Goal: Task Accomplishment & Management: Use online tool/utility

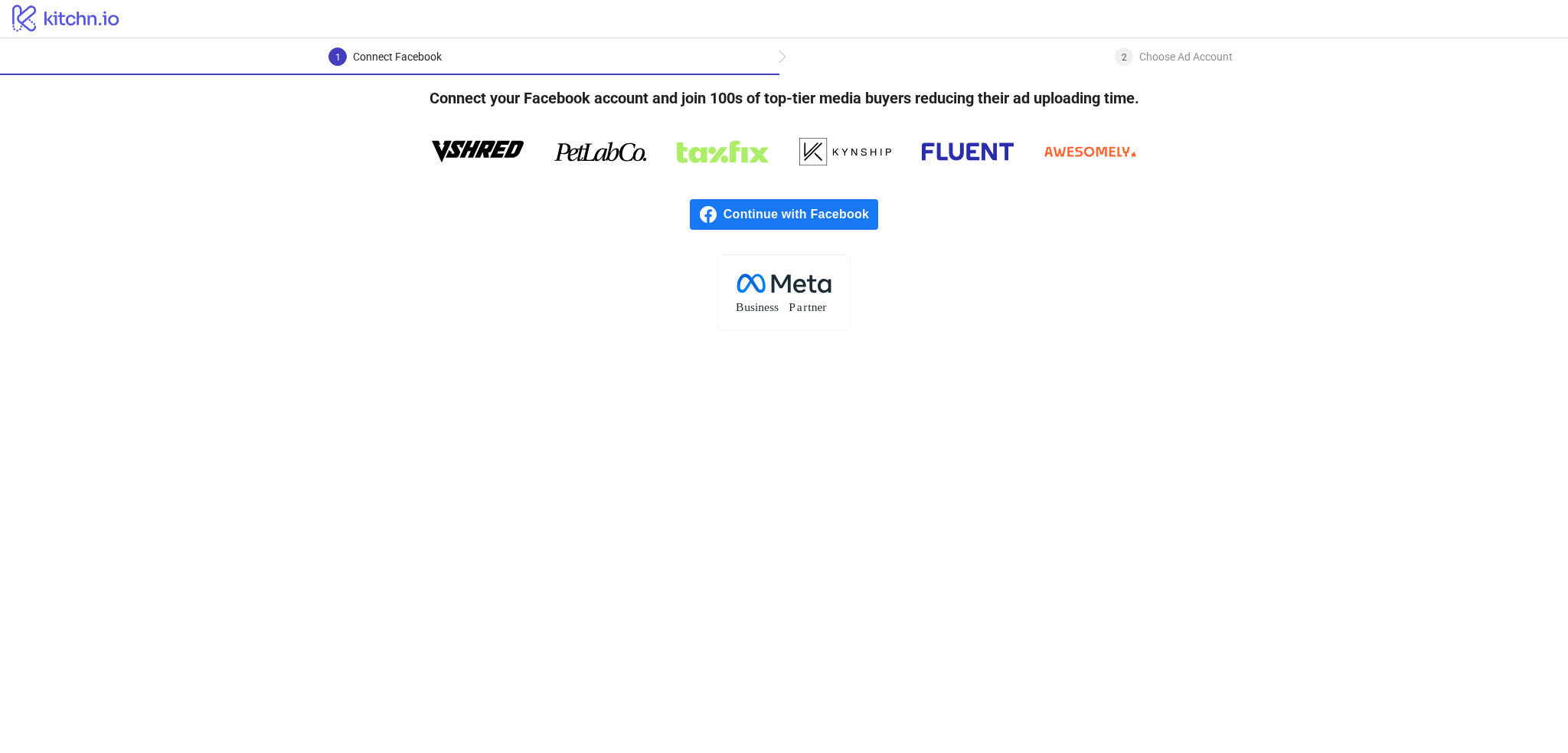
click at [790, 227] on span "Continue with Facebook" at bounding box center [800, 214] width 155 height 31
click at [790, 218] on span "Continue with Facebook" at bounding box center [800, 214] width 155 height 31
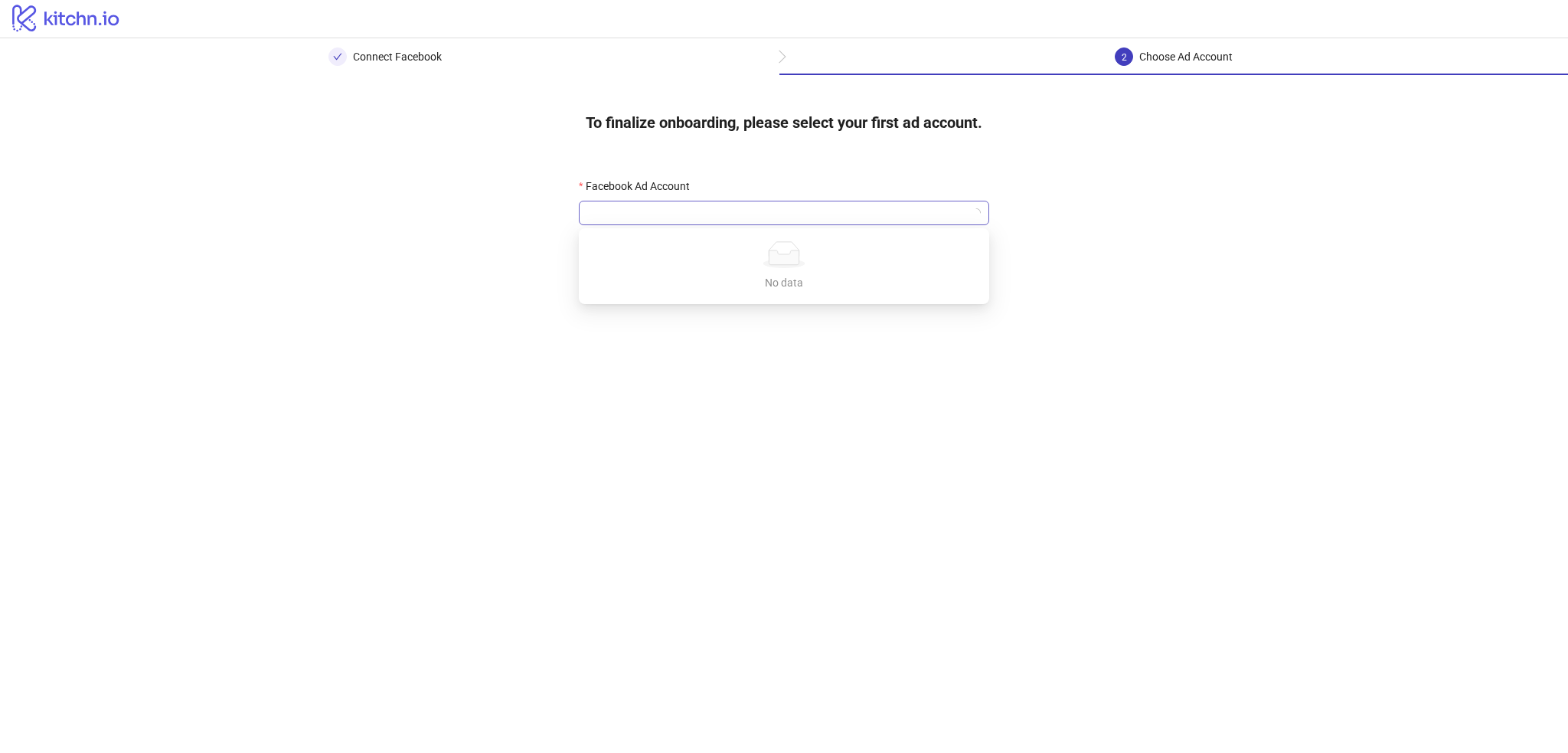
click at [704, 200] on div at bounding box center [784, 212] width 410 height 24
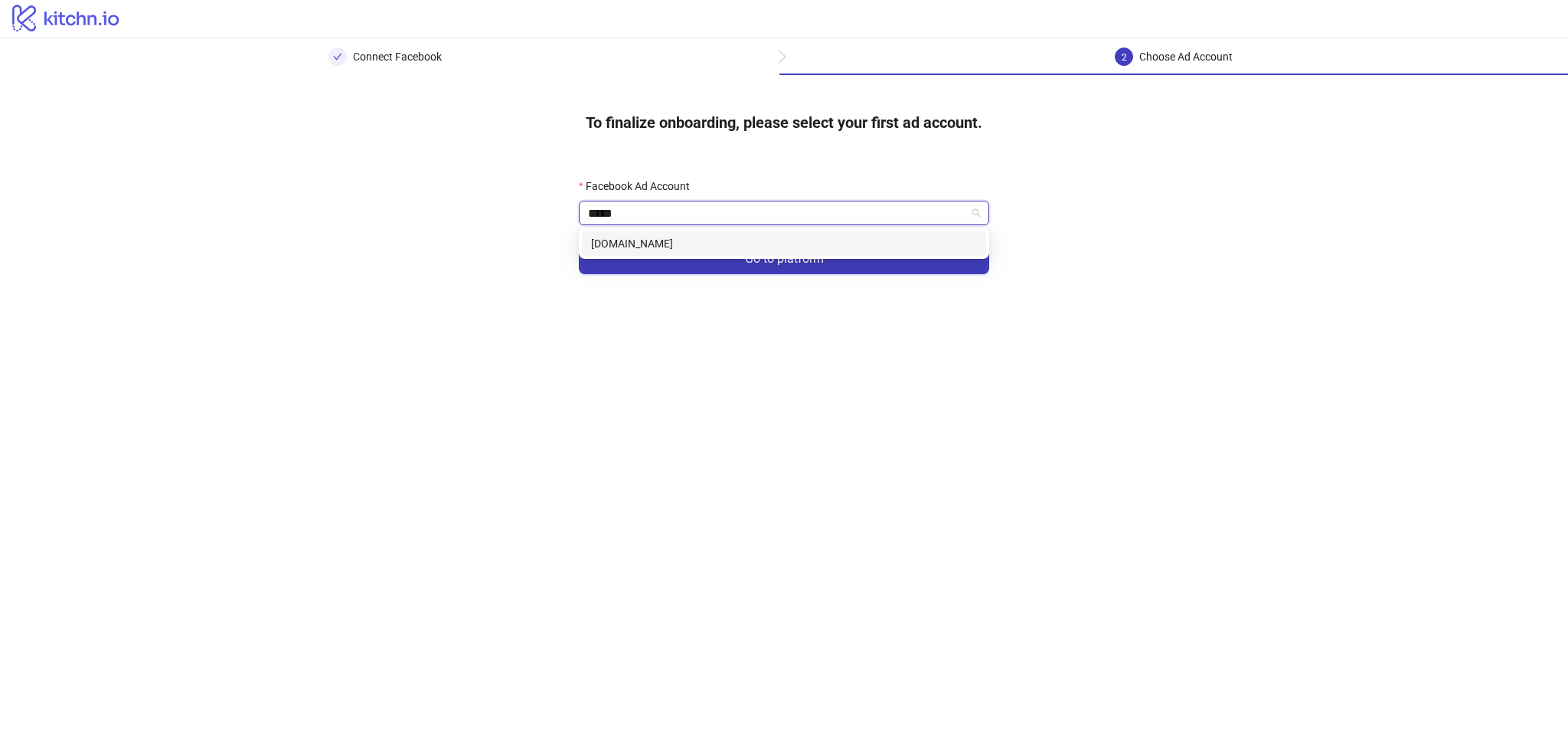
type input "******"
click at [747, 238] on div "[DOMAIN_NAME]" at bounding box center [783, 243] width 386 height 17
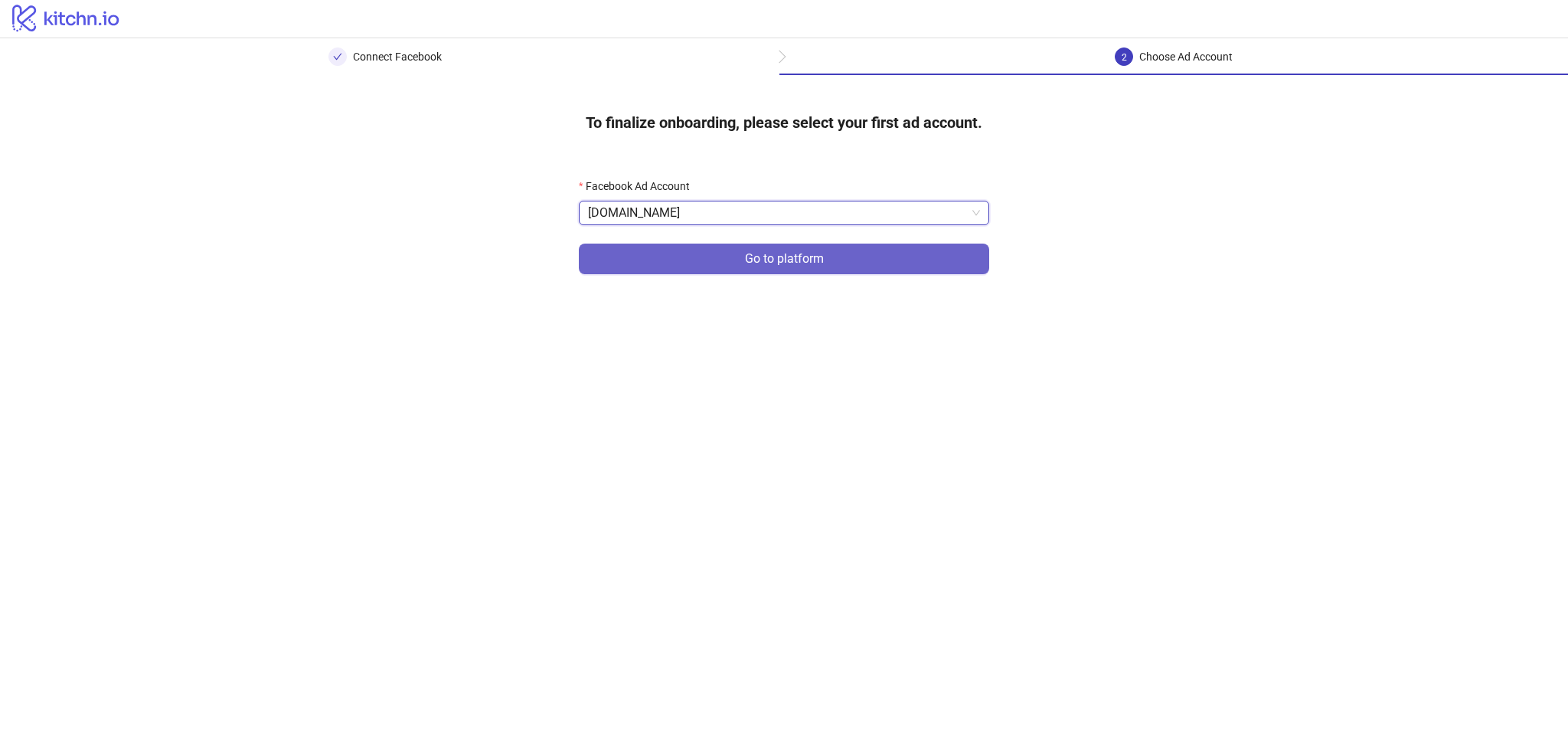
click at [762, 248] on button "Go to platform" at bounding box center [784, 259] width 410 height 31
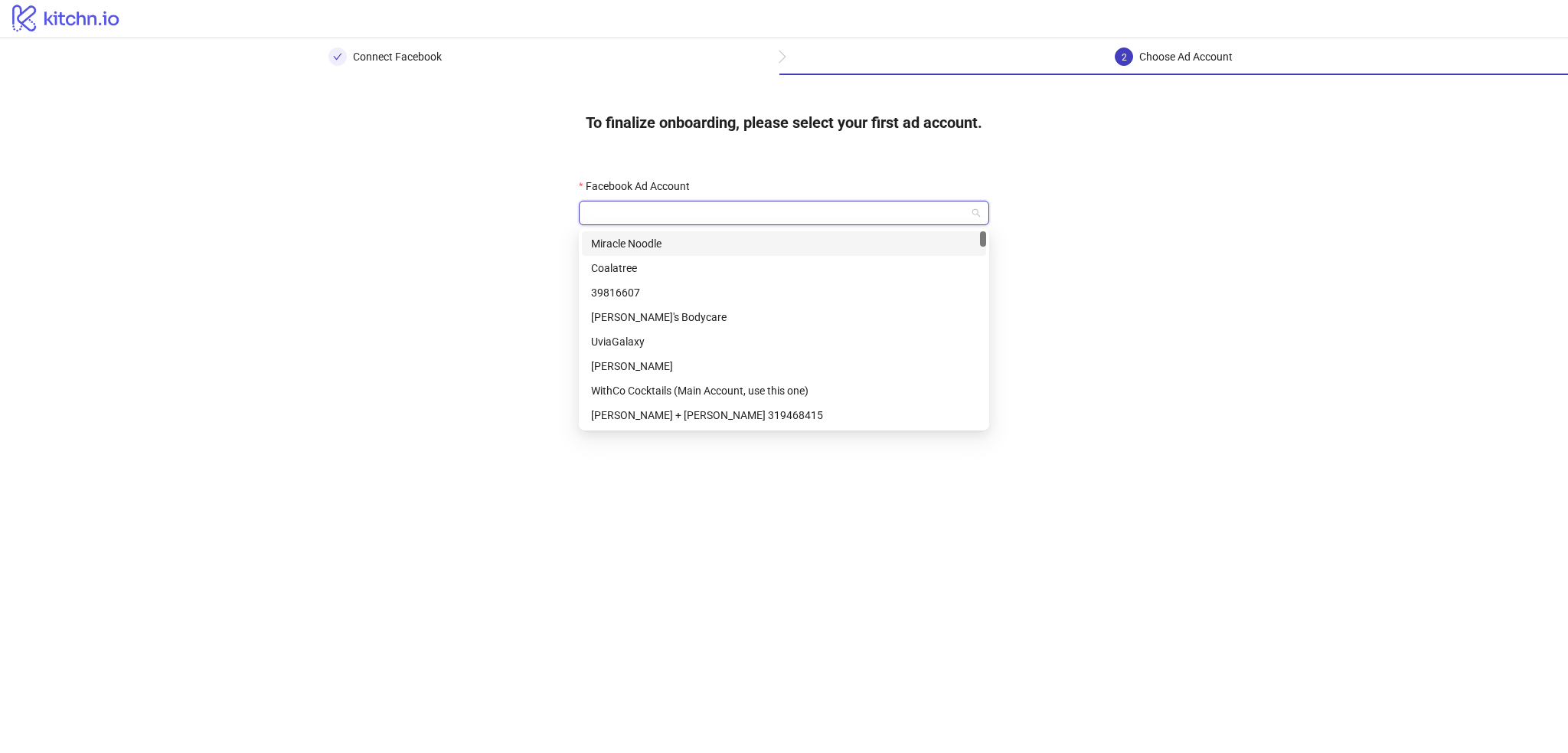
click at [724, 213] on input "Facebook Ad Account" at bounding box center [777, 212] width 378 height 23
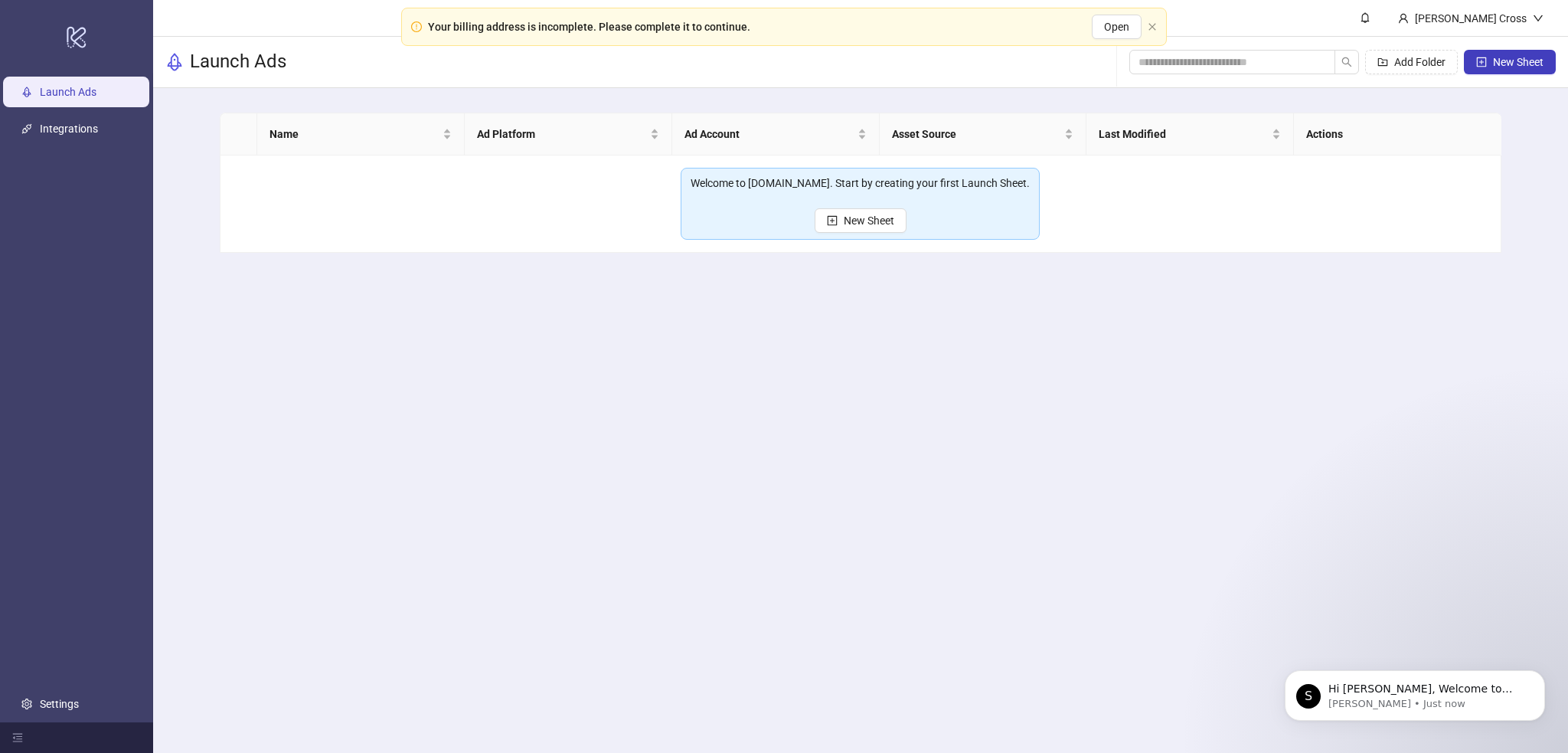
click at [1144, 19] on div "Your billing address is incomplete. Please complete it to continue. Open" at bounding box center [784, 27] width 766 height 39
click at [1155, 24] on icon "close" at bounding box center [1152, 26] width 7 height 7
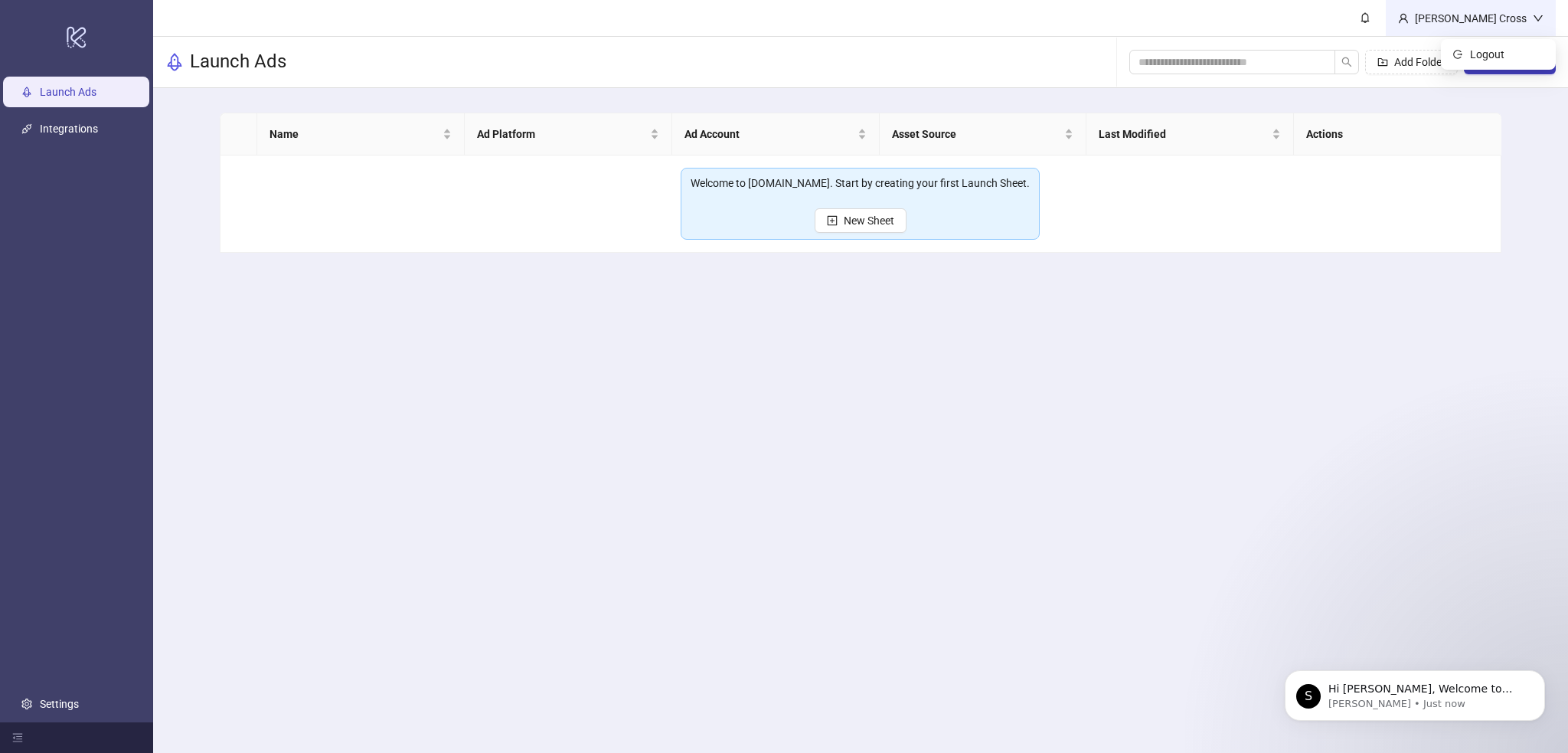
click at [1489, 20] on div "Gable Cross" at bounding box center [1471, 18] width 124 height 17
click at [1489, 20] on div "[PERSON_NAME] Cross" at bounding box center [1471, 18] width 124 height 17
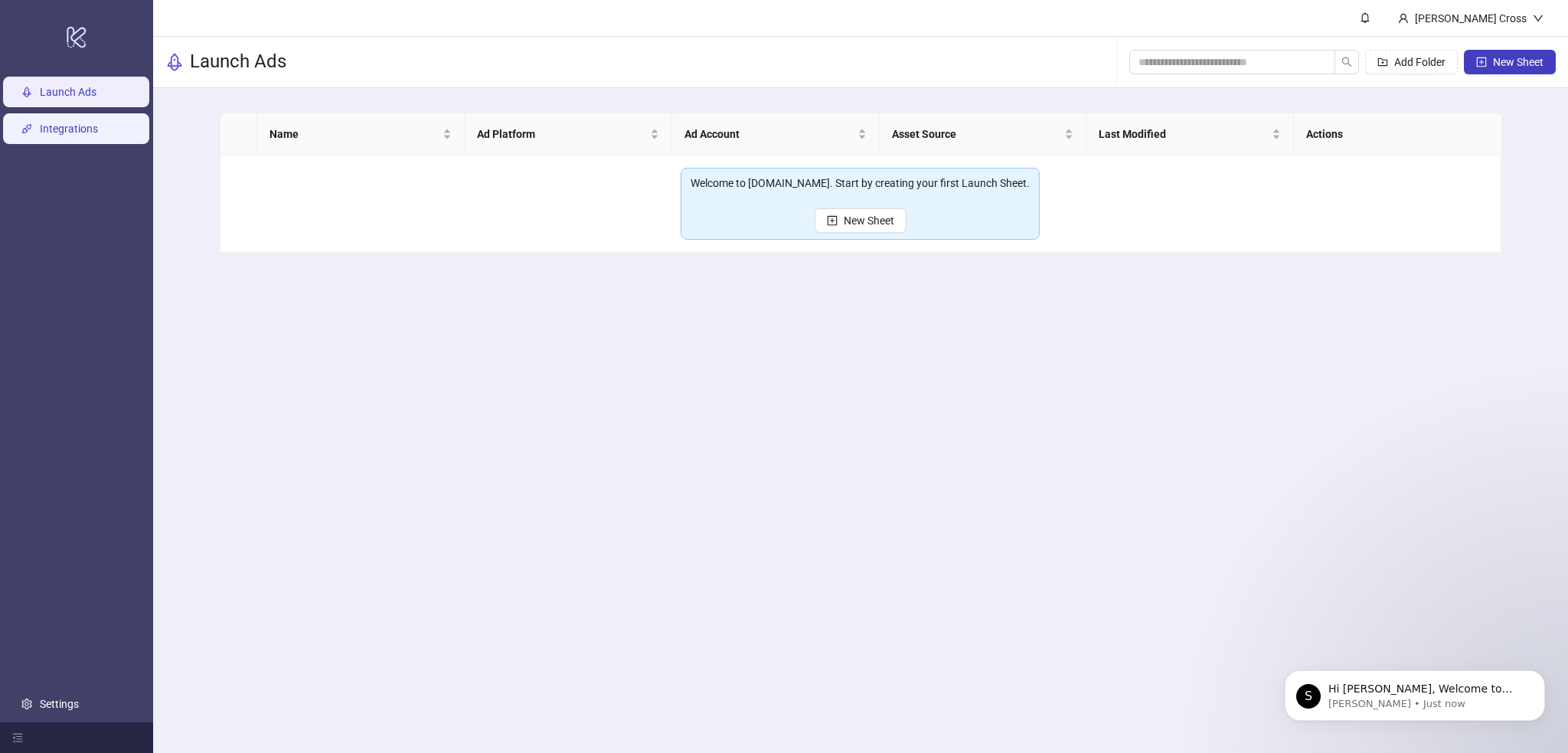
click at [98, 131] on link "Integrations" at bounding box center [69, 130] width 58 height 13
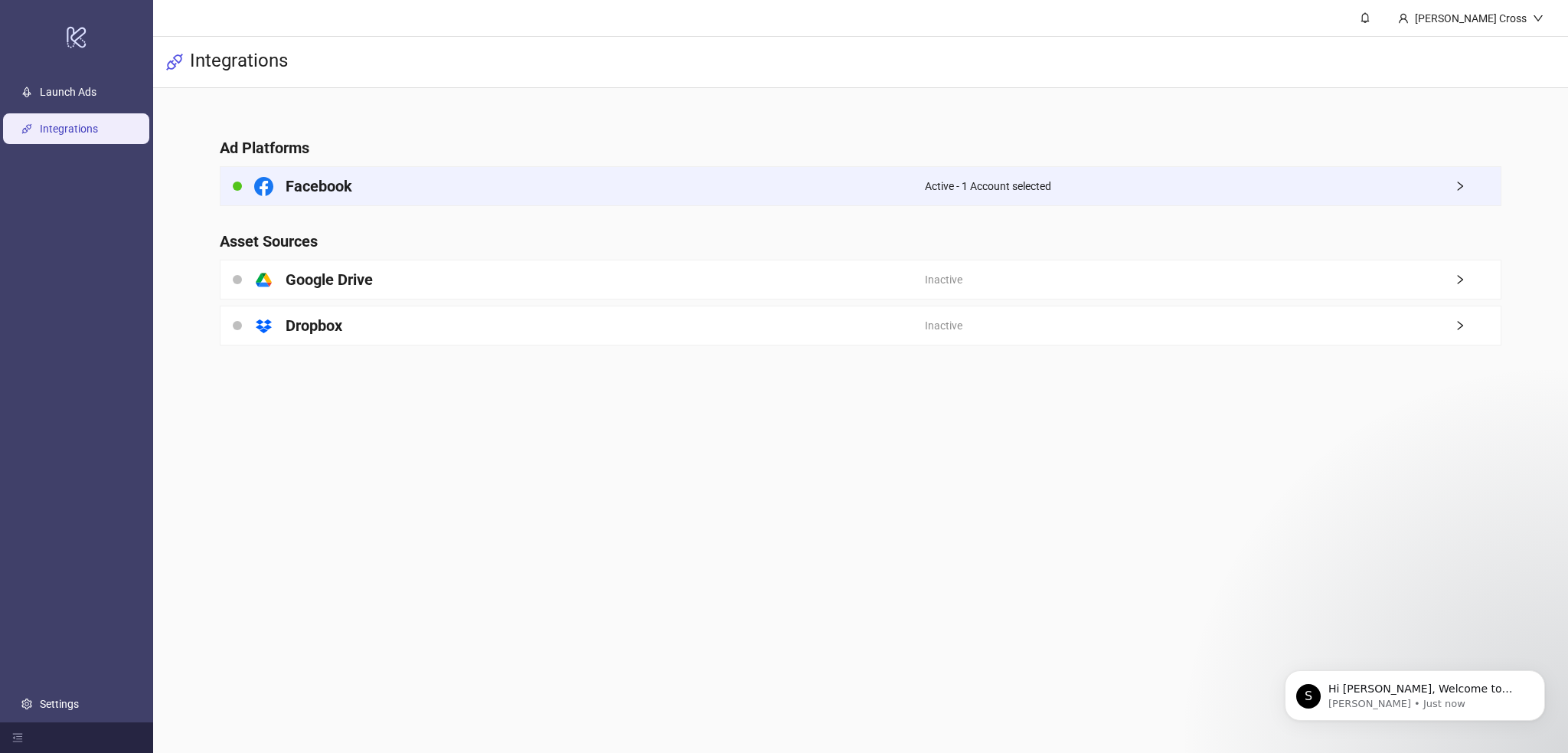
click at [467, 171] on div "Facebook" at bounding box center [573, 185] width 705 height 39
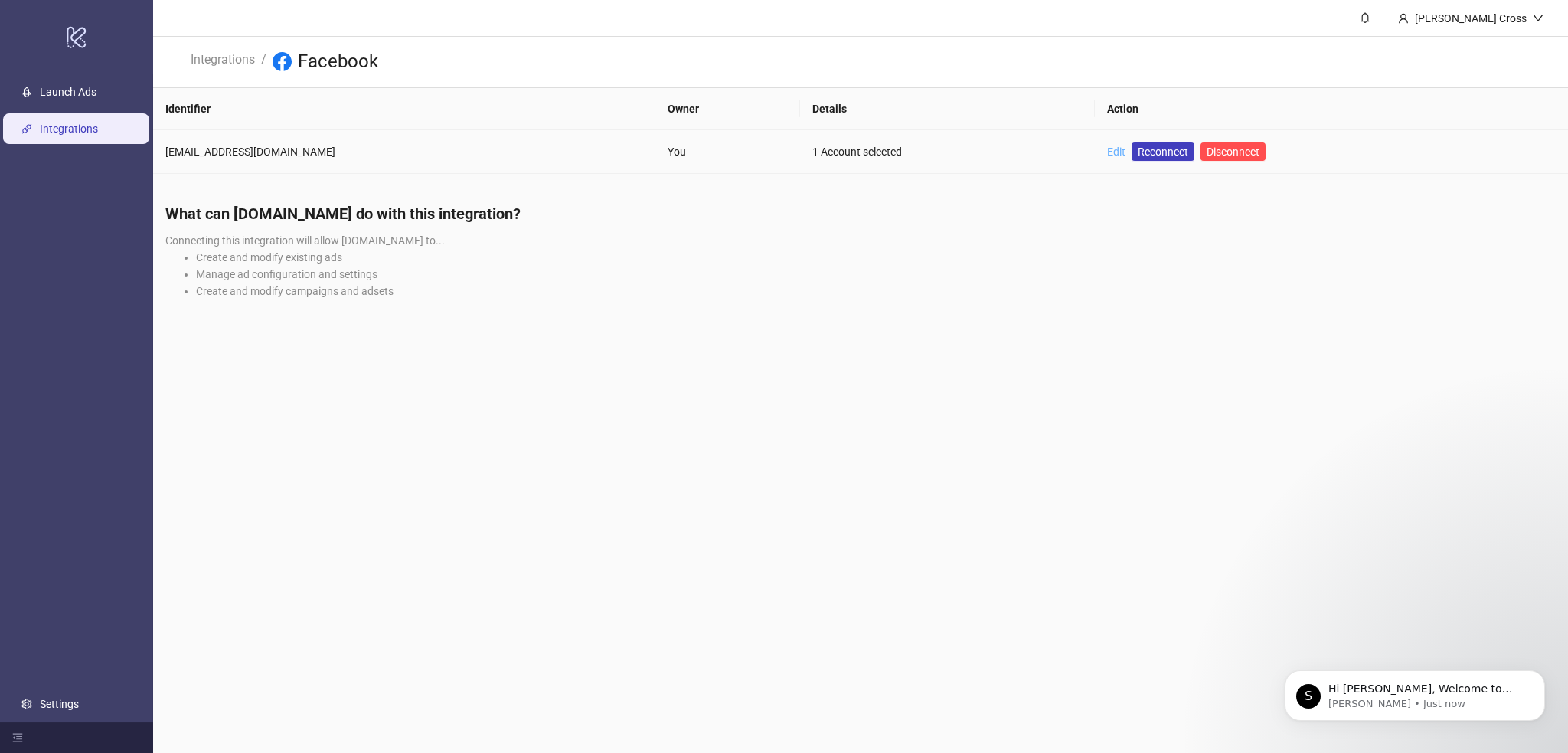
click at [1107, 149] on link "Edit" at bounding box center [1116, 152] width 18 height 13
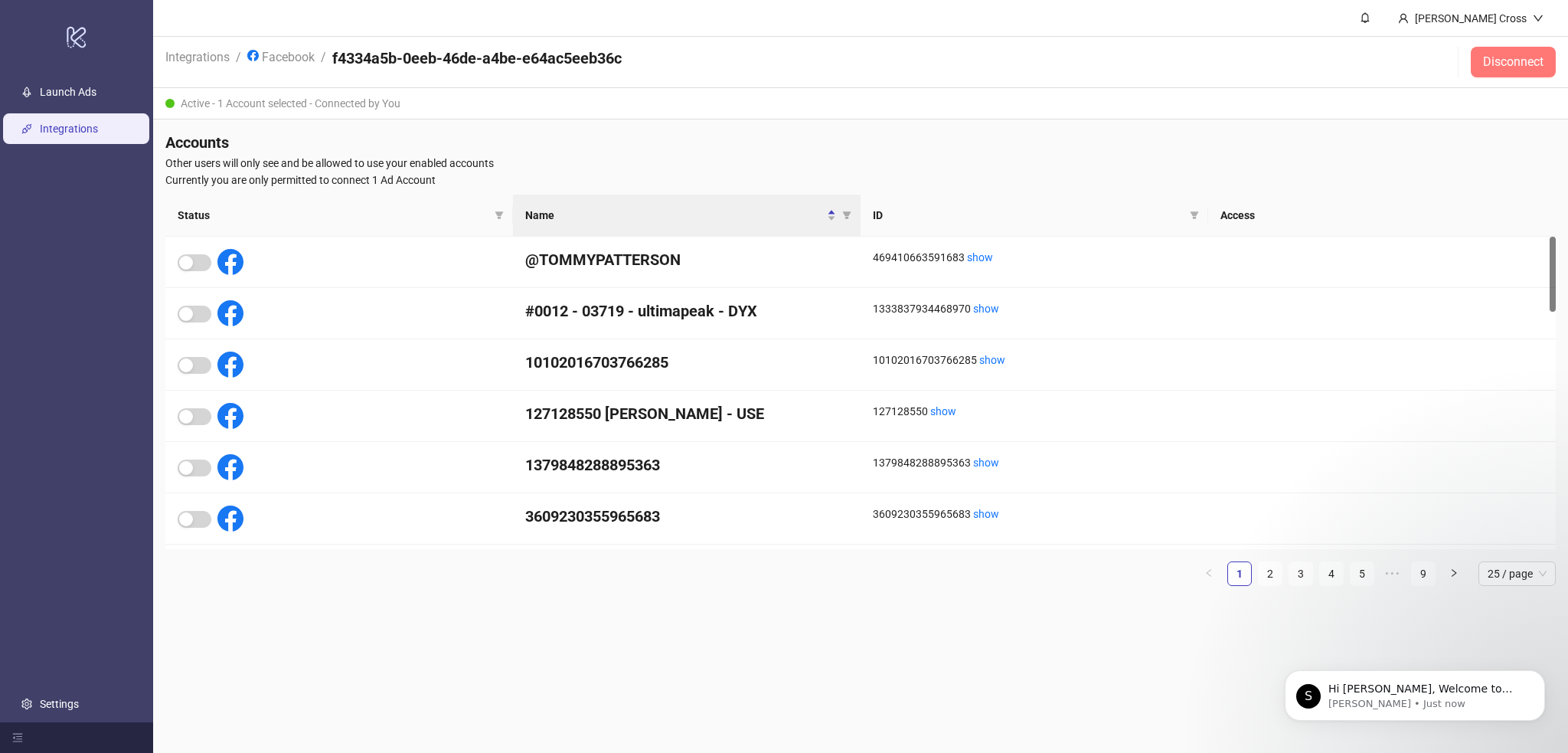
click at [1510, 70] on button "Disconnect" at bounding box center [1513, 61] width 85 height 31
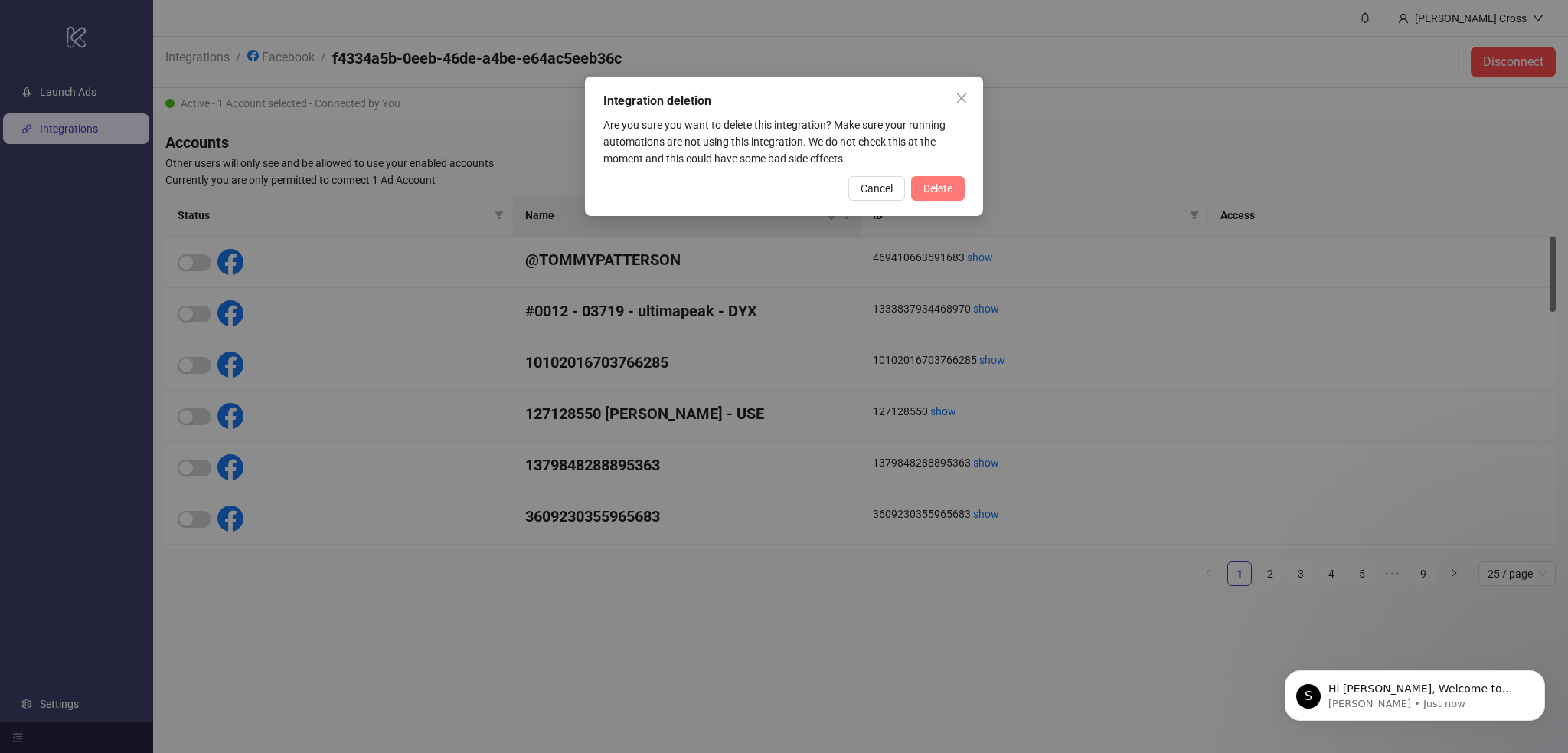
click at [952, 187] on button "Delete" at bounding box center [938, 188] width 53 height 24
click at [952, 187] on div "Integration deletion Are you sure you want to delete this integration? Make sur…" at bounding box center [784, 376] width 1568 height 753
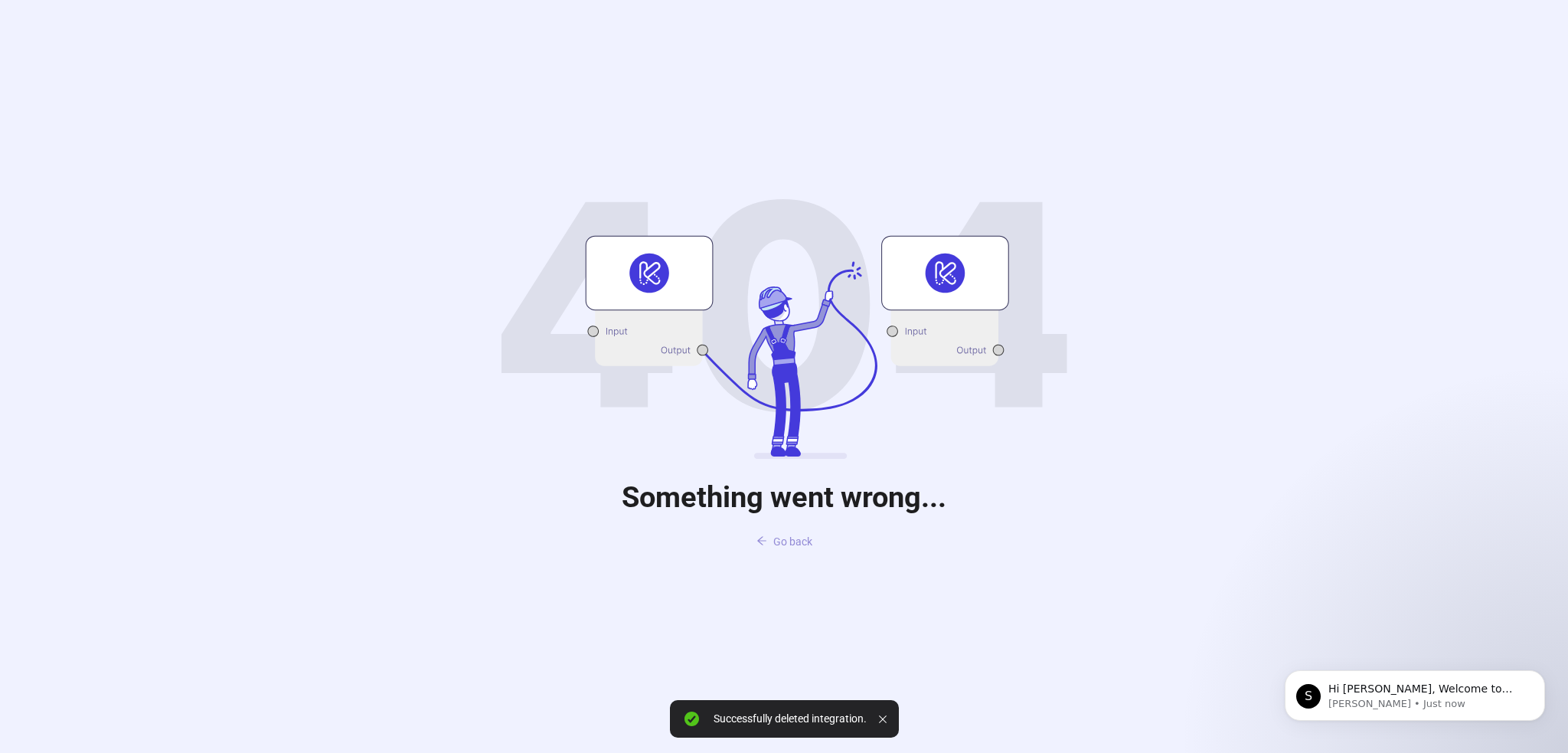
click at [782, 538] on span "Go back" at bounding box center [793, 542] width 39 height 13
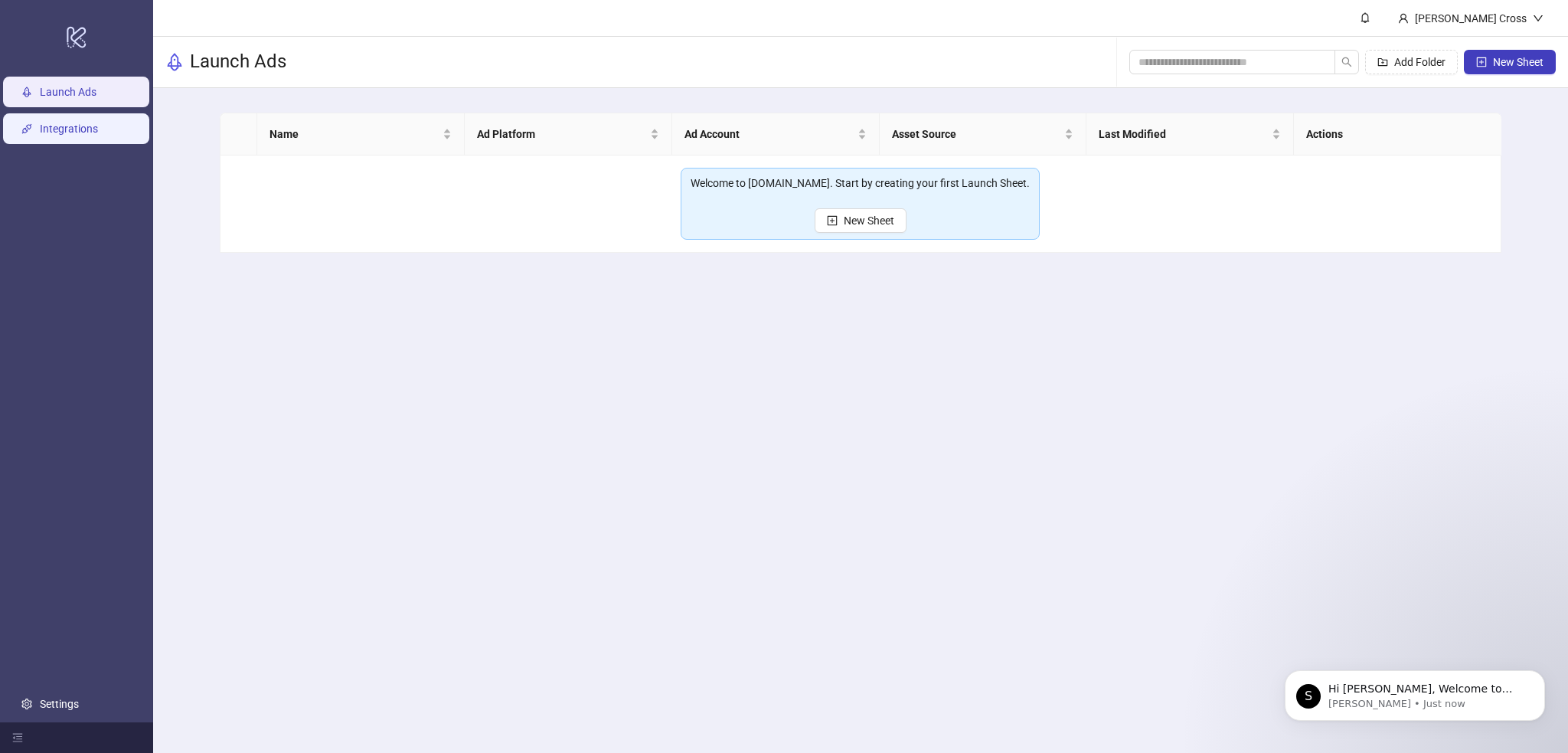
click at [40, 125] on link "Integrations" at bounding box center [69, 130] width 58 height 13
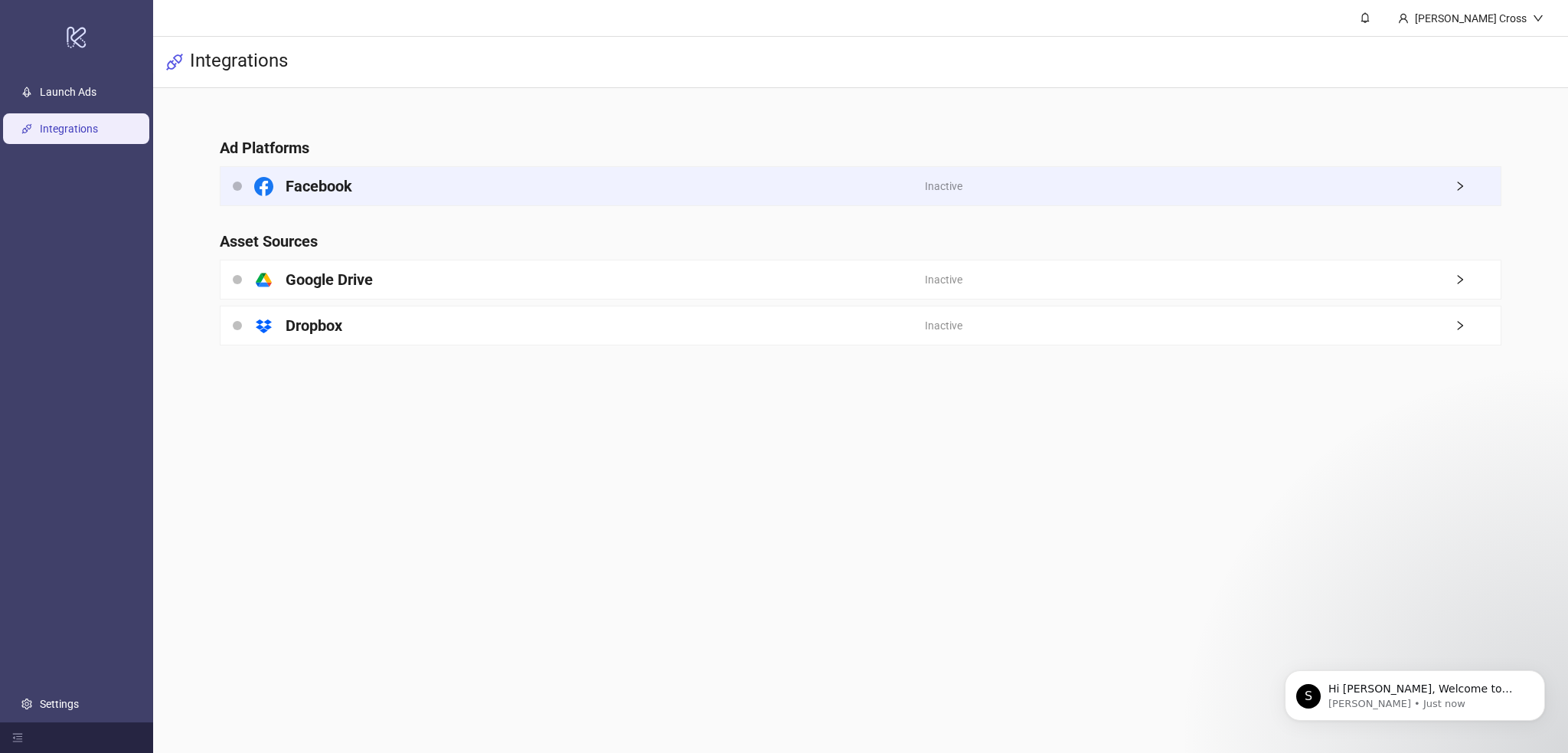
click at [1324, 178] on div "Inactive" at bounding box center [1212, 185] width 576 height 39
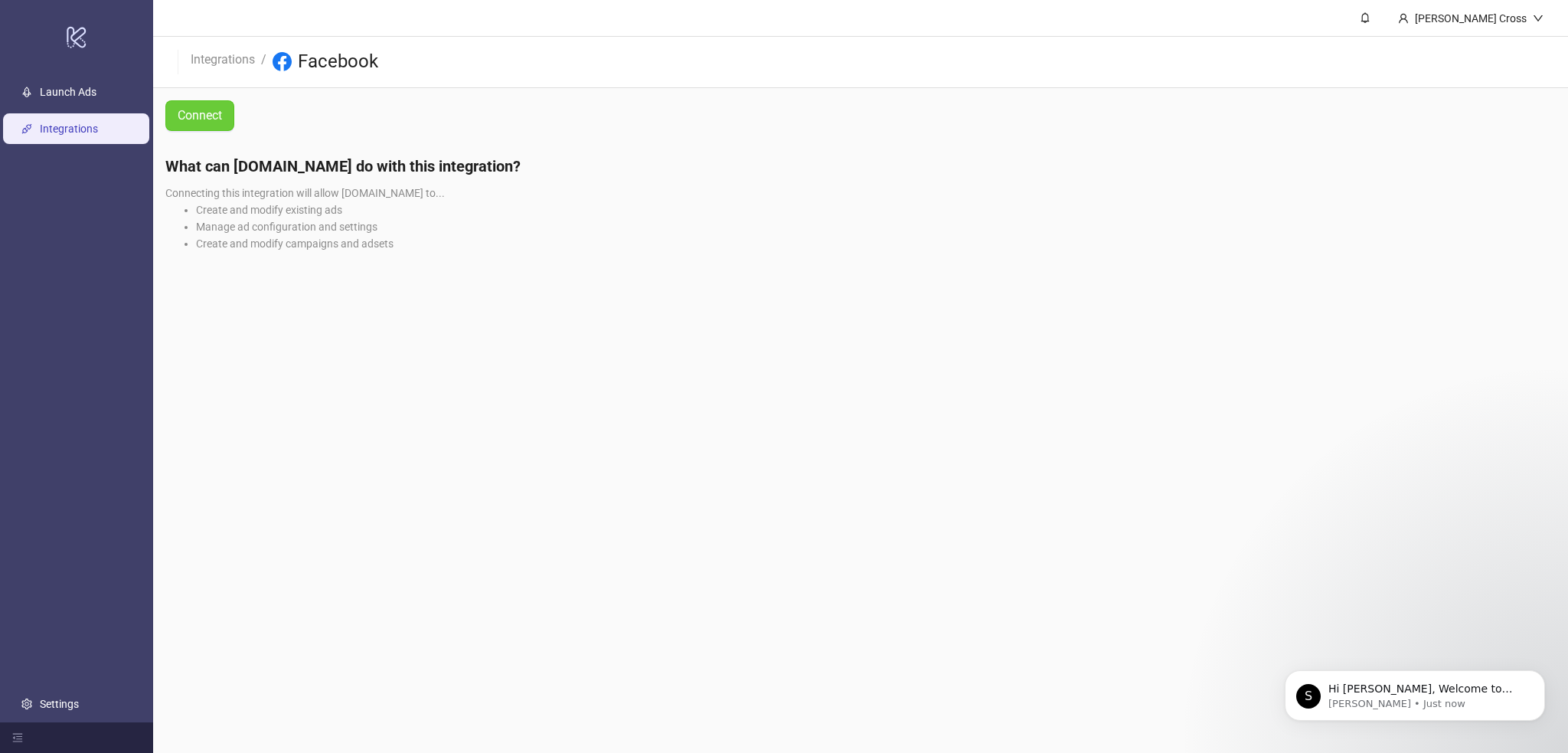
click at [211, 112] on span "Connect" at bounding box center [200, 116] width 45 height 19
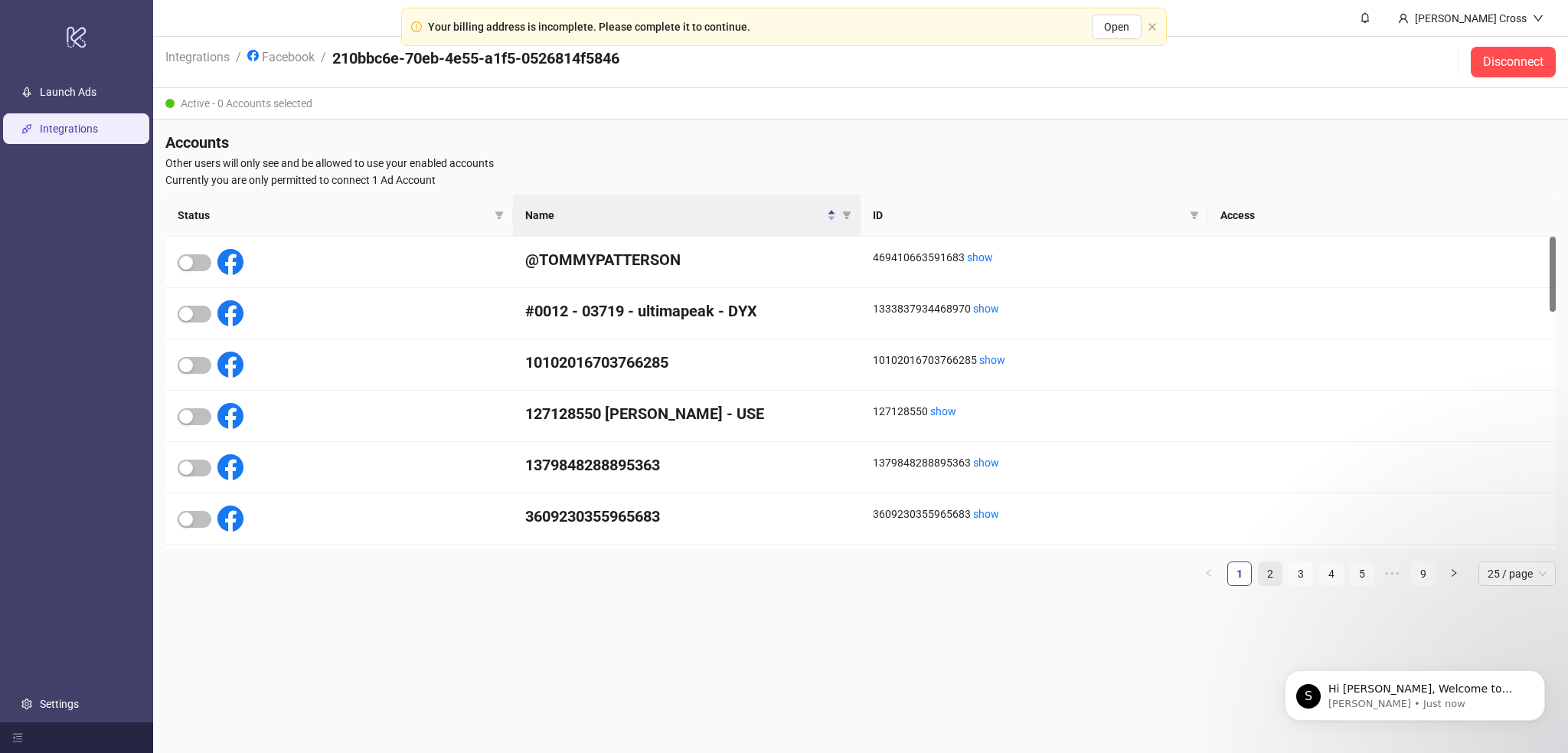
click at [1263, 572] on link "2" at bounding box center [1269, 573] width 23 height 23
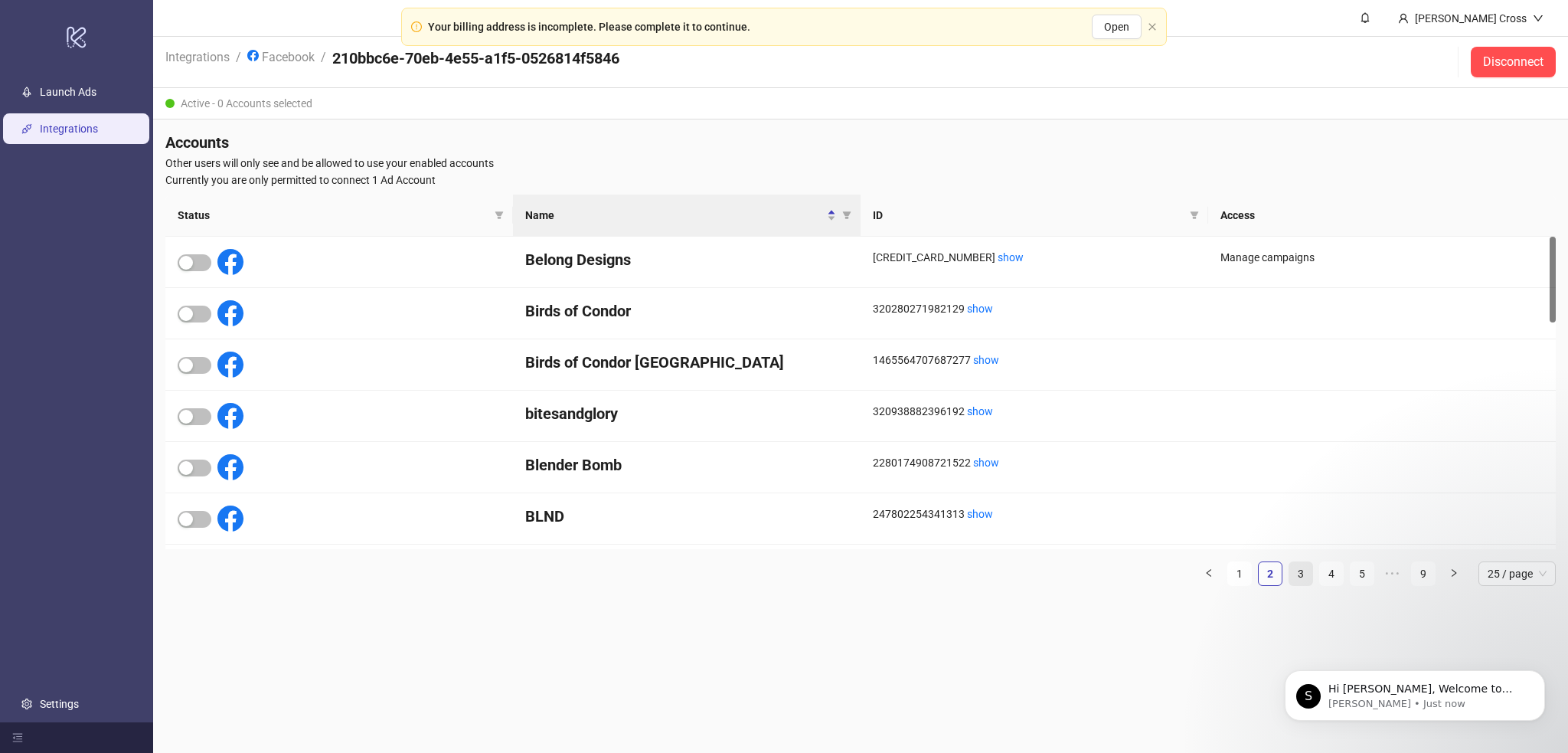
click at [1302, 569] on link "3" at bounding box center [1300, 573] width 23 height 23
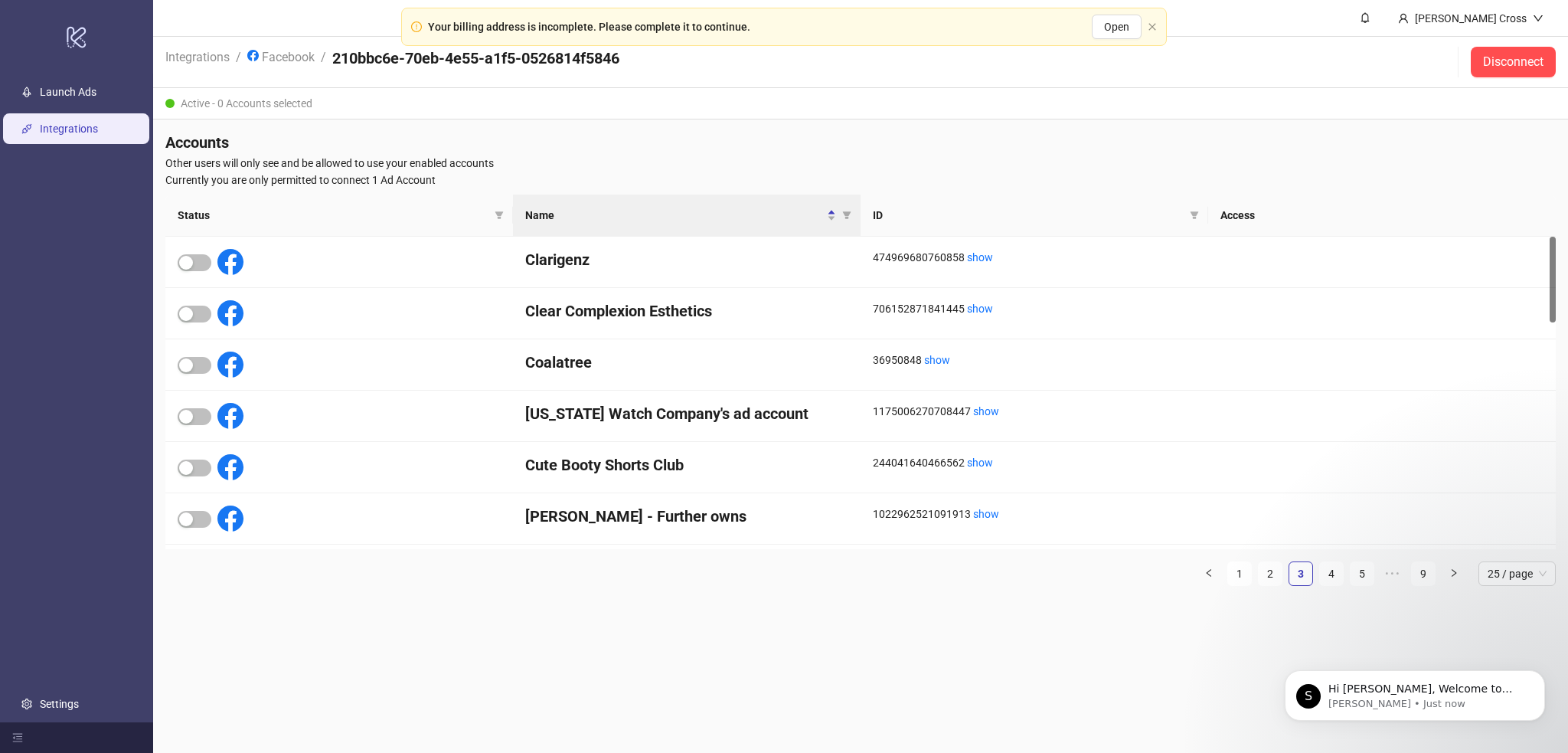
click at [1284, 569] on ul "1 2 3 4 5 ••• 9 25 / page" at bounding box center [861, 573] width 1390 height 24
click at [60, 67] on div "logo/logo-mobile" at bounding box center [76, 37] width 147 height 68
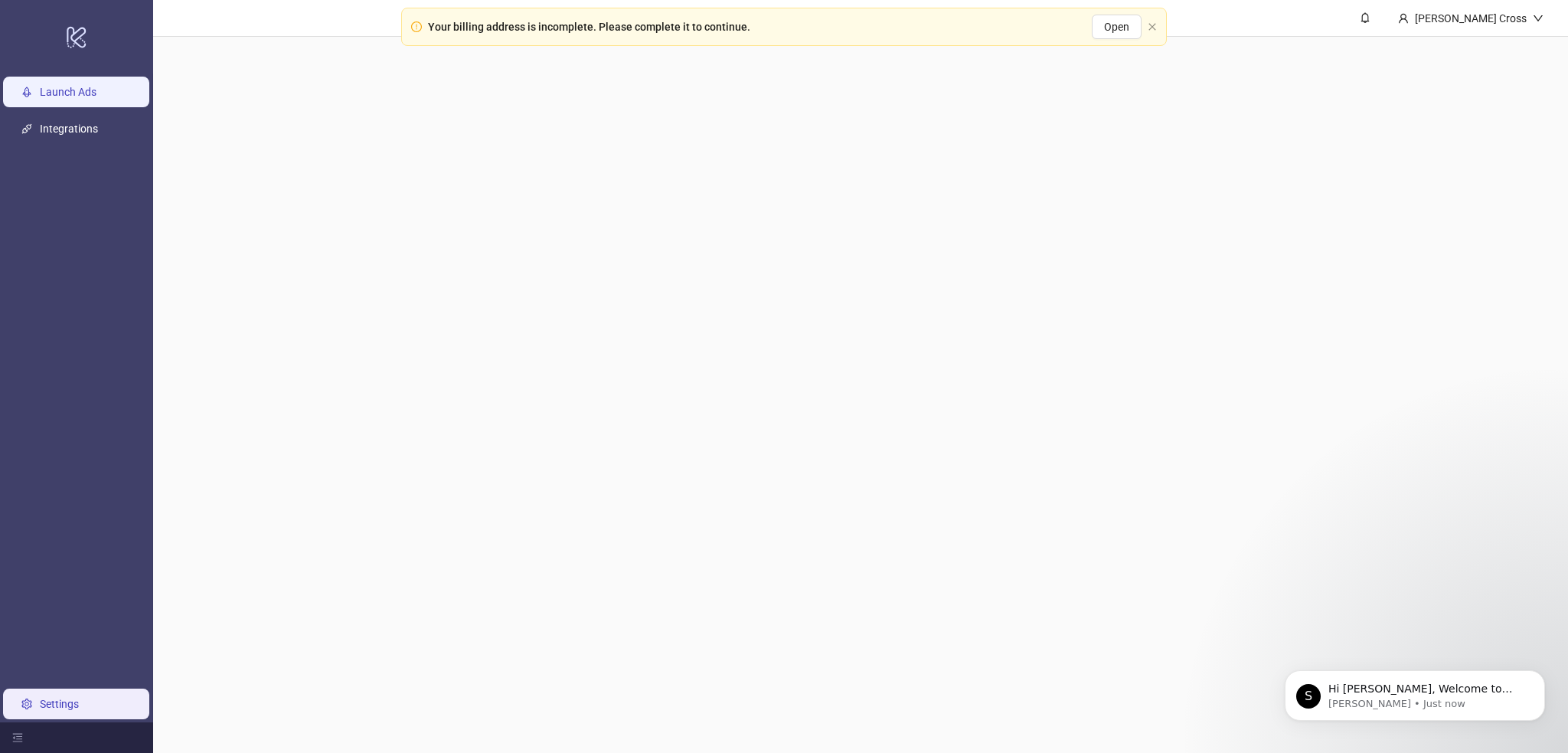
click at [46, 86] on link "Launch Ads" at bounding box center [68, 93] width 57 height 13
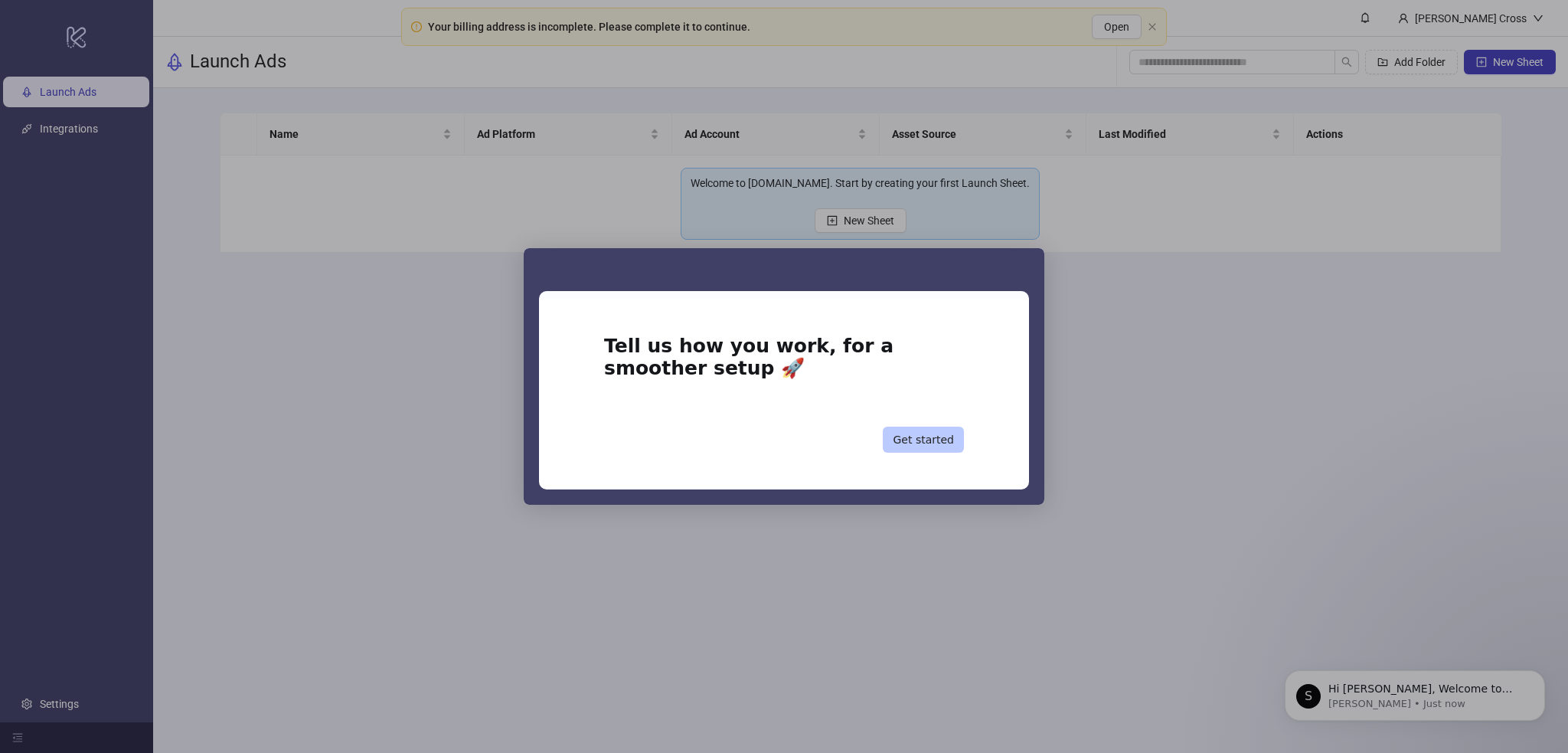
click at [952, 438] on button "Get started" at bounding box center [923, 439] width 81 height 26
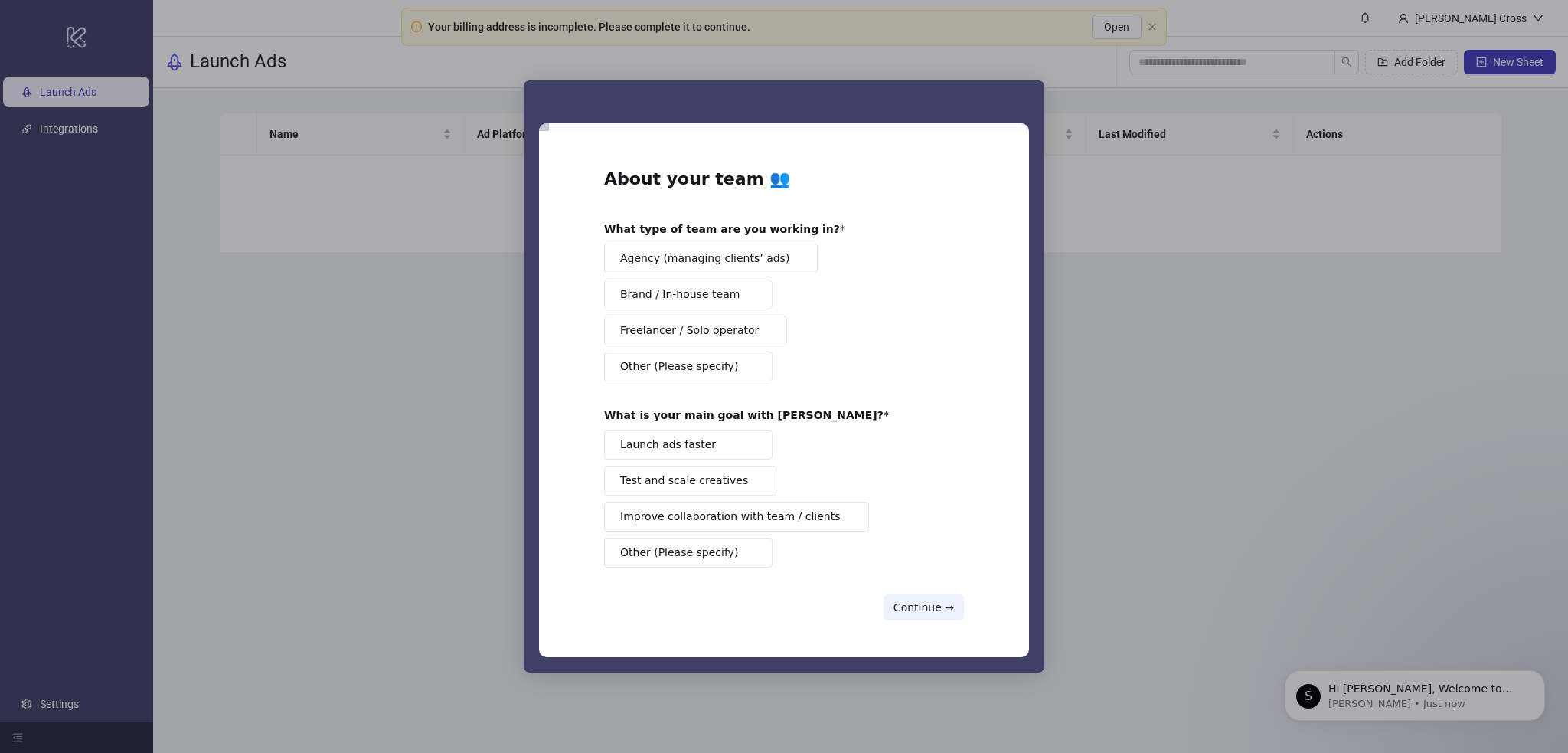
click at [1151, 420] on div "Intercom messenger" at bounding box center [784, 376] width 1568 height 753
click at [935, 598] on button "Continue →" at bounding box center [924, 607] width 80 height 26
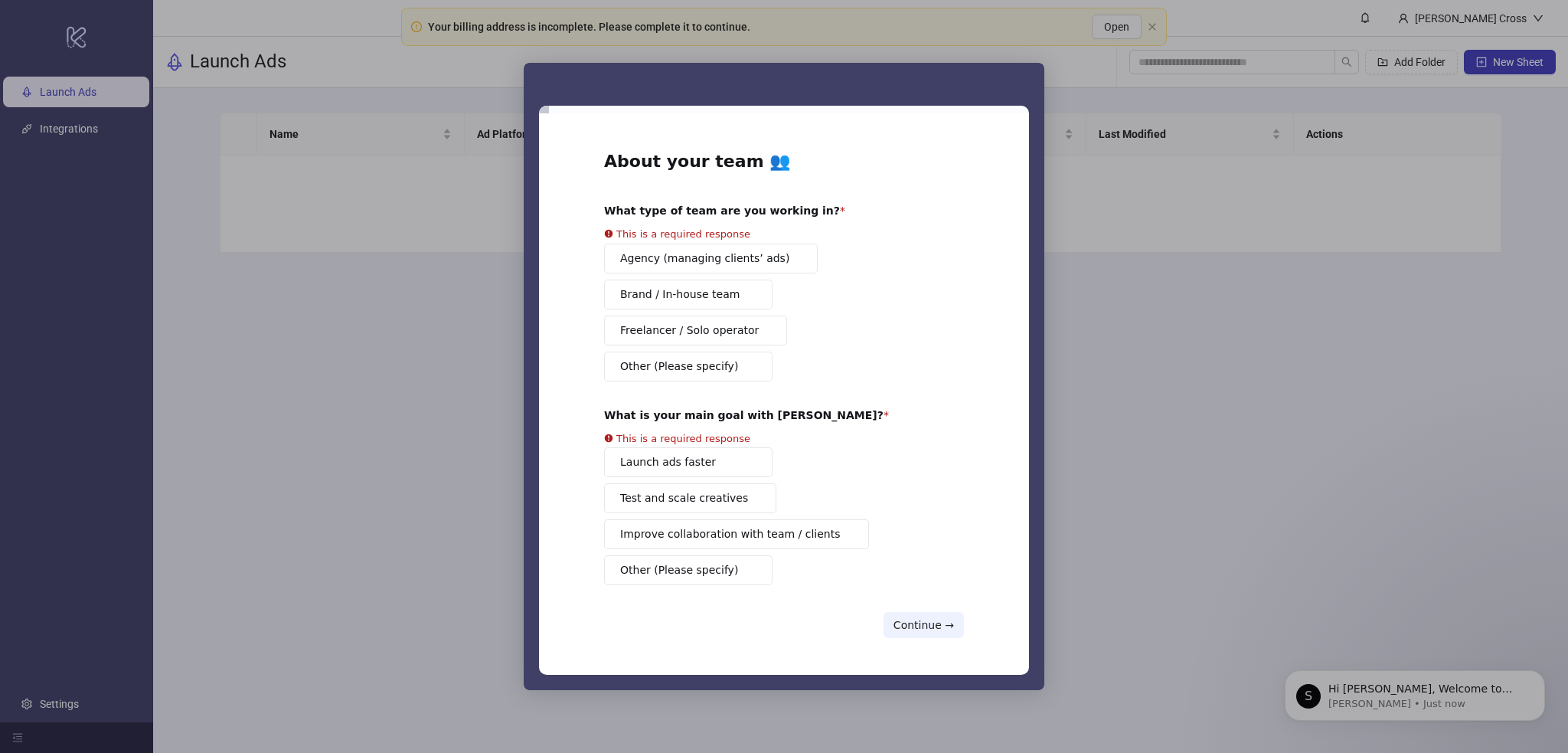
click at [674, 250] on button "Agency (managing clients’ ads)" at bounding box center [711, 259] width 214 height 30
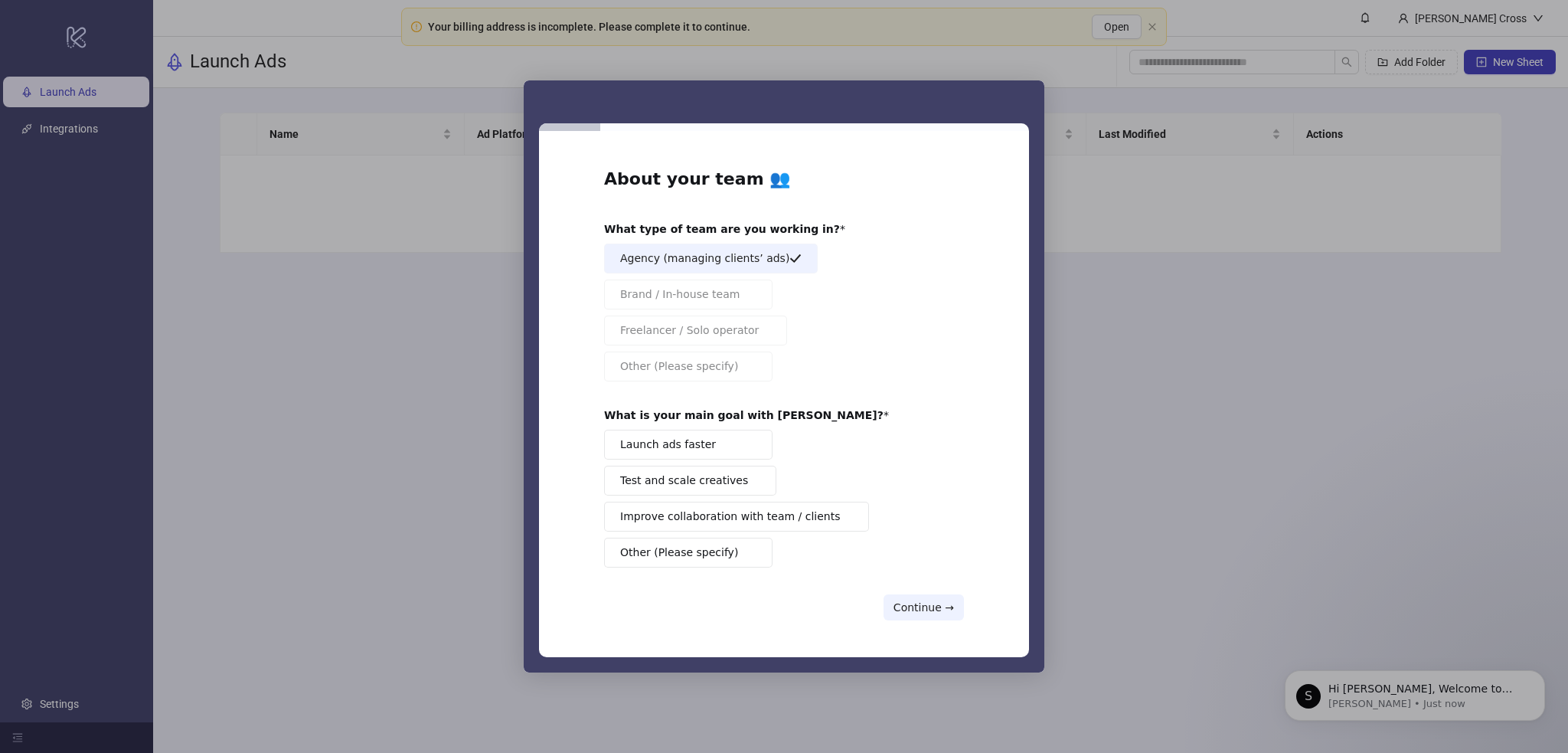
click at [689, 446] on span "Launch ads faster" at bounding box center [668, 445] width 96 height 16
click at [907, 592] on div "About your team 👥 What type of team are you working in? Agency (managing client…" at bounding box center [784, 394] width 360 height 453
click at [913, 600] on button "Continue →" at bounding box center [924, 607] width 80 height 26
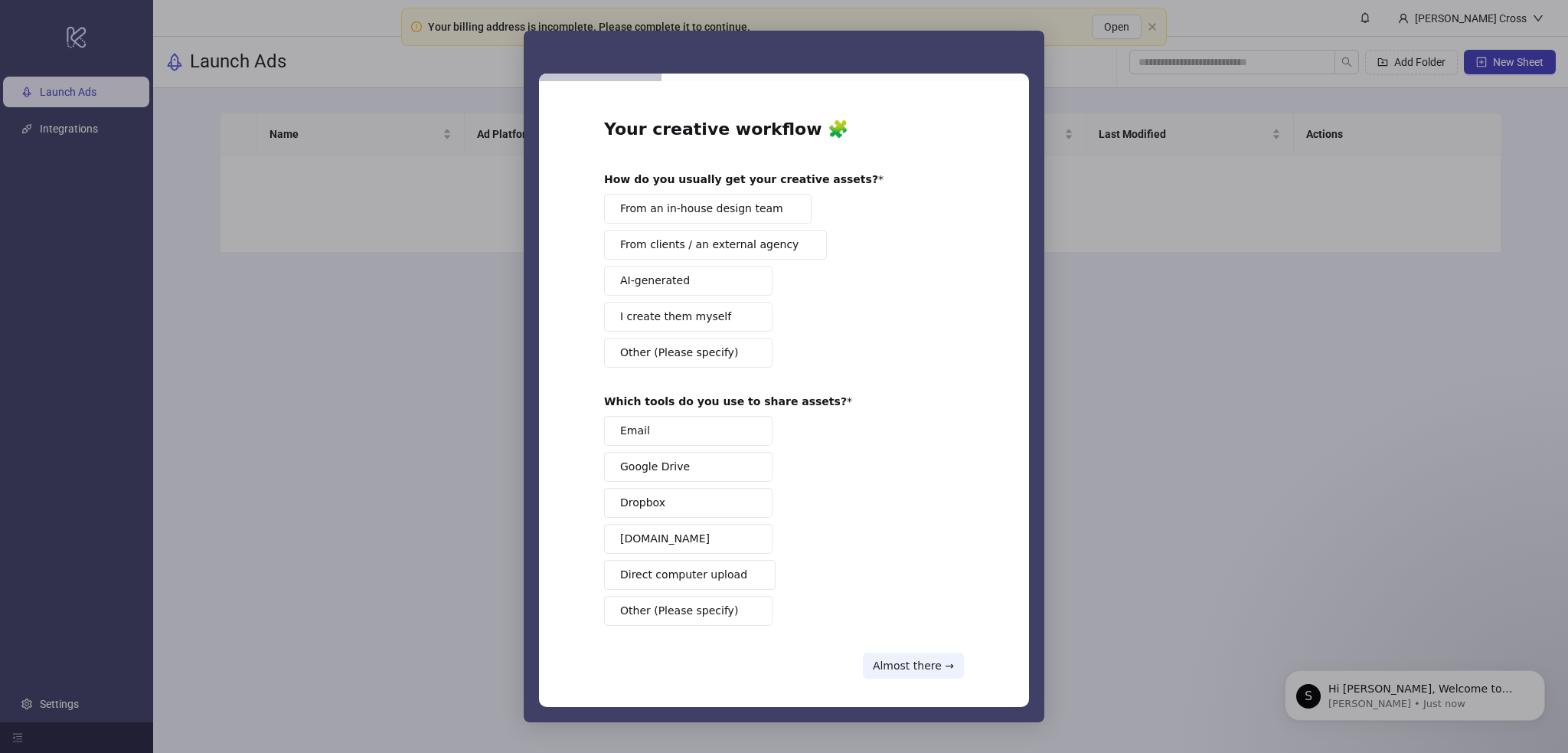
click at [690, 483] on div "Email Google Drive Dropbox Frame.io Direct computer upload Other (Please specif…" at bounding box center [784, 520] width 360 height 210
click at [686, 279] on button "AI-generated" at bounding box center [688, 281] width 168 height 30
click at [656, 439] on button "Email" at bounding box center [688, 431] width 168 height 30
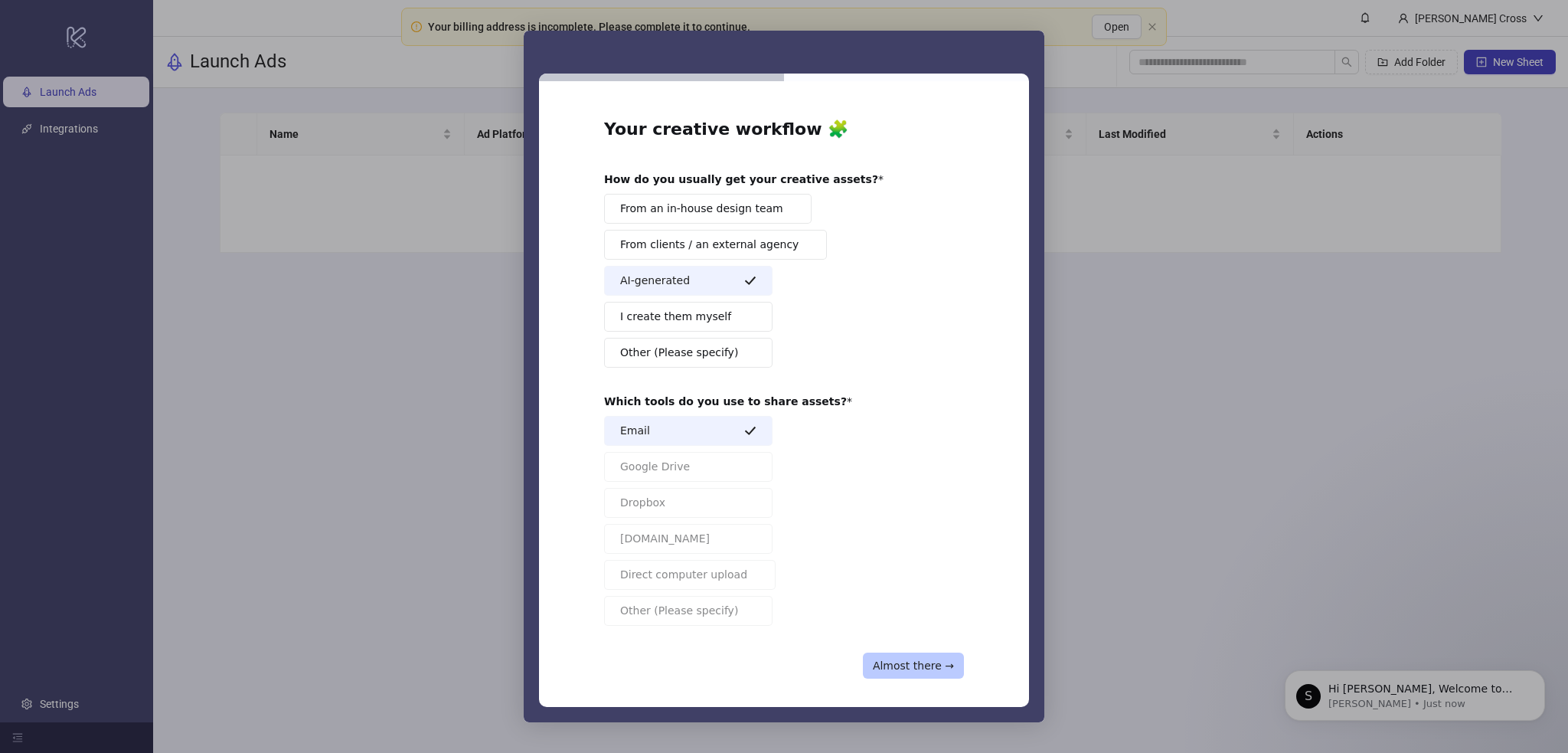
drag, startPoint x: 896, startPoint y: 641, endPoint x: 914, endPoint y: 659, distance: 25.5
click at [897, 641] on div "Your creative workflow 🧩 How do you usually get your creative assets? From an i…" at bounding box center [784, 398] width 360 height 560
click at [914, 659] on button "Almost there →" at bounding box center [913, 665] width 101 height 26
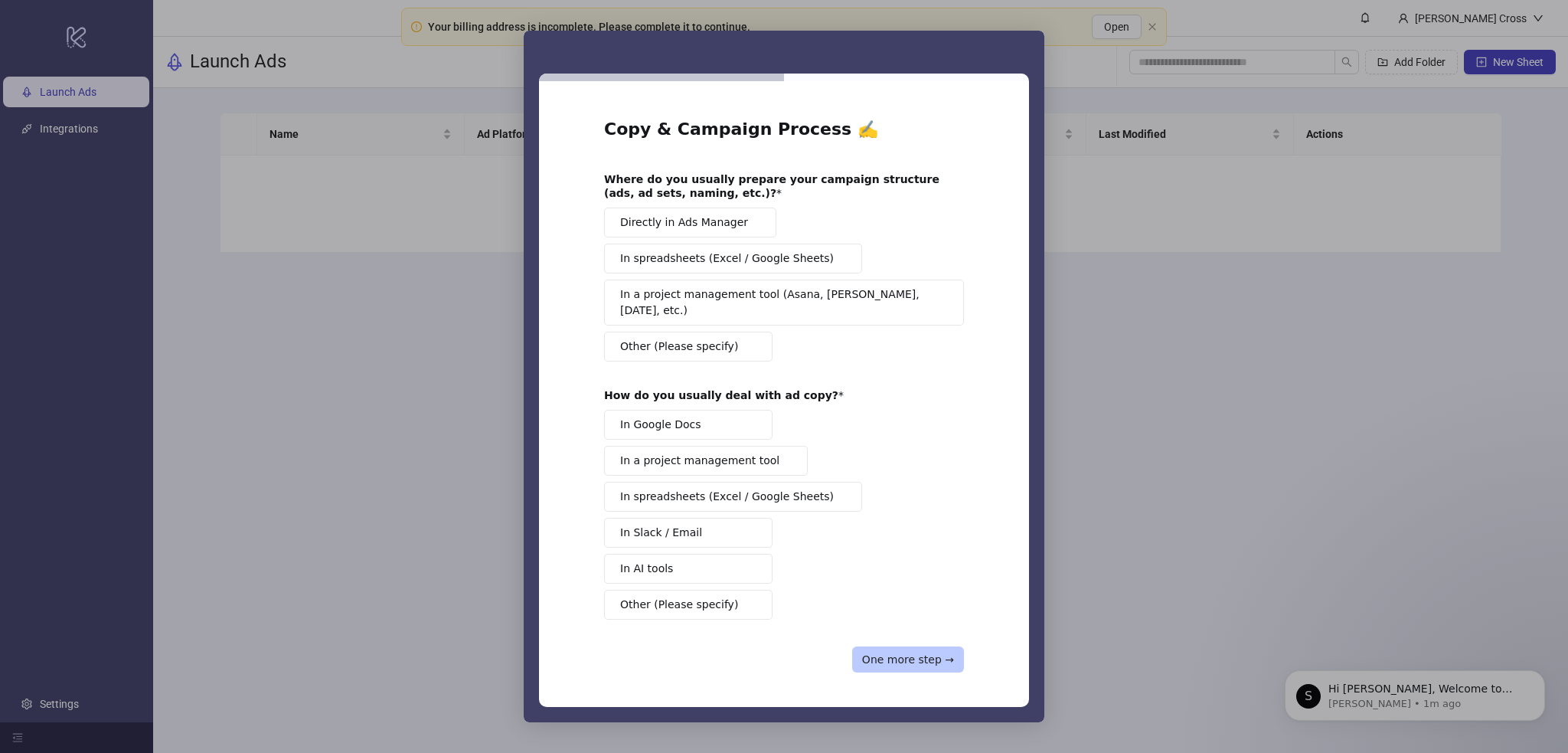
click at [892, 647] on button "One more step →" at bounding box center [908, 659] width 112 height 26
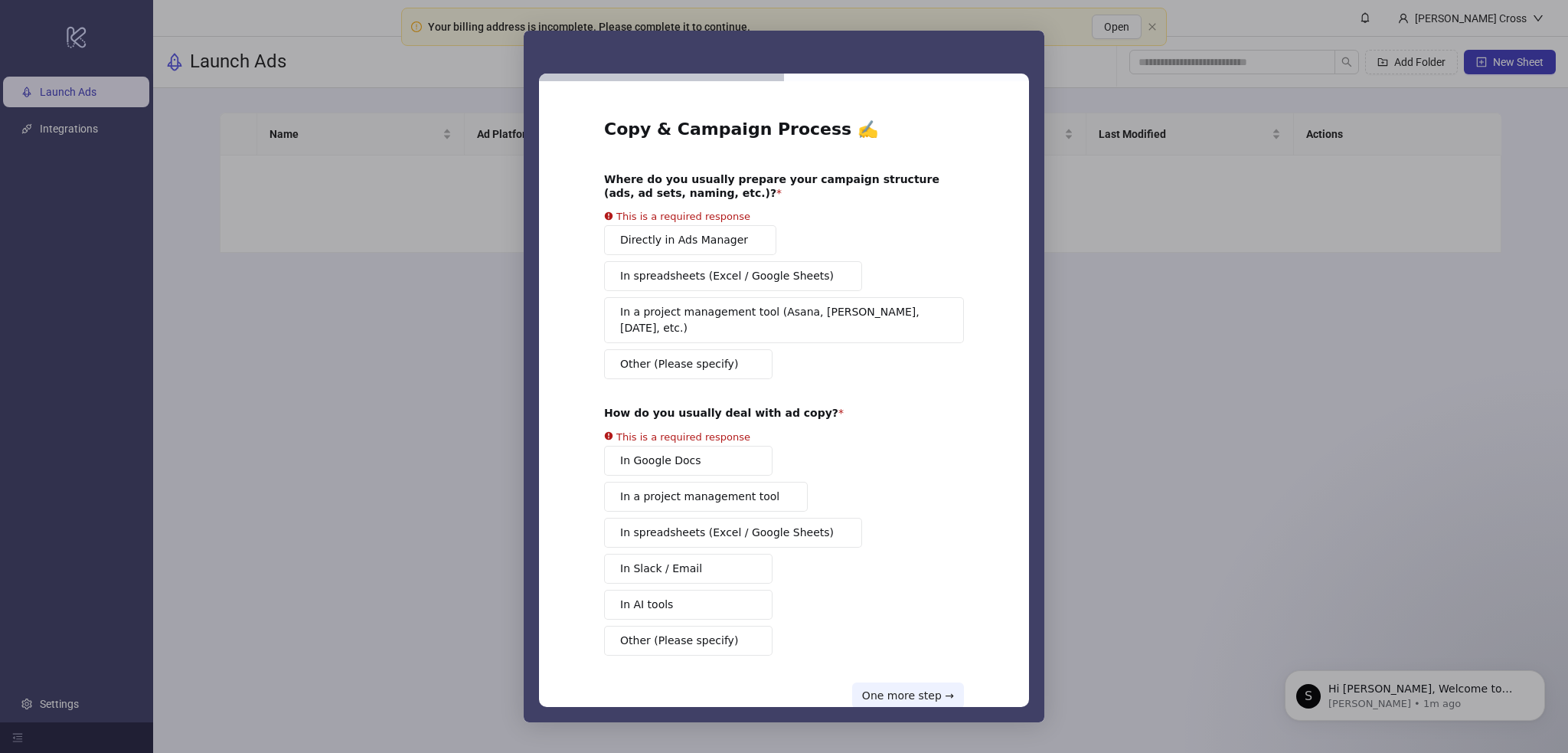
click at [711, 590] on button "In AI tools" at bounding box center [688, 604] width 168 height 30
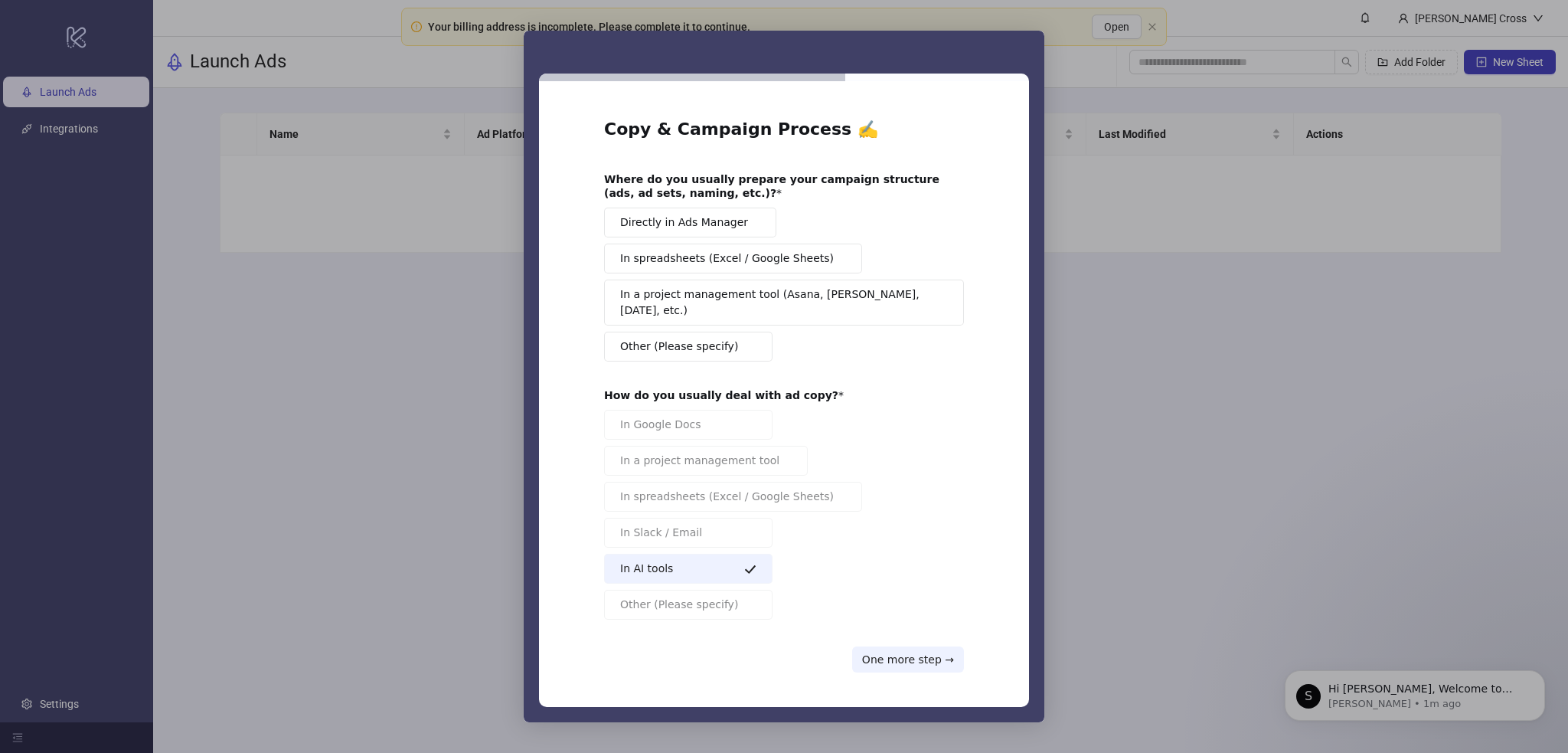
click at [698, 301] on button "In a project management tool (Asana, Trello, Monday, etc.)" at bounding box center [784, 303] width 360 height 46
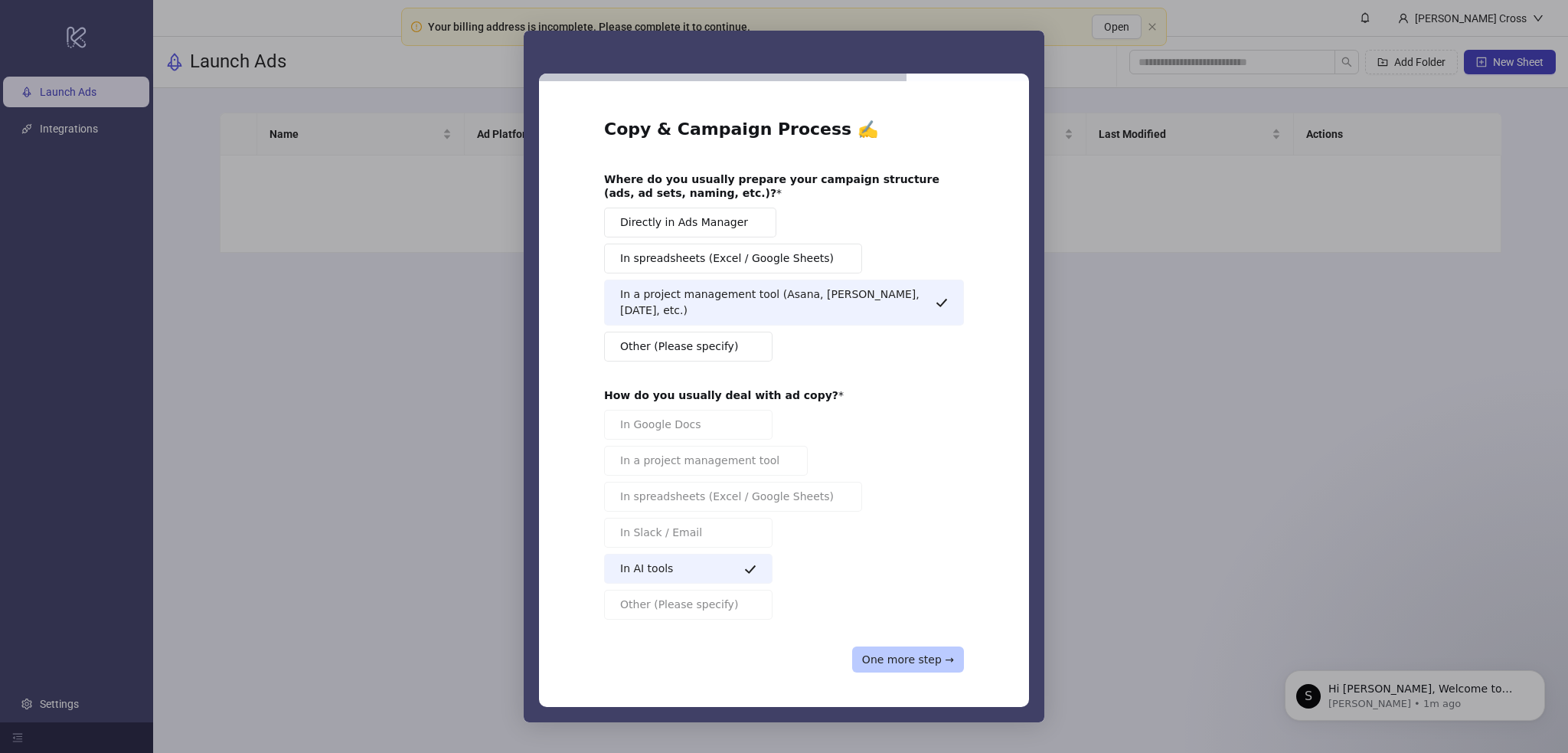
click at [903, 647] on button "One more step →" at bounding box center [908, 659] width 112 height 26
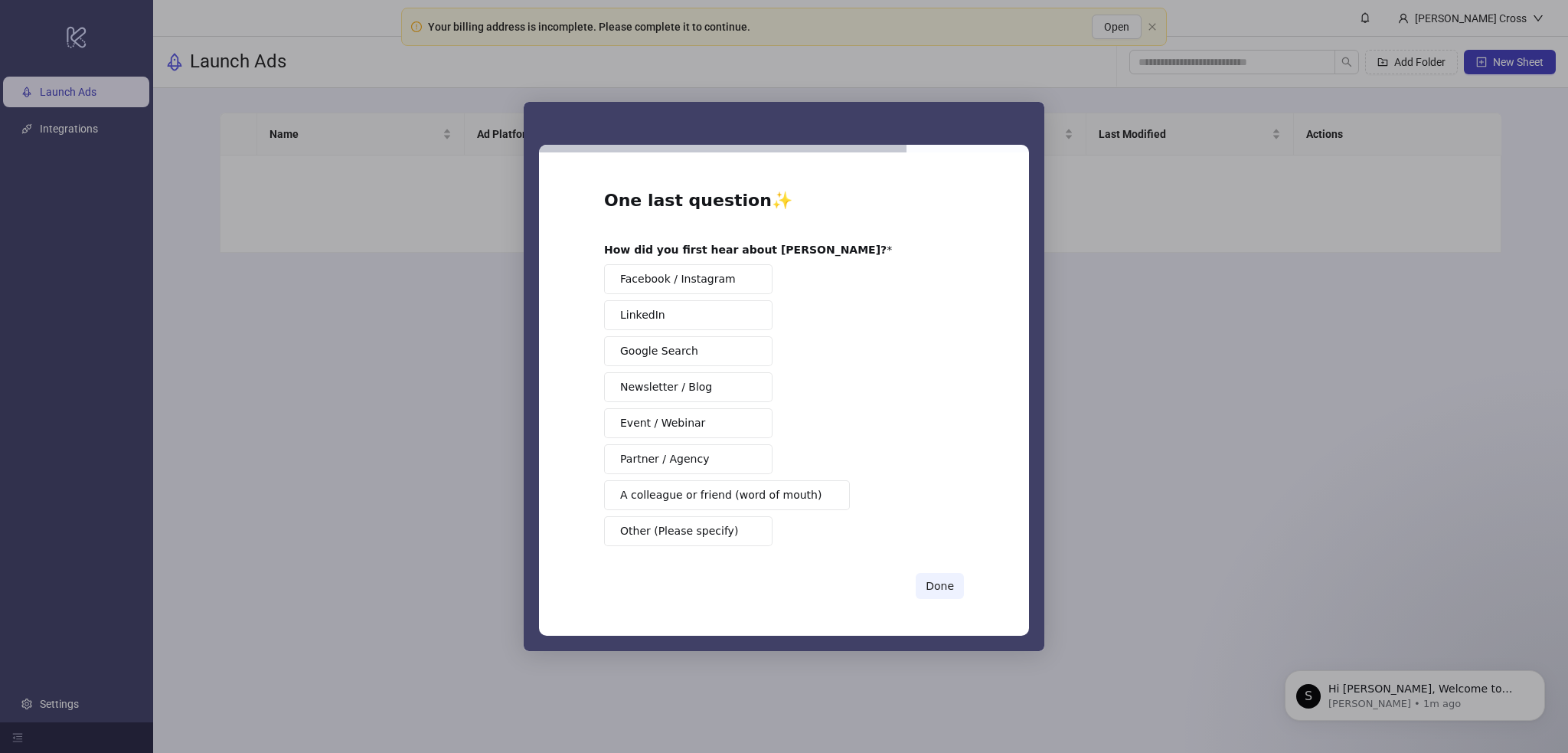
click at [684, 340] on button "Google Search" at bounding box center [688, 351] width 168 height 30
click at [947, 569] on div "One last question ✨ How did you first hear about Kitchn? Facebook / Instagram L…" at bounding box center [784, 395] width 360 height 410
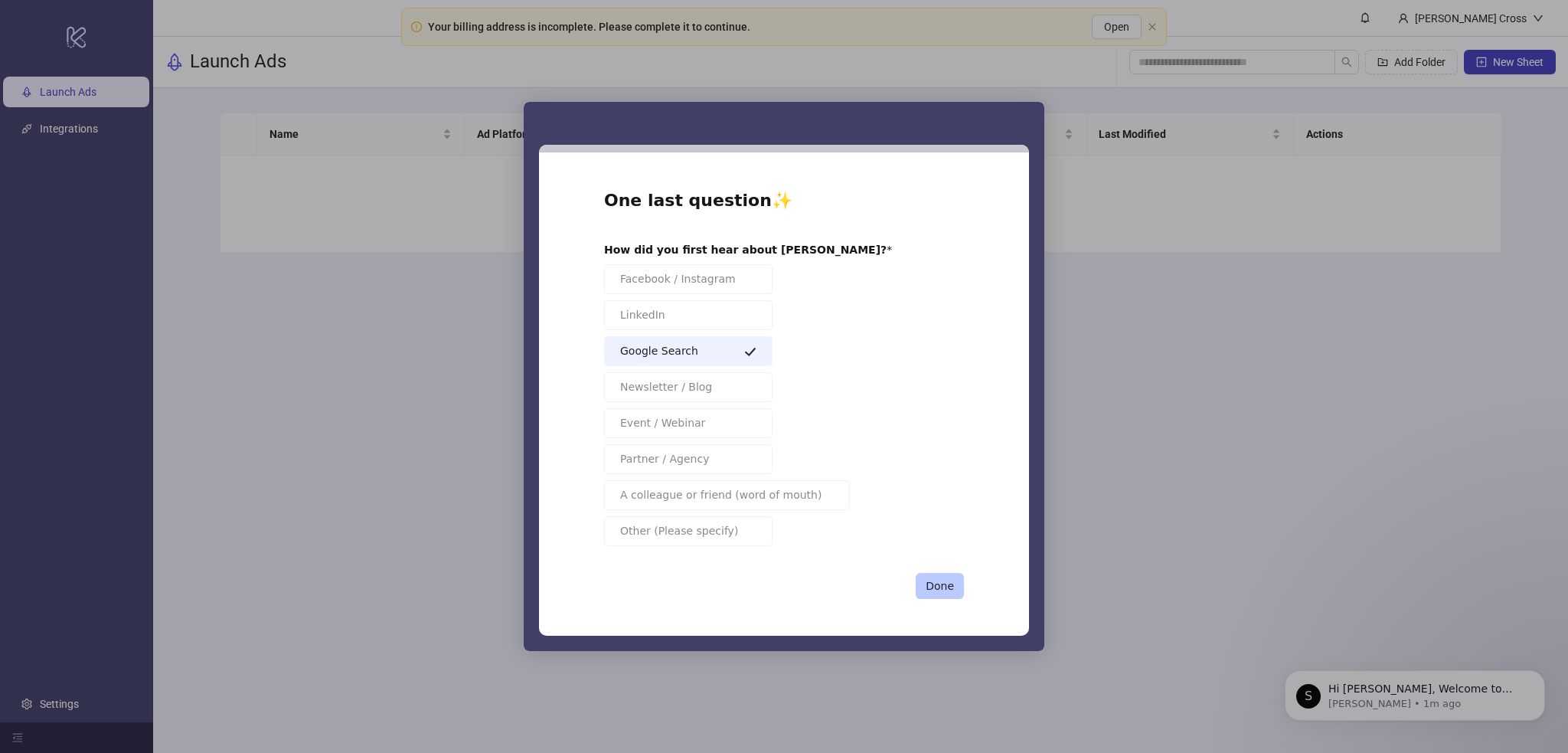
click at [948, 582] on button "Done" at bounding box center [940, 586] width 48 height 26
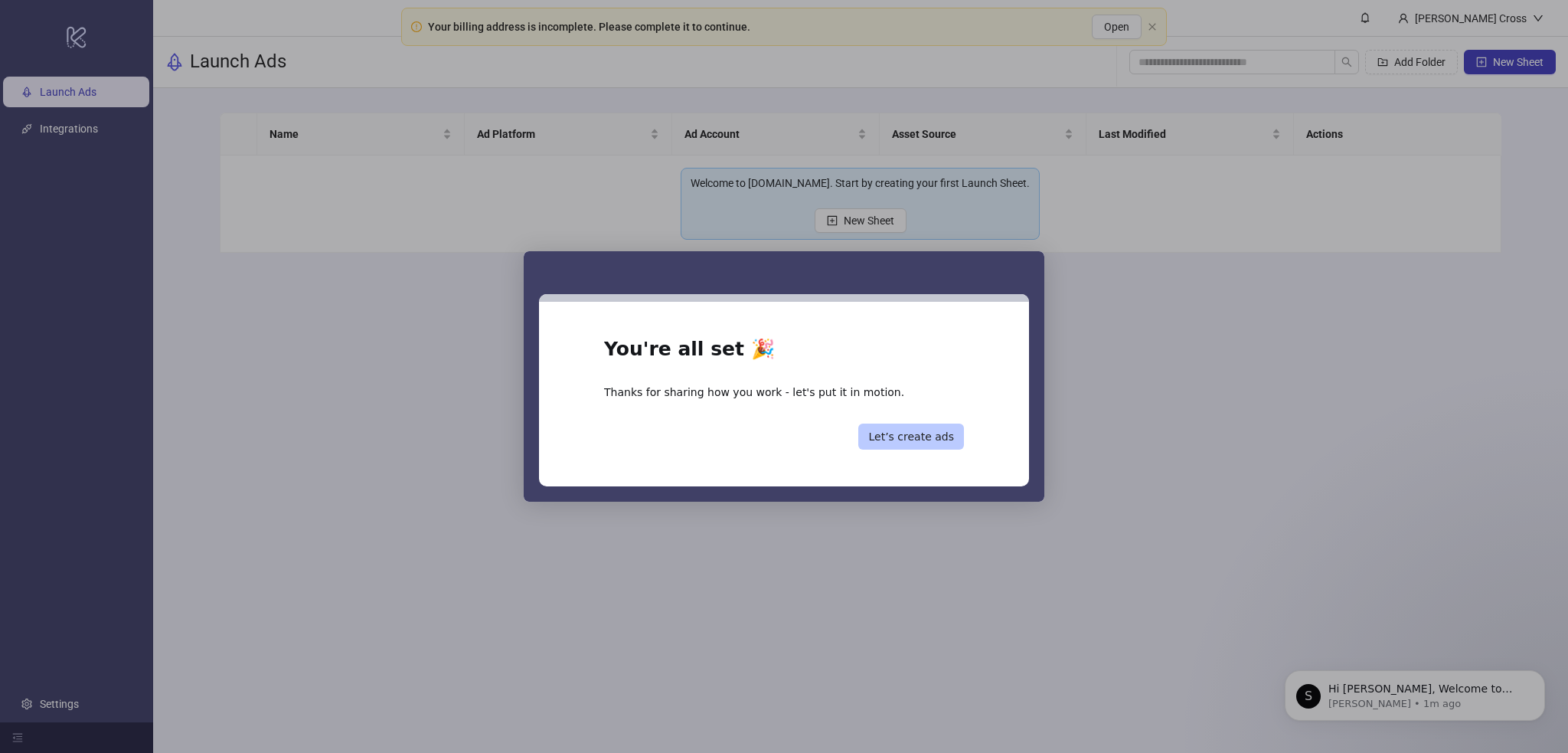
click at [907, 441] on button "Let’s create ads" at bounding box center [911, 436] width 106 height 26
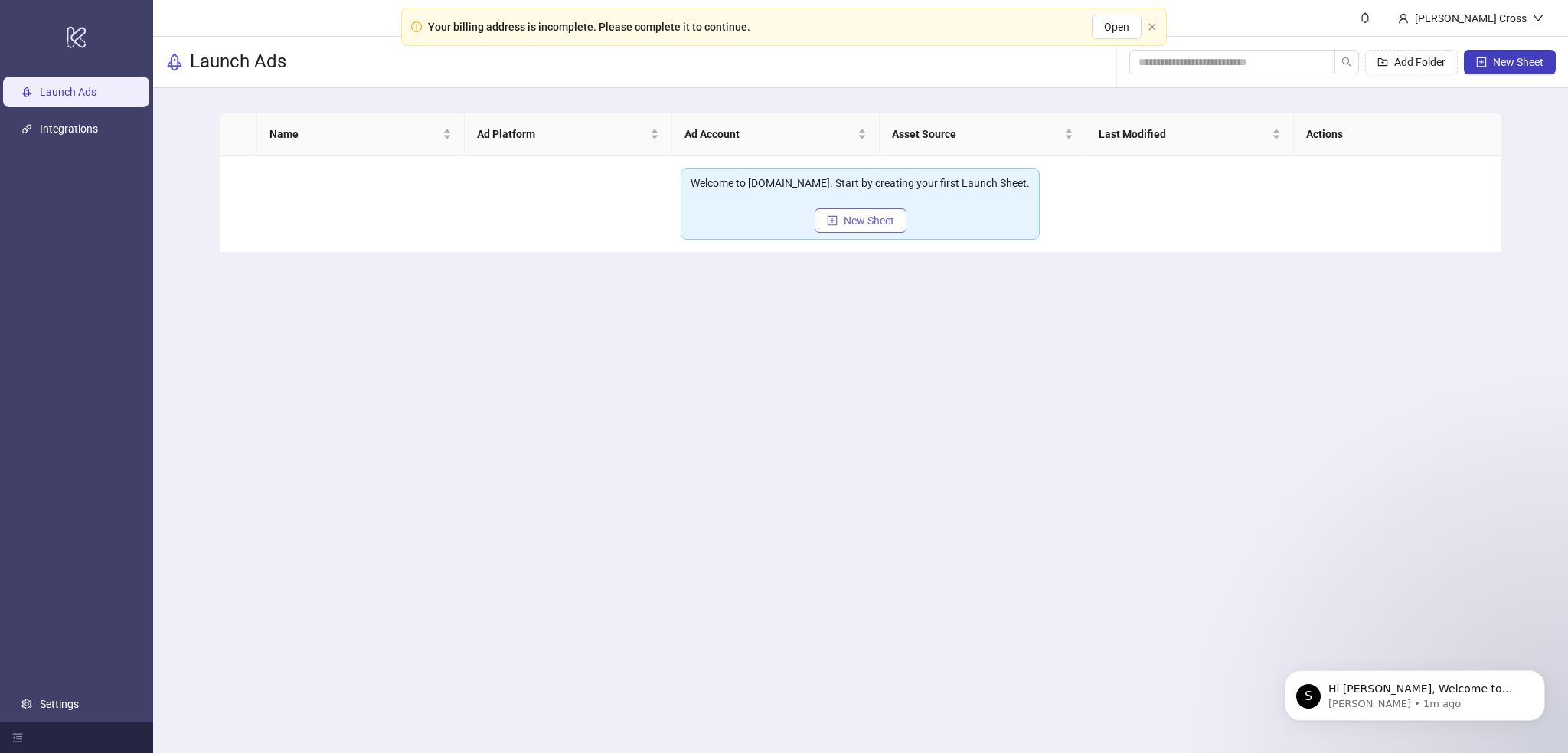
click at [873, 220] on span "New Sheet" at bounding box center [869, 221] width 50 height 13
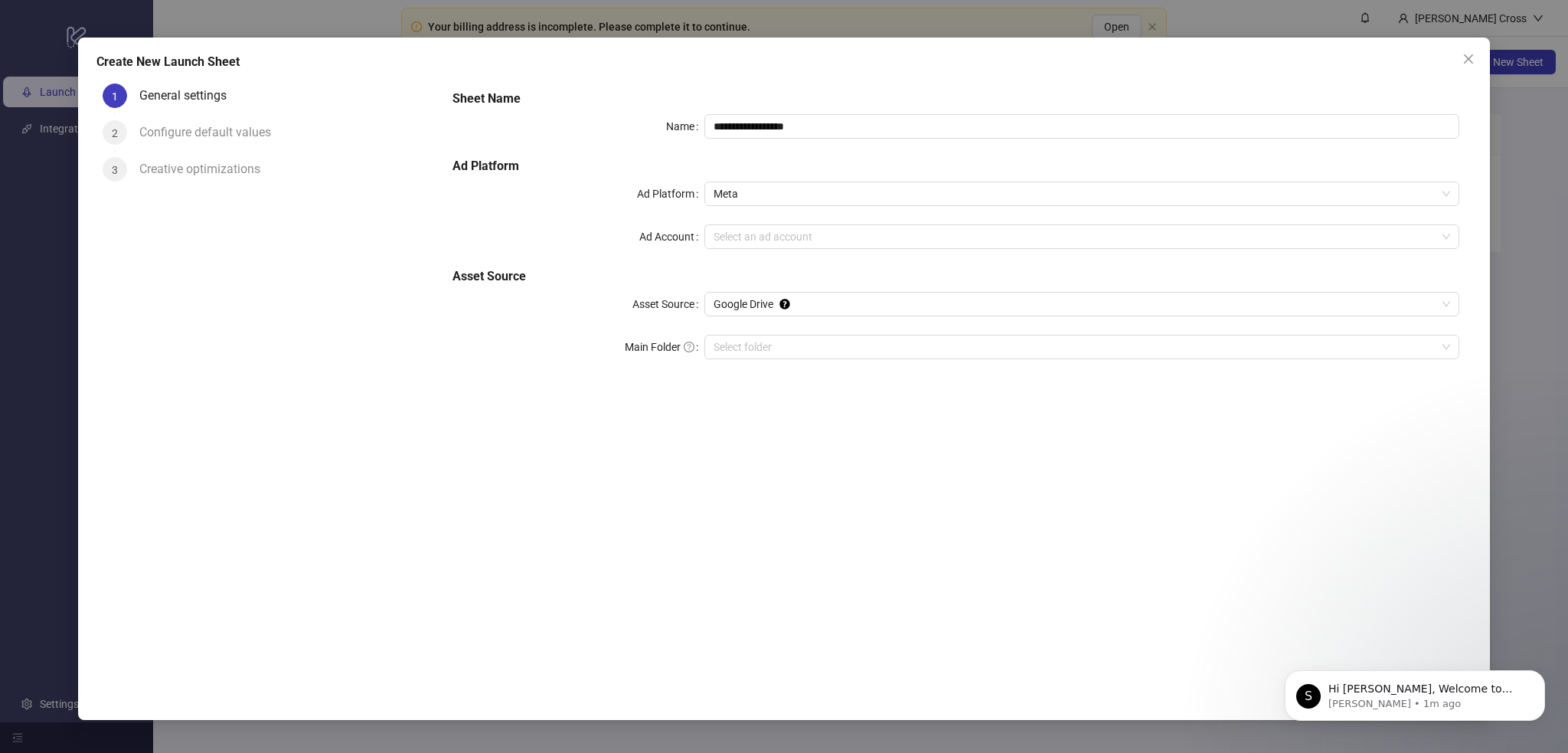
click at [681, 182] on label "Ad Platform" at bounding box center [671, 193] width 68 height 24
click at [713, 182] on input "Ad Platform" at bounding box center [1075, 193] width 723 height 23
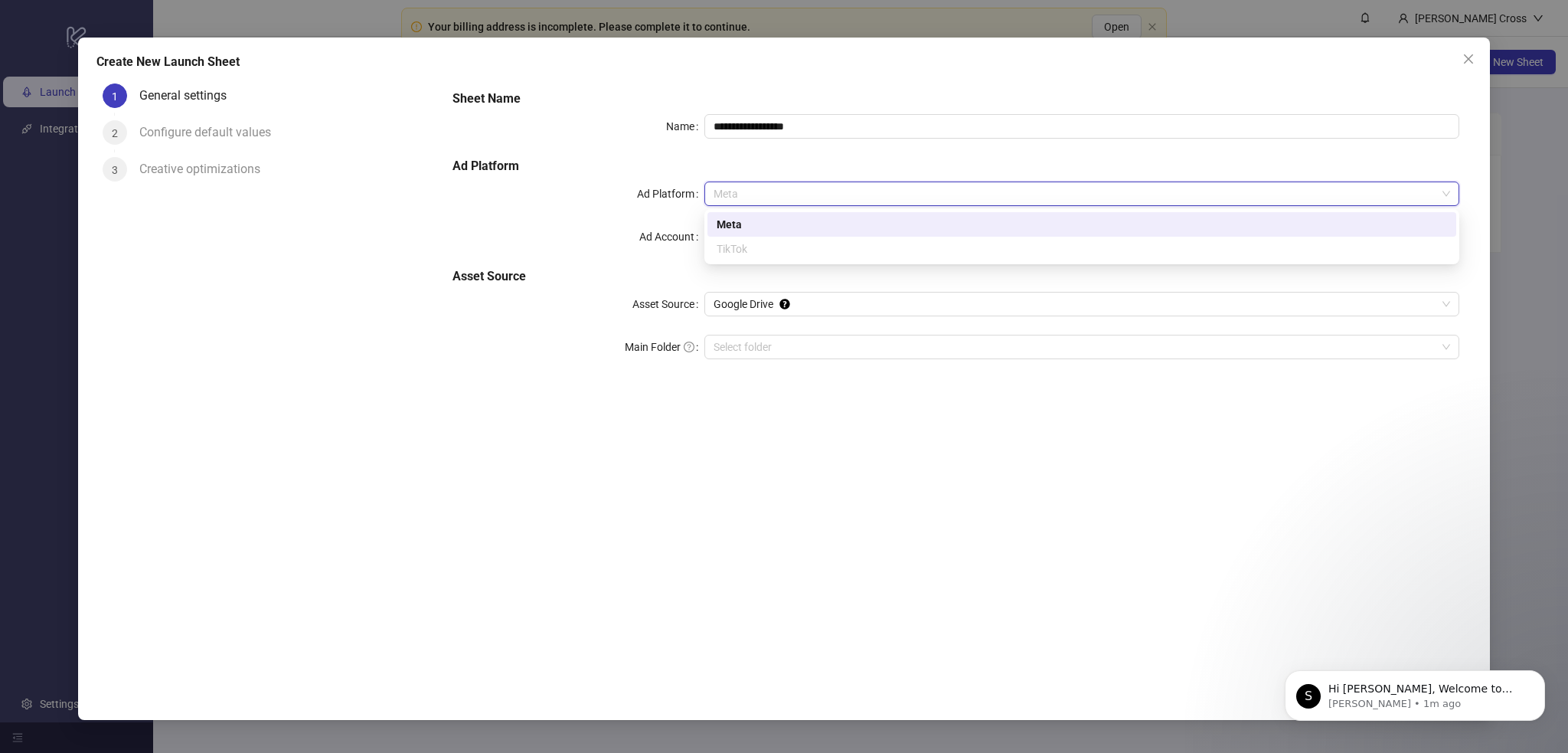
click at [705, 186] on div "Meta" at bounding box center [1082, 193] width 755 height 24
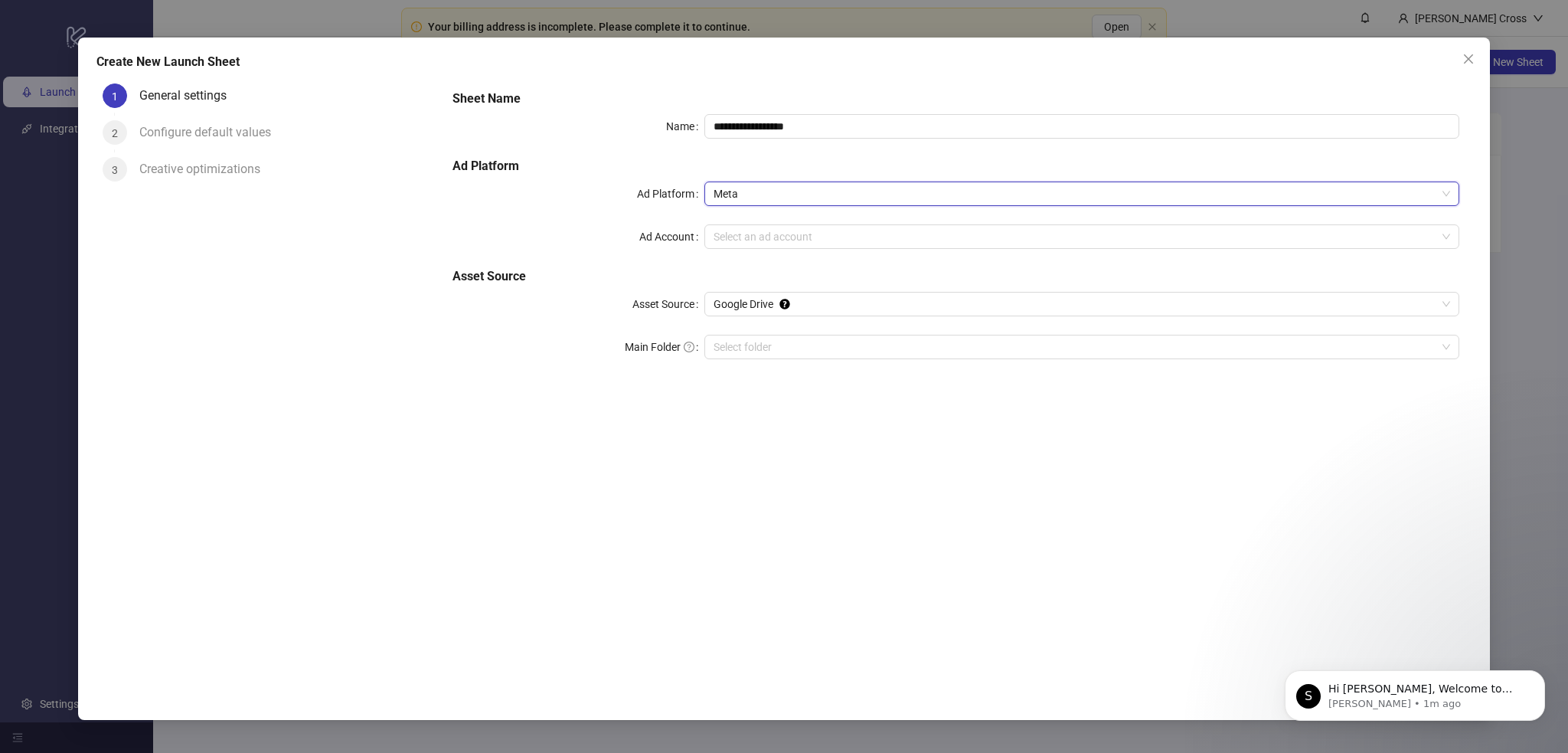
click at [729, 193] on span "Meta" at bounding box center [1082, 193] width 737 height 23
click at [789, 132] on input "**********" at bounding box center [1082, 126] width 755 height 24
click at [1544, 686] on div "S Hi Gable, Welcome to Kitchn.io! 🎉 You’re all set to start launching ads effor…" at bounding box center [1414, 696] width 260 height 50
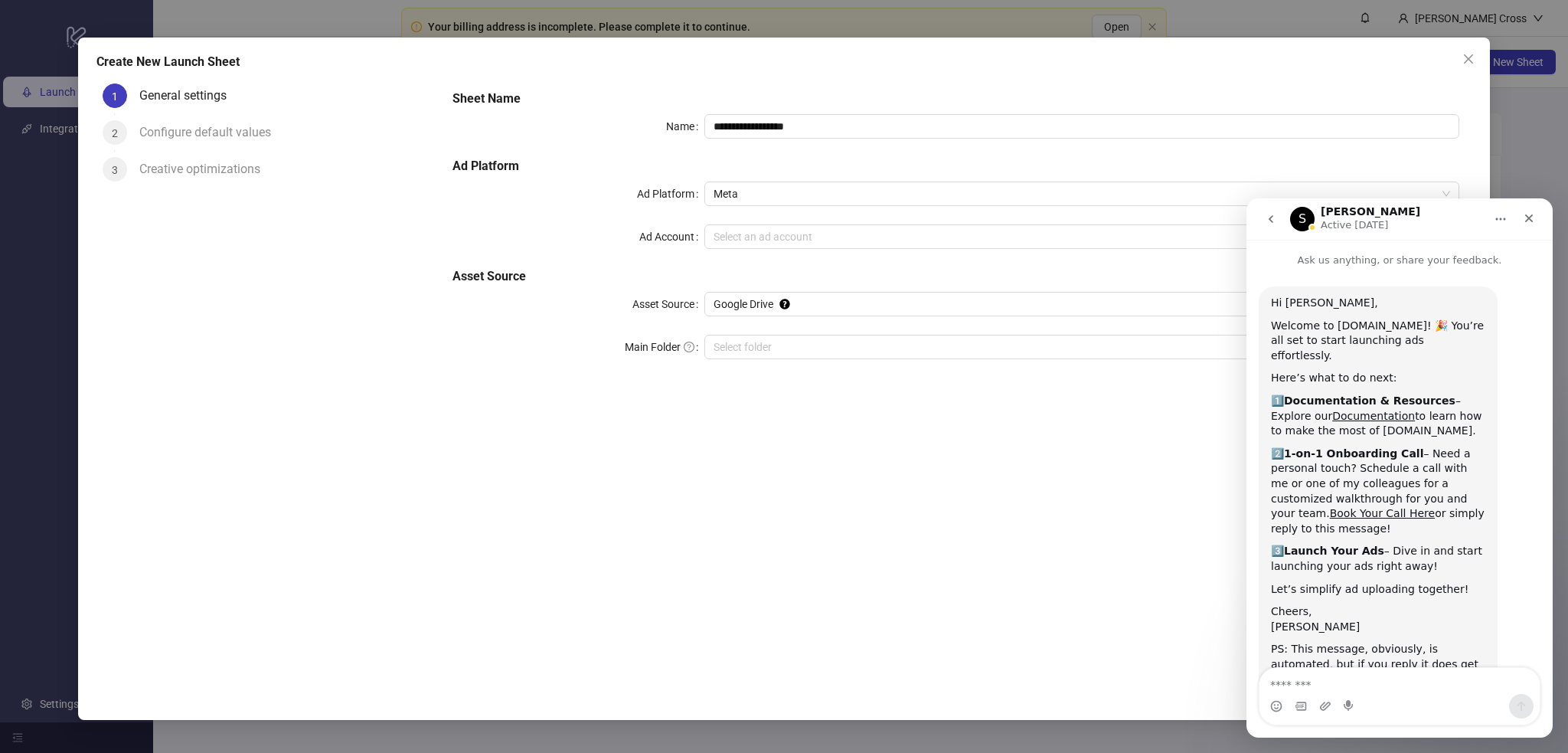
scroll to position [46, 0]
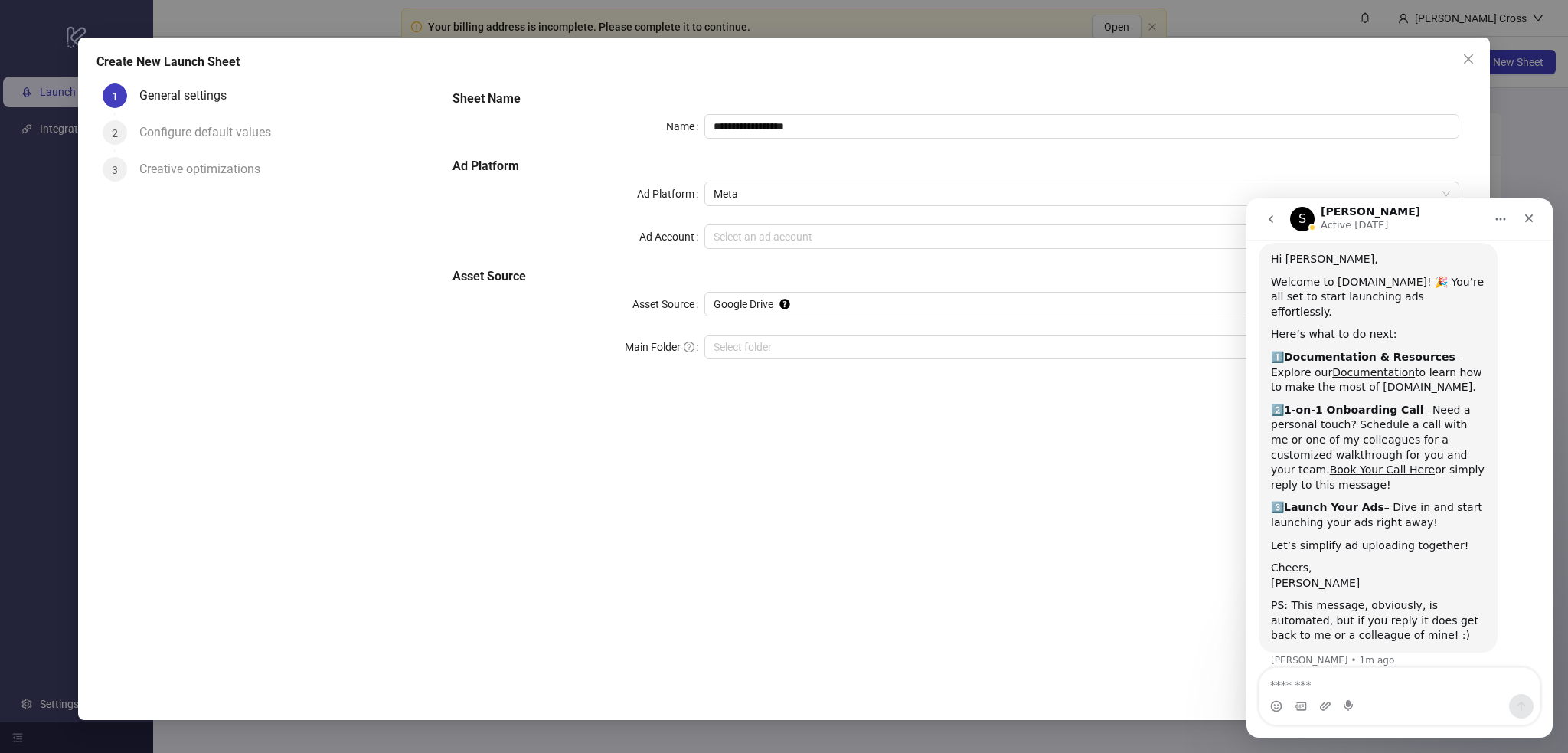
click at [1097, 388] on form "**********" at bounding box center [955, 233] width 1031 height 313
click at [1528, 219] on icon "Close" at bounding box center [1530, 219] width 13 height 13
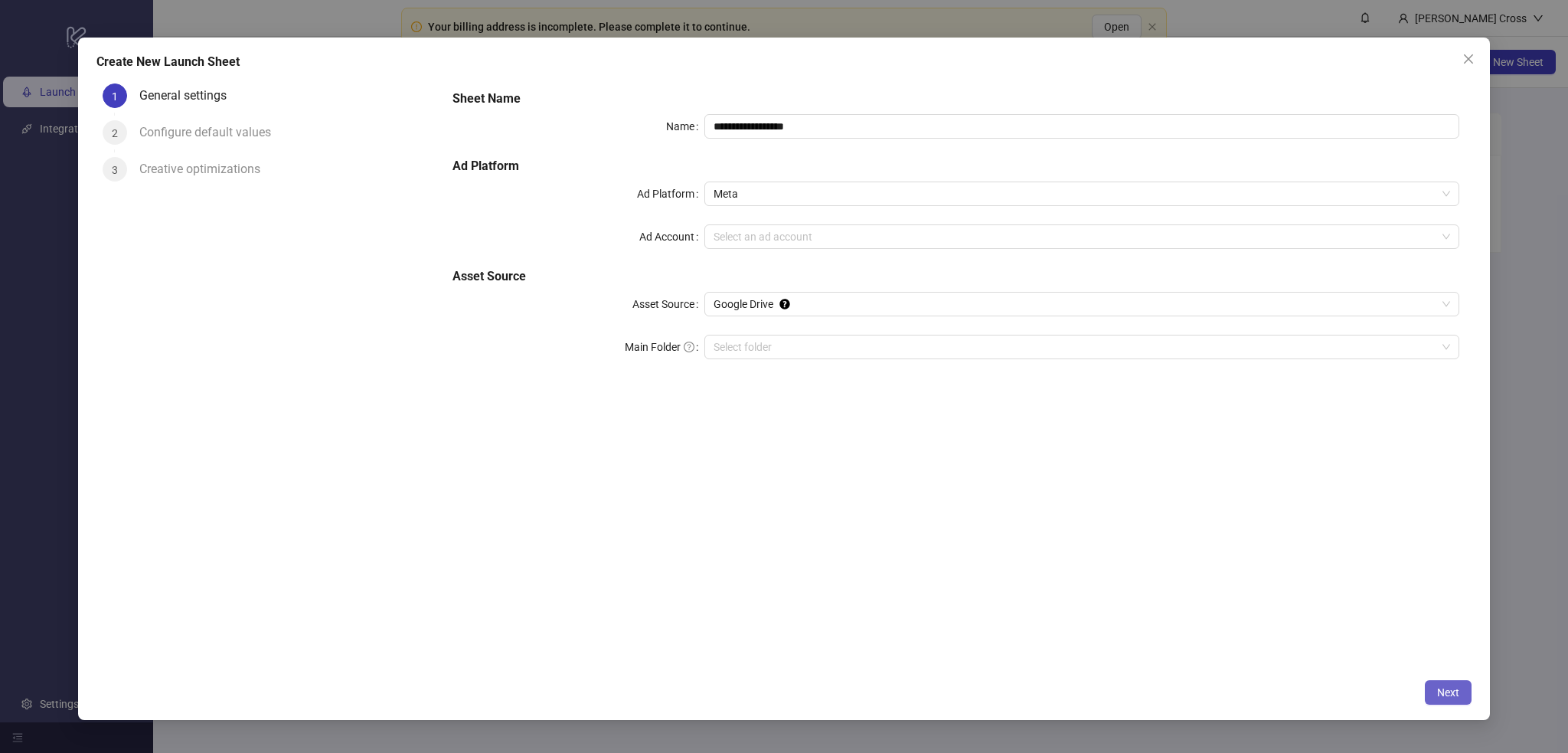
click at [1442, 692] on span "Next" at bounding box center [1448, 692] width 22 height 13
click at [750, 235] on input "Ad Account" at bounding box center [1075, 237] width 723 height 23
type input "****"
click at [645, 229] on label "Ad Account" at bounding box center [672, 237] width 65 height 24
click at [713, 229] on input "Ad Account" at bounding box center [1075, 237] width 723 height 23
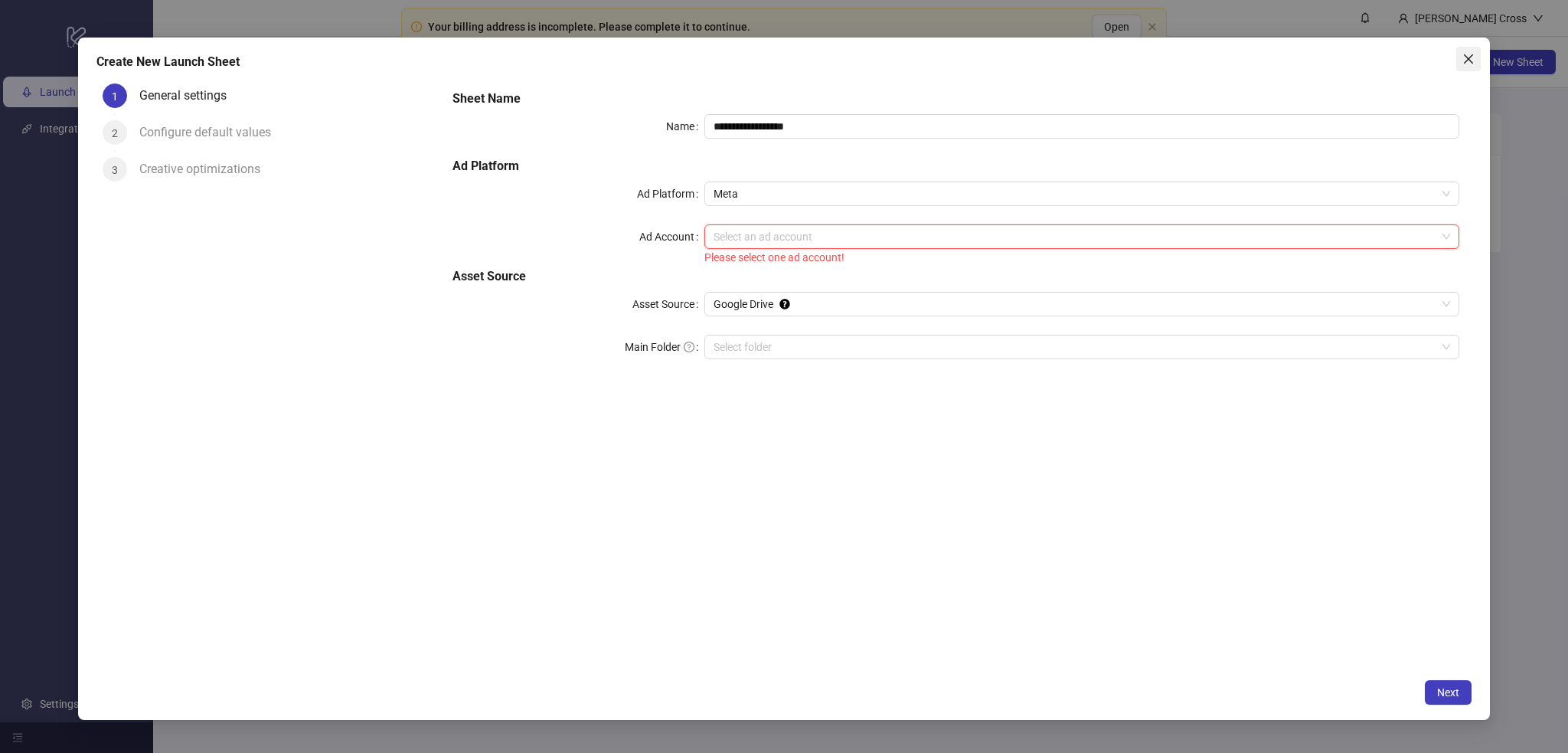
click at [1462, 61] on span "Close" at bounding box center [1468, 59] width 24 height 13
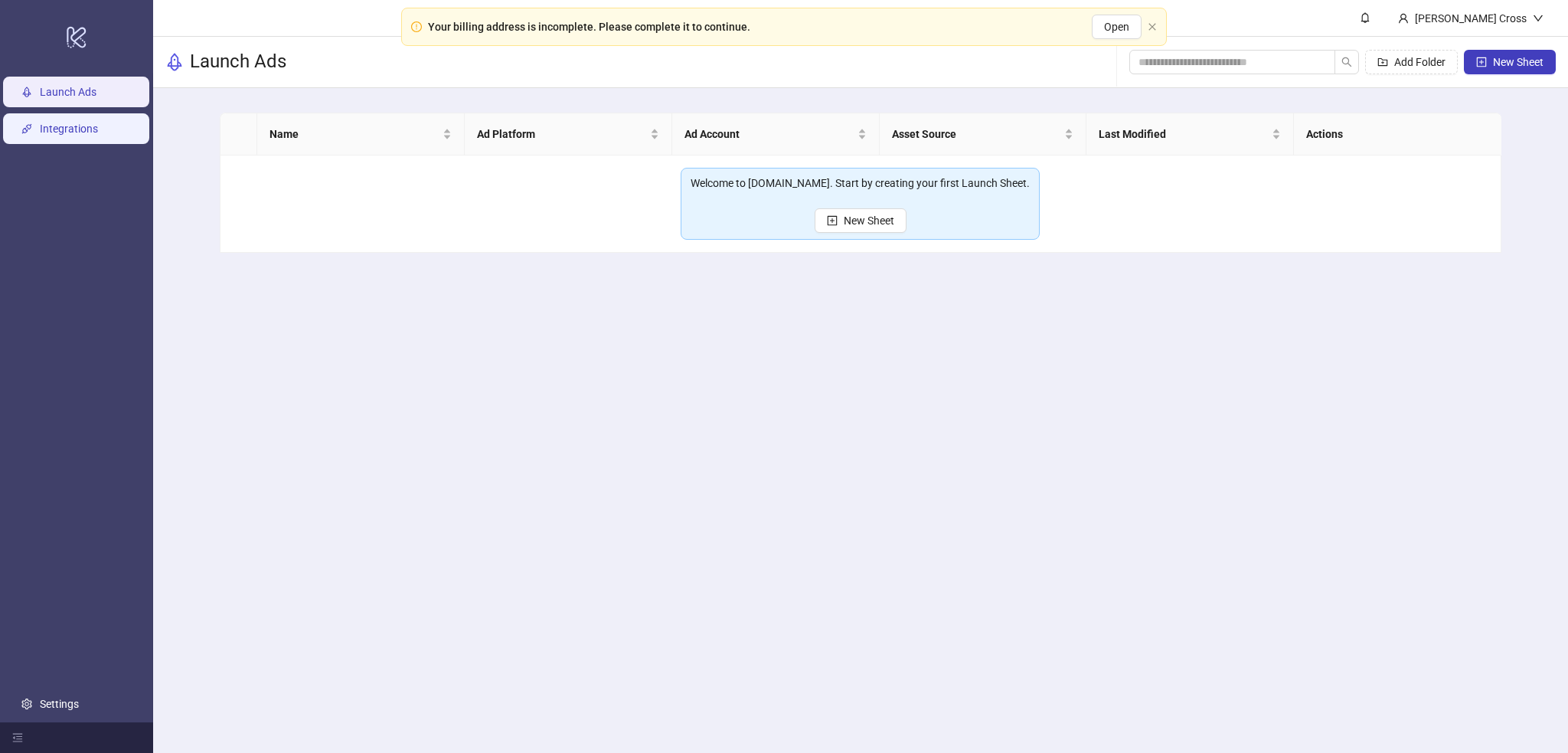
click at [89, 136] on link "Integrations" at bounding box center [69, 130] width 58 height 13
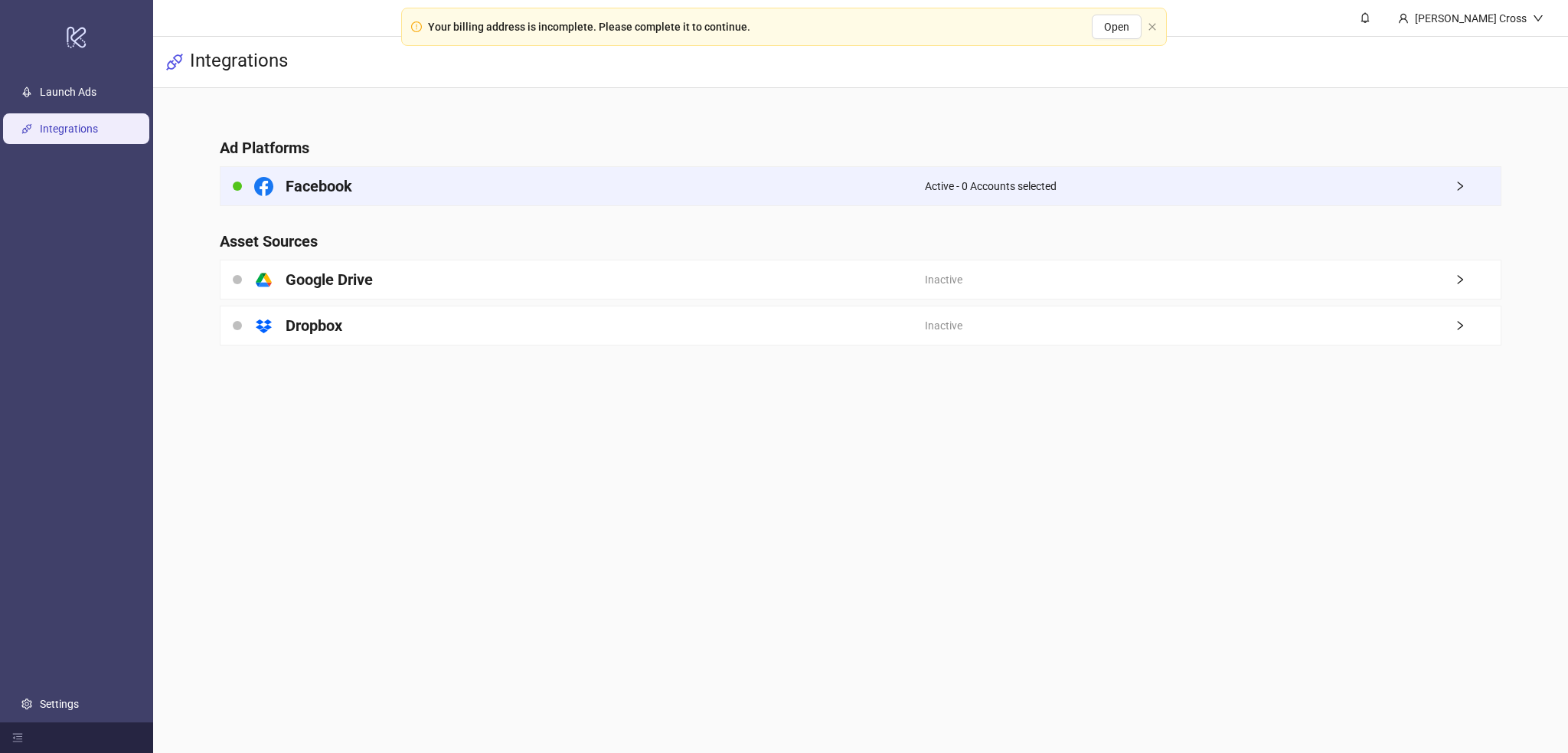
click at [311, 190] on h4 "Facebook" at bounding box center [319, 185] width 67 height 21
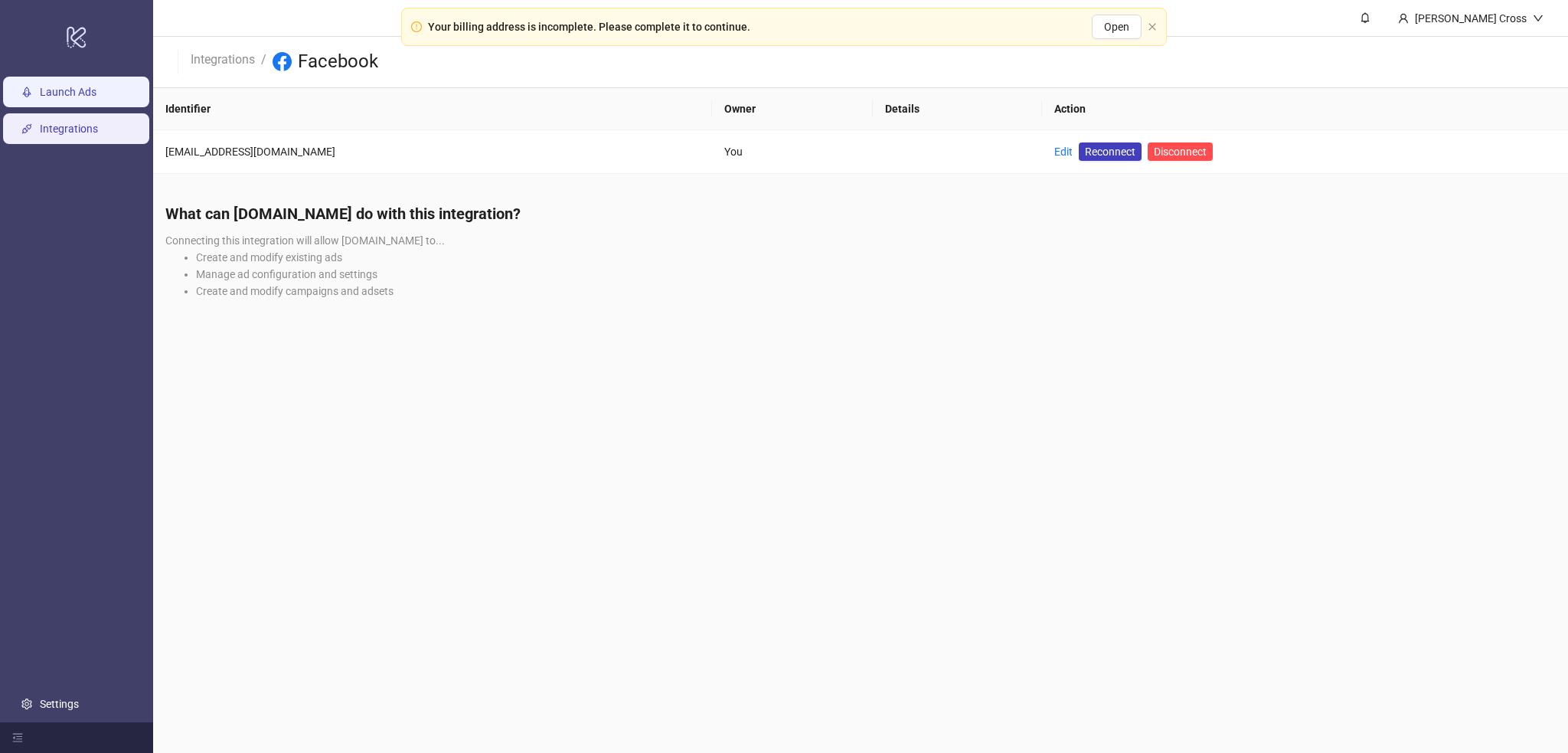
click at [89, 99] on link "Launch Ads" at bounding box center [68, 93] width 57 height 13
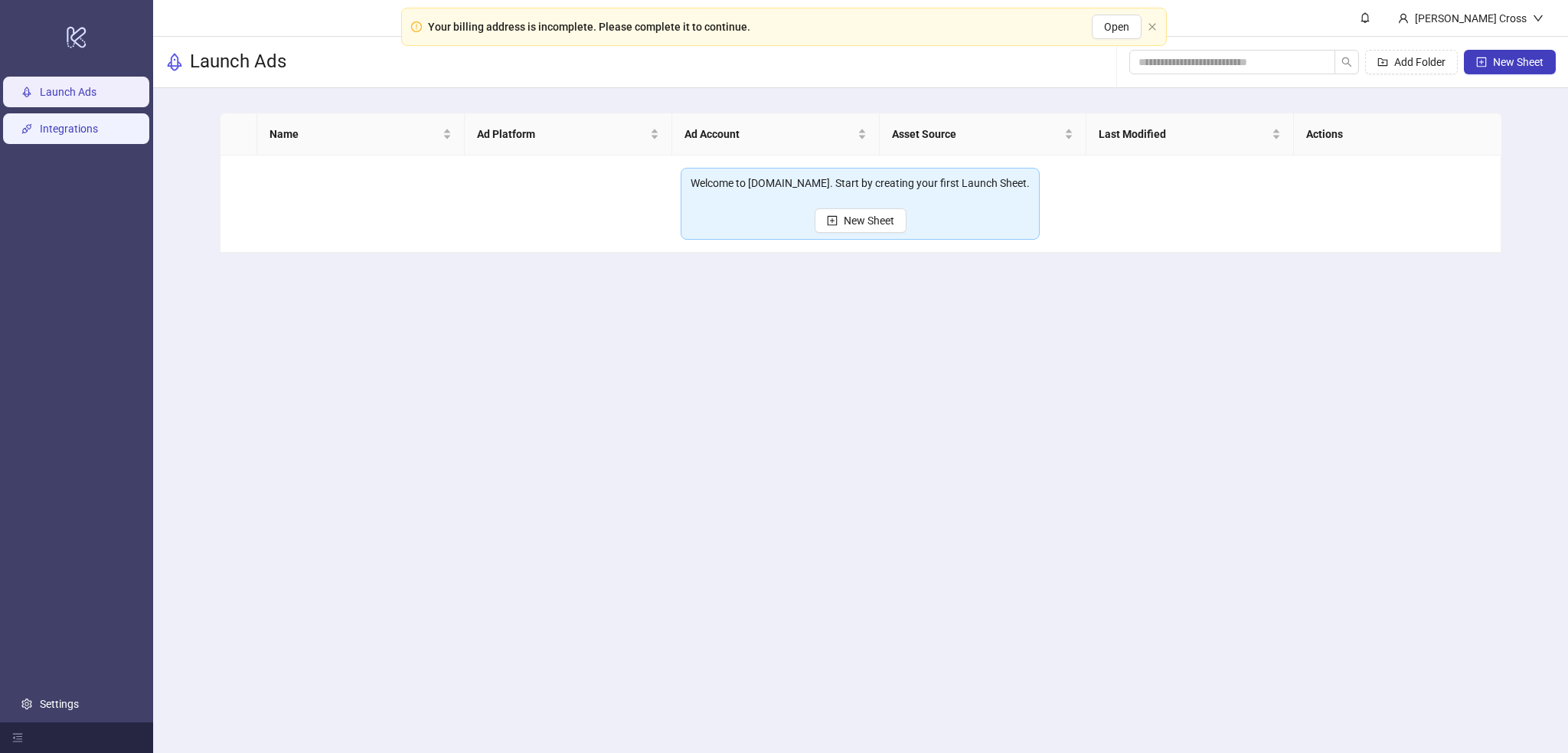
click at [86, 130] on link "Integrations" at bounding box center [69, 130] width 58 height 13
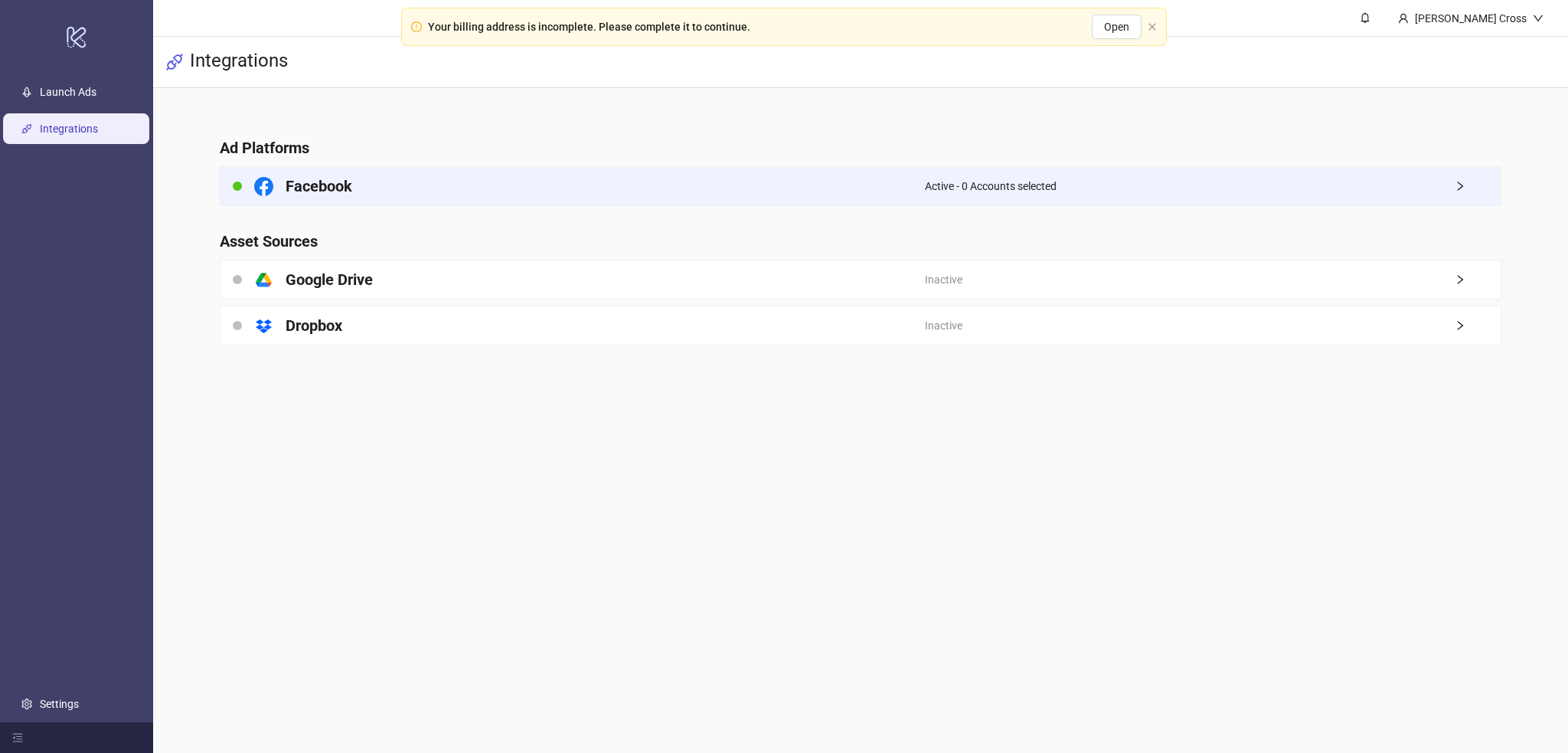
click at [973, 183] on span "Active - 0 Accounts selected" at bounding box center [991, 185] width 132 height 17
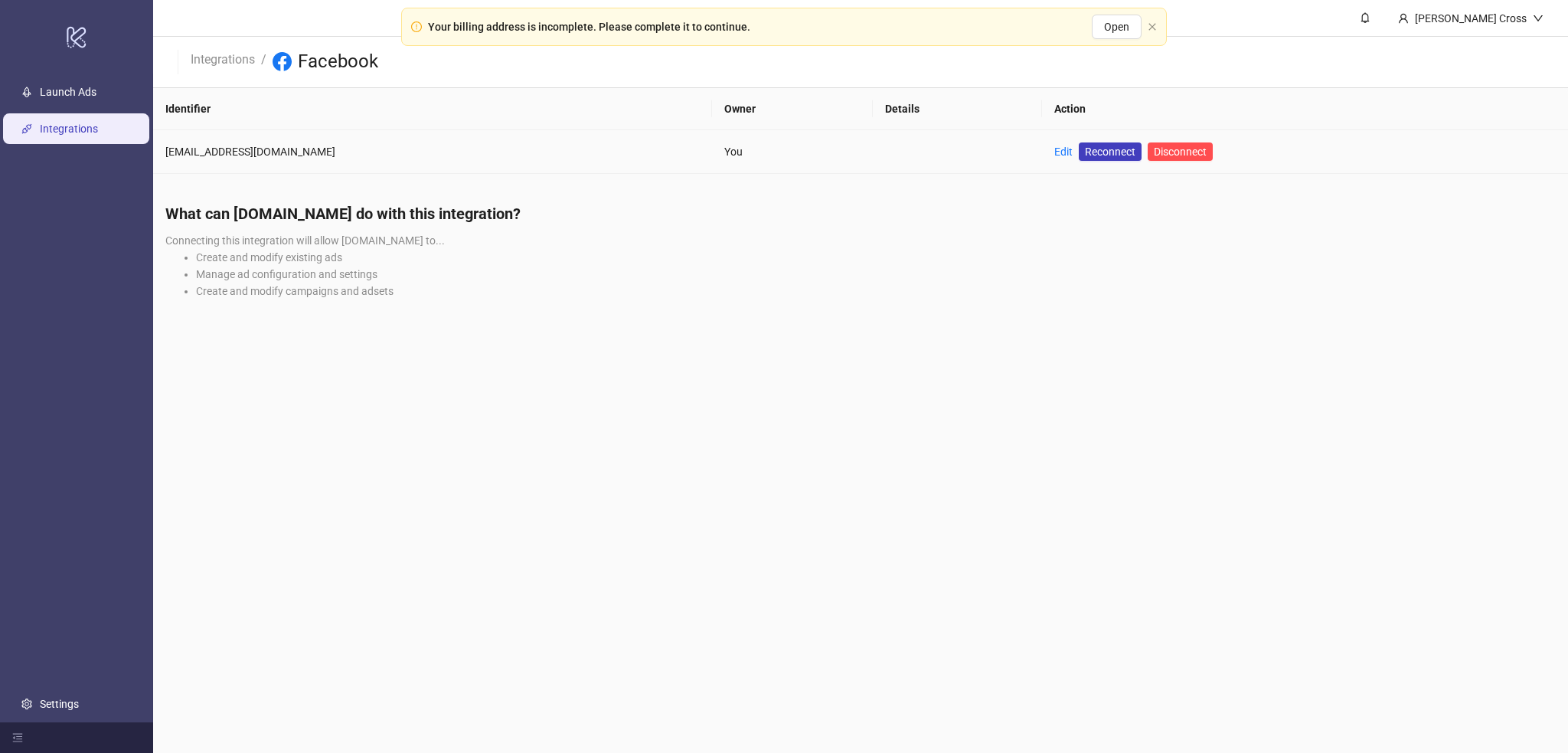
click at [1042, 152] on td "Edit Reconnect Disconnect" at bounding box center [1306, 152] width 526 height 44
click at [64, 109] on ul "Launch Ads Integrations Settings" at bounding box center [76, 399] width 153 height 648
click at [57, 88] on link "Launch Ads" at bounding box center [68, 93] width 57 height 13
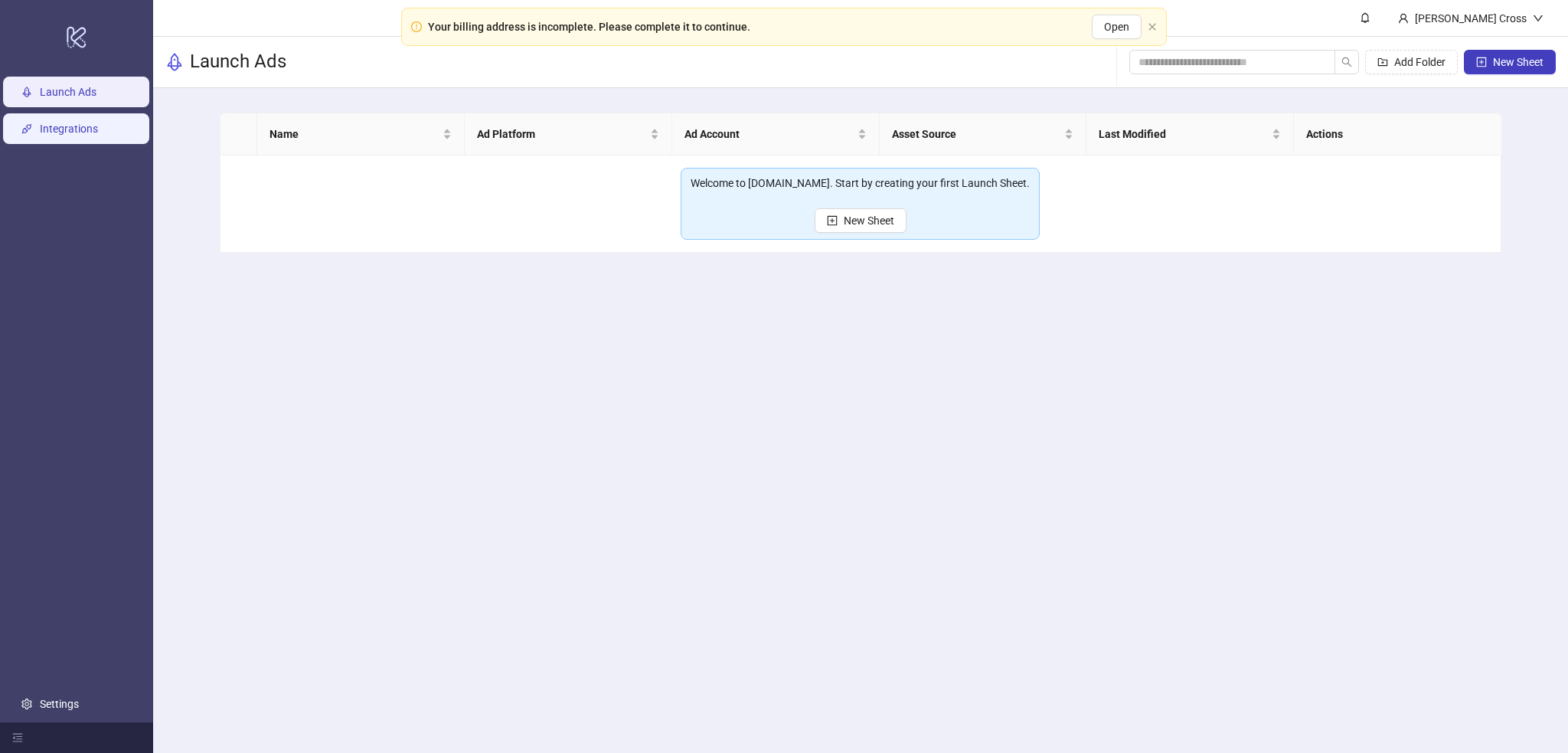
click at [53, 128] on link "Integrations" at bounding box center [69, 130] width 58 height 13
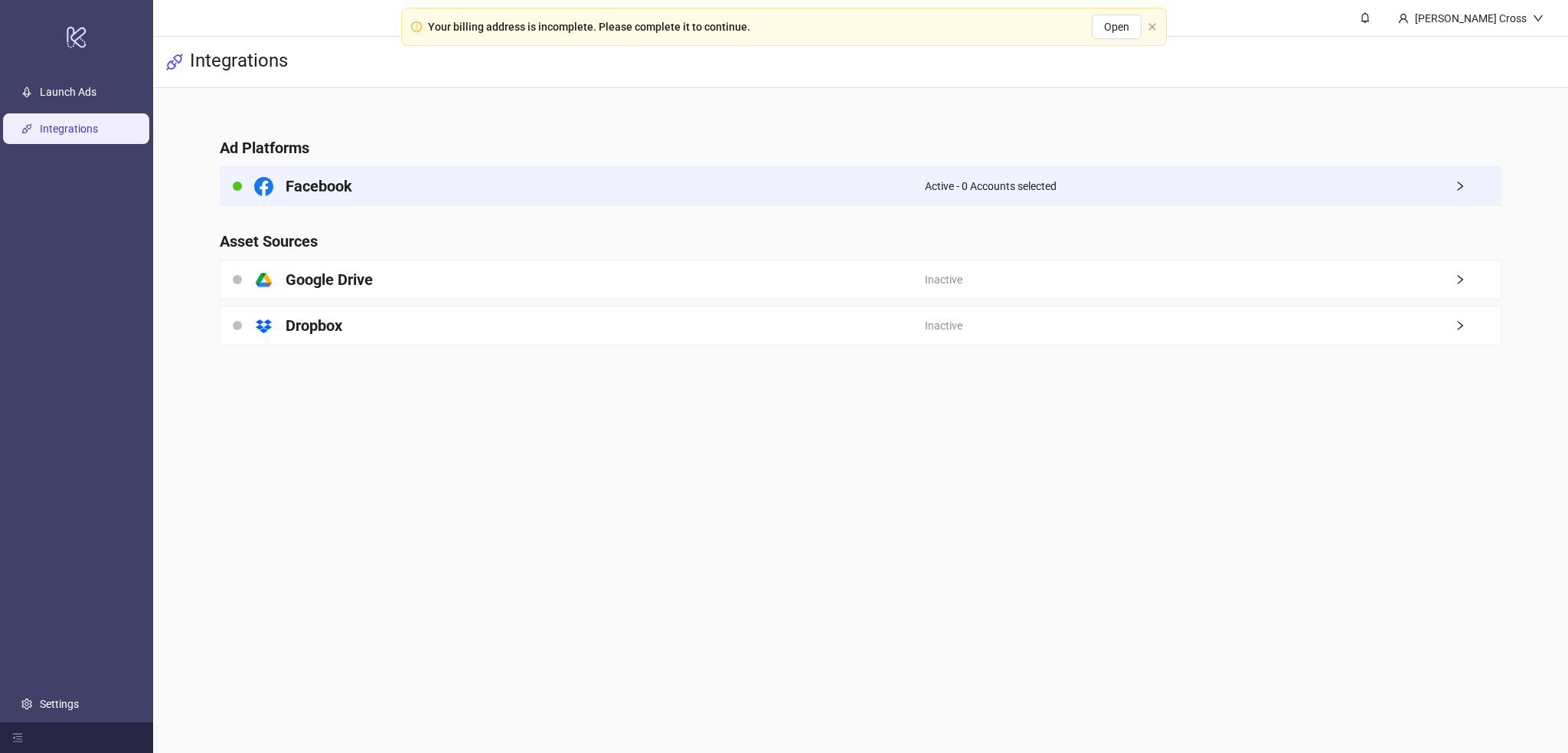
click at [962, 189] on span "Active - 0 Accounts selected" at bounding box center [991, 185] width 132 height 17
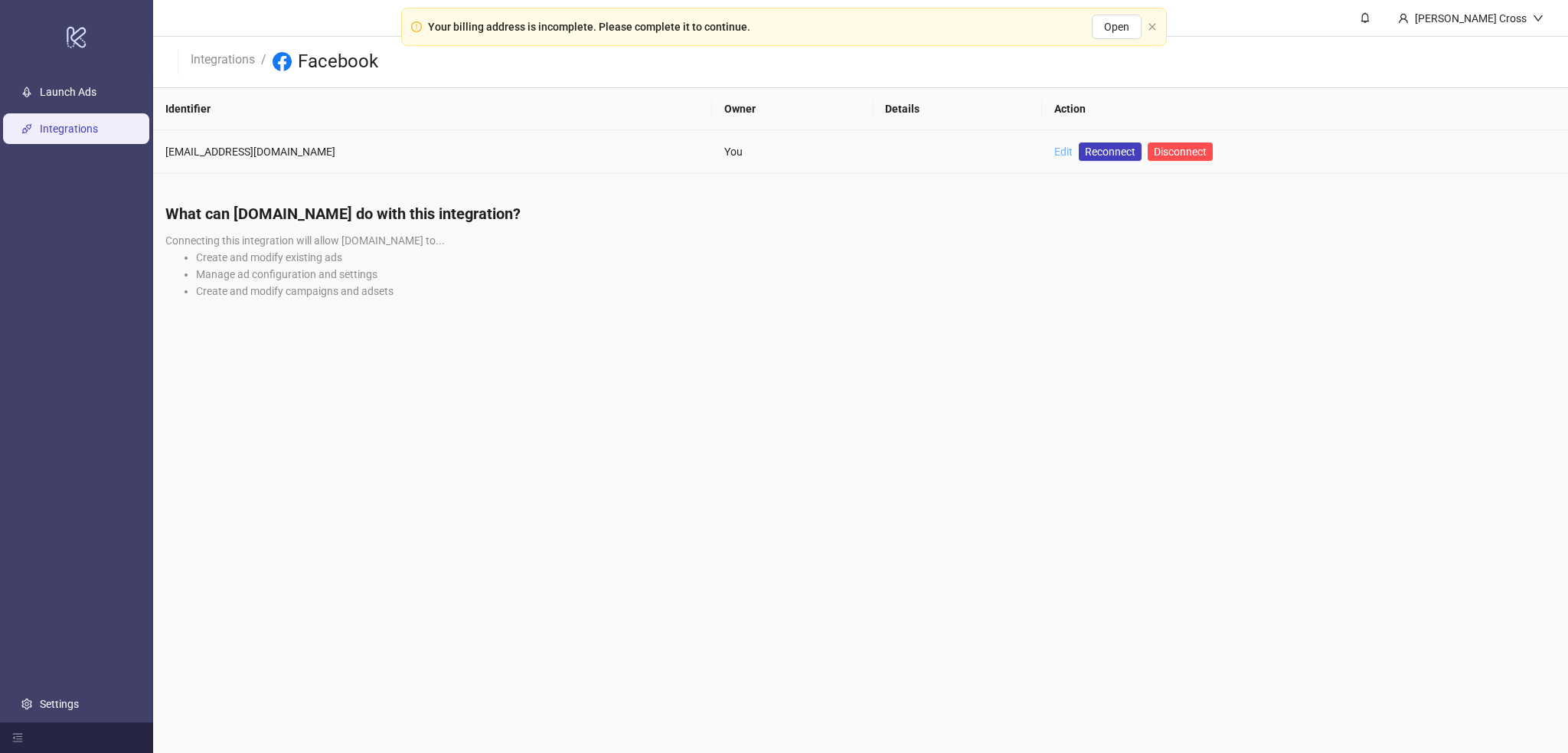
click at [1054, 151] on link "Edit" at bounding box center [1063, 152] width 18 height 13
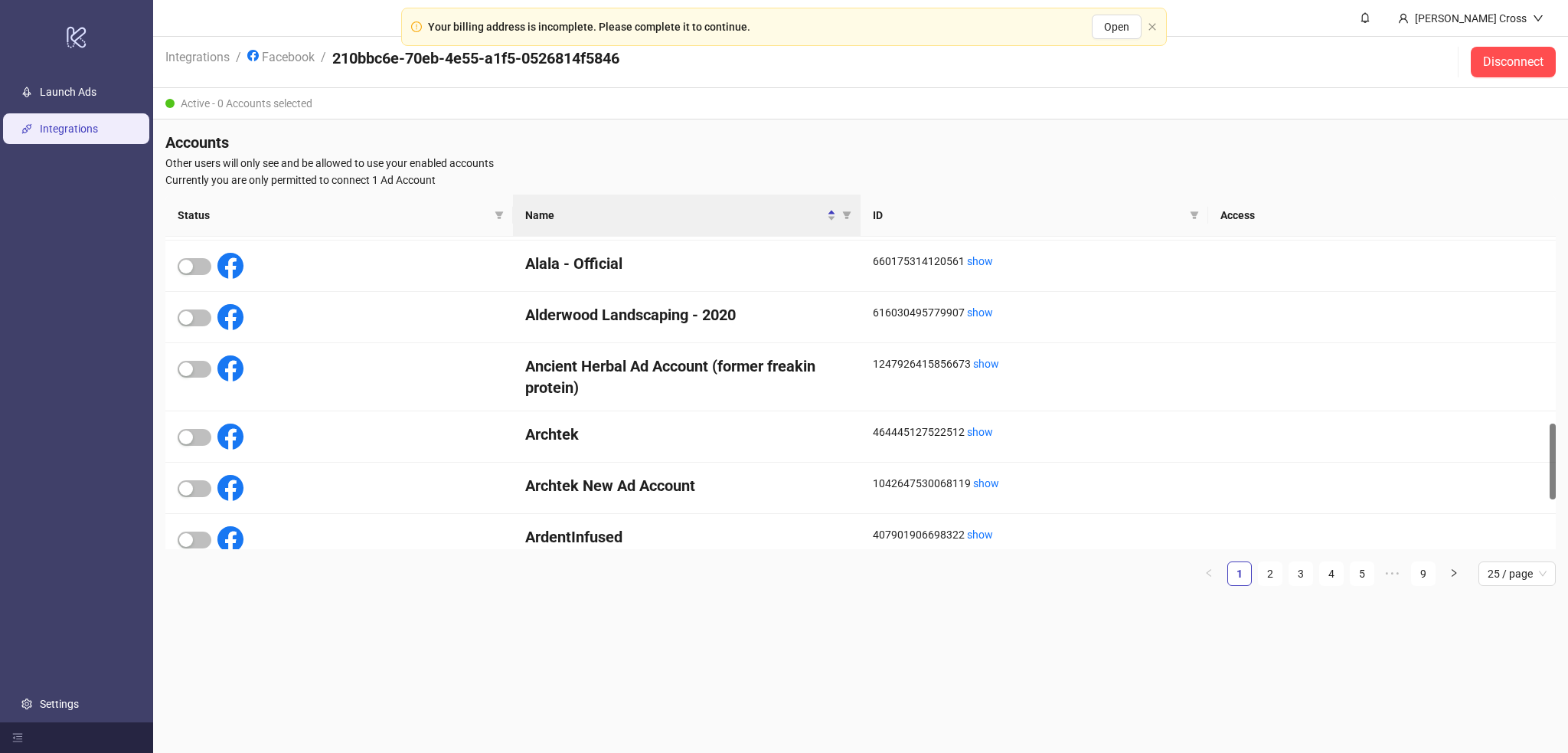
scroll to position [968, 0]
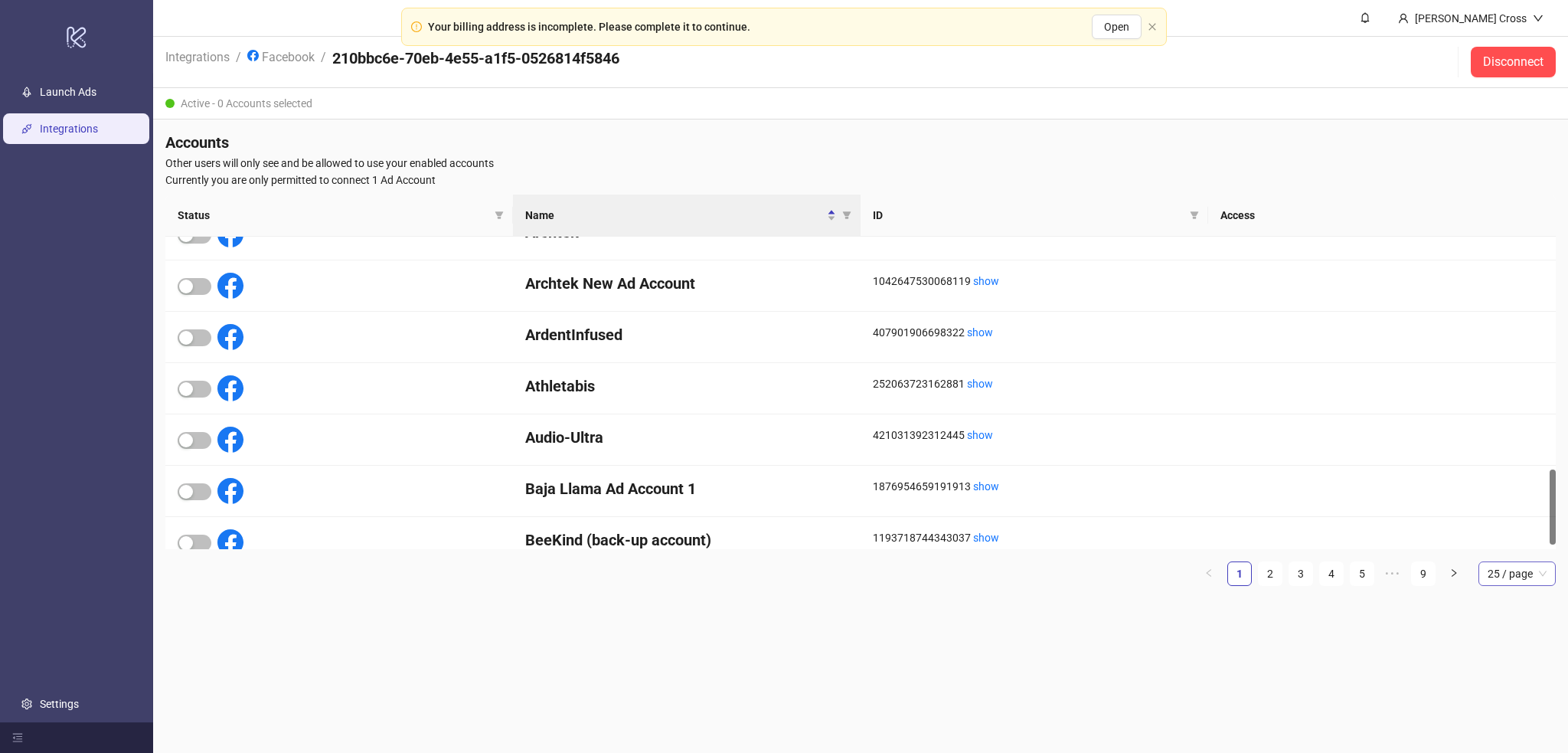
click at [1520, 581] on span "25 / page" at bounding box center [1517, 573] width 59 height 23
click at [1517, 695] on div "100 / page" at bounding box center [1517, 702] width 53 height 17
click at [1387, 582] on link "2" at bounding box center [1386, 573] width 23 height 23
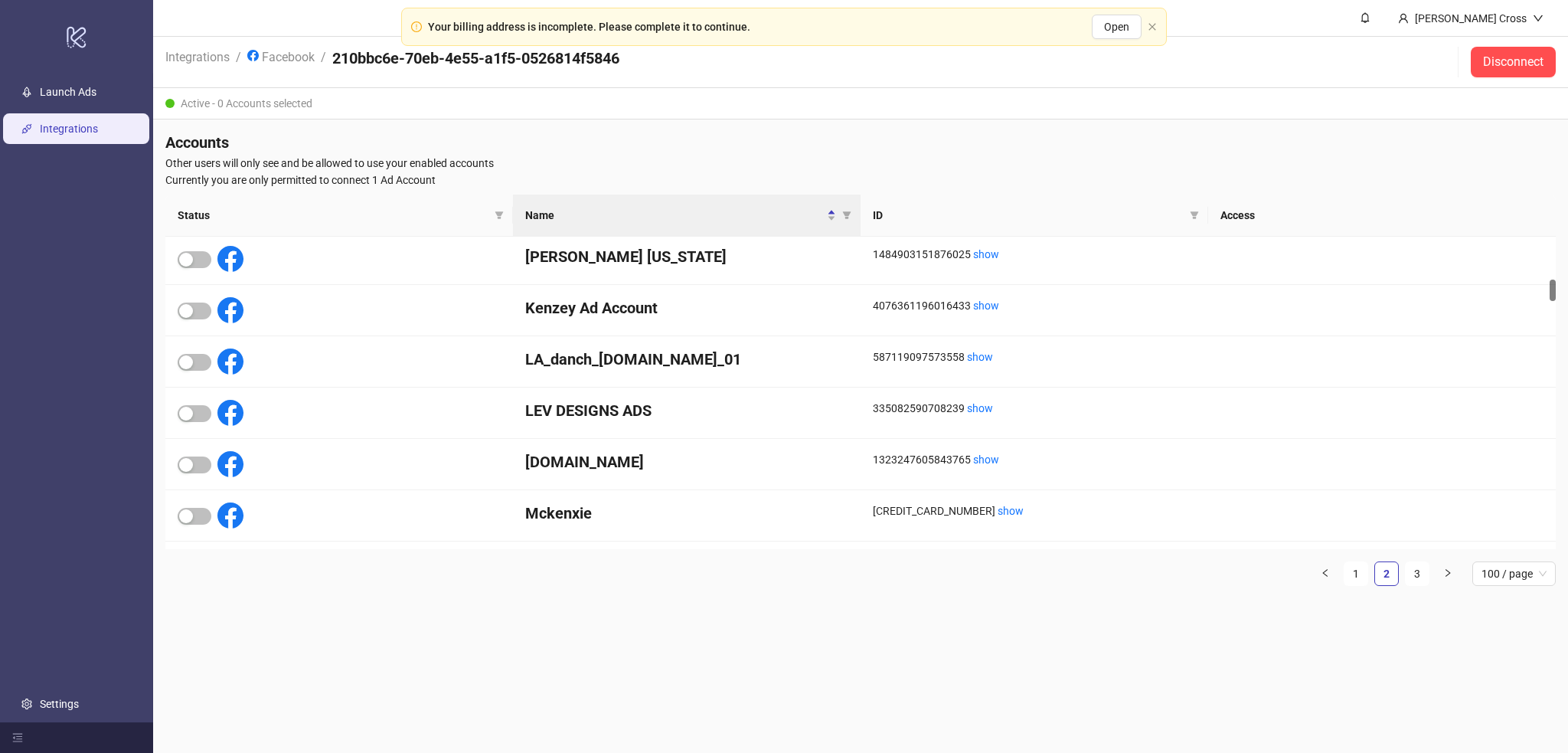
scroll to position [622, 0]
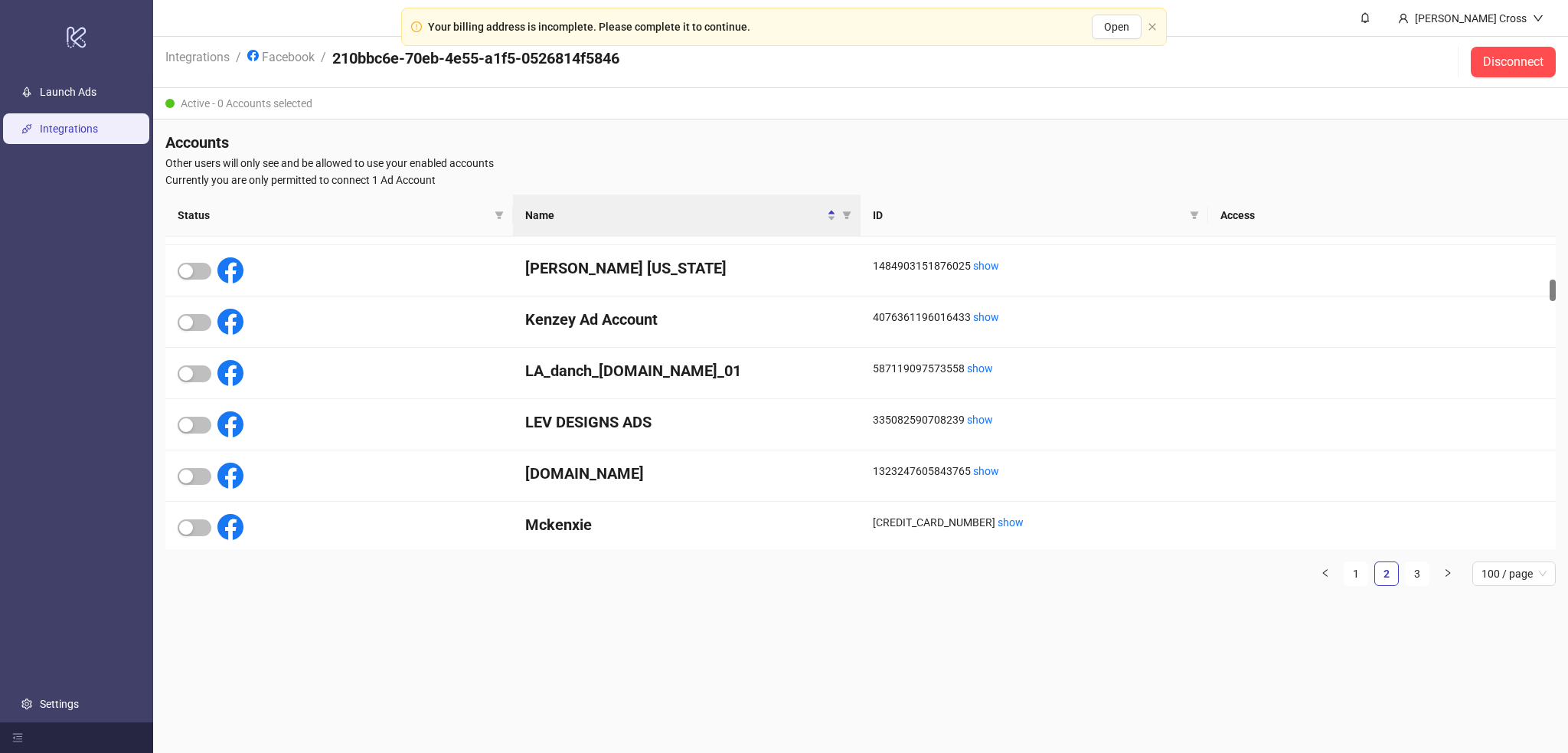
drag, startPoint x: 1551, startPoint y: 334, endPoint x: 1553, endPoint y: 292, distance: 42.0
click at [1553, 292] on div at bounding box center [1553, 290] width 6 height 21
click at [195, 473] on span "button" at bounding box center [194, 476] width 34 height 17
click at [824, 659] on main "Gable Cross Integrations / Facebook / 210bbc6e-70eb-4e55-a1f5-0526814f5846 Disc…" at bounding box center [860, 376] width 1415 height 753
click at [1515, 46] on link "Close" at bounding box center [1522, 42] width 16 height 17
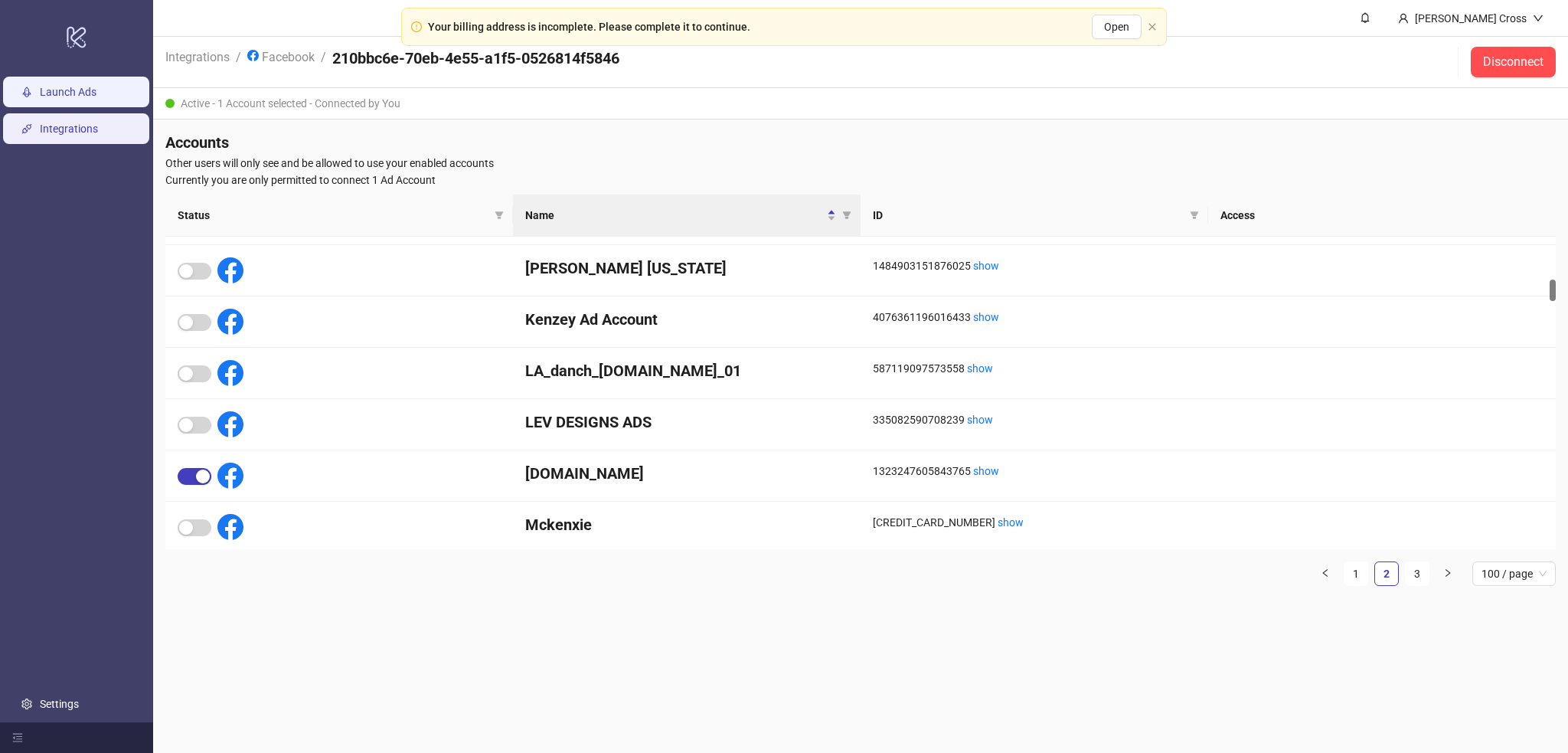
click at [80, 86] on link "Launch Ads" at bounding box center [68, 93] width 57 height 13
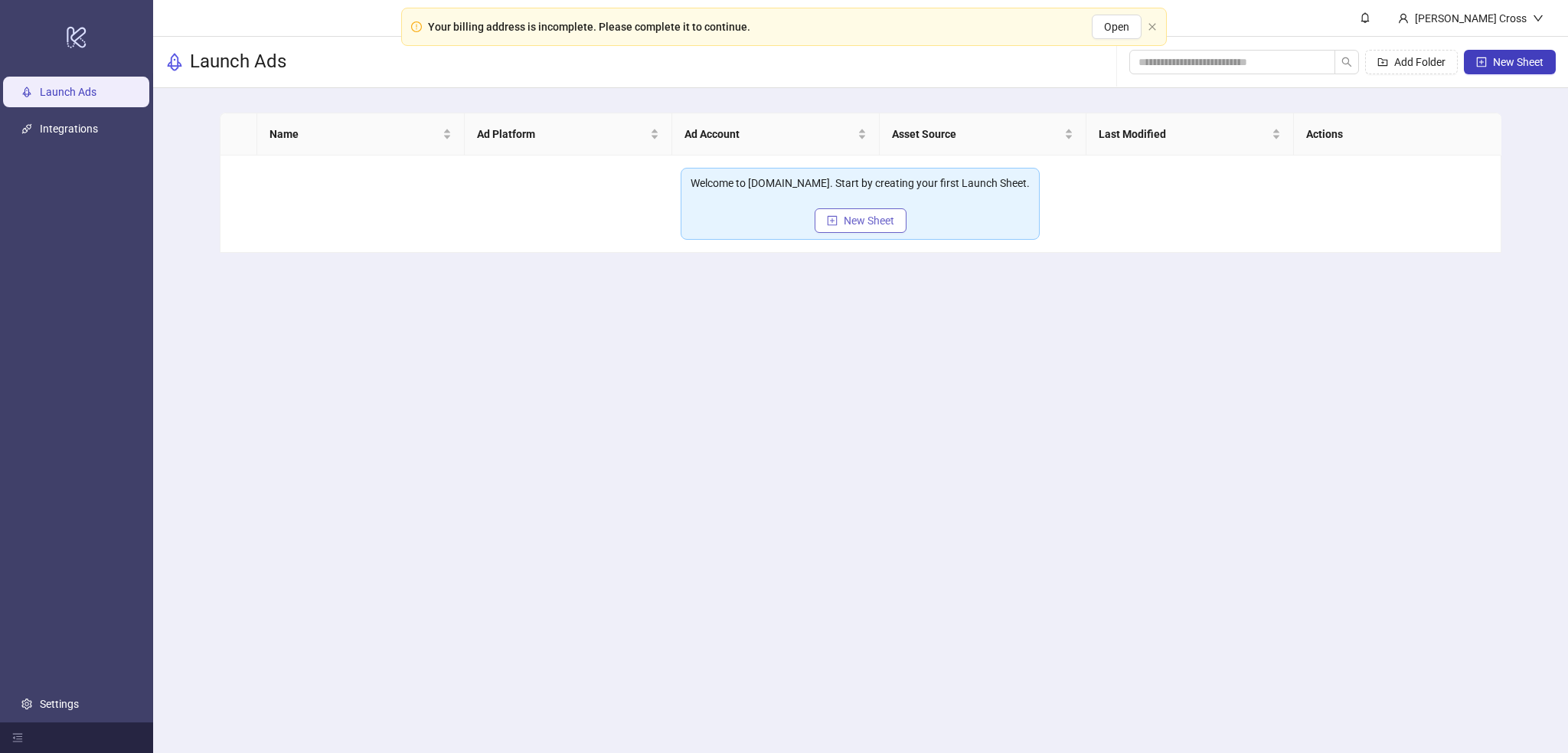
click at [842, 217] on button "New Sheet" at bounding box center [860, 220] width 92 height 24
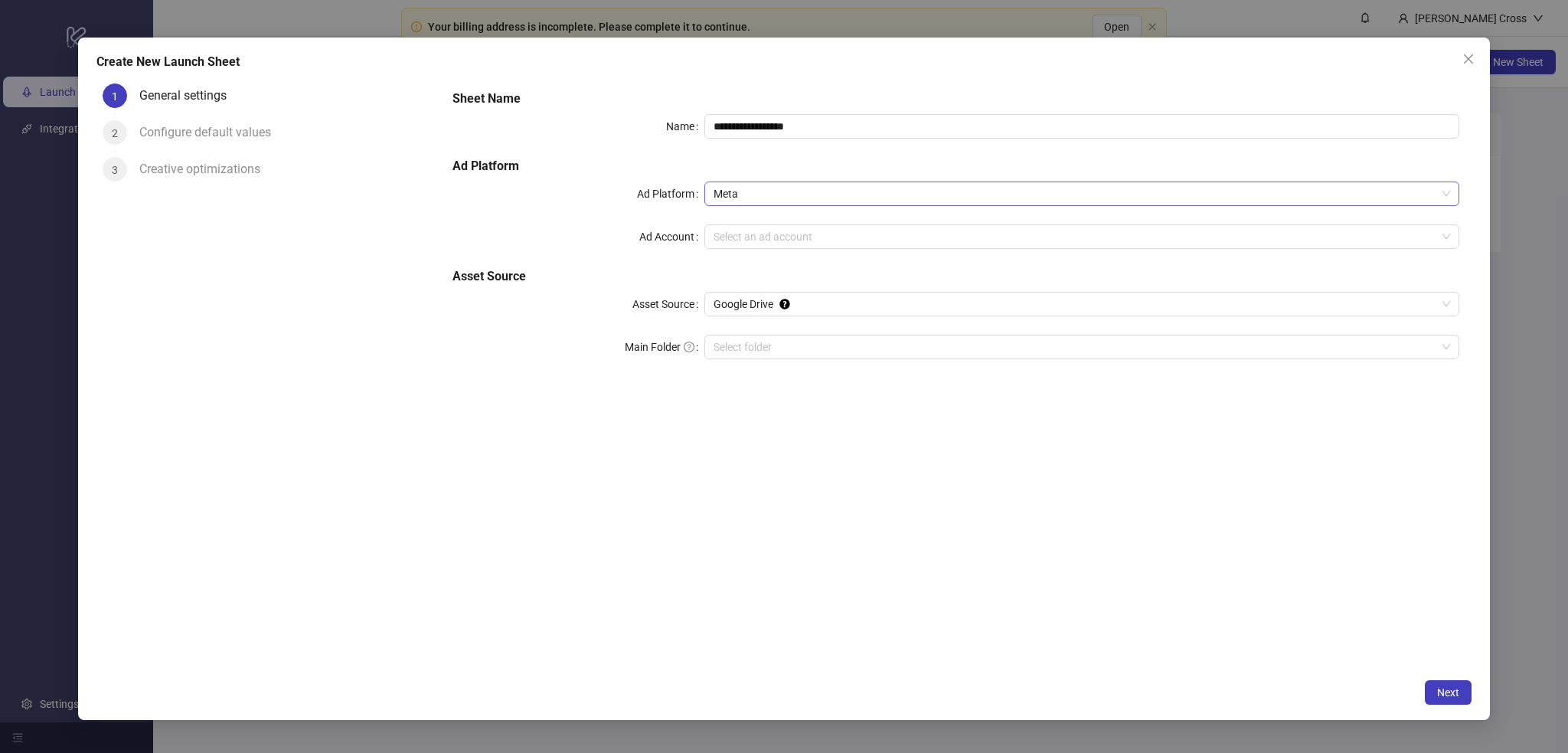
click at [775, 198] on span "Meta" at bounding box center [1082, 193] width 737 height 23
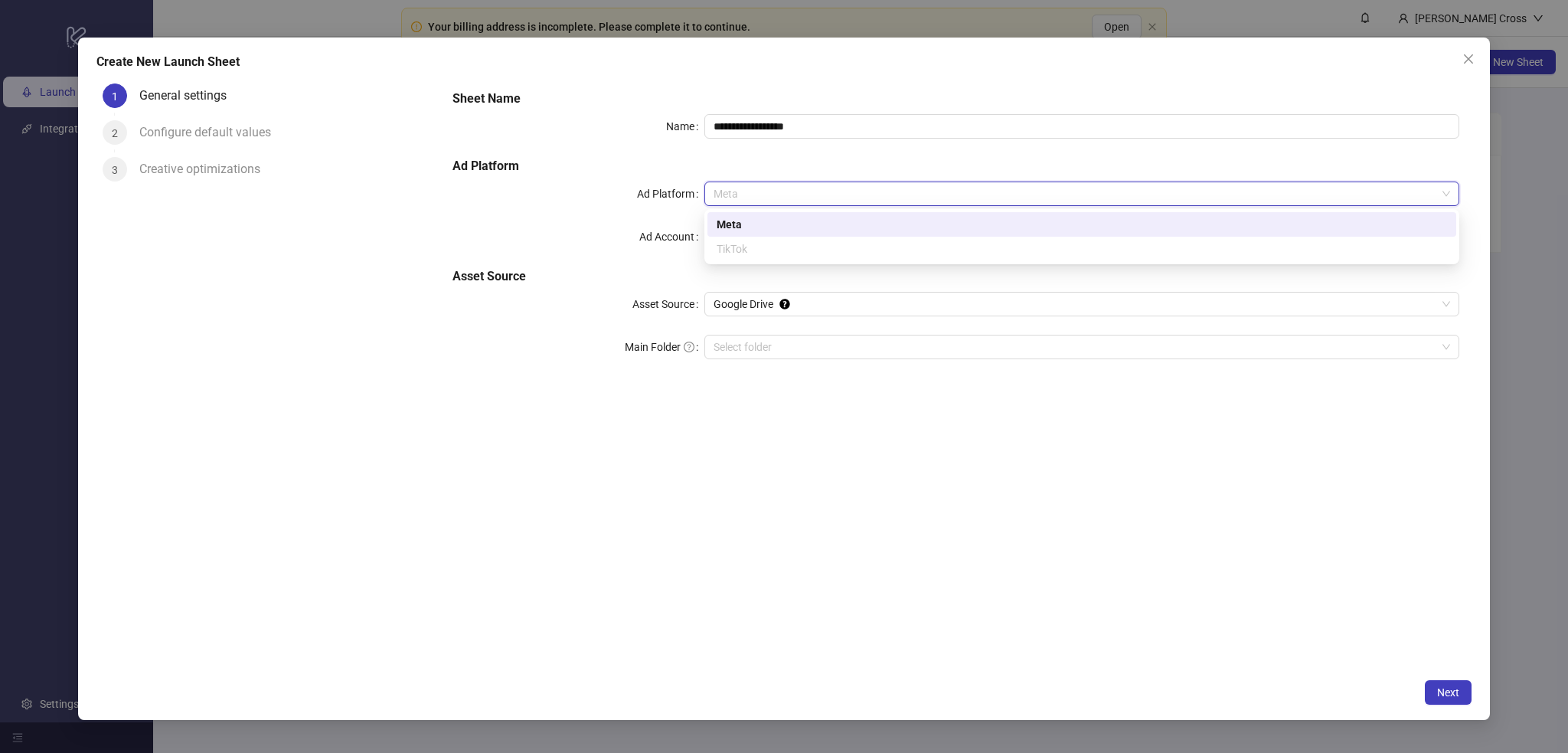
click at [571, 190] on div "Ad Platform" at bounding box center [578, 193] width 252 height 24
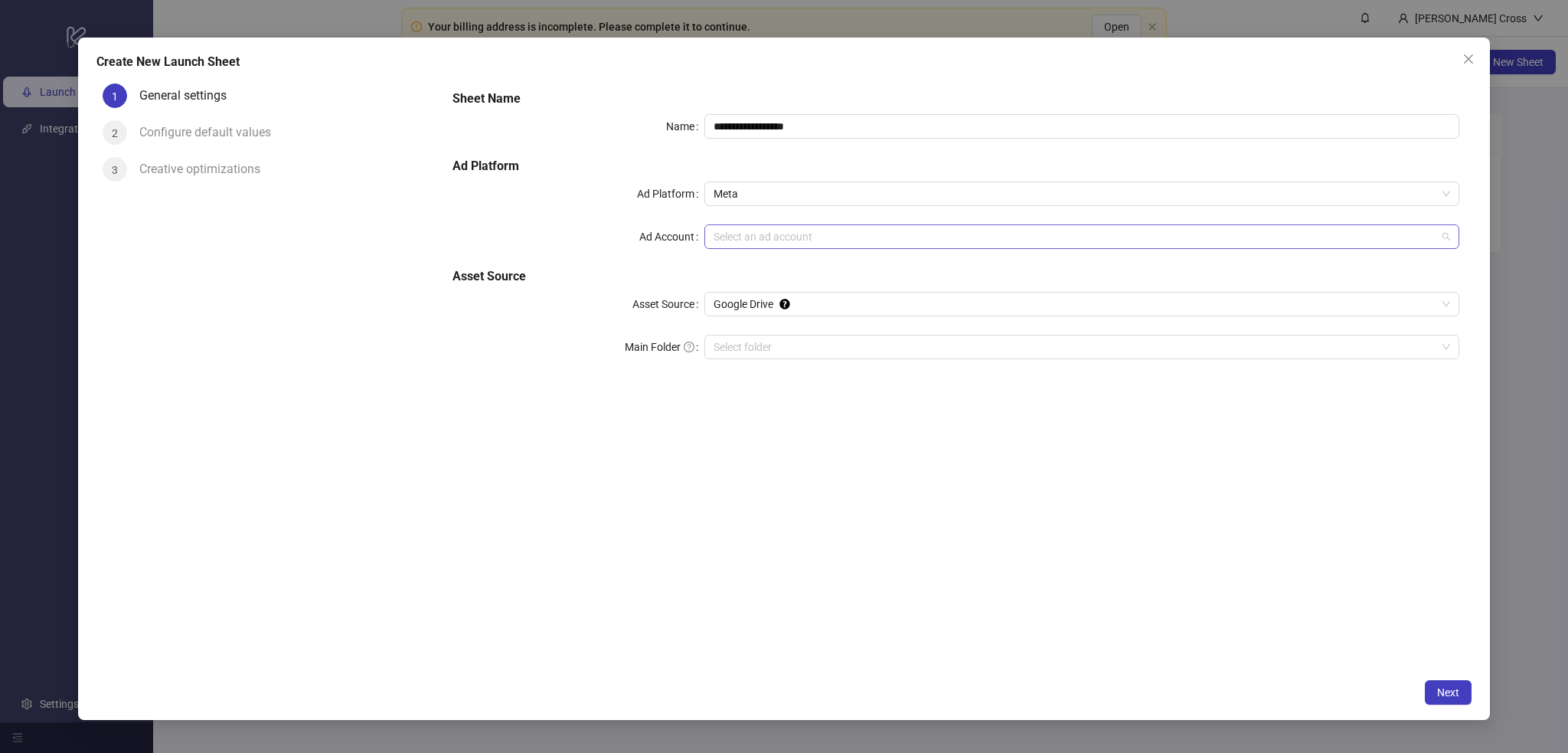
click at [774, 245] on input "Ad Account" at bounding box center [1075, 237] width 723 height 23
type input "******"
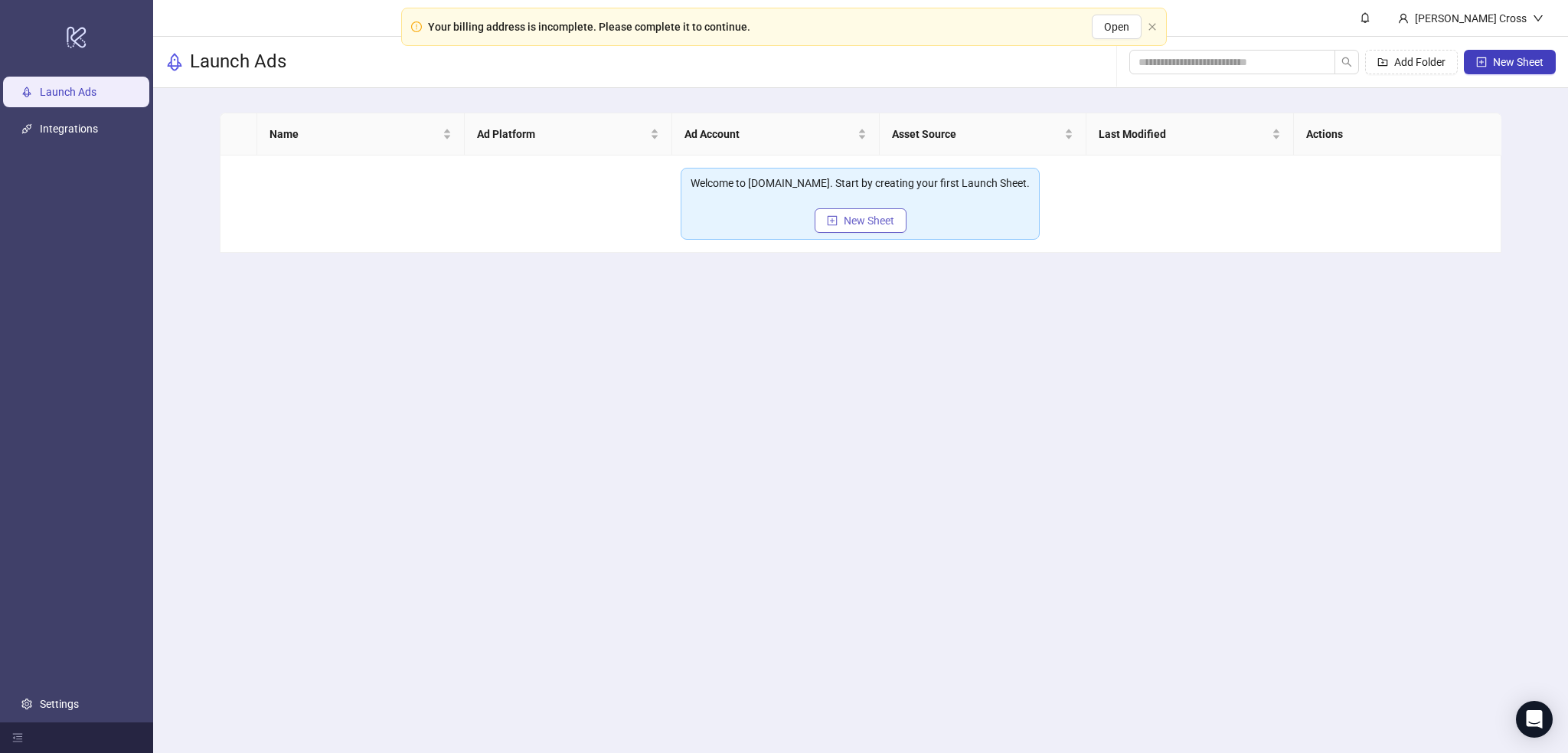
click at [893, 230] on button "New Sheet" at bounding box center [860, 220] width 92 height 24
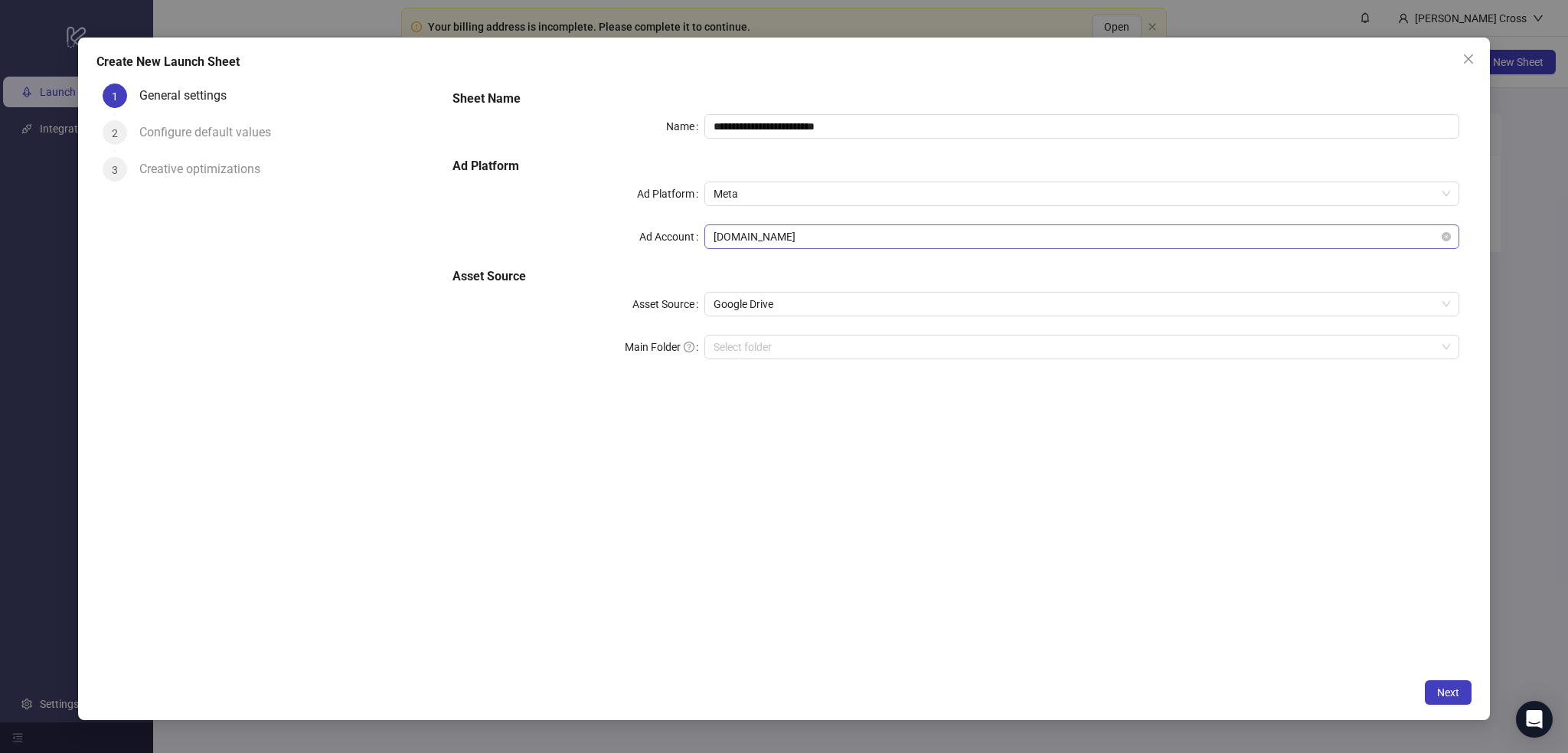
click at [776, 246] on span "[DOMAIN_NAME]" at bounding box center [1082, 237] width 737 height 23
click at [551, 248] on div "Ad Account" at bounding box center [578, 237] width 252 height 24
click at [759, 342] on input "Main Folder" at bounding box center [1075, 347] width 723 height 23
click at [796, 356] on input "Main Folder" at bounding box center [1075, 347] width 723 height 23
click at [1431, 691] on button "Next" at bounding box center [1448, 692] width 46 height 24
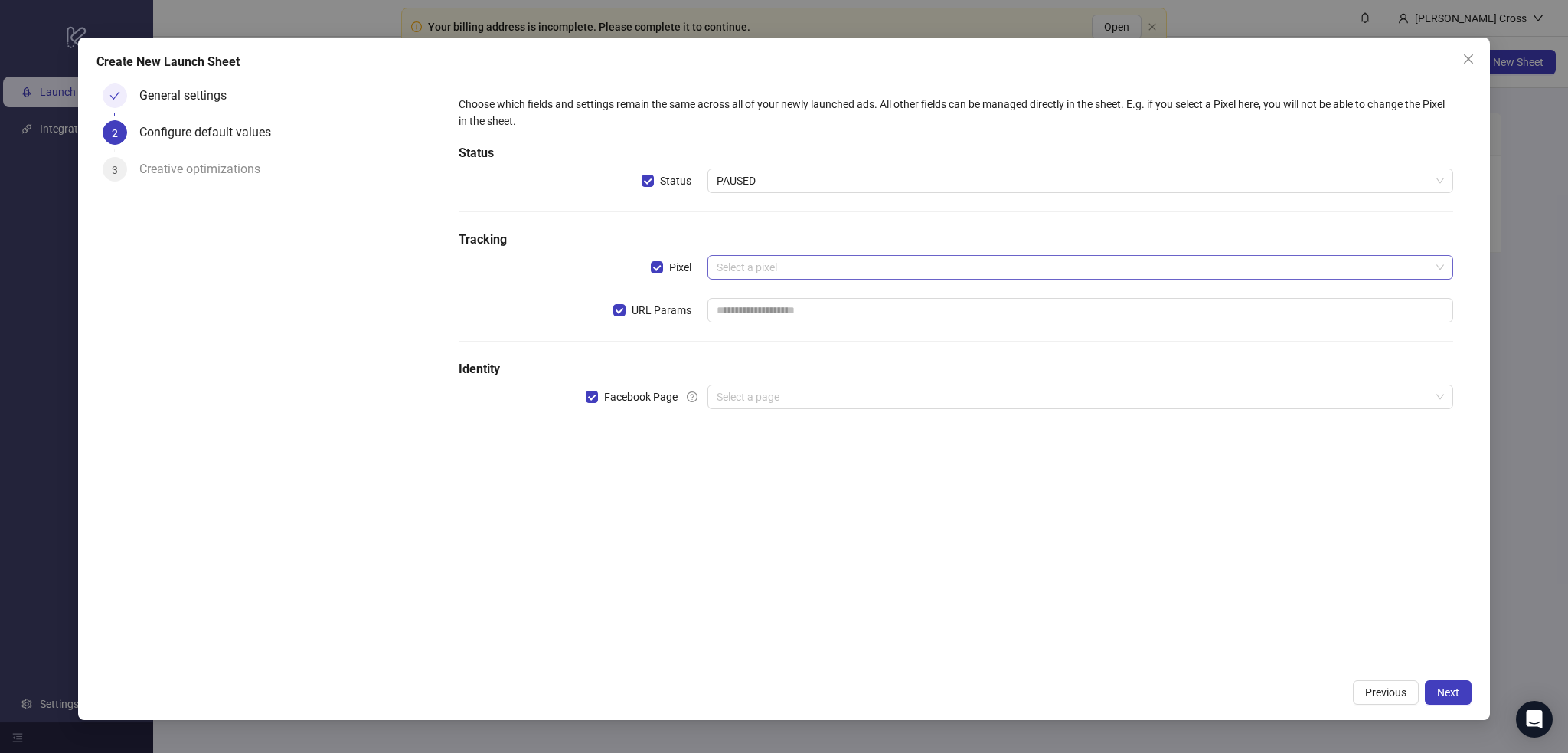
click at [755, 262] on input "search" at bounding box center [1073, 267] width 713 height 23
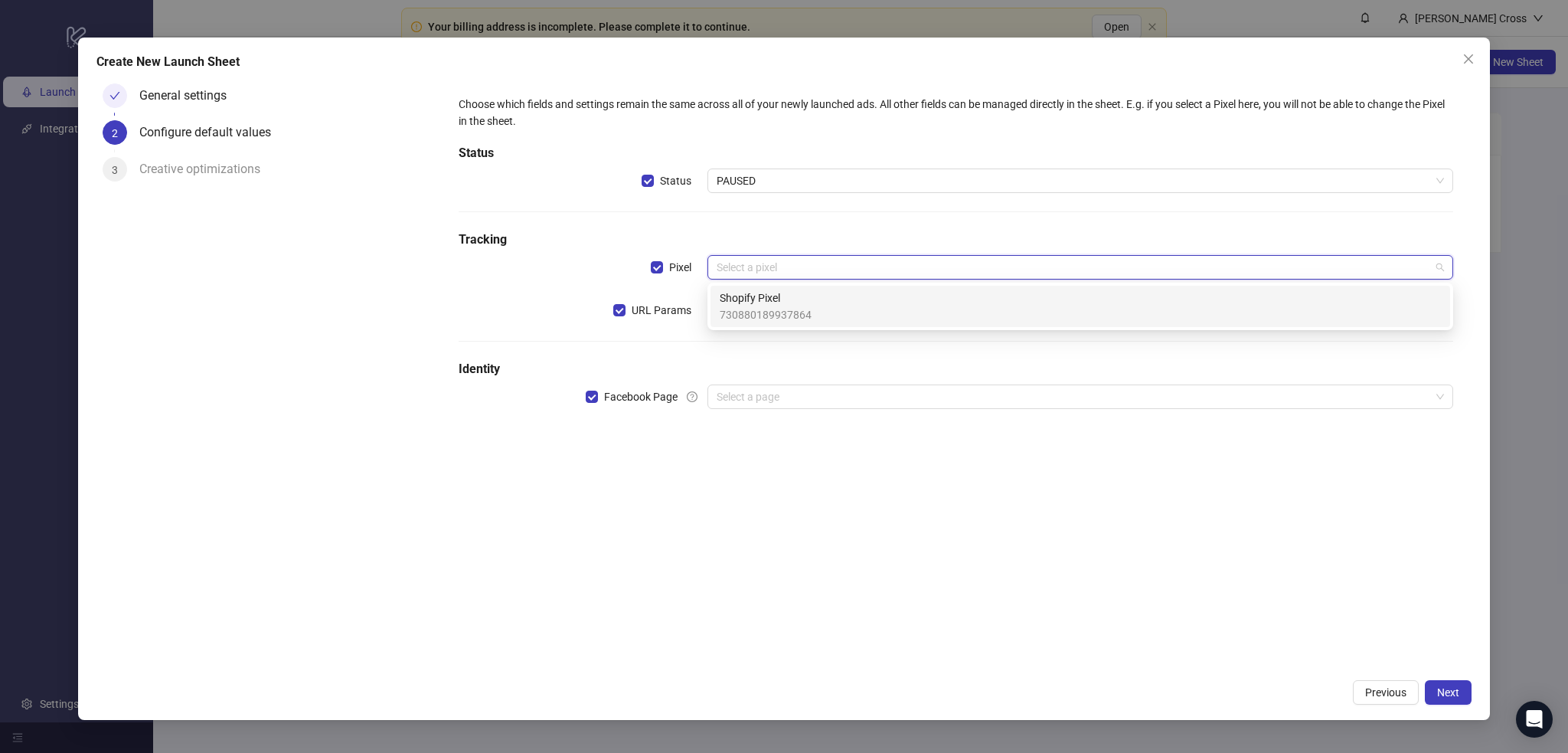
click at [761, 312] on span "730880189937864" at bounding box center [765, 314] width 92 height 17
click at [764, 315] on input "text" at bounding box center [1080, 310] width 746 height 24
type input "**********"
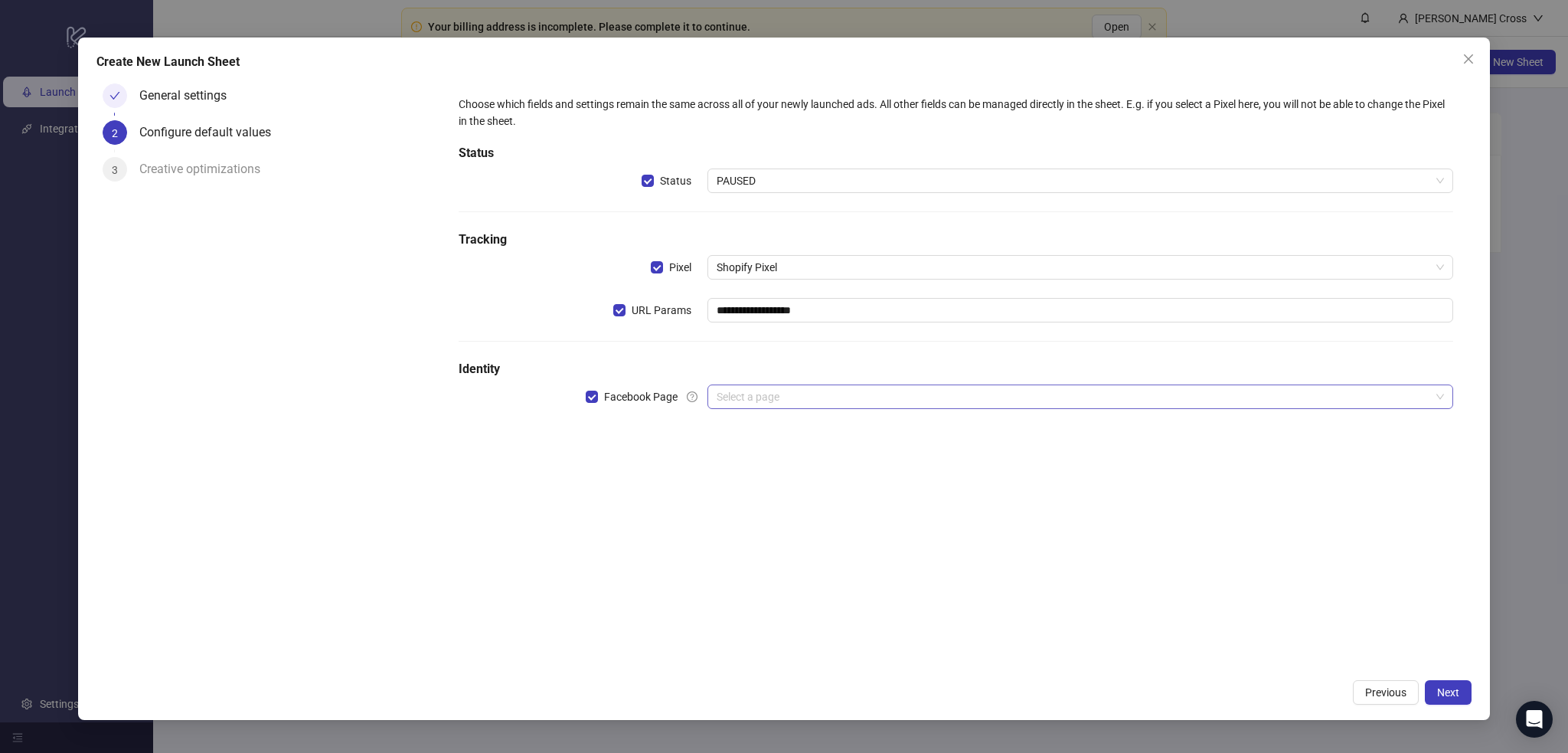
click at [762, 395] on input "search" at bounding box center [1073, 396] width 713 height 23
click at [768, 363] on h5 "Identity" at bounding box center [955, 369] width 994 height 18
click at [661, 393] on span "Facebook Page" at bounding box center [640, 396] width 86 height 17
click at [692, 398] on icon "question-circle" at bounding box center [692, 397] width 11 height 11
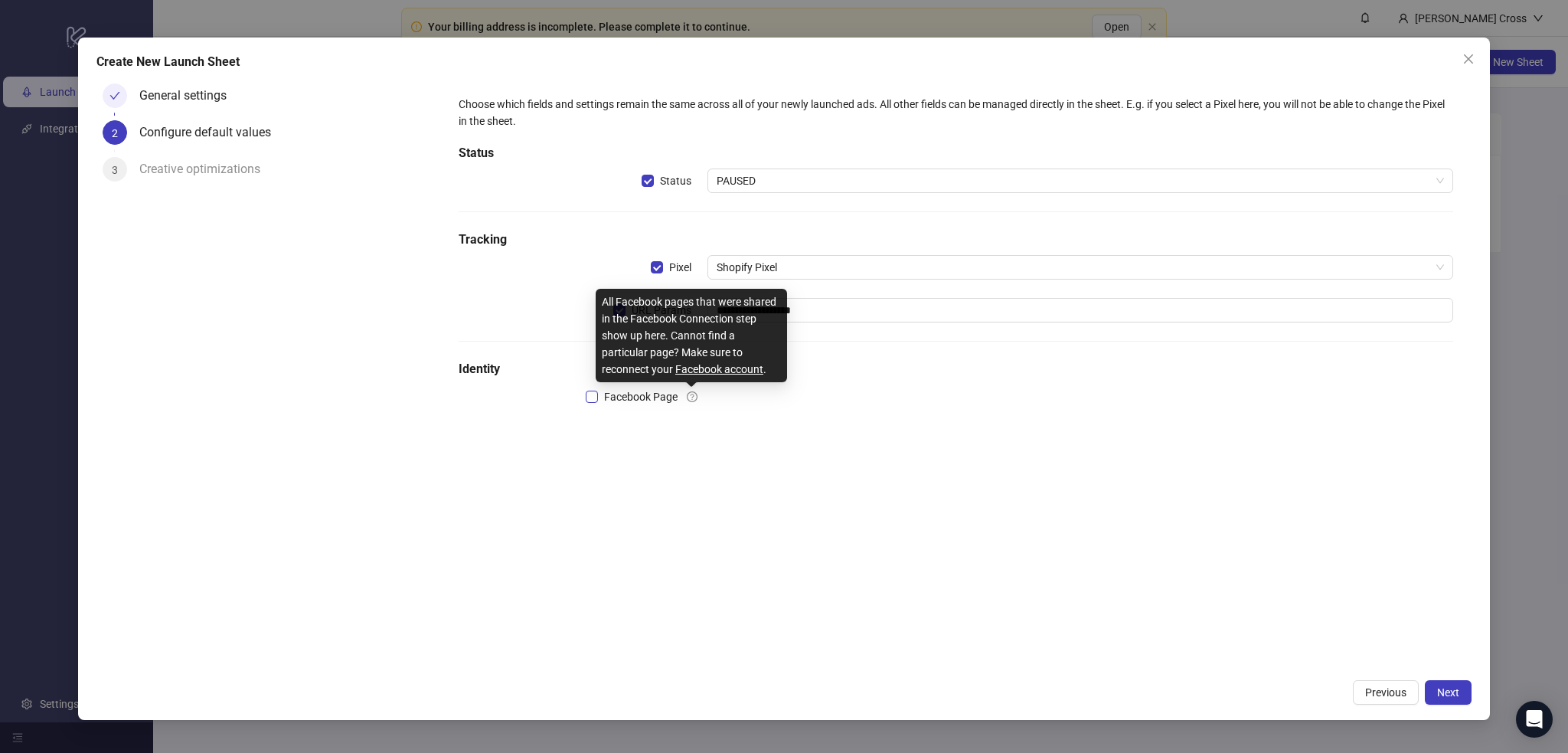
click at [641, 396] on span "Facebook Page" at bounding box center [640, 396] width 86 height 17
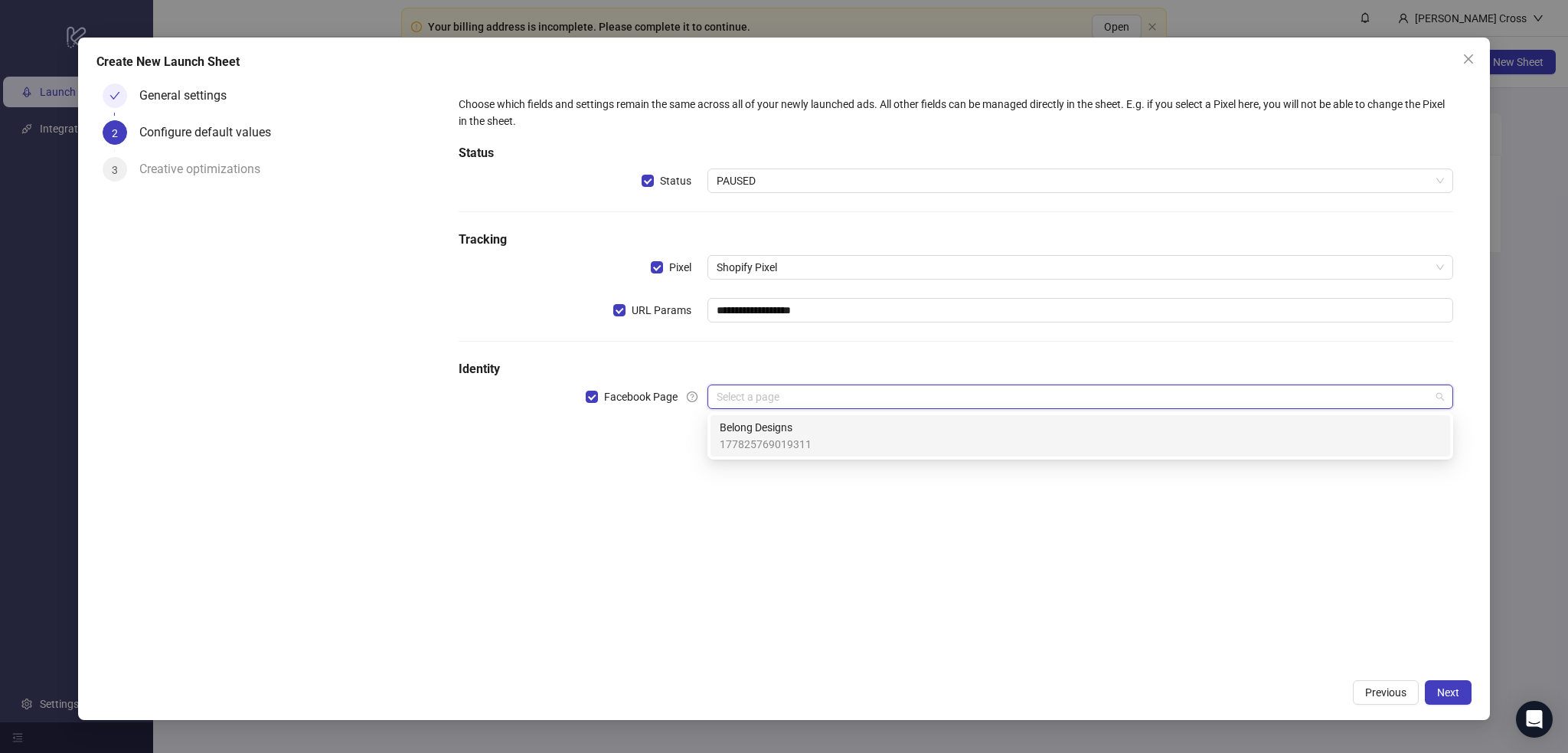
click at [735, 396] on input "search" at bounding box center [1073, 396] width 713 height 23
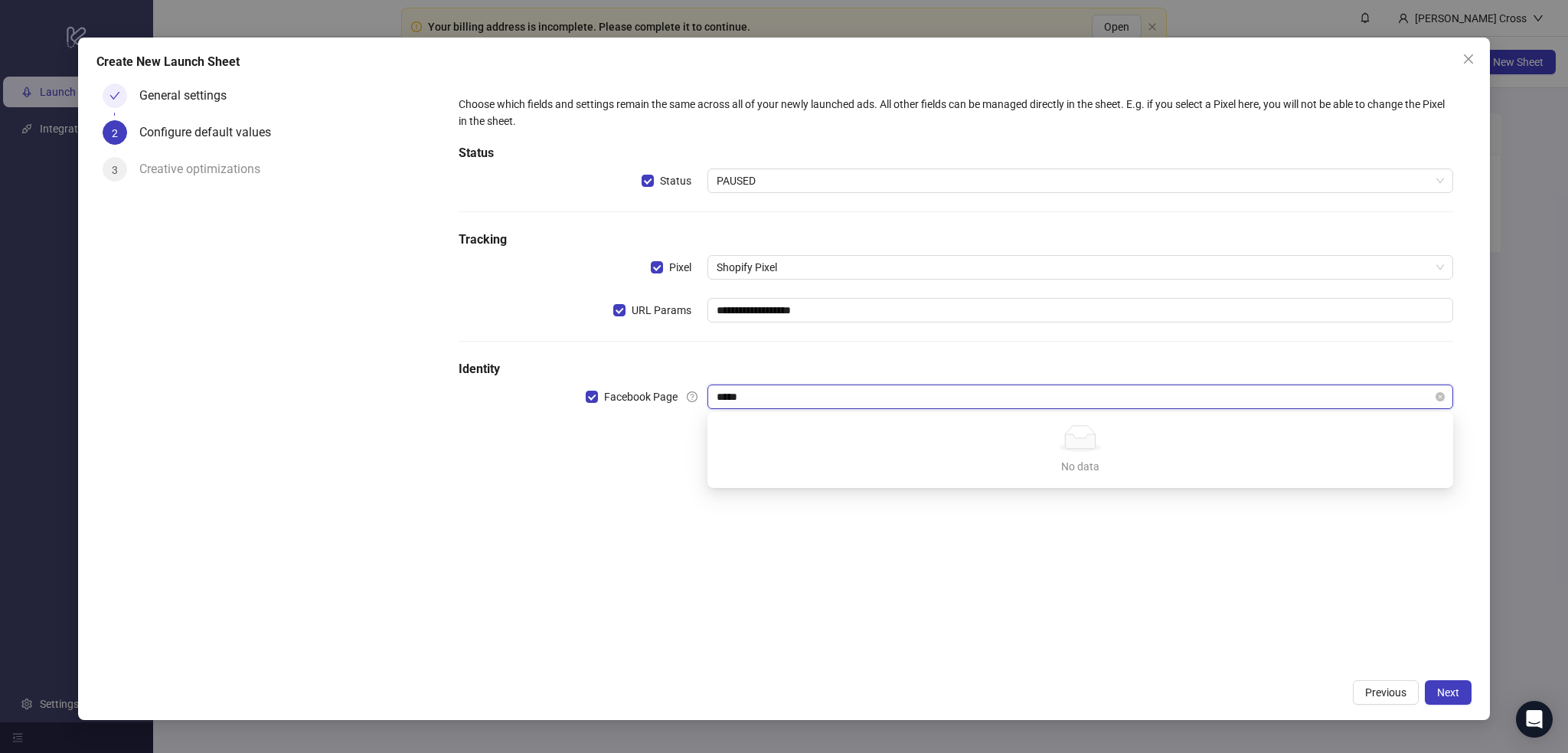
type input "******"
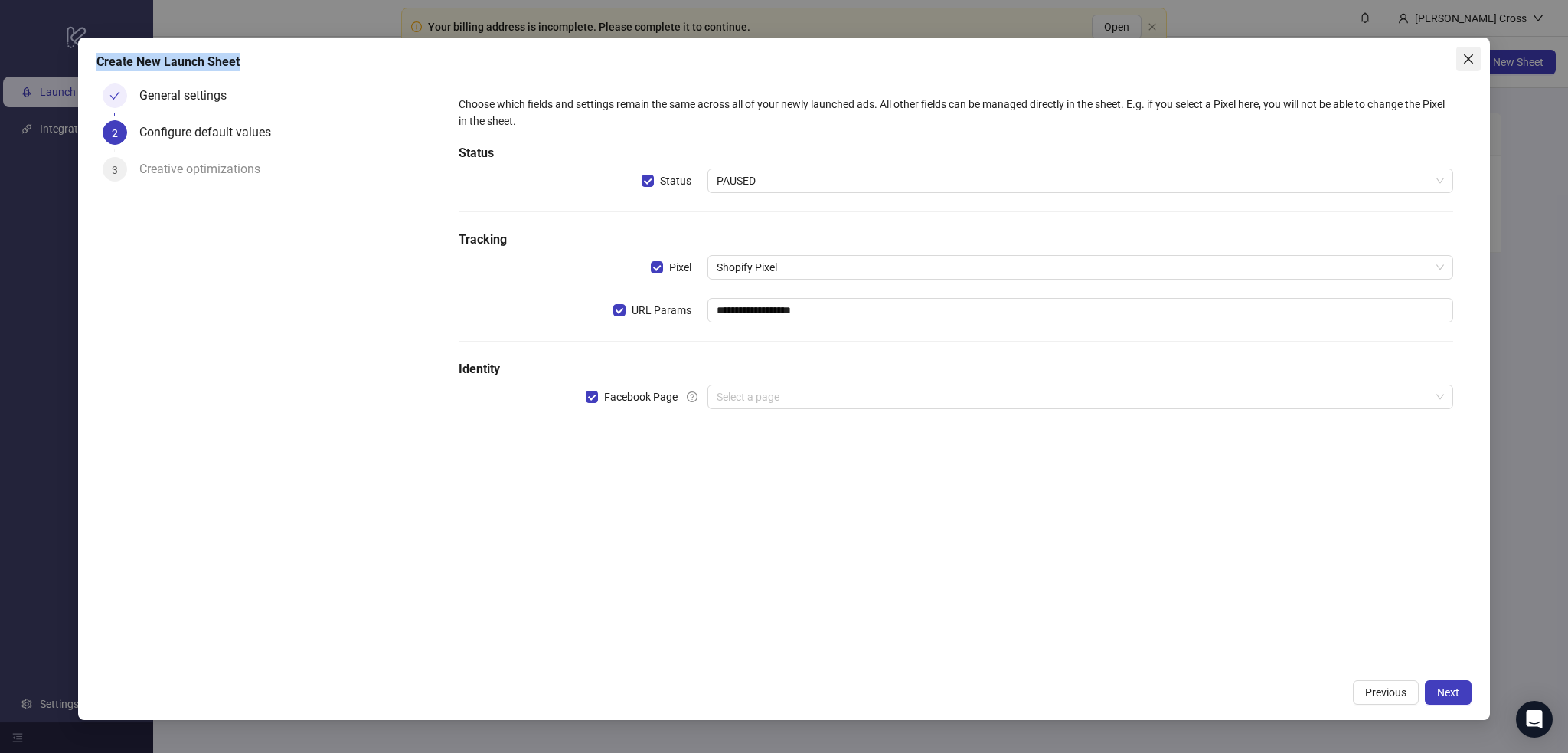
click at [1478, 46] on div "**********" at bounding box center [783, 379] width 1411 height 682
click at [1460, 54] on span "Close" at bounding box center [1468, 59] width 24 height 13
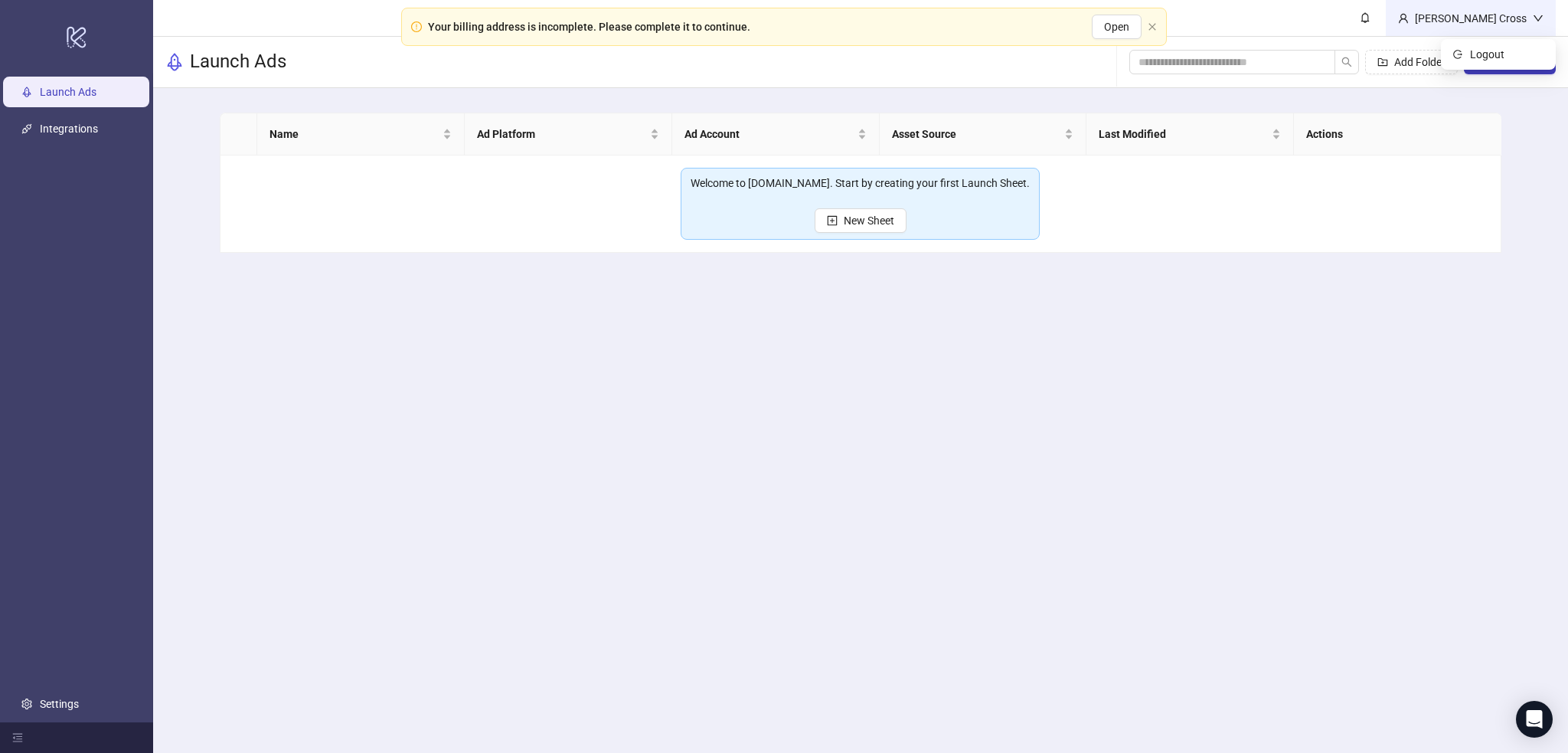
click at [1472, 9] on div "[PERSON_NAME] Cross" at bounding box center [1471, 18] width 170 height 36
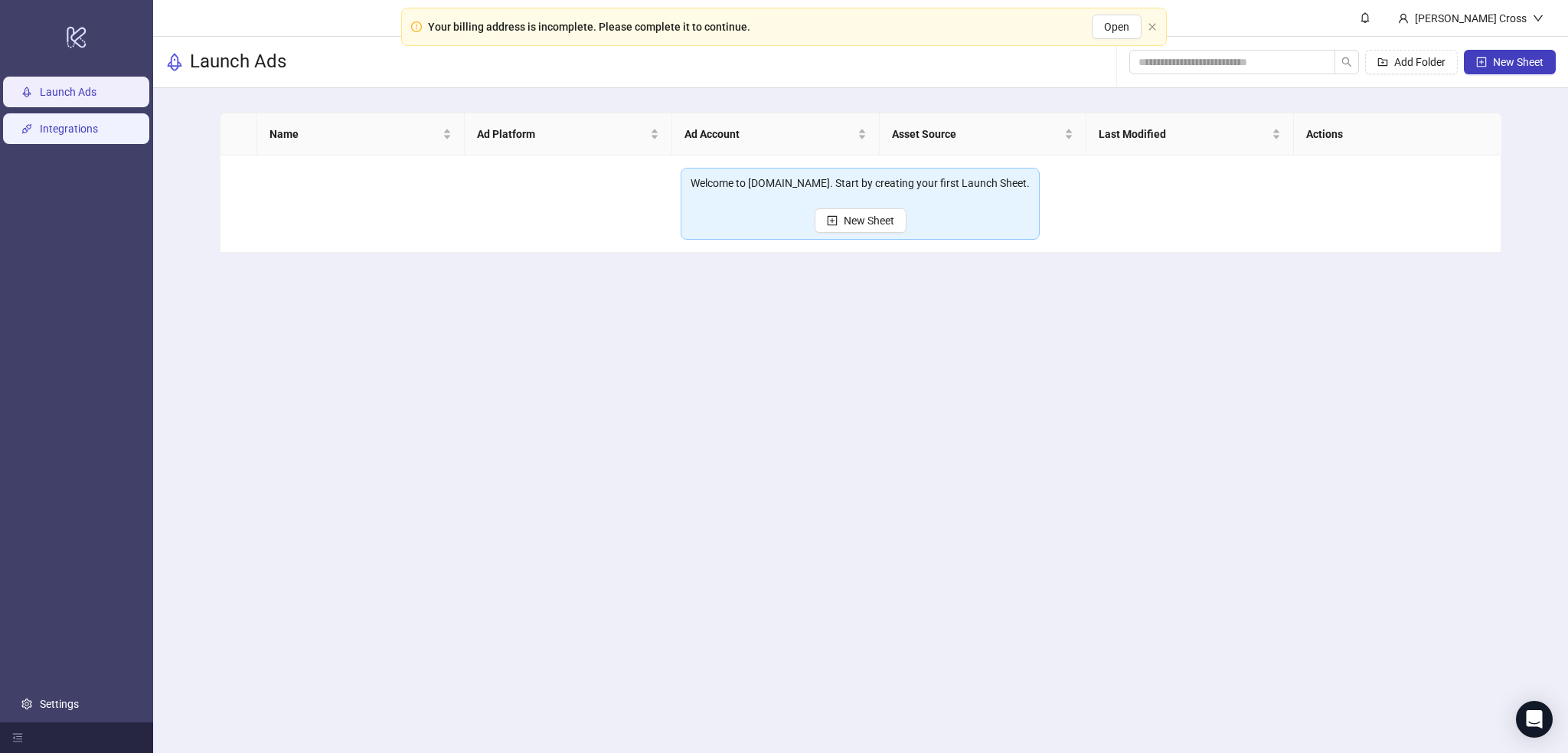
click at [80, 134] on link "Integrations" at bounding box center [69, 130] width 58 height 13
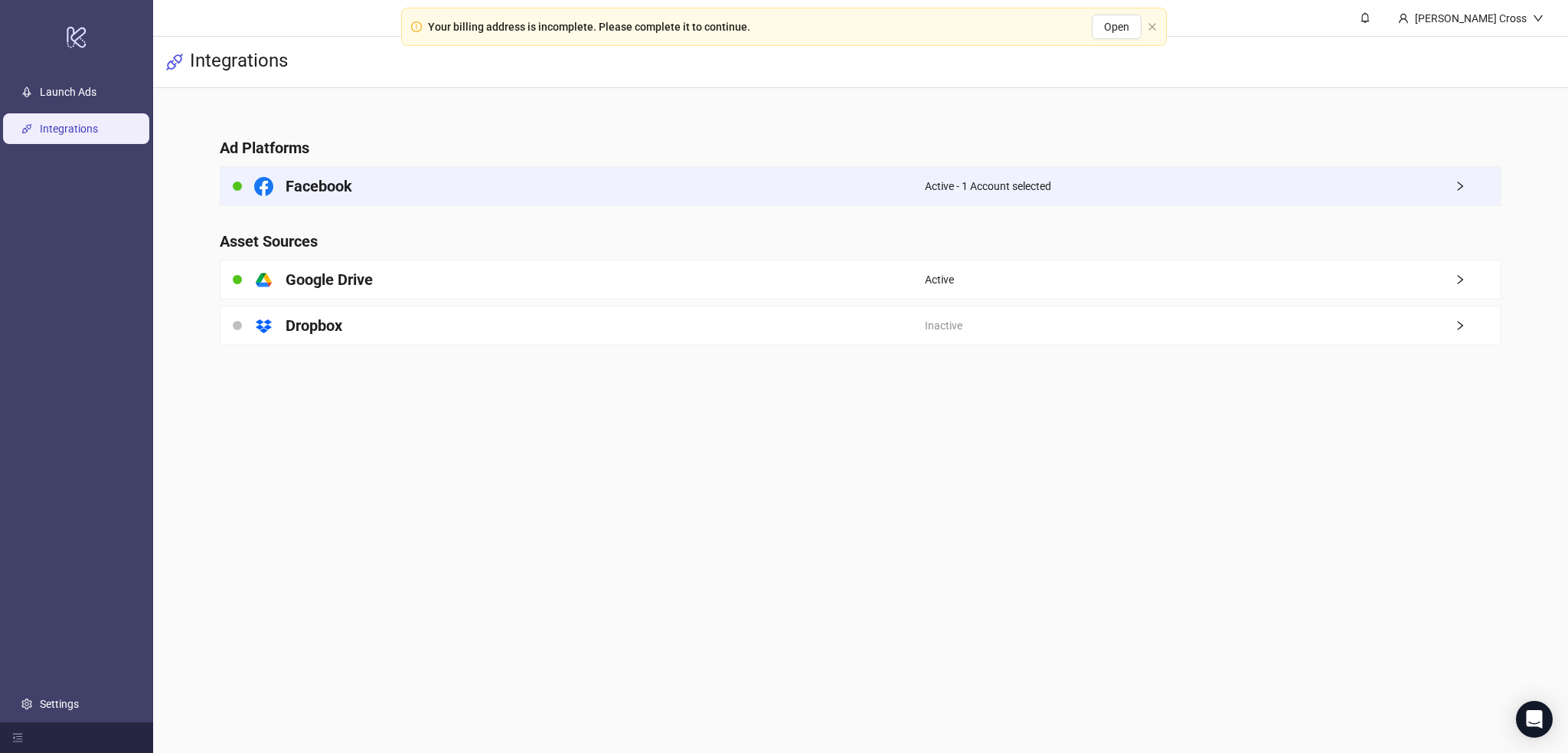
click at [457, 202] on div "Facebook" at bounding box center [573, 185] width 705 height 39
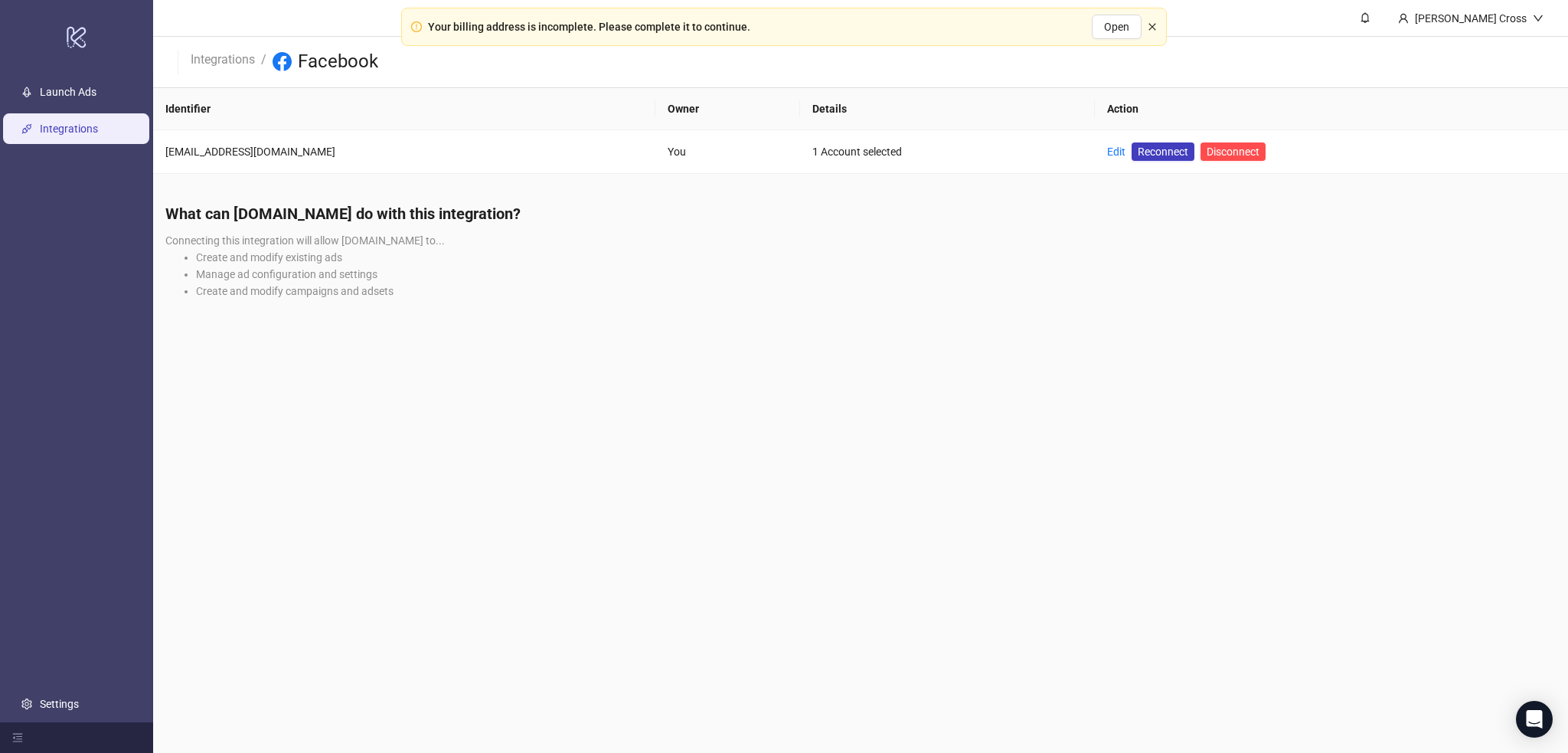
click at [1154, 22] on icon "close" at bounding box center [1152, 27] width 9 height 9
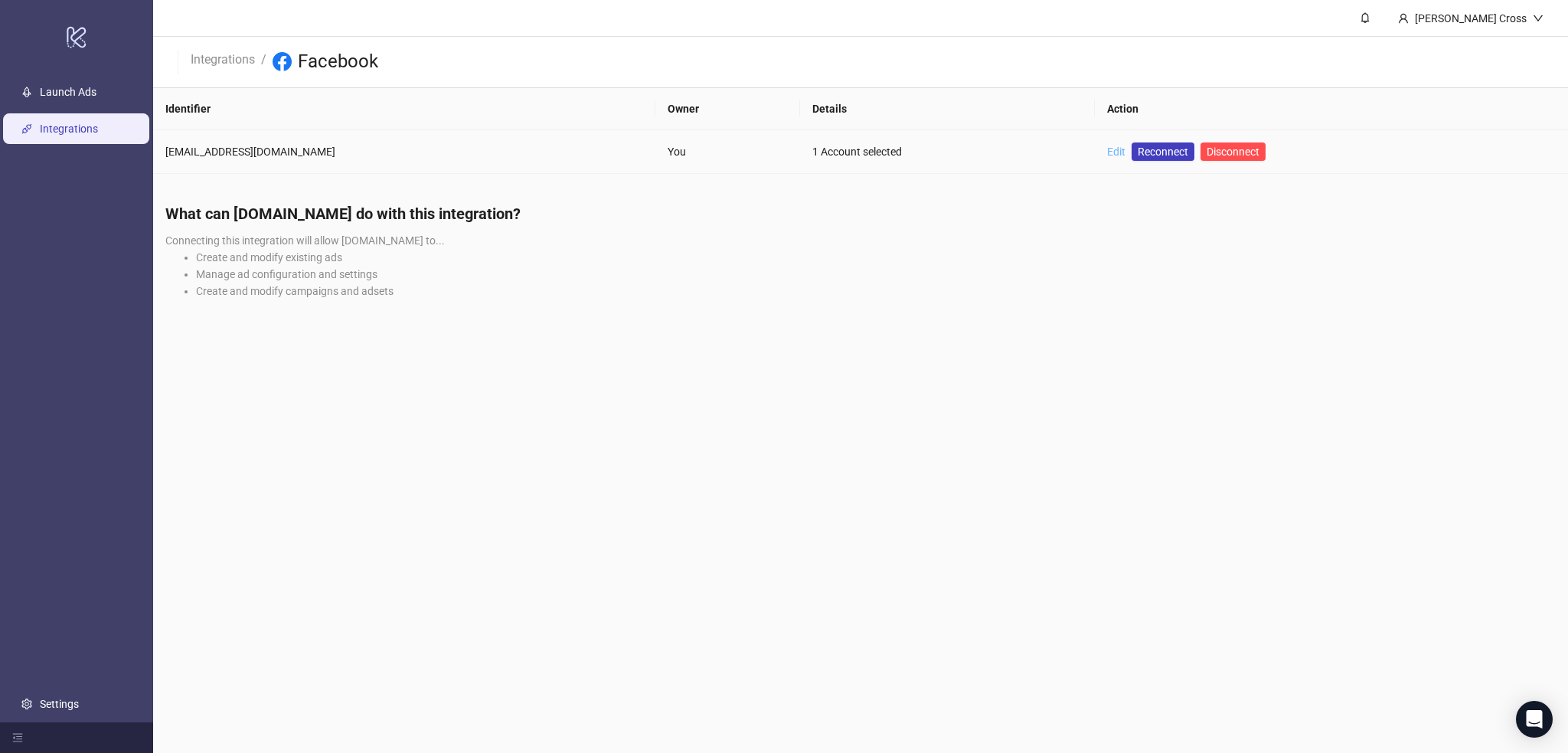
click at [1107, 149] on link "Edit" at bounding box center [1116, 152] width 18 height 13
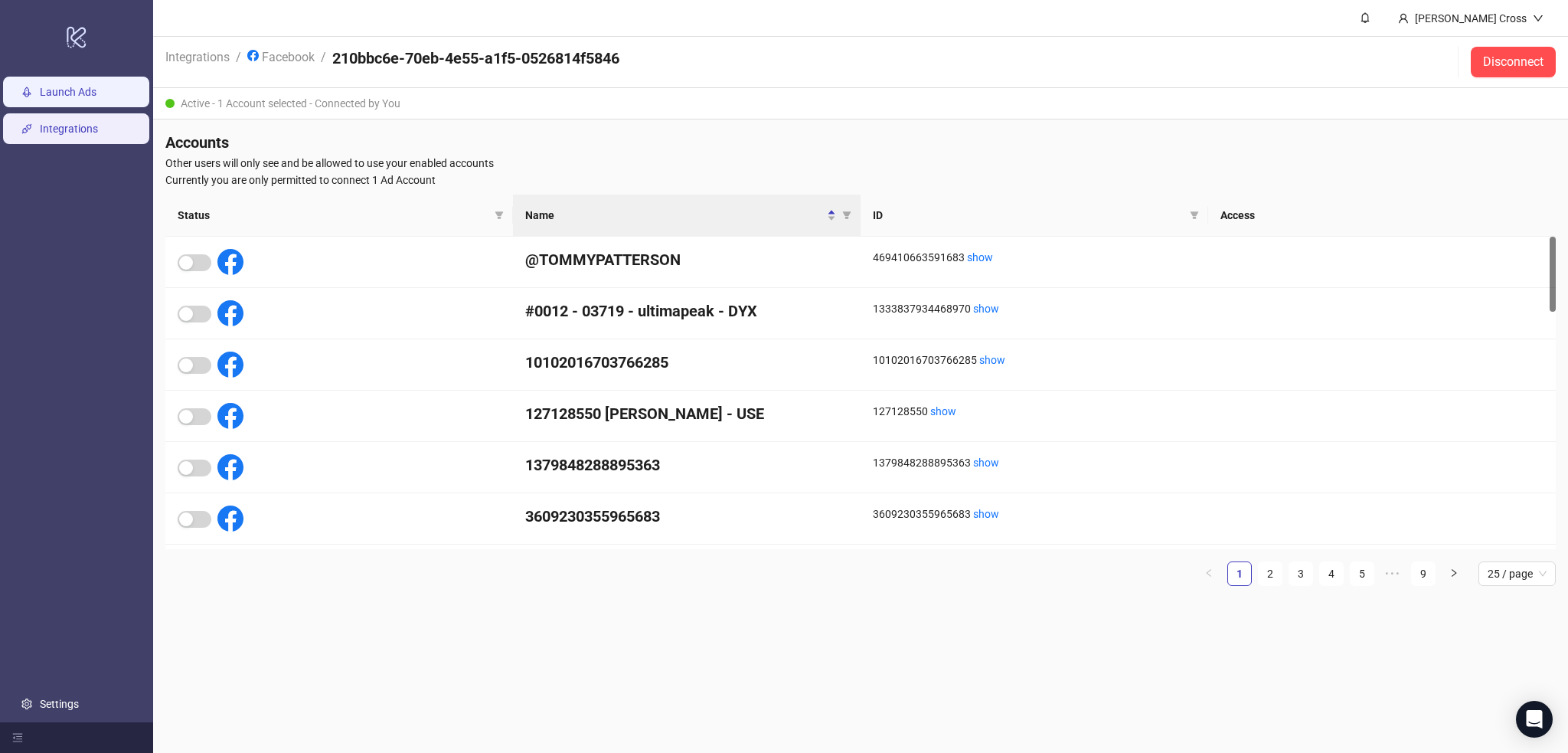
click at [79, 90] on link "Launch Ads" at bounding box center [68, 93] width 57 height 13
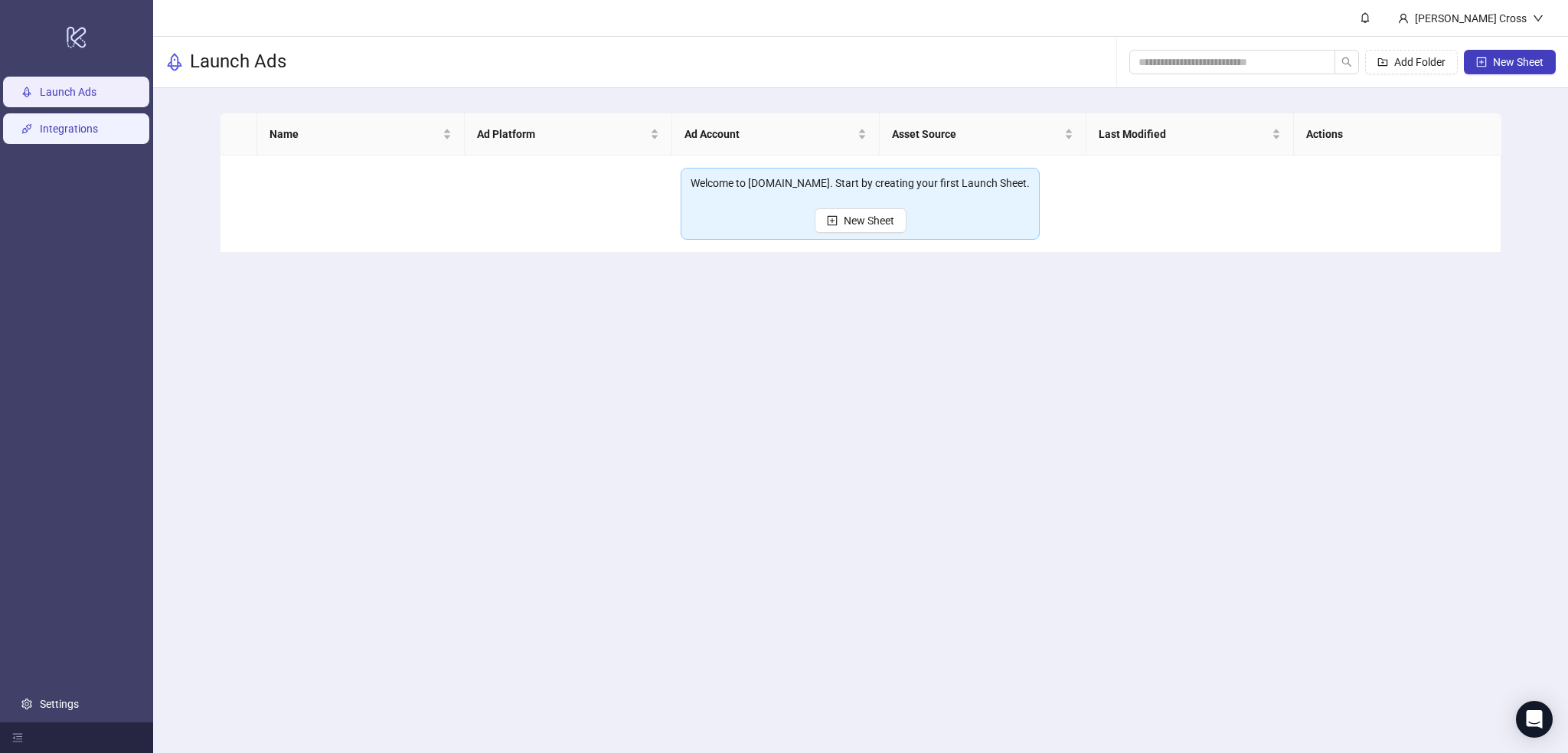
click at [70, 136] on link "Integrations" at bounding box center [69, 130] width 58 height 13
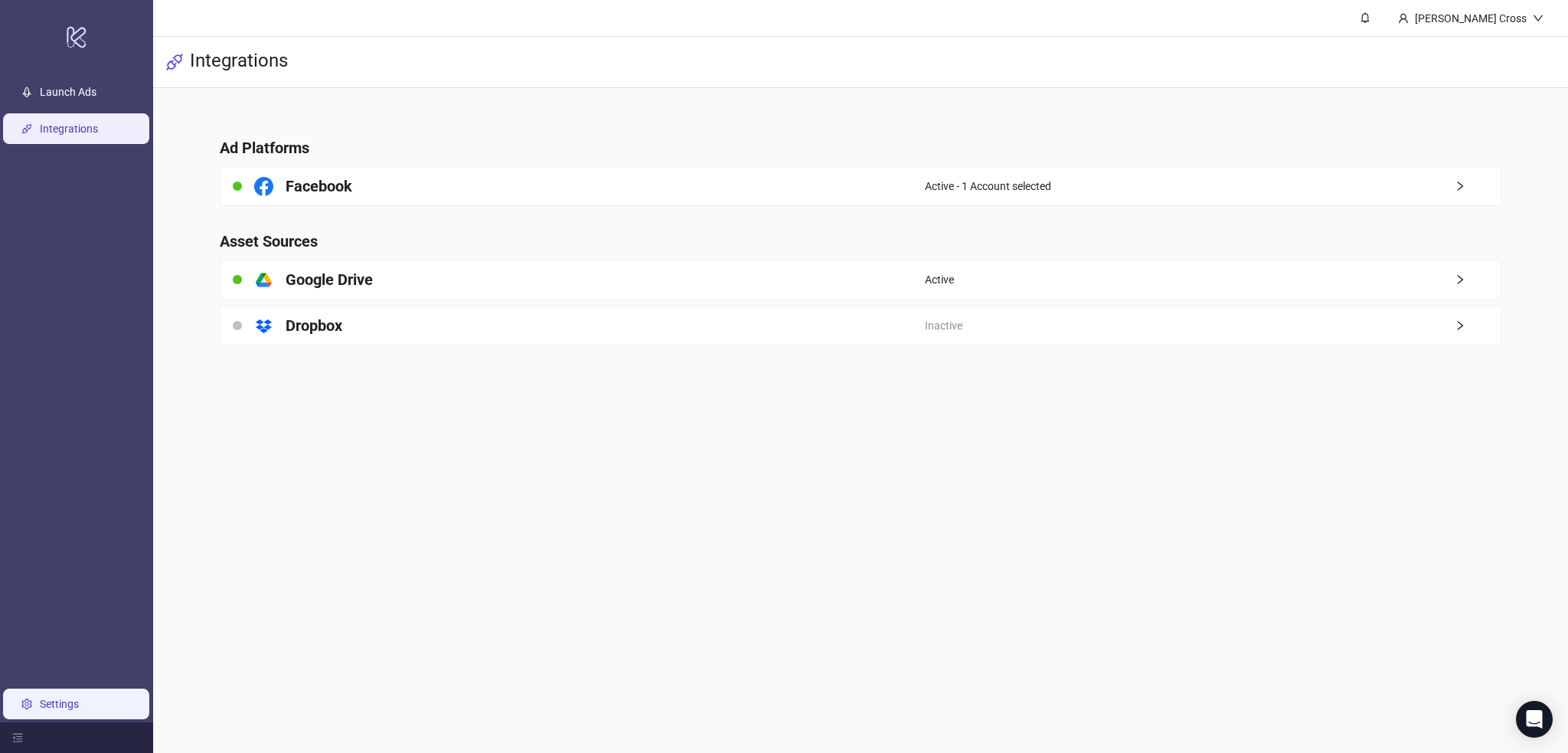
click at [79, 708] on link "Settings" at bounding box center [60, 704] width 39 height 13
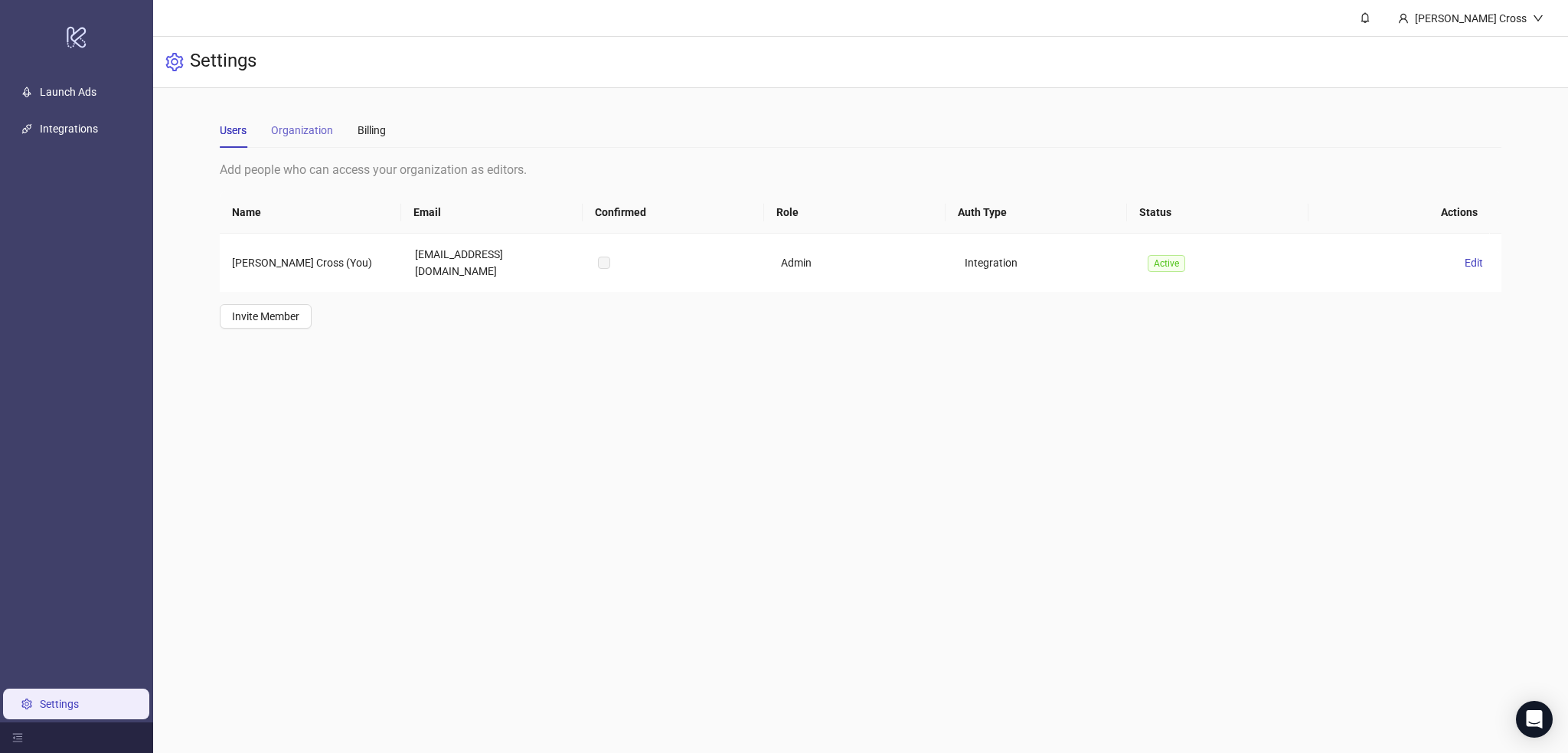
click at [300, 118] on div "Organization" at bounding box center [302, 130] width 62 height 35
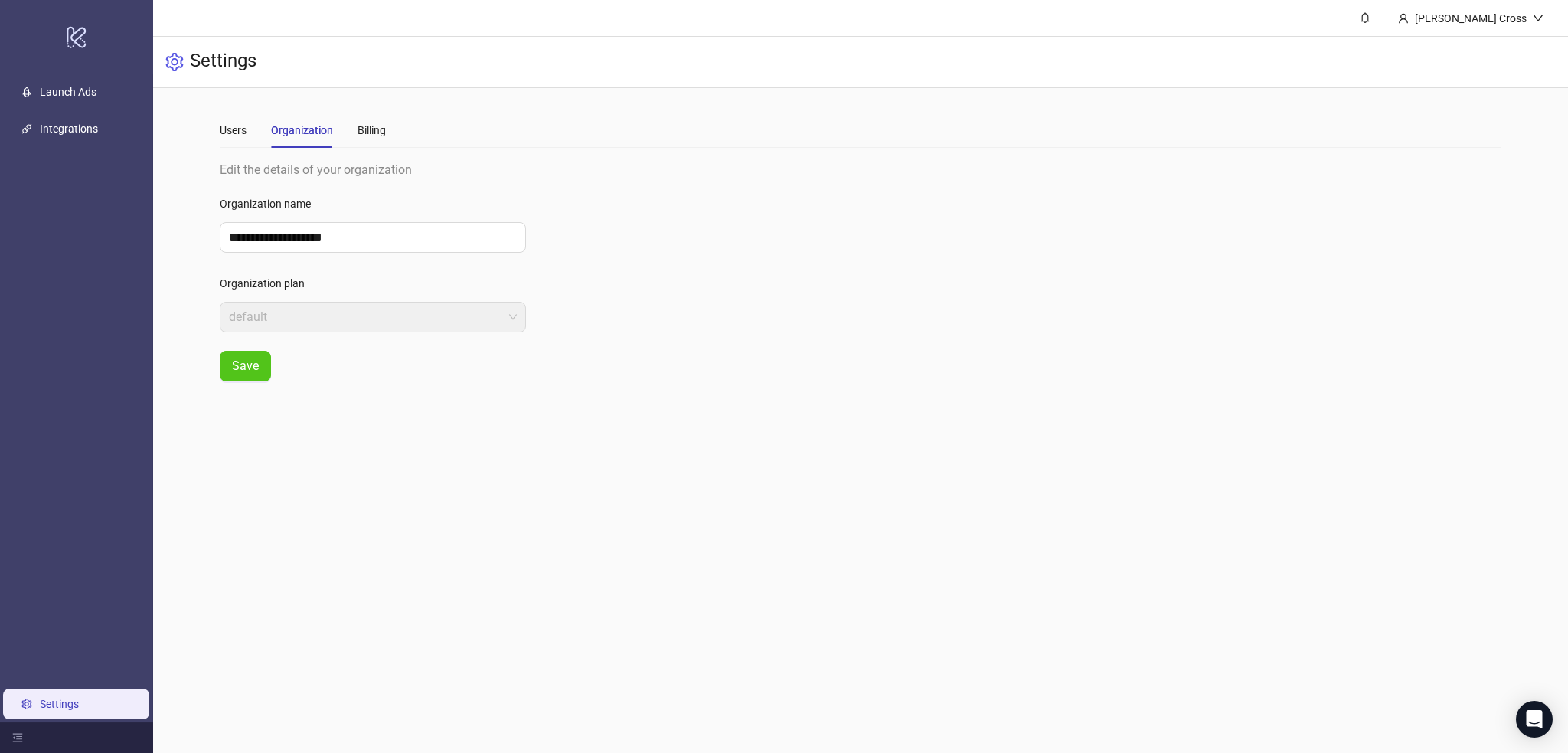
click at [196, 129] on div "**********" at bounding box center [860, 247] width 1415 height 318
click at [236, 128] on div "Users" at bounding box center [233, 130] width 27 height 17
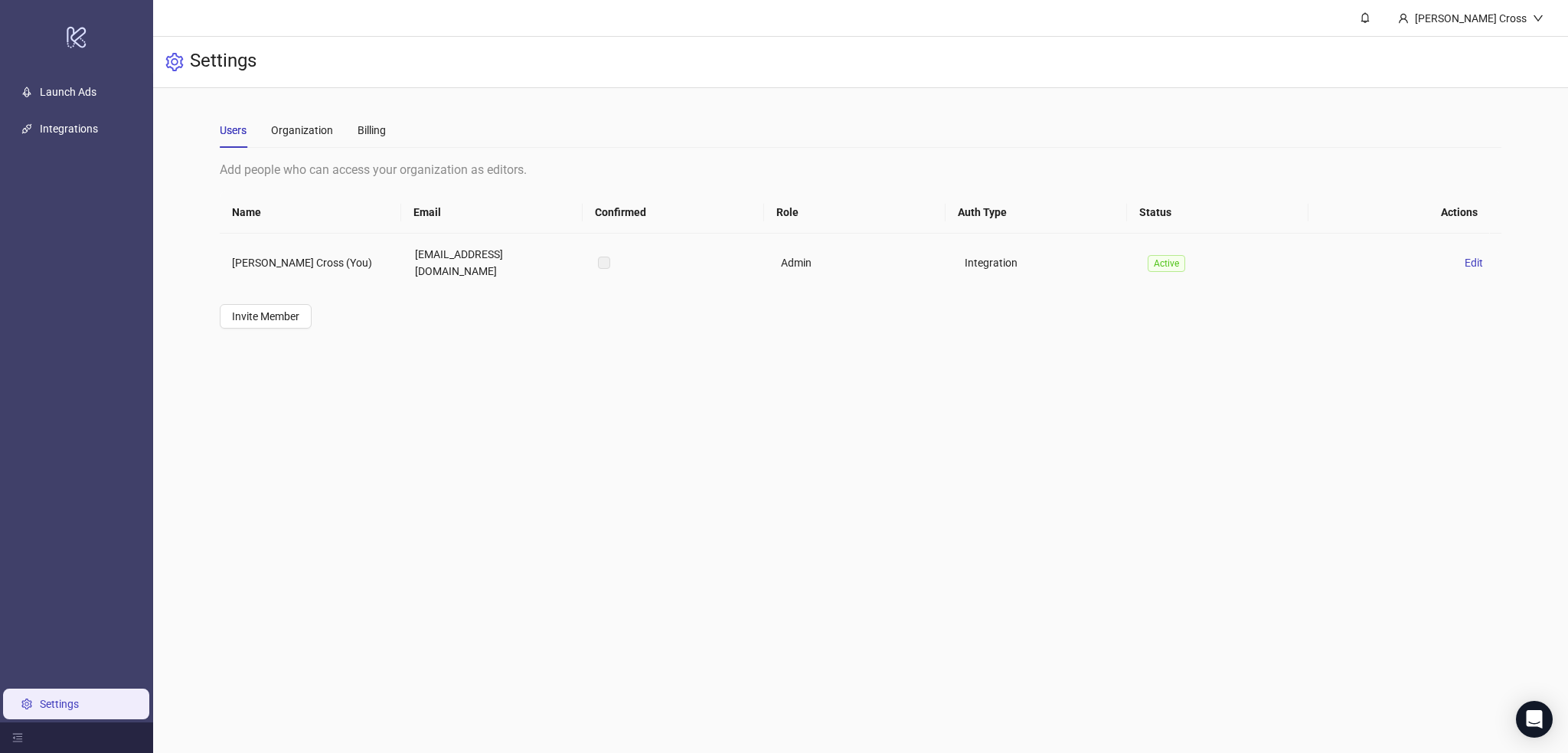
click at [498, 257] on td "[EMAIL_ADDRESS][DOMAIN_NAME]" at bounding box center [494, 263] width 183 height 58
click at [604, 255] on label at bounding box center [604, 263] width 13 height 17
click at [606, 260] on label at bounding box center [604, 263] width 13 height 17
click at [1465, 257] on span "Edit" at bounding box center [1474, 263] width 18 height 13
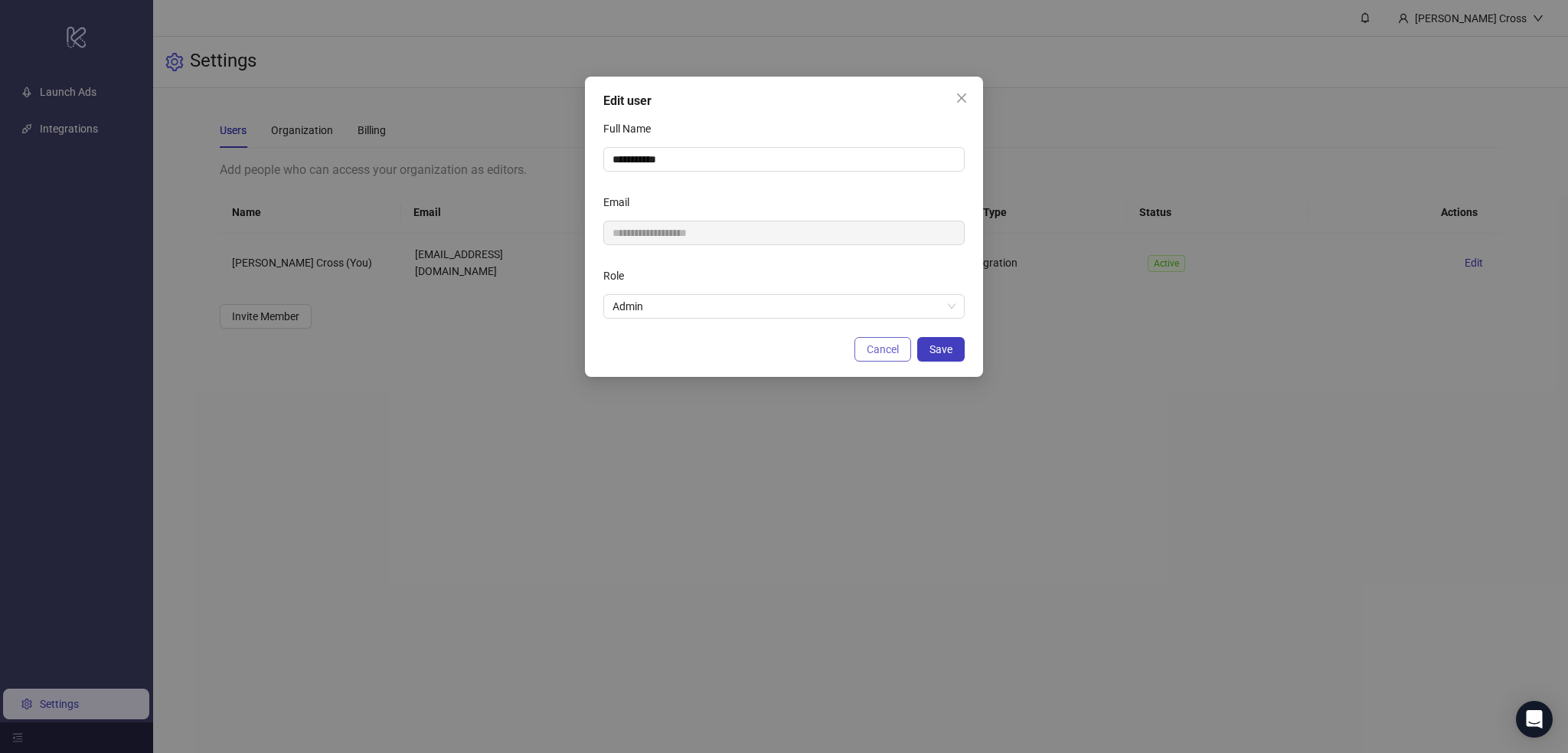
click at [885, 347] on span "Cancel" at bounding box center [882, 350] width 32 height 13
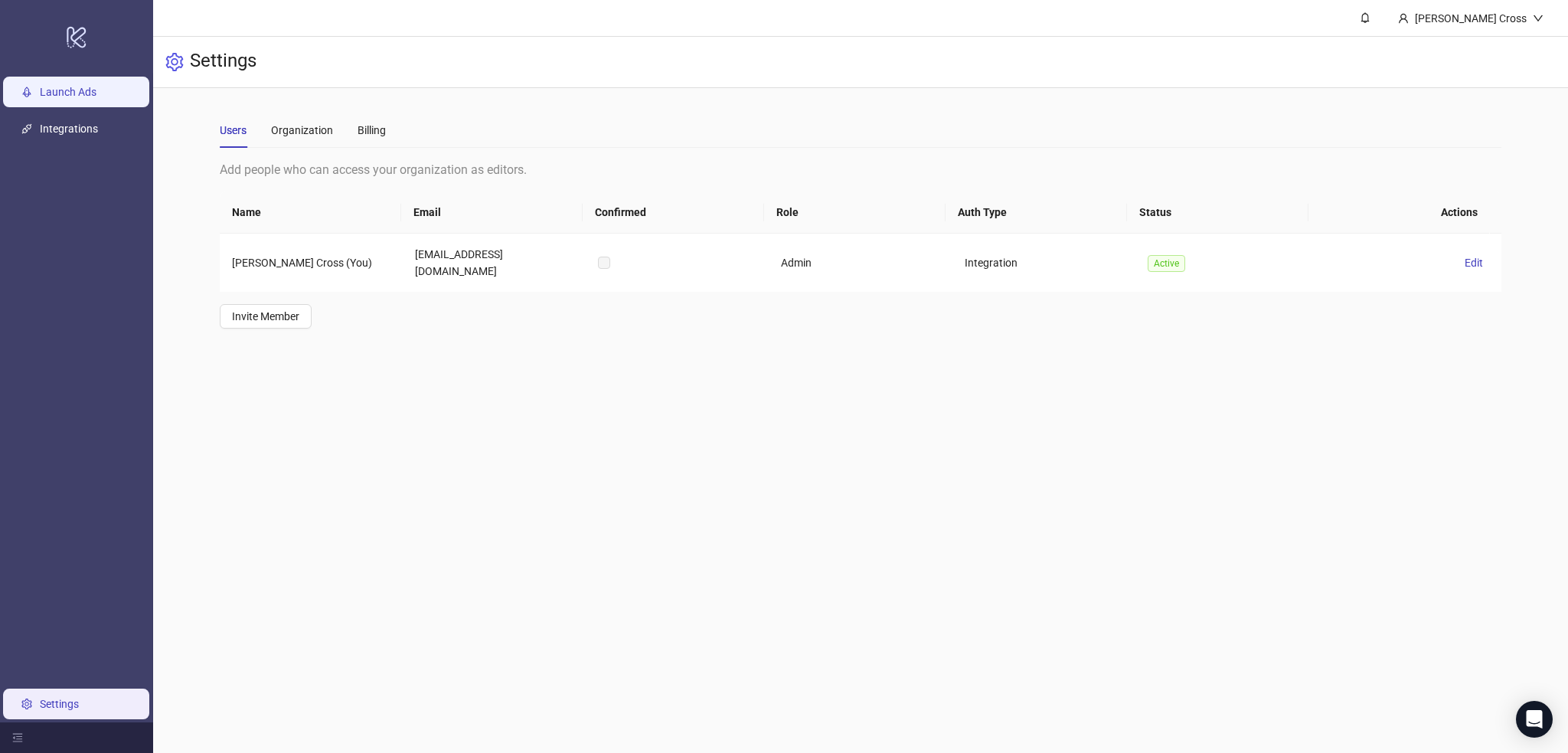
click at [68, 86] on link "Launch Ads" at bounding box center [68, 93] width 57 height 13
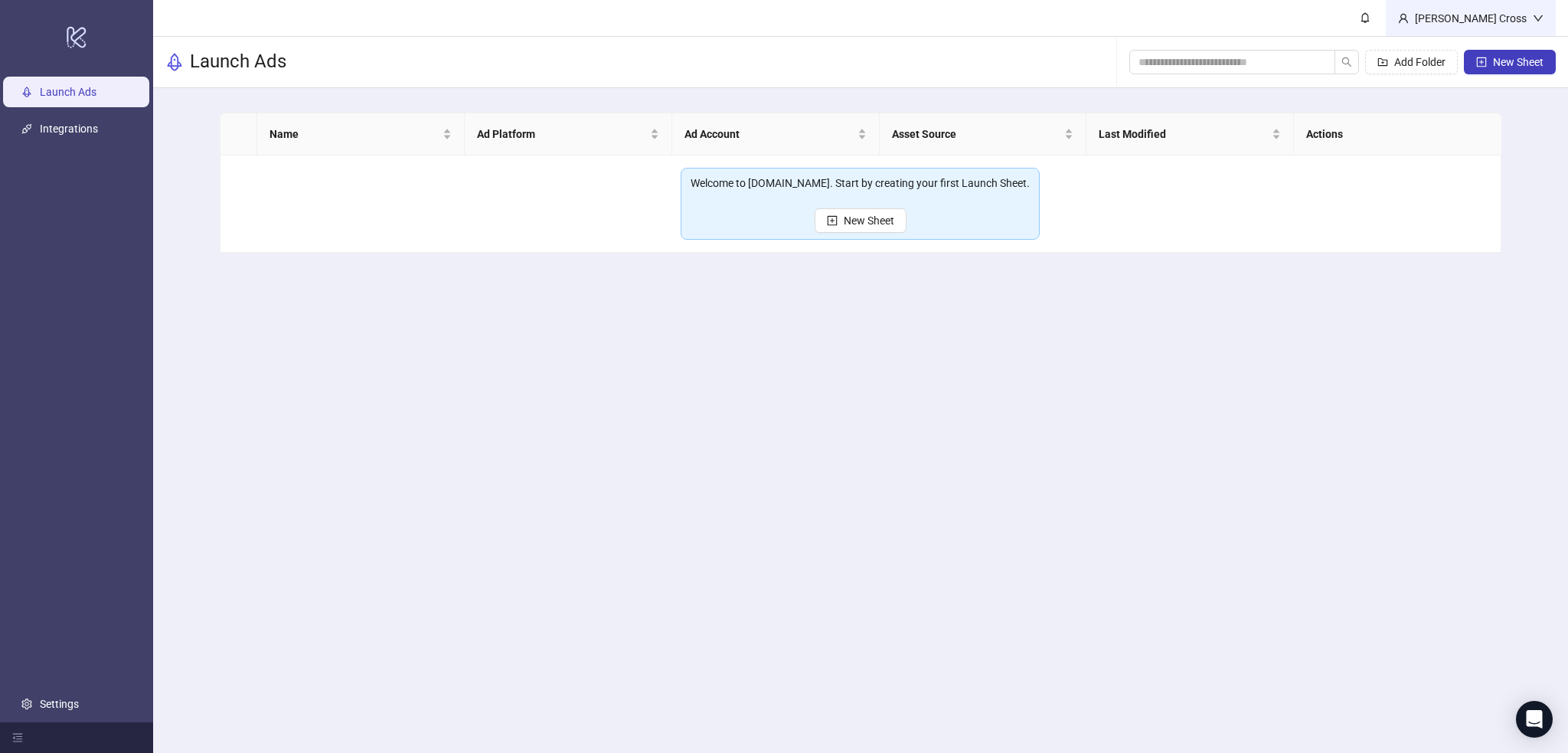
click at [1534, 12] on div "[PERSON_NAME] Cross" at bounding box center [1471, 18] width 170 height 36
click at [52, 128] on link "Integrations" at bounding box center [69, 130] width 58 height 13
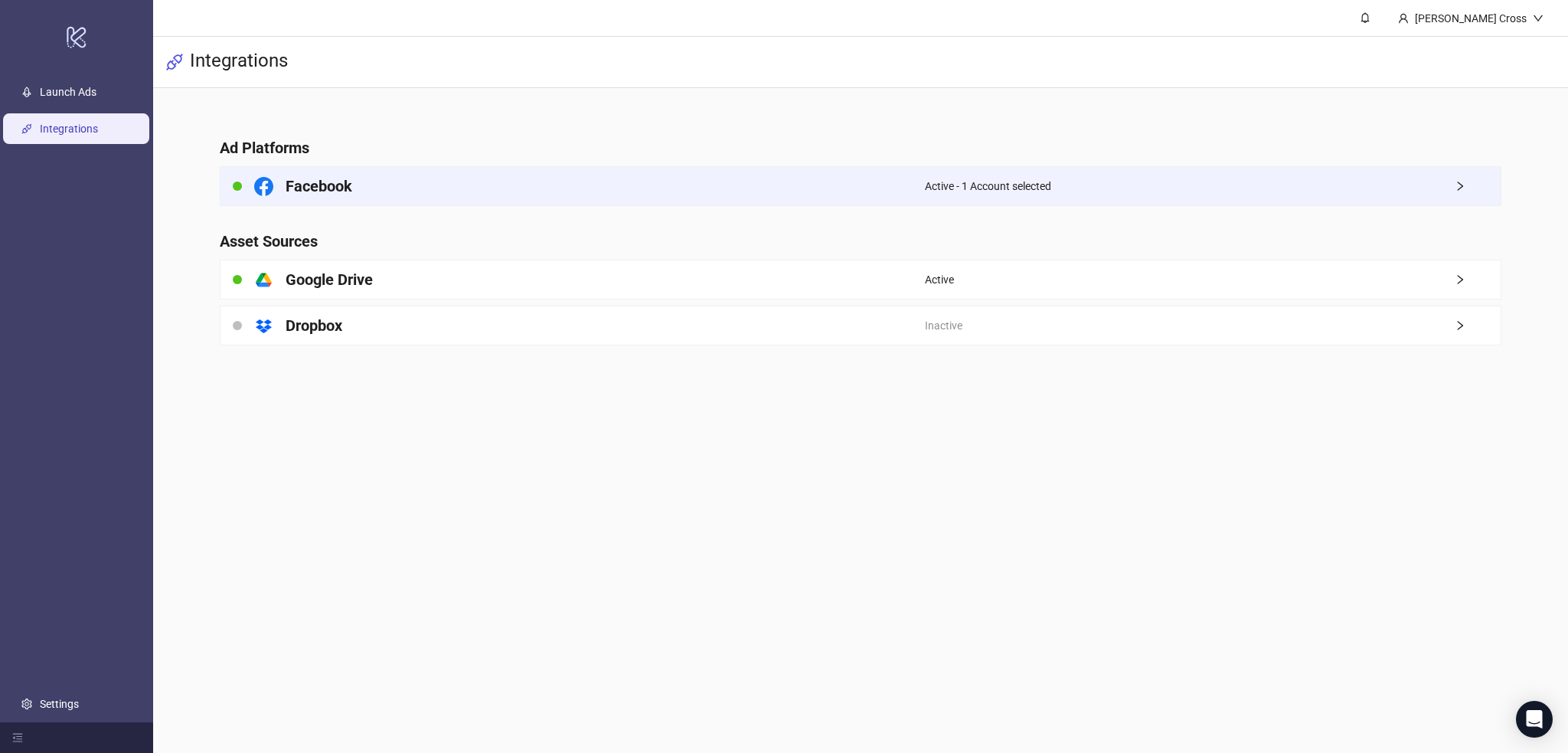
click at [555, 197] on div "Facebook" at bounding box center [573, 185] width 705 height 39
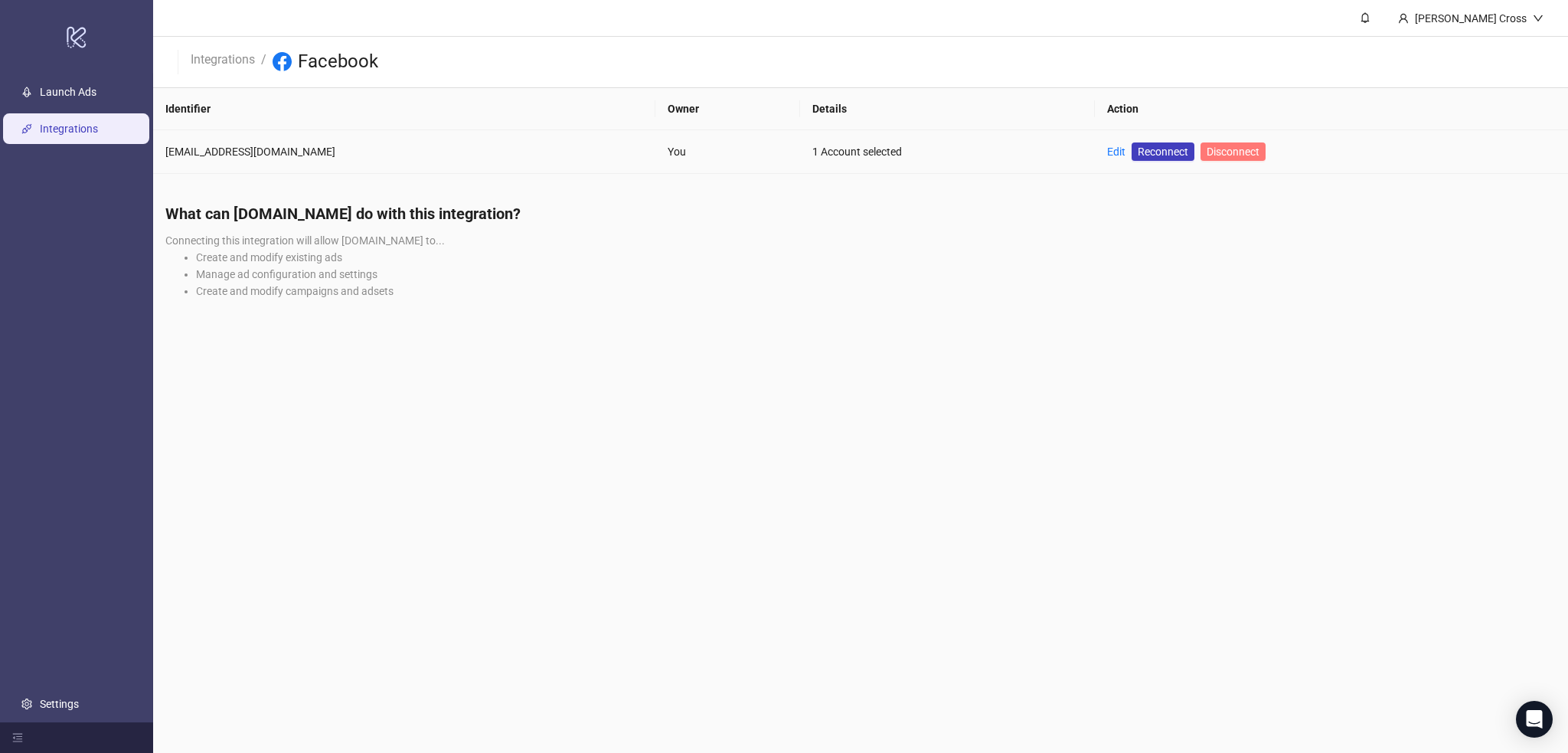
click at [1207, 150] on span "Disconnect" at bounding box center [1233, 152] width 53 height 13
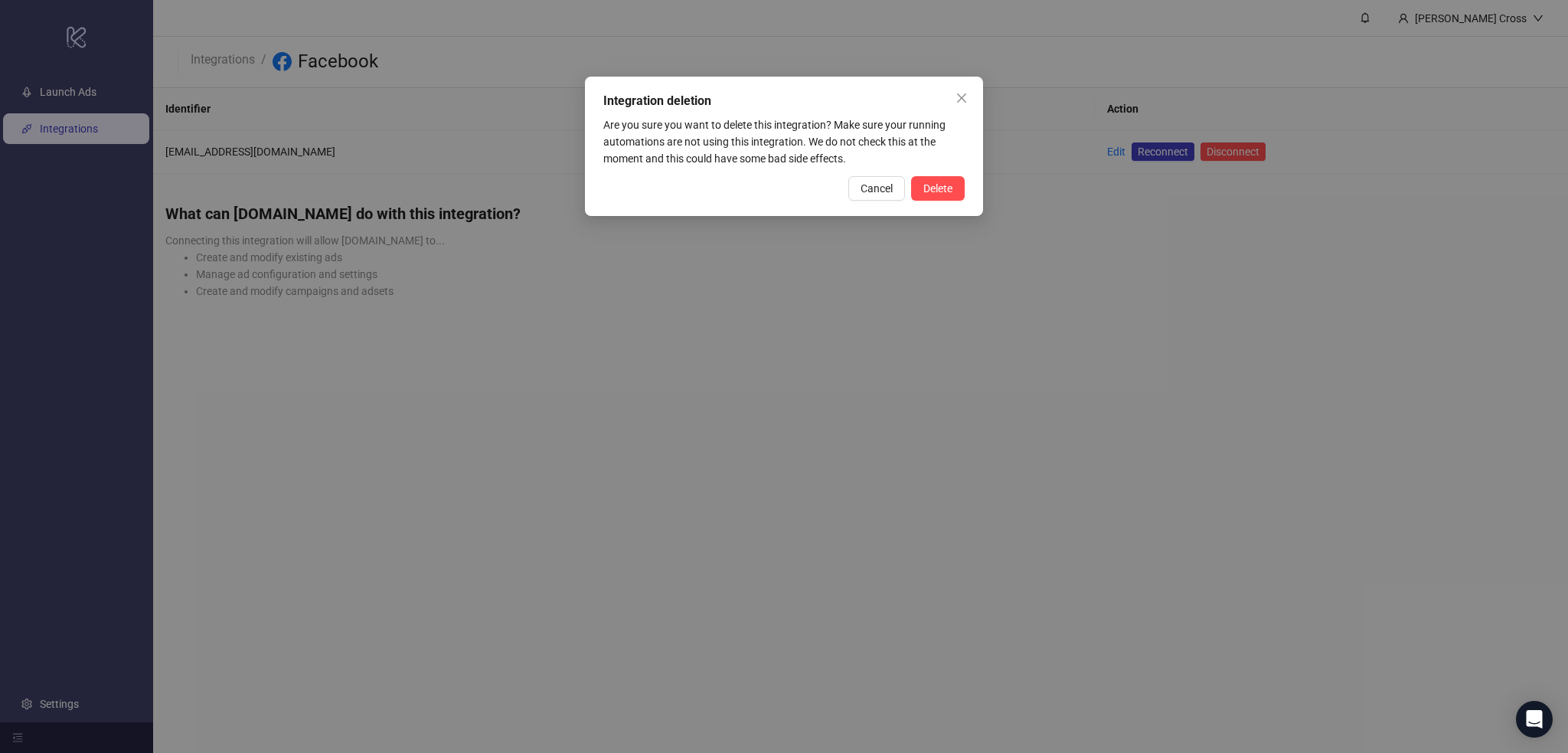
click at [954, 180] on button "Delete" at bounding box center [938, 188] width 53 height 24
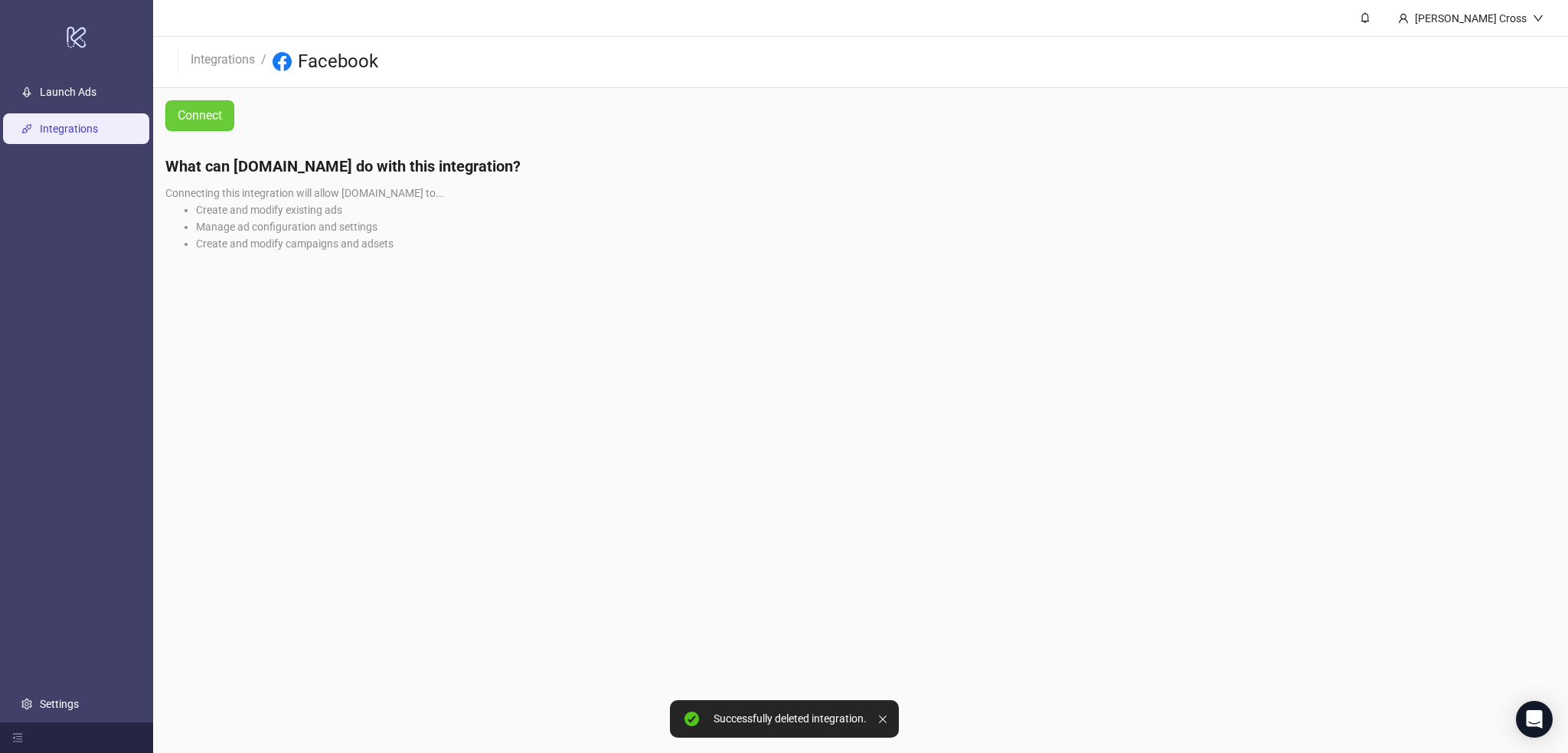
click at [198, 115] on span "Connect" at bounding box center [200, 116] width 45 height 19
click at [216, 114] on span "Connect" at bounding box center [200, 116] width 45 height 19
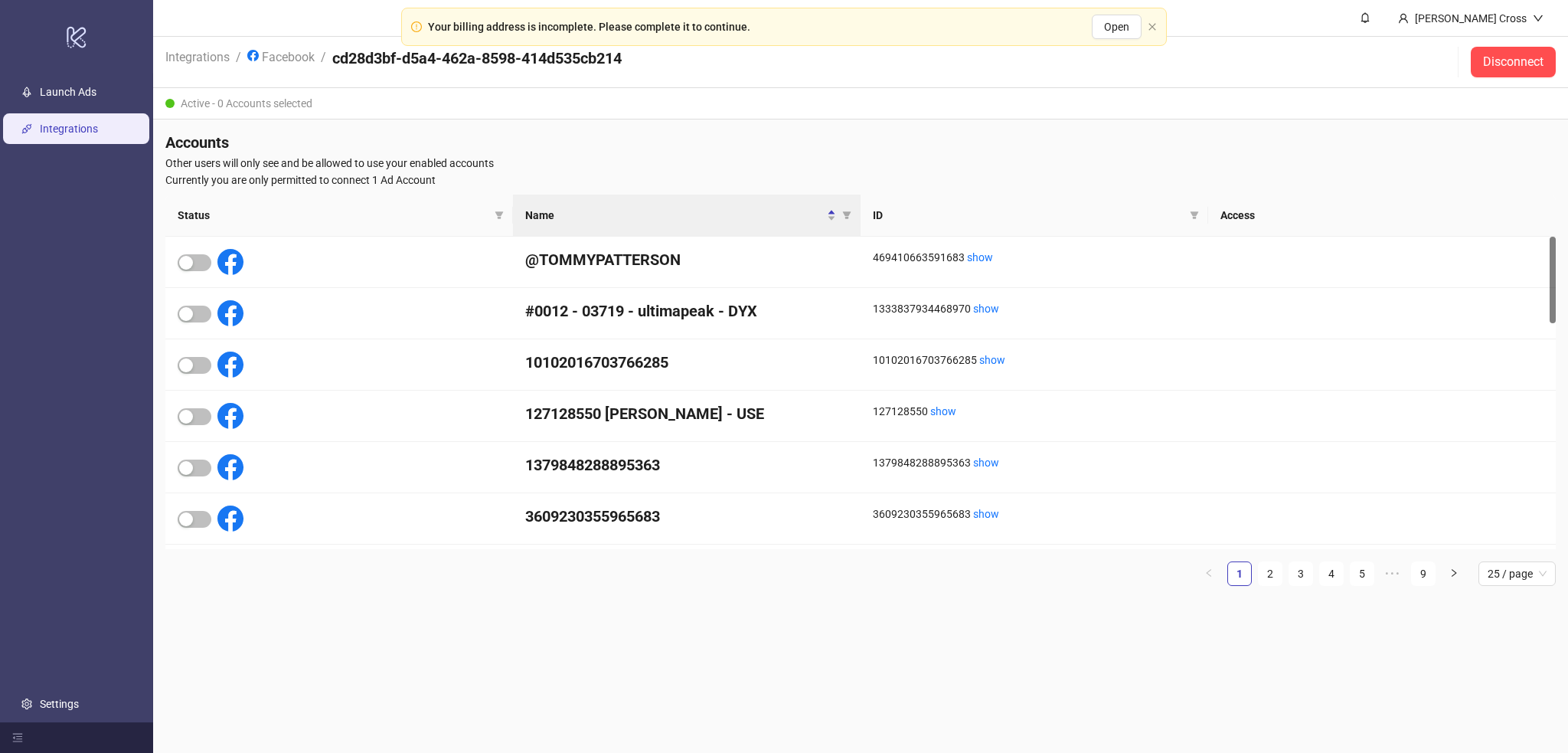
click at [1037, 501] on div "Status Name ID Access @TOMMYPATTERSON 469410663591683 show #0012 - 03719 - ulti…" at bounding box center [861, 397] width 1390 height 404
click at [1037, 501] on span "25 / page" at bounding box center [1517, 573] width 59 height 23
click at [1037, 501] on div "100 / page" at bounding box center [1517, 702] width 53 height 17
click at [1037, 501] on link "2" at bounding box center [1386, 573] width 23 height 23
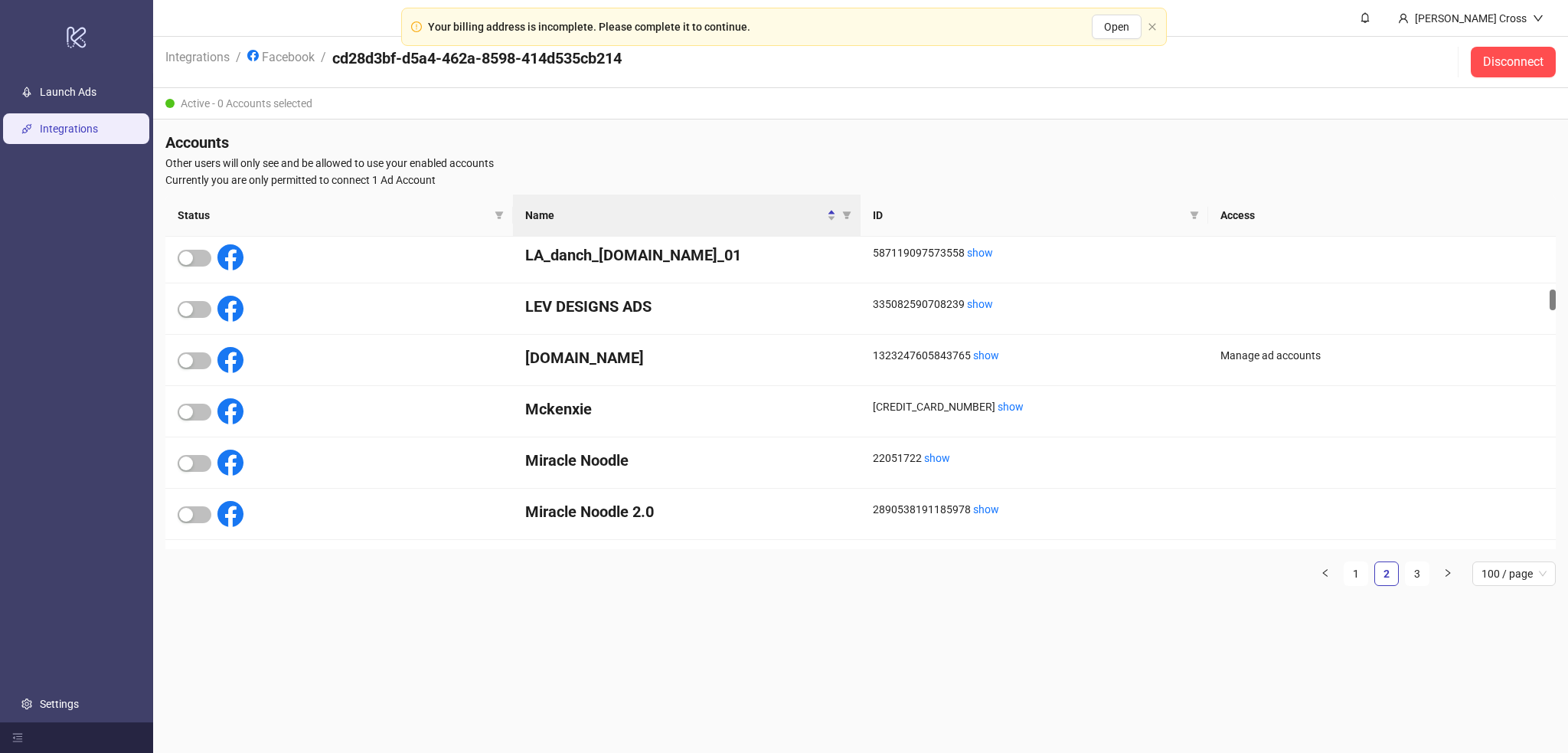
scroll to position [752, 0]
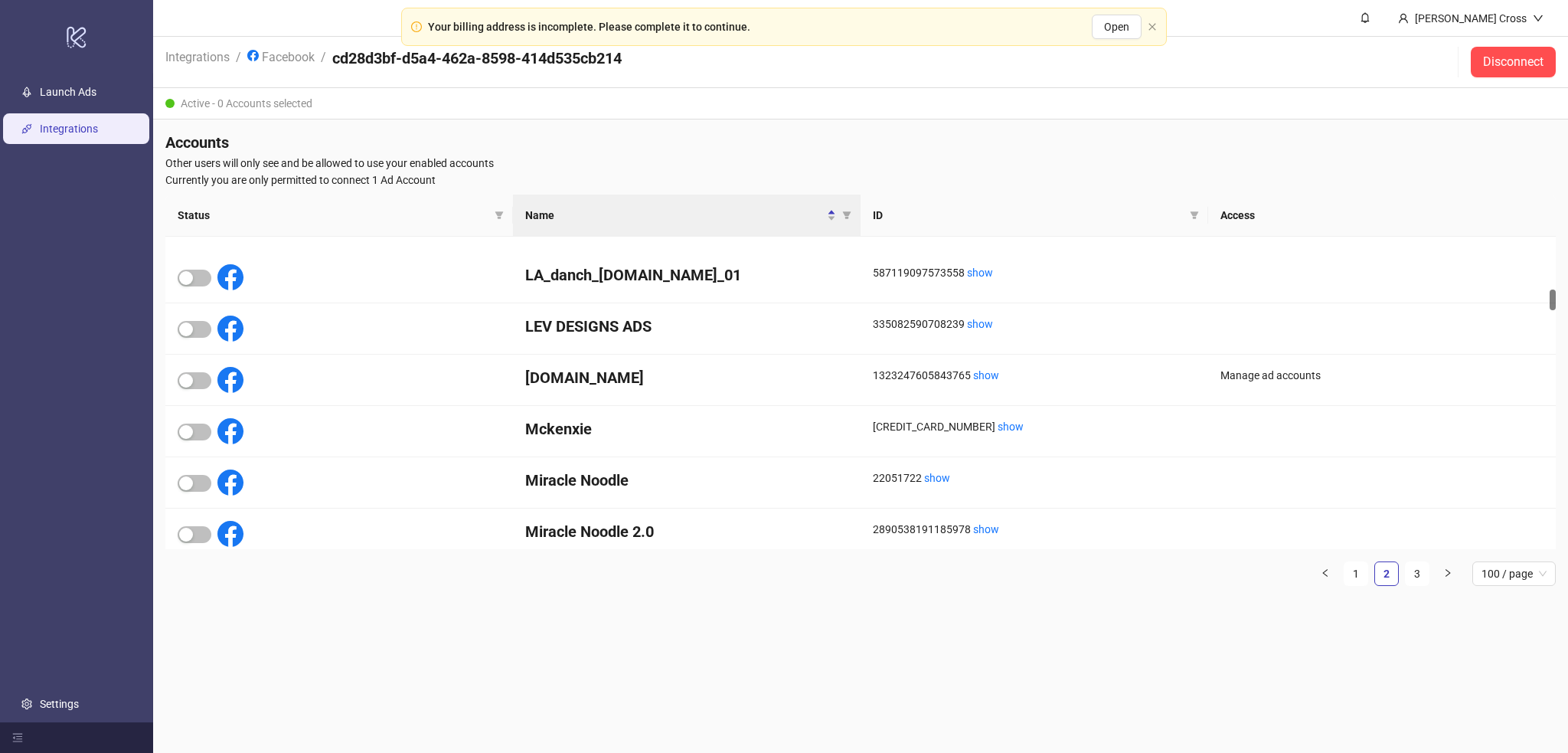
drag, startPoint x: 1553, startPoint y: 318, endPoint x: 1511, endPoint y: 300, distance: 45.7
click at [1037, 299] on div "Accounts Other users will only see and be allowed to use your enabled accounts …" at bounding box center [860, 365] width 1415 height 491
click at [192, 380] on div "button" at bounding box center [186, 384] width 14 height 14
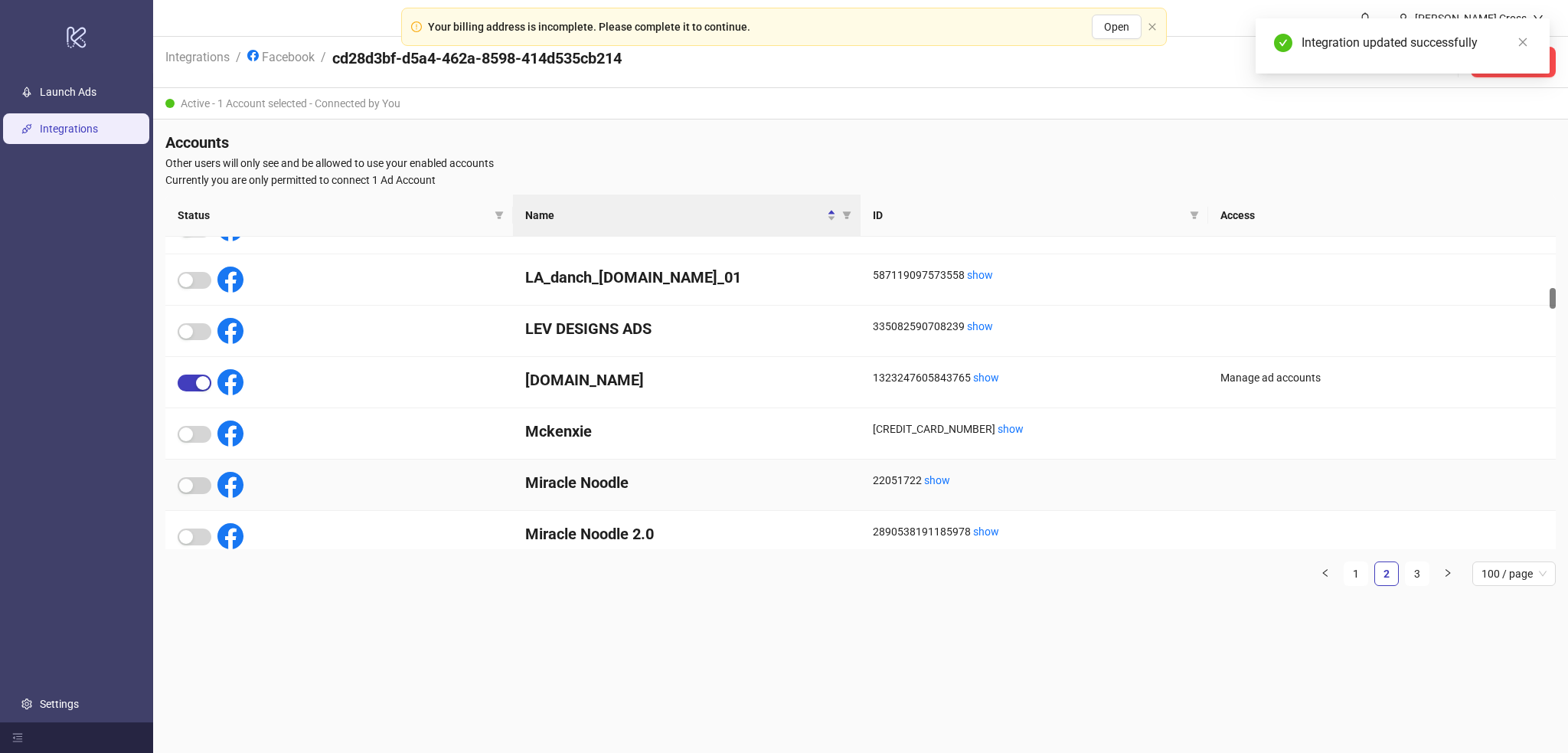
click at [317, 501] on main "Gable Cross Integrations / Facebook / cd28d3bf-d5a4-462a-8598-414d535cb214 Disc…" at bounding box center [860, 376] width 1415 height 753
click at [58, 99] on link "Launch Ads" at bounding box center [68, 93] width 57 height 13
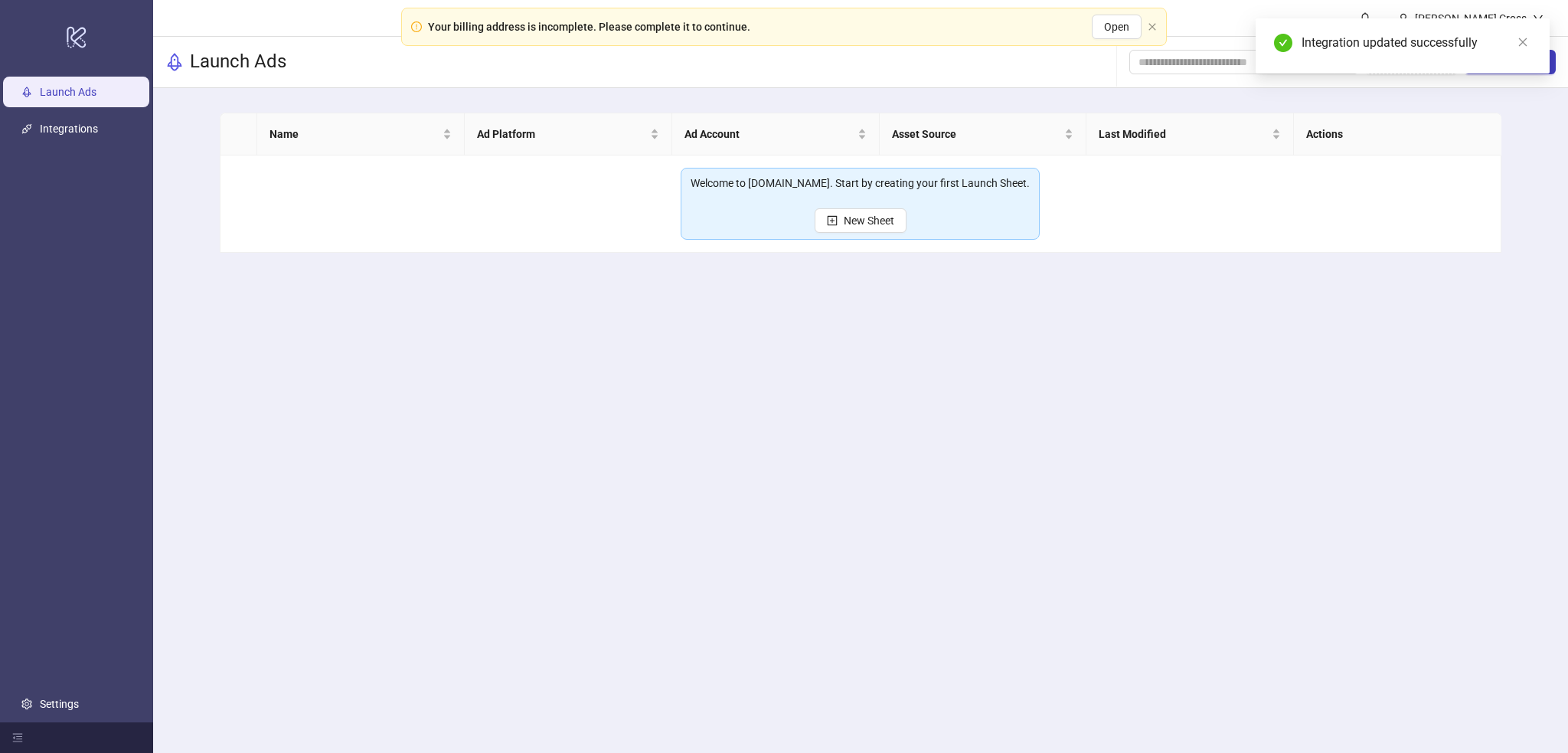
click at [825, 235] on div "Welcome to Kitchn.io. Start by creating your first Launch Sheet. New Sheet" at bounding box center [859, 204] width 359 height 72
click at [837, 212] on button "New Sheet" at bounding box center [860, 220] width 92 height 24
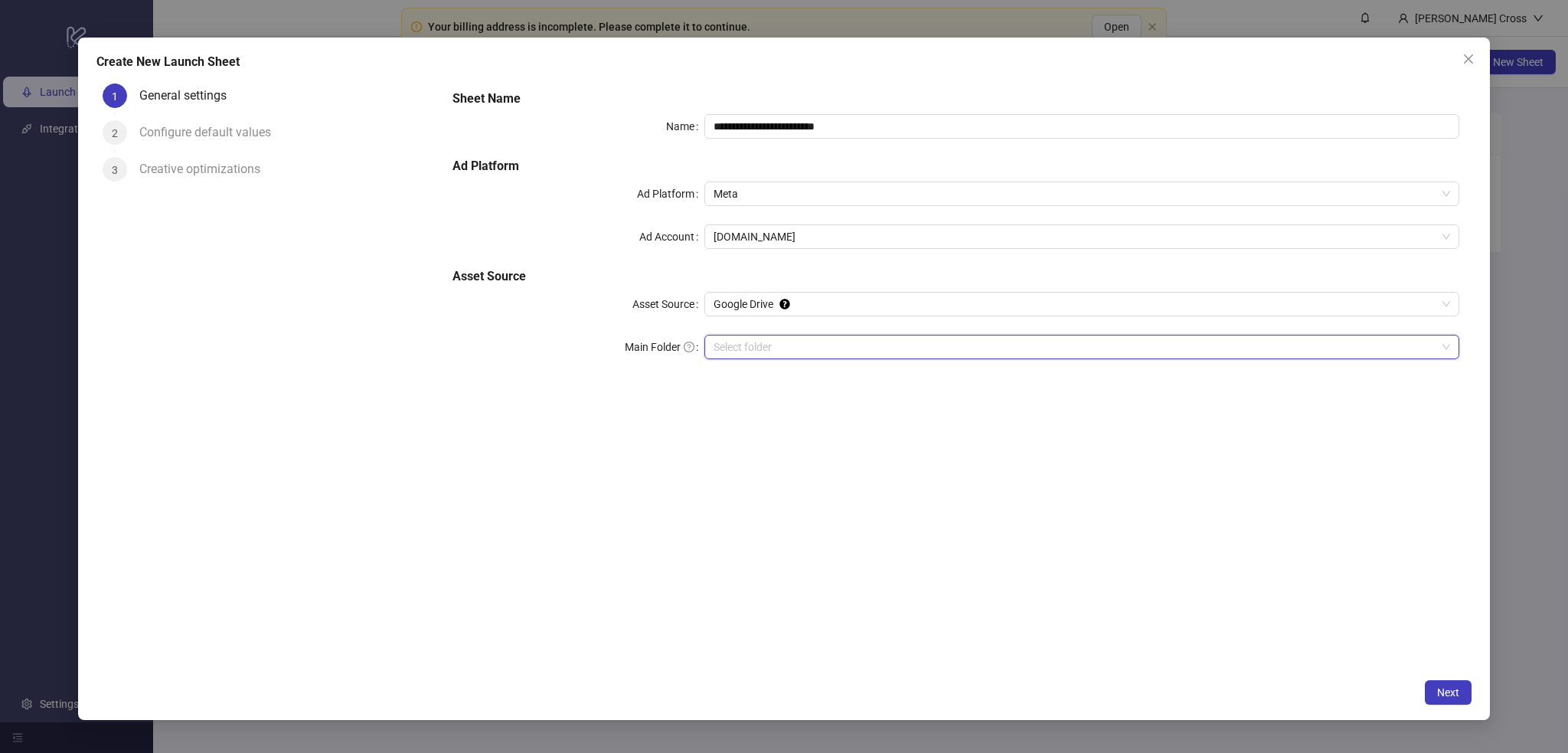
click at [771, 346] on input "Main Folder" at bounding box center [1075, 347] width 723 height 23
click at [1037, 501] on span "Next" at bounding box center [1448, 692] width 22 height 13
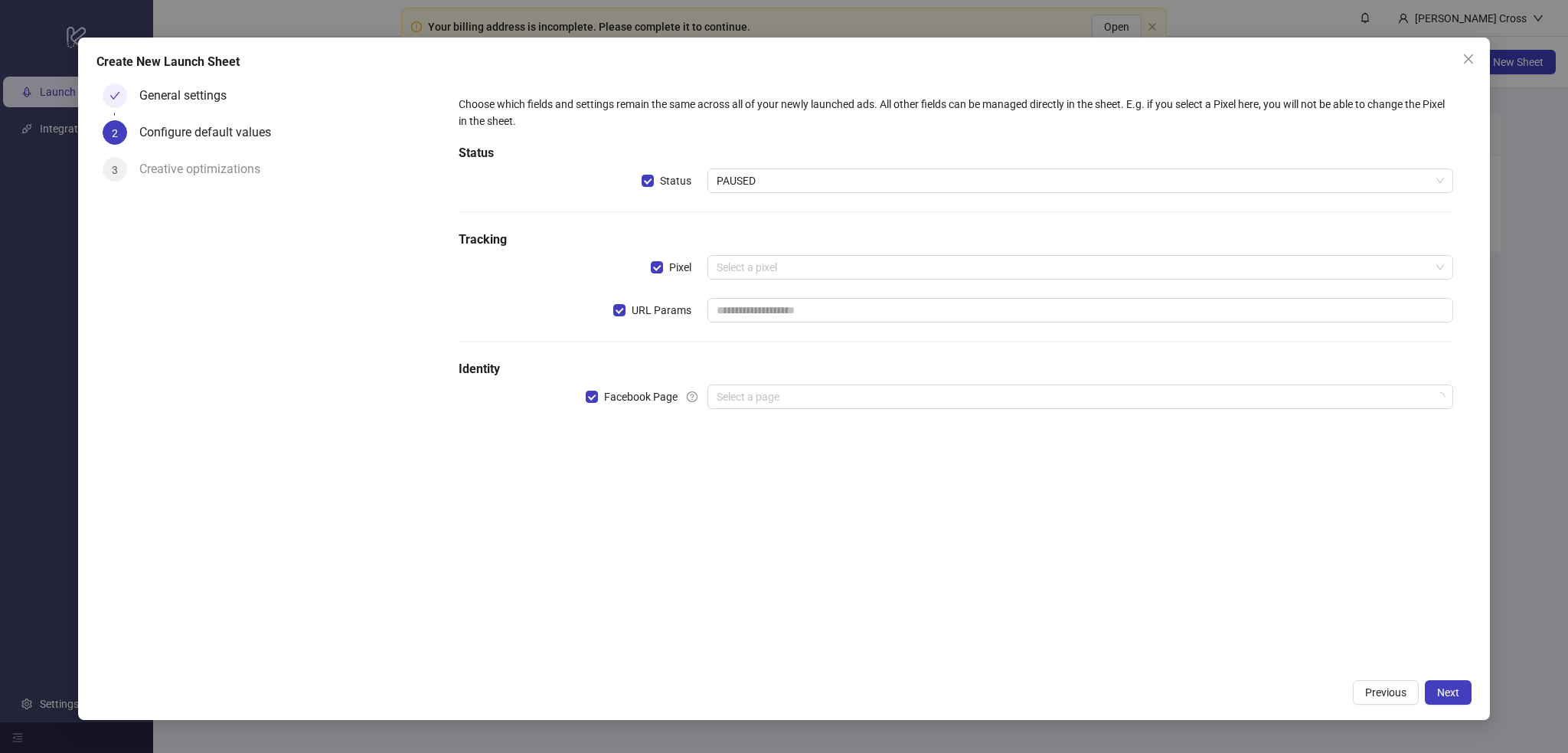
click at [773, 248] on h5 "Tracking" at bounding box center [955, 239] width 994 height 18
click at [768, 262] on input "search" at bounding box center [1073, 267] width 713 height 23
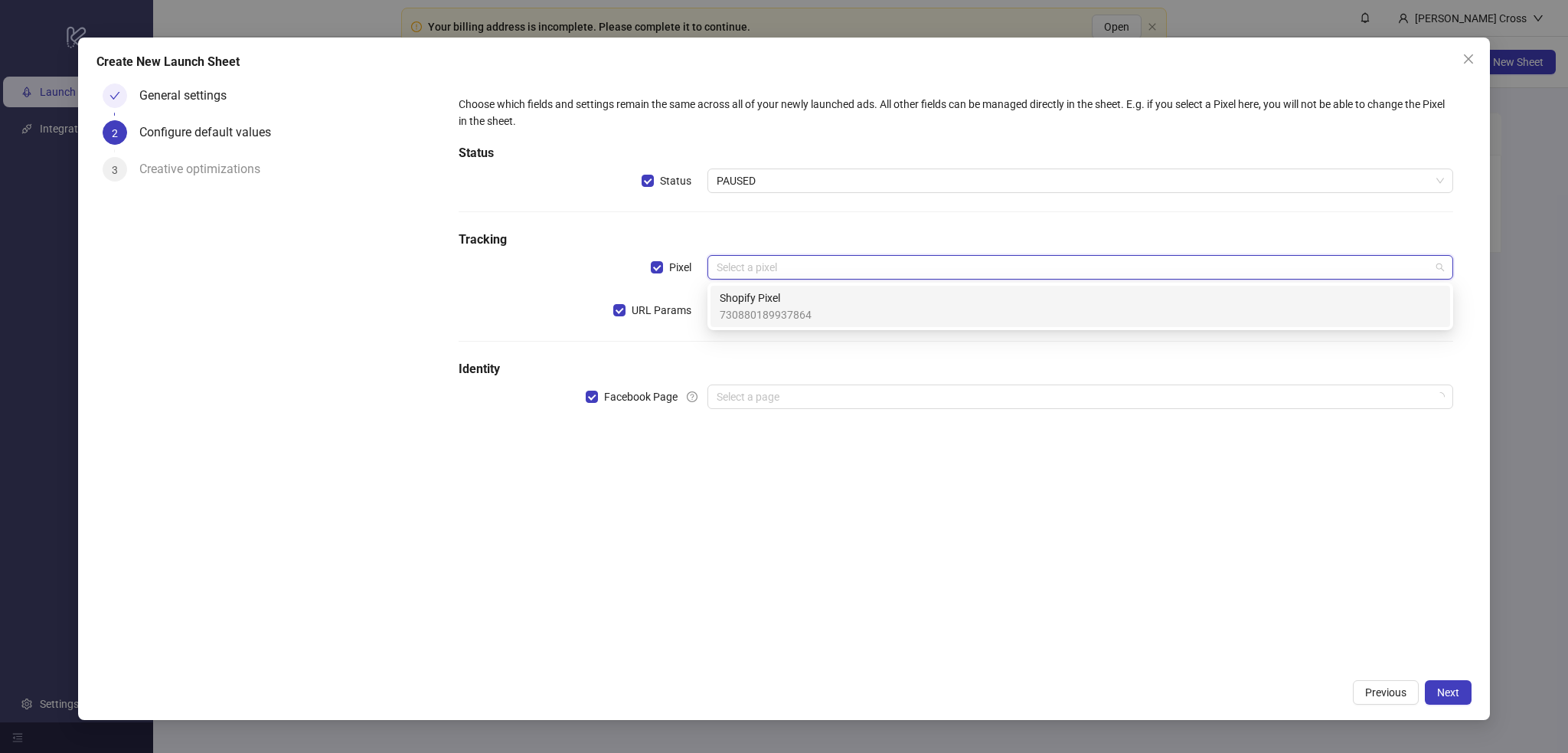
click at [763, 311] on span "730880189937864" at bounding box center [765, 314] width 92 height 17
click at [762, 311] on input "text" at bounding box center [1080, 310] width 746 height 24
type input "**********"
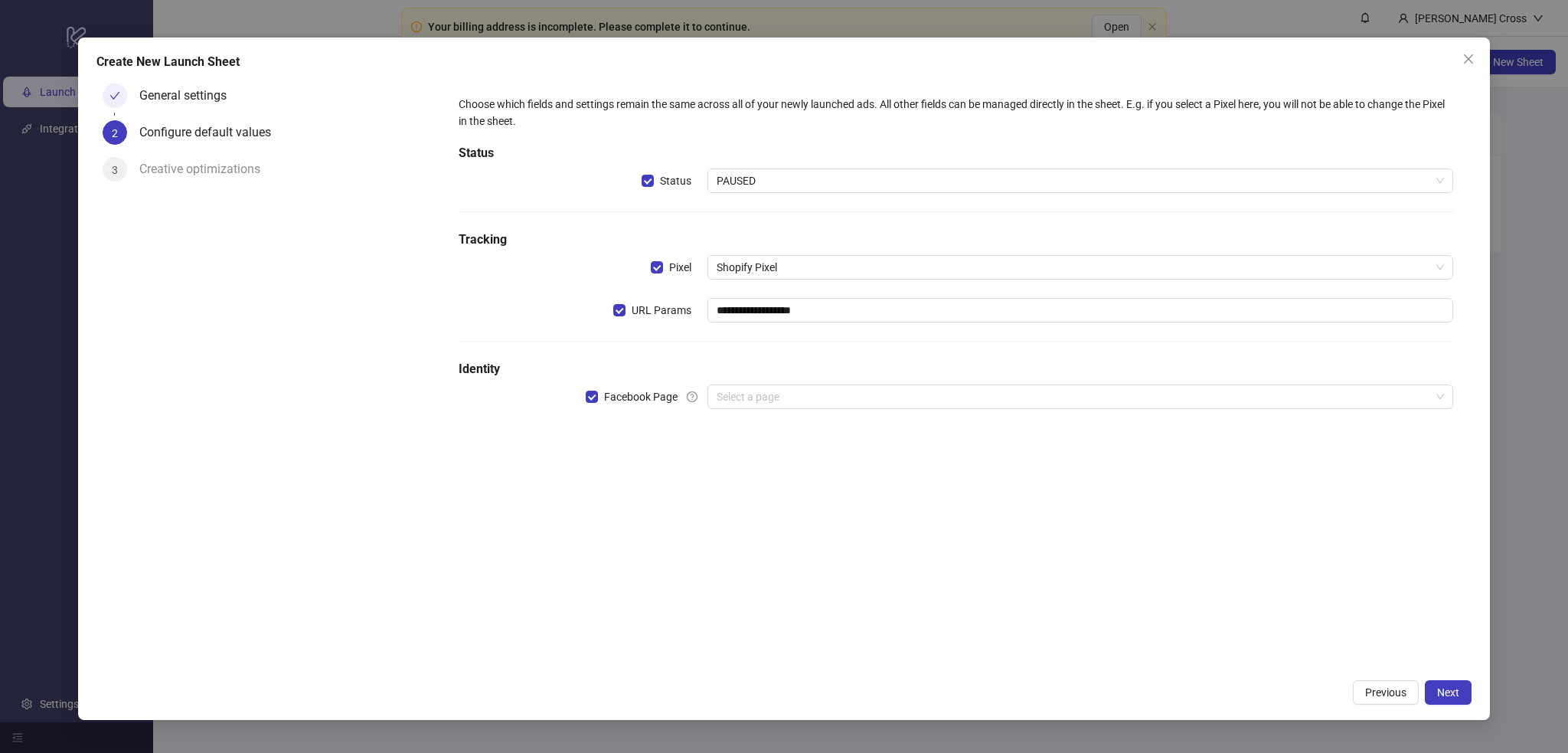
click at [811, 378] on div "**********" at bounding box center [955, 262] width 1006 height 344
click at [802, 393] on input "search" at bounding box center [1073, 396] width 713 height 23
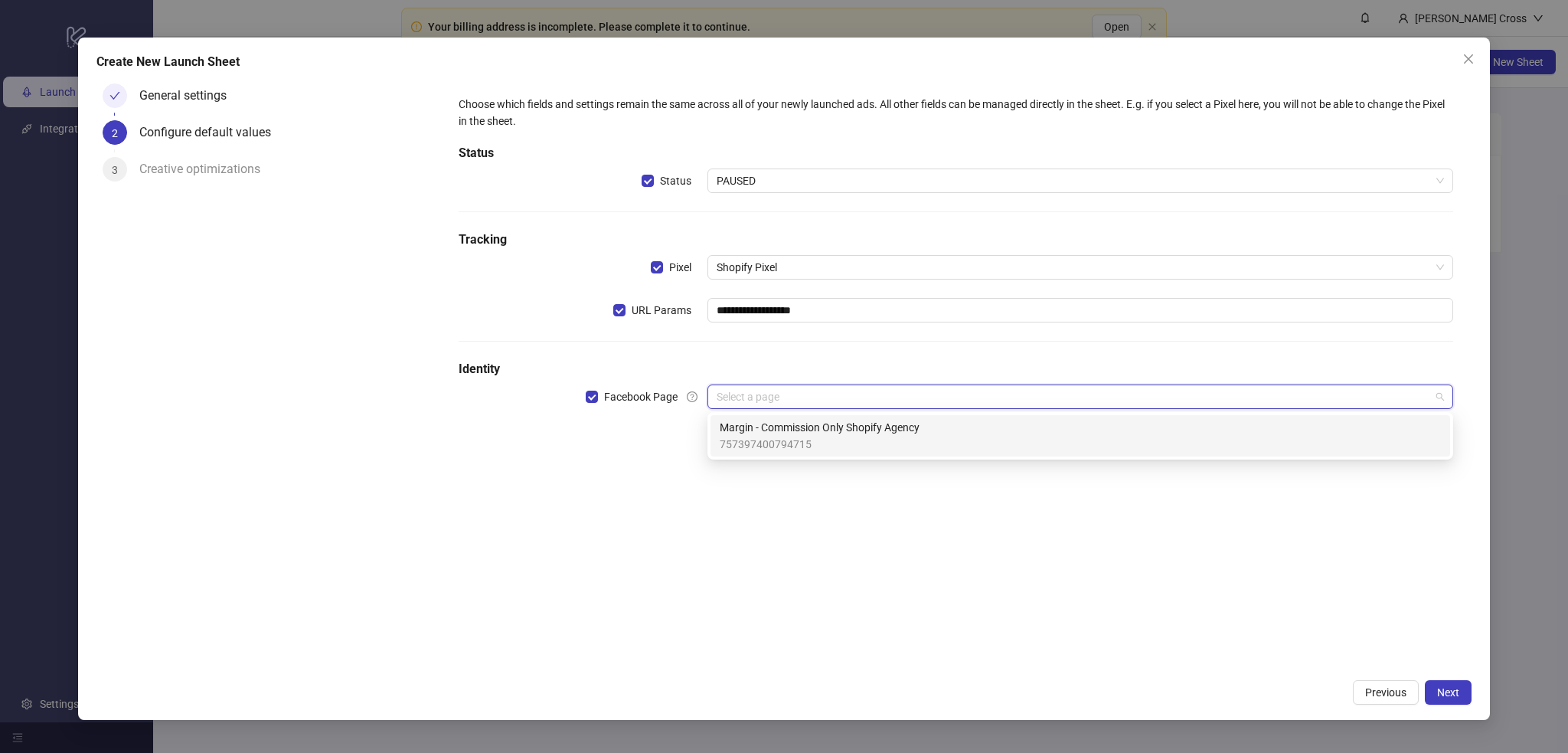
click at [789, 440] on span "757397400794715" at bounding box center [819, 444] width 200 height 17
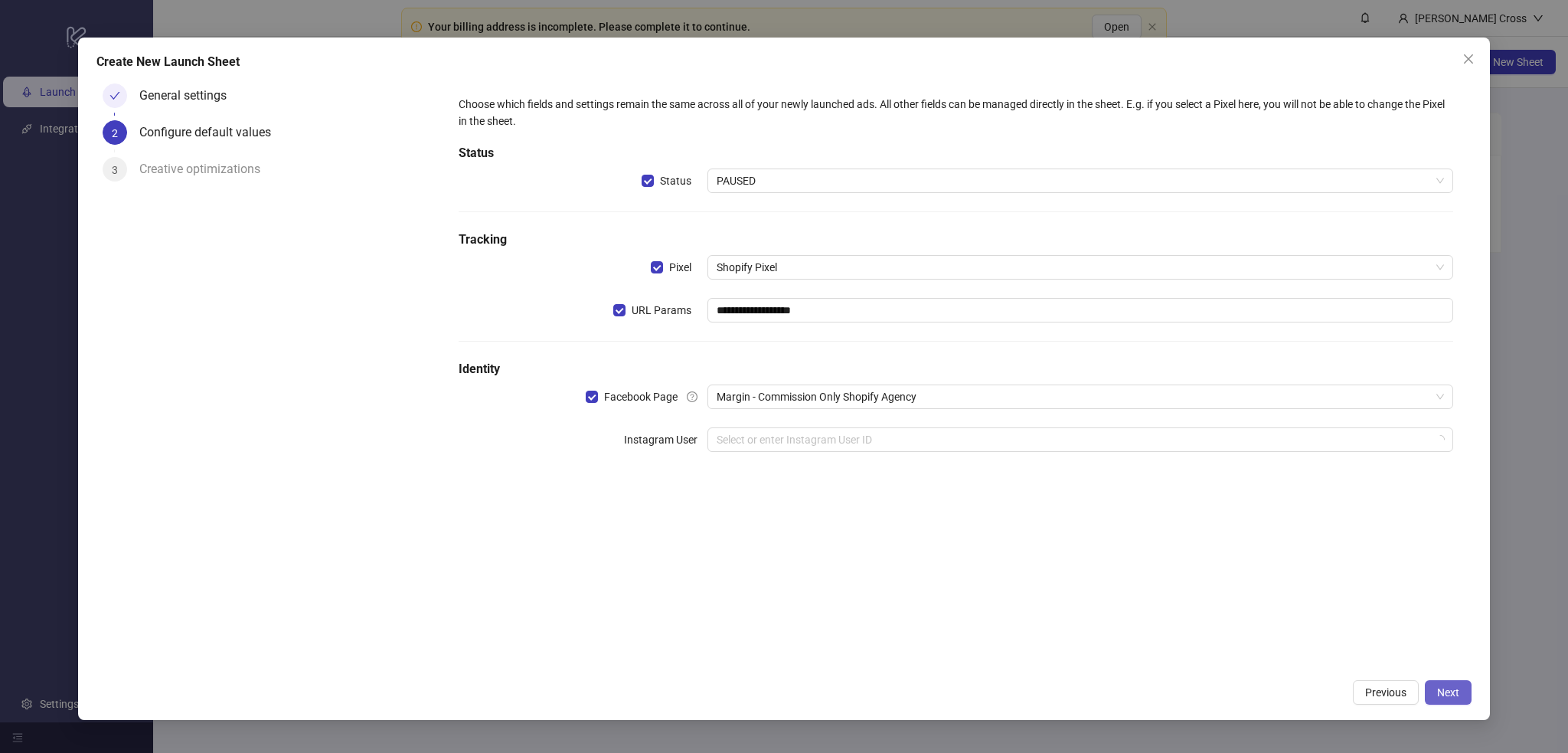
click at [1037, 501] on button "Next" at bounding box center [1448, 692] width 46 height 24
click at [850, 421] on div "**********" at bounding box center [955, 283] width 1006 height 387
click at [850, 436] on input "search" at bounding box center [1073, 439] width 713 height 23
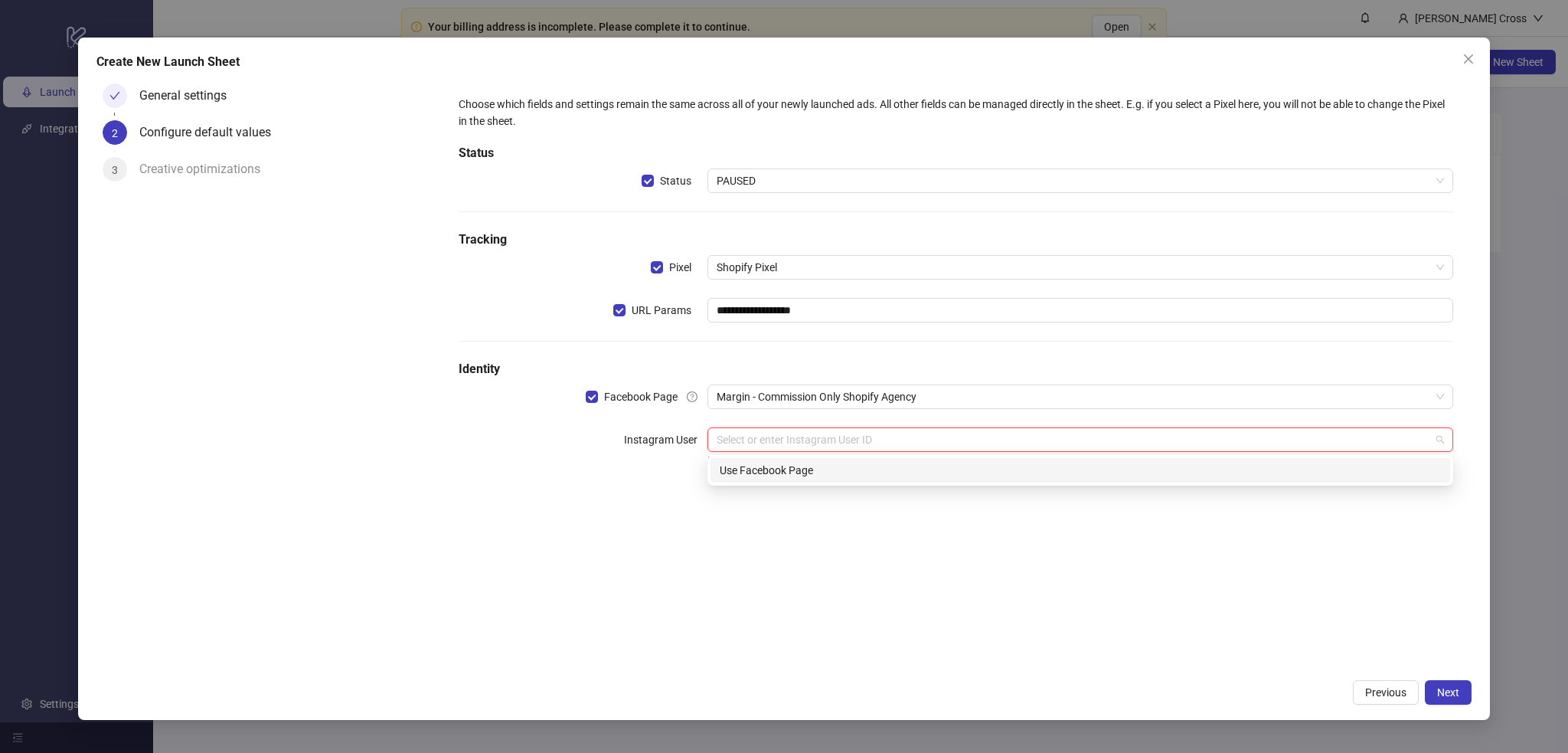
click at [790, 479] on div "Use Facebook Page" at bounding box center [1080, 470] width 740 height 24
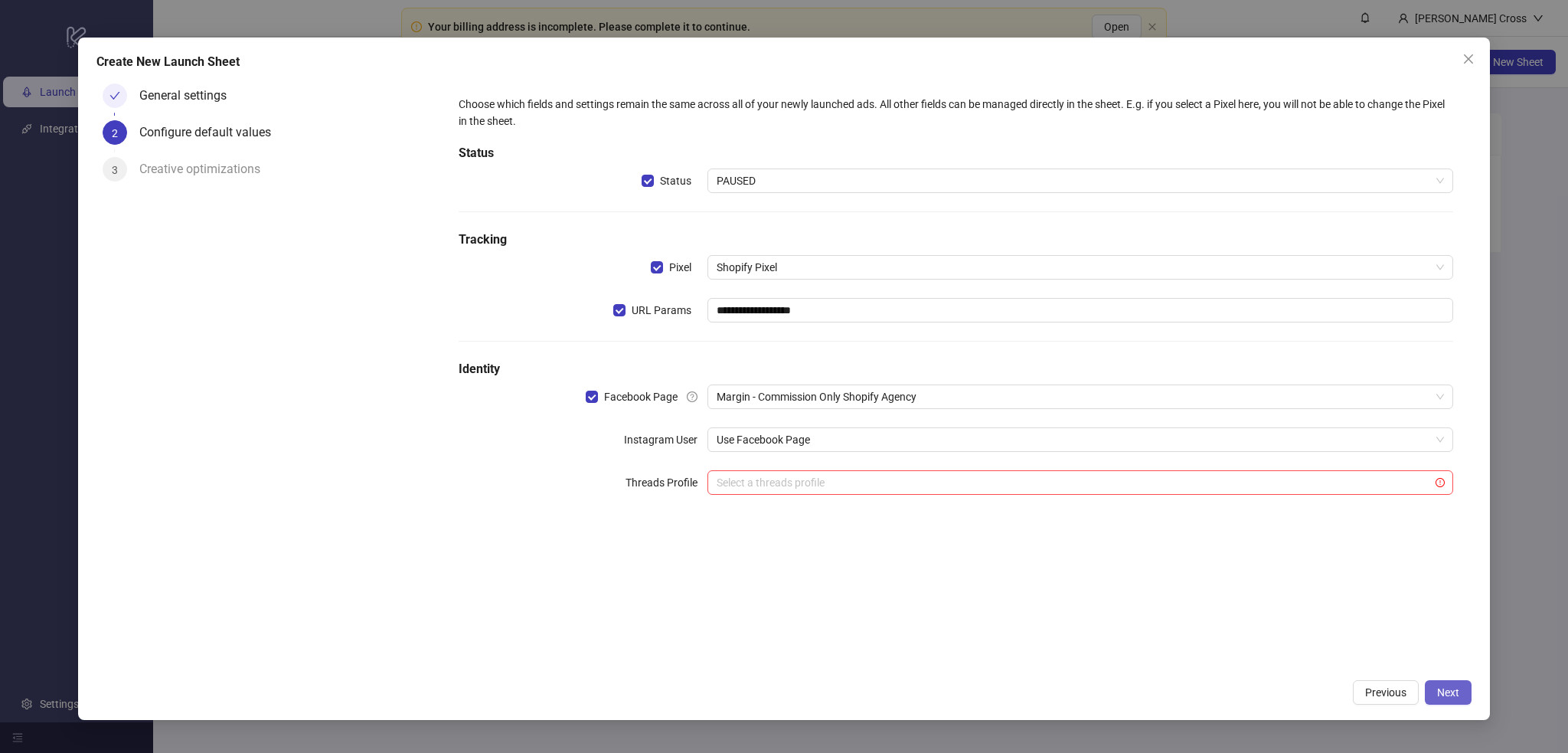
click at [1037, 501] on span "Next" at bounding box center [1448, 692] width 22 height 13
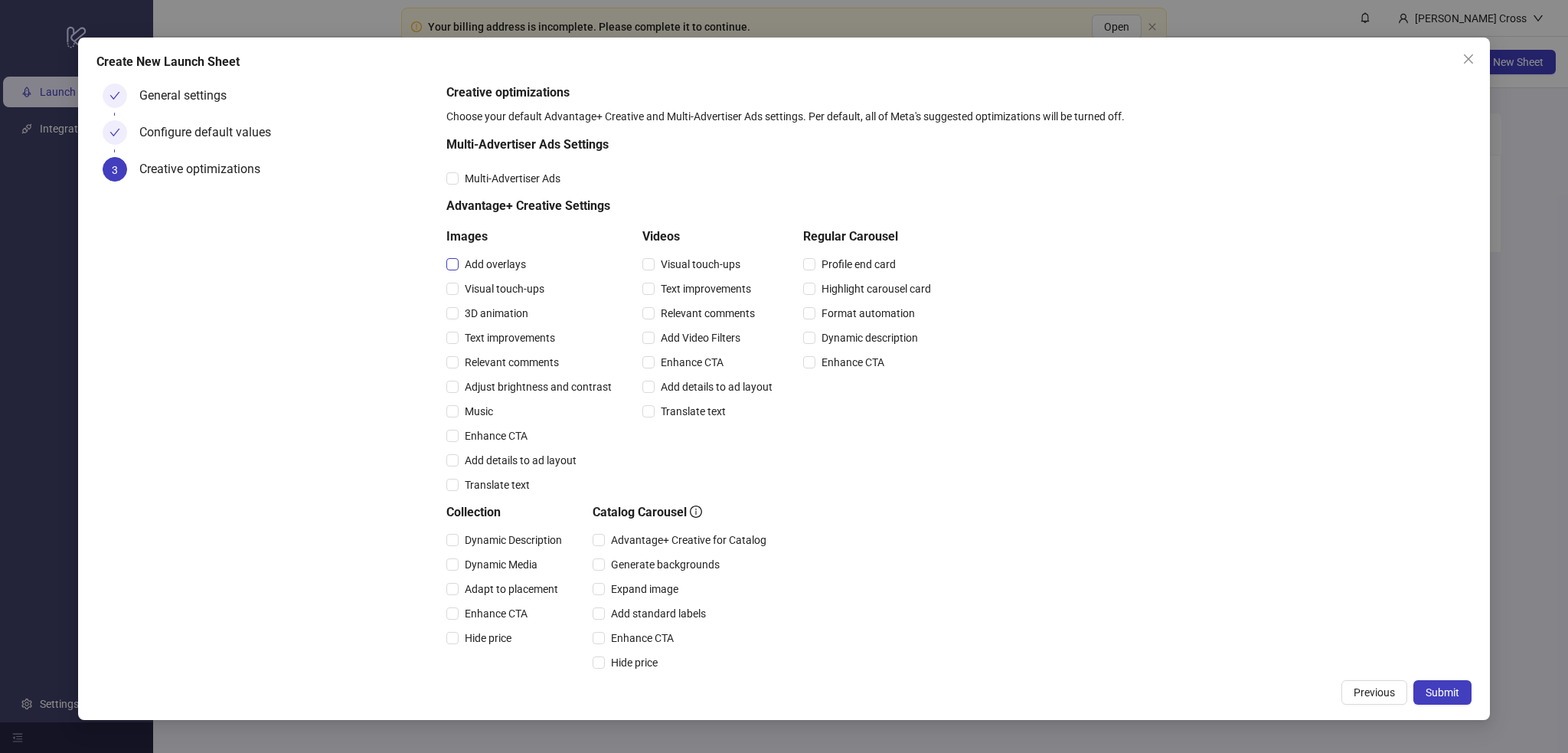
click at [474, 266] on span "Add overlays" at bounding box center [496, 264] width 74 height 17
click at [483, 296] on span "Visual touch-ups" at bounding box center [504, 288] width 92 height 17
click at [485, 314] on span "3D animation" at bounding box center [496, 313] width 75 height 17
click at [489, 336] on span "Text improvements" at bounding box center [510, 337] width 103 height 17
click at [489, 358] on span "Relevant comments" at bounding box center [511, 362] width 106 height 17
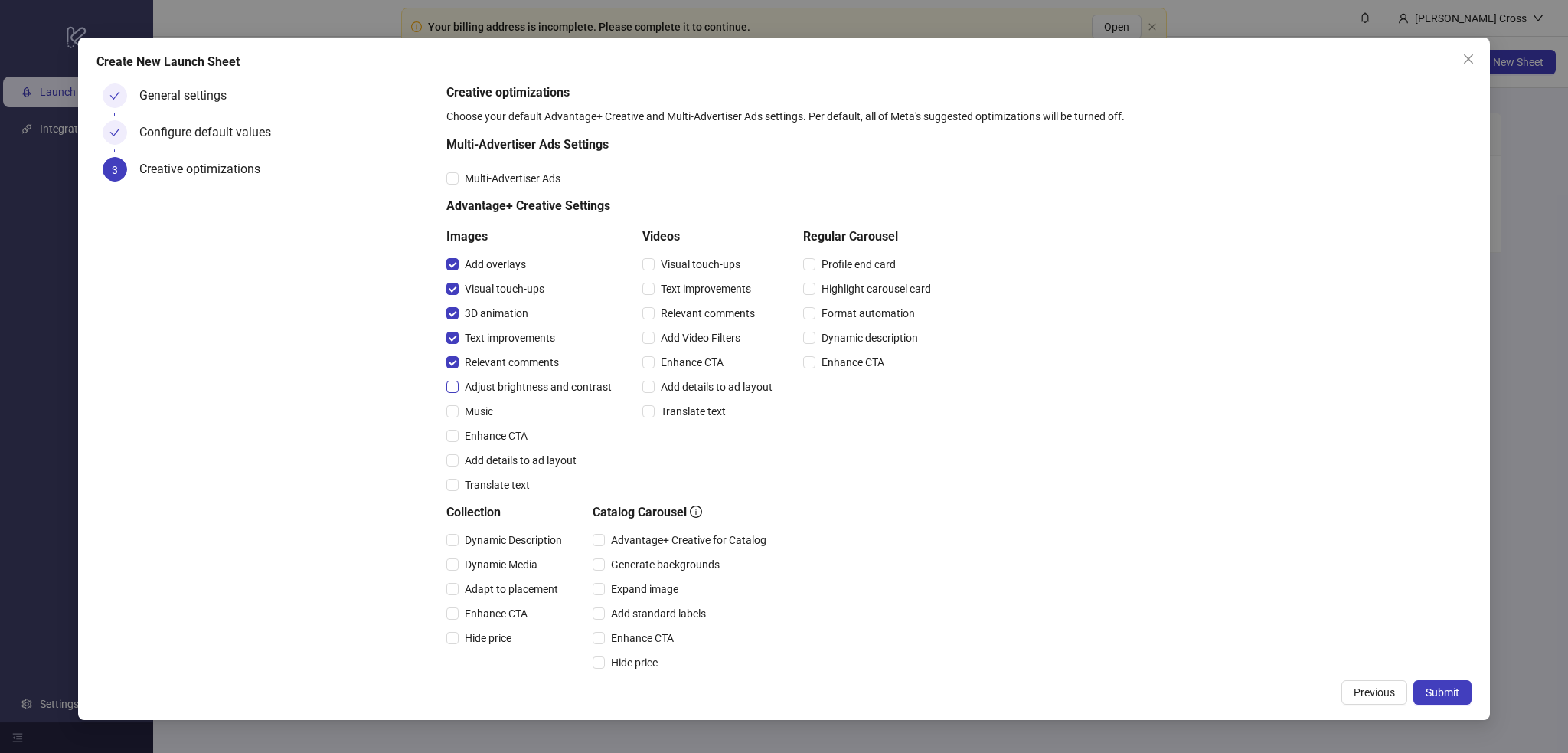
click at [489, 380] on span "Adjust brightness and contrast" at bounding box center [538, 386] width 159 height 17
click at [487, 404] on span "Music" at bounding box center [479, 411] width 41 height 17
click at [484, 428] on span "Enhance CTA" at bounding box center [496, 435] width 75 height 17
click at [496, 450] on div "Add details to ad layout" at bounding box center [532, 460] width 171 height 24
click at [499, 474] on div "Translate text" at bounding box center [532, 484] width 171 height 24
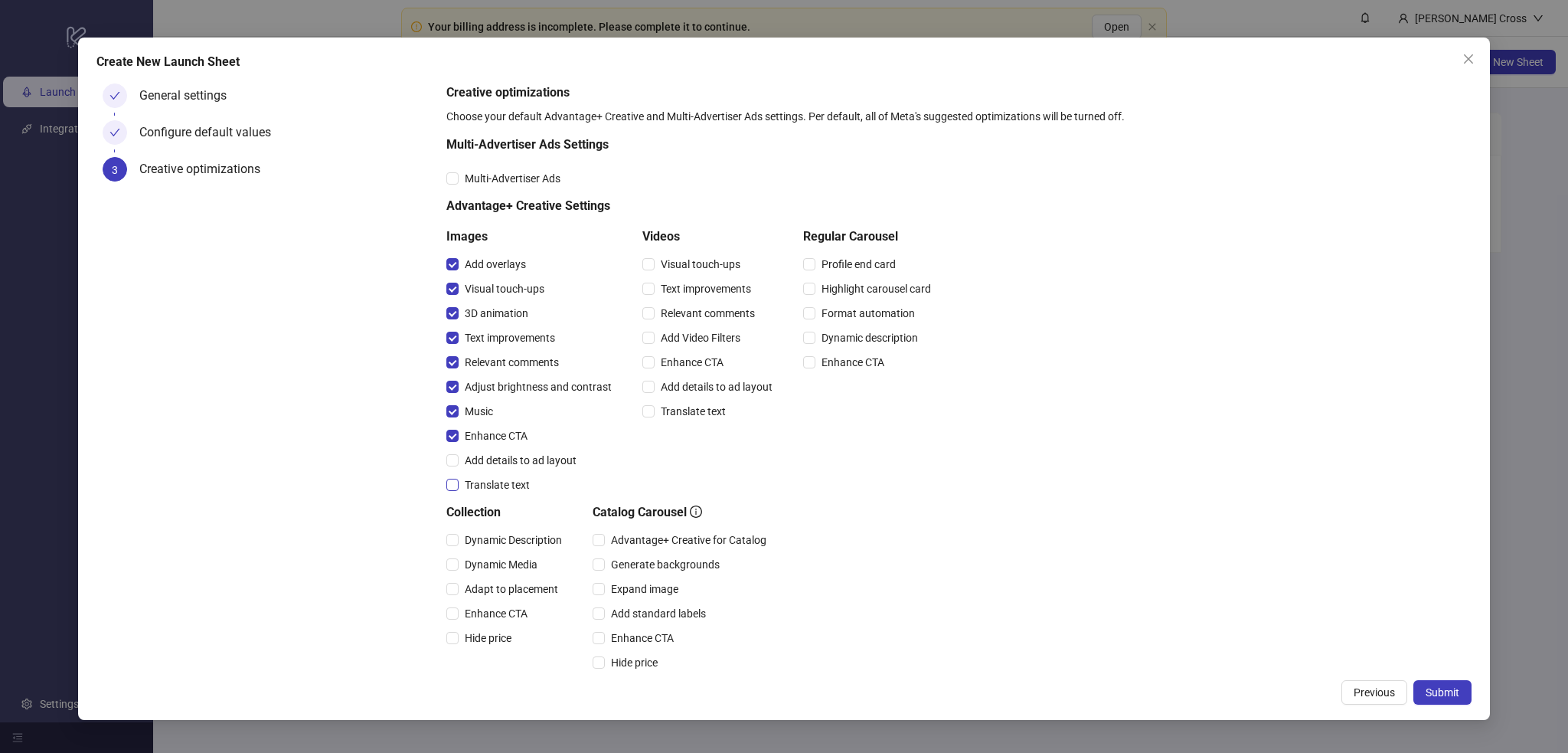
click at [500, 484] on span "Translate text" at bounding box center [497, 484] width 77 height 17
click at [510, 452] on div "Add details to ad layout" at bounding box center [532, 460] width 171 height 17
click at [496, 456] on span "Add details to ad layout" at bounding box center [521, 460] width 124 height 17
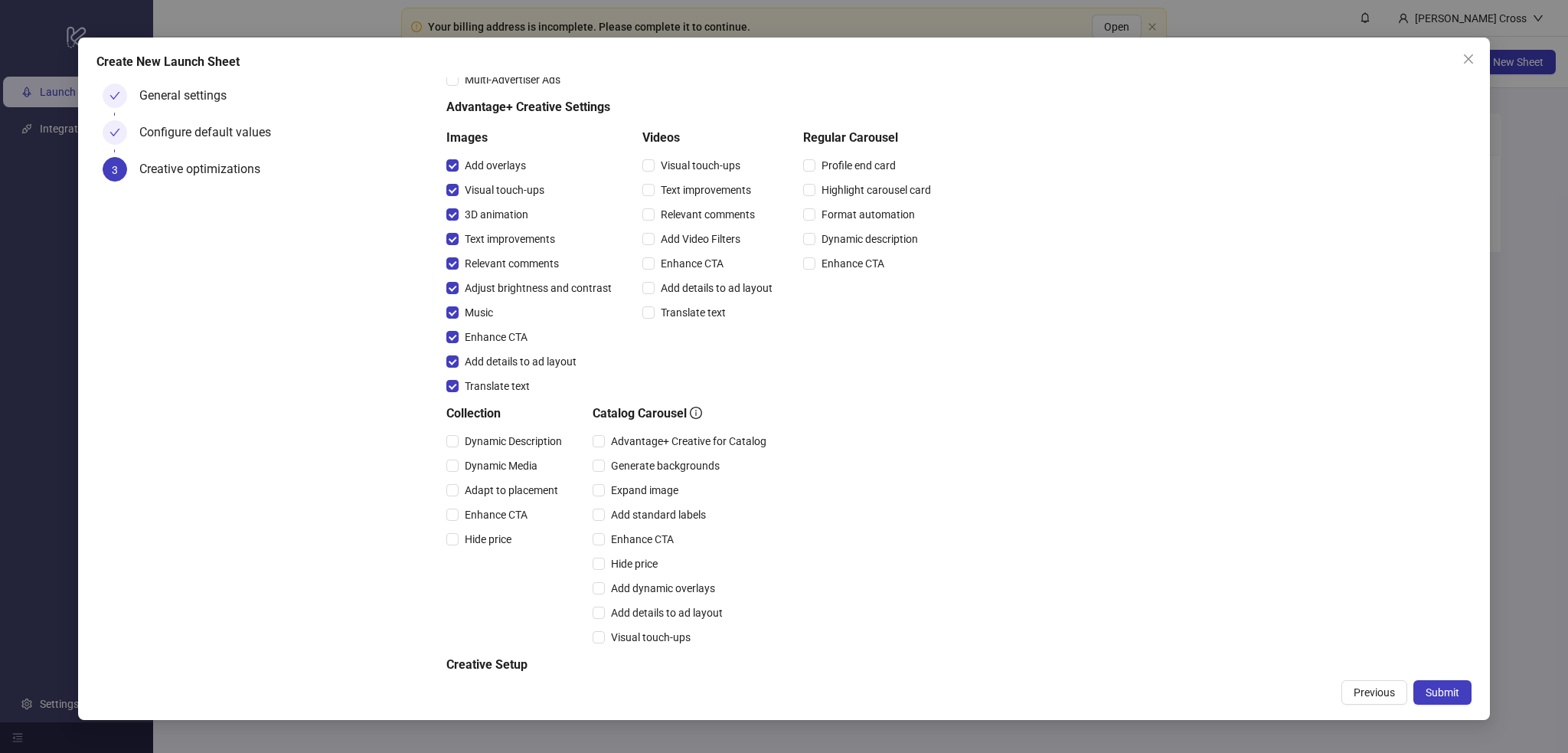
scroll to position [187, 0]
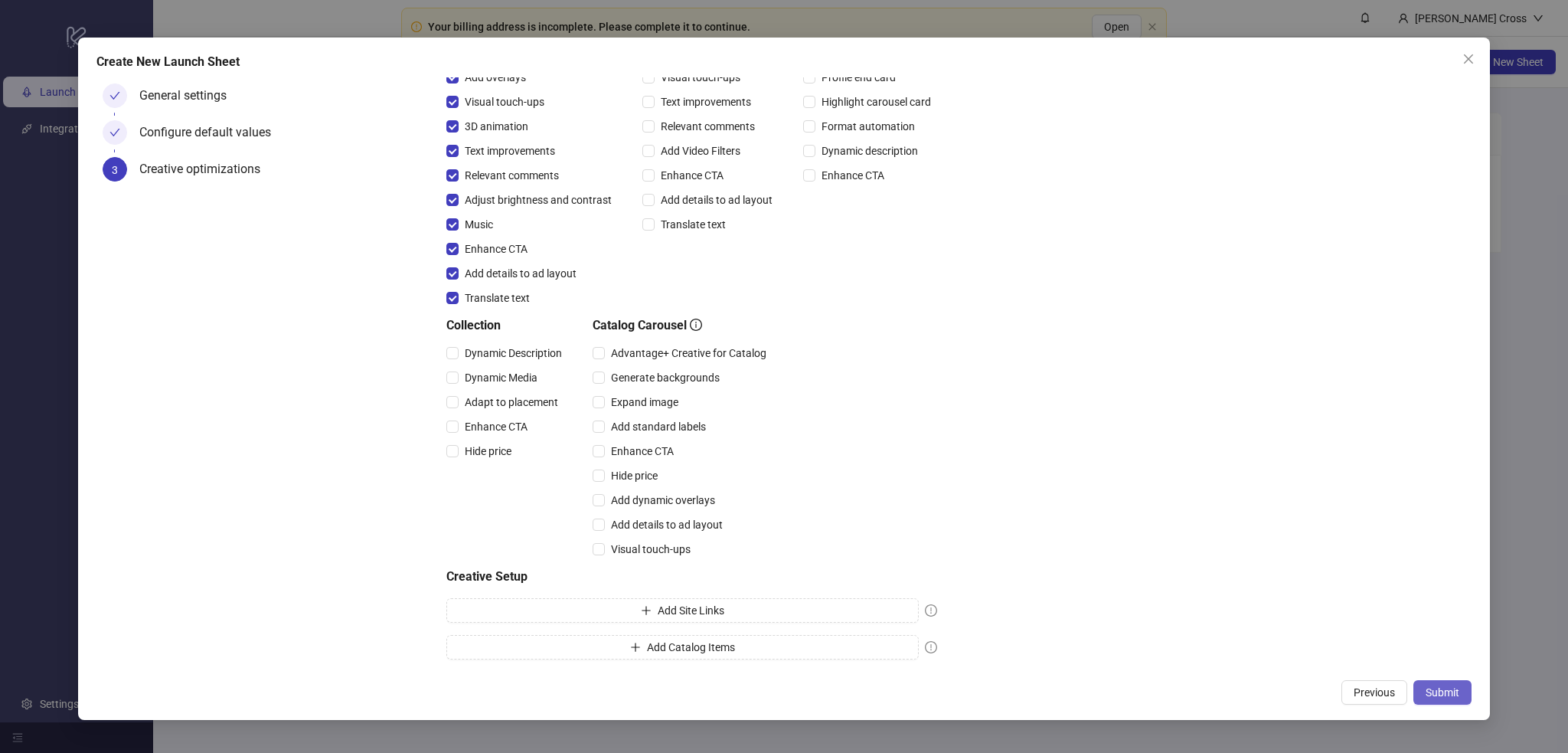
click at [1037, 501] on span "Submit" at bounding box center [1442, 692] width 34 height 13
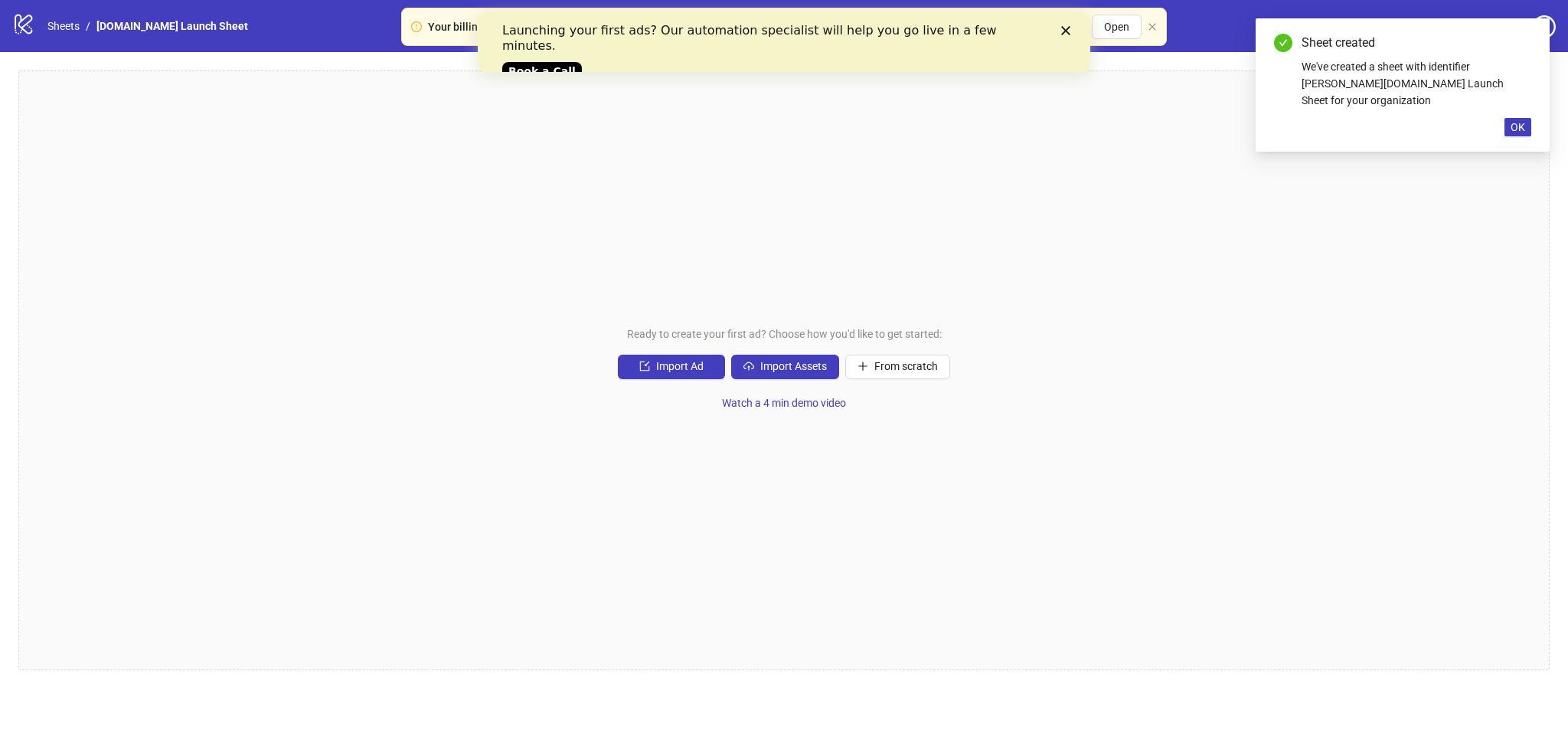
click at [1037, 31] on div "Close" at bounding box center [1068, 31] width 15 height 9
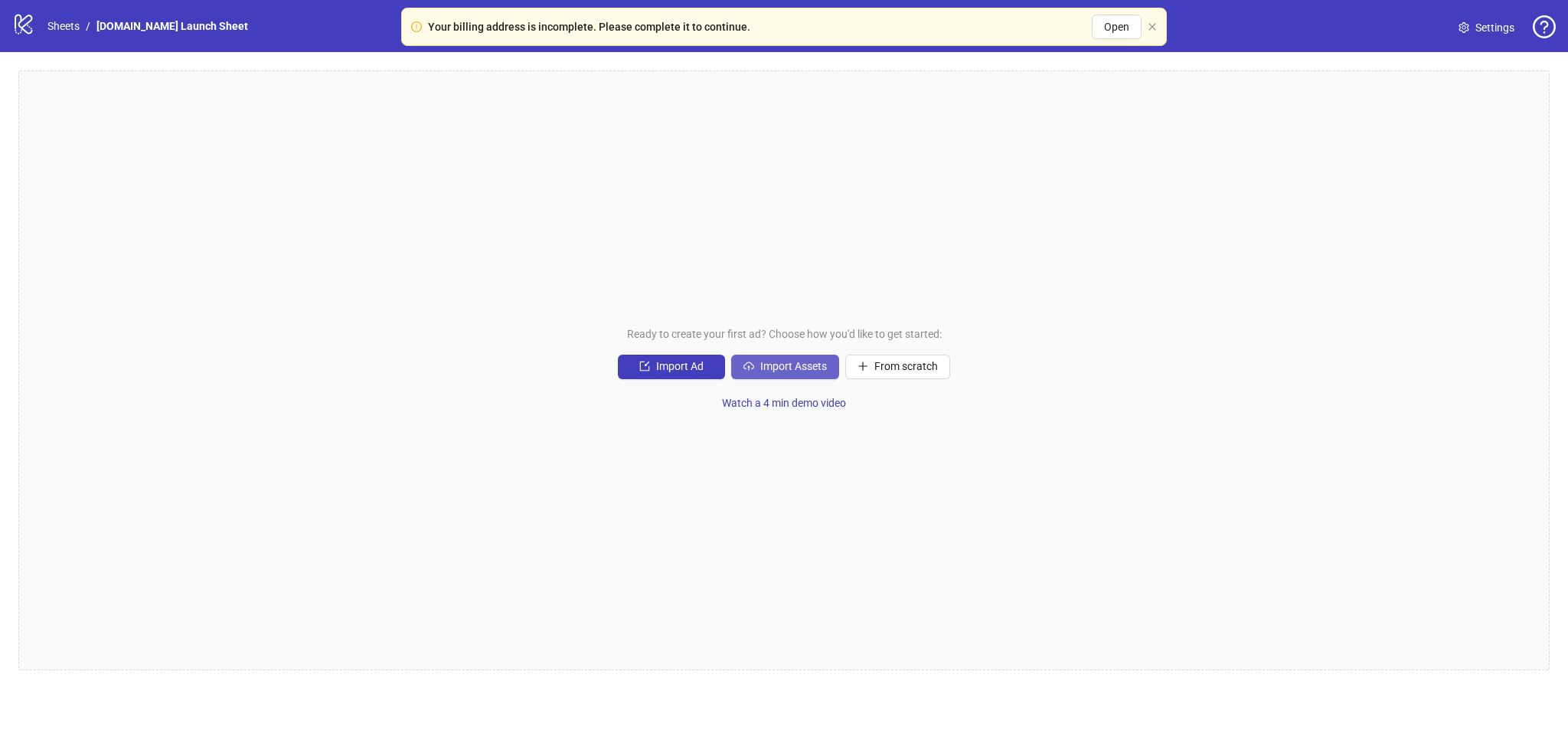
click at [760, 367] on span "Import Assets" at bounding box center [793, 366] width 67 height 13
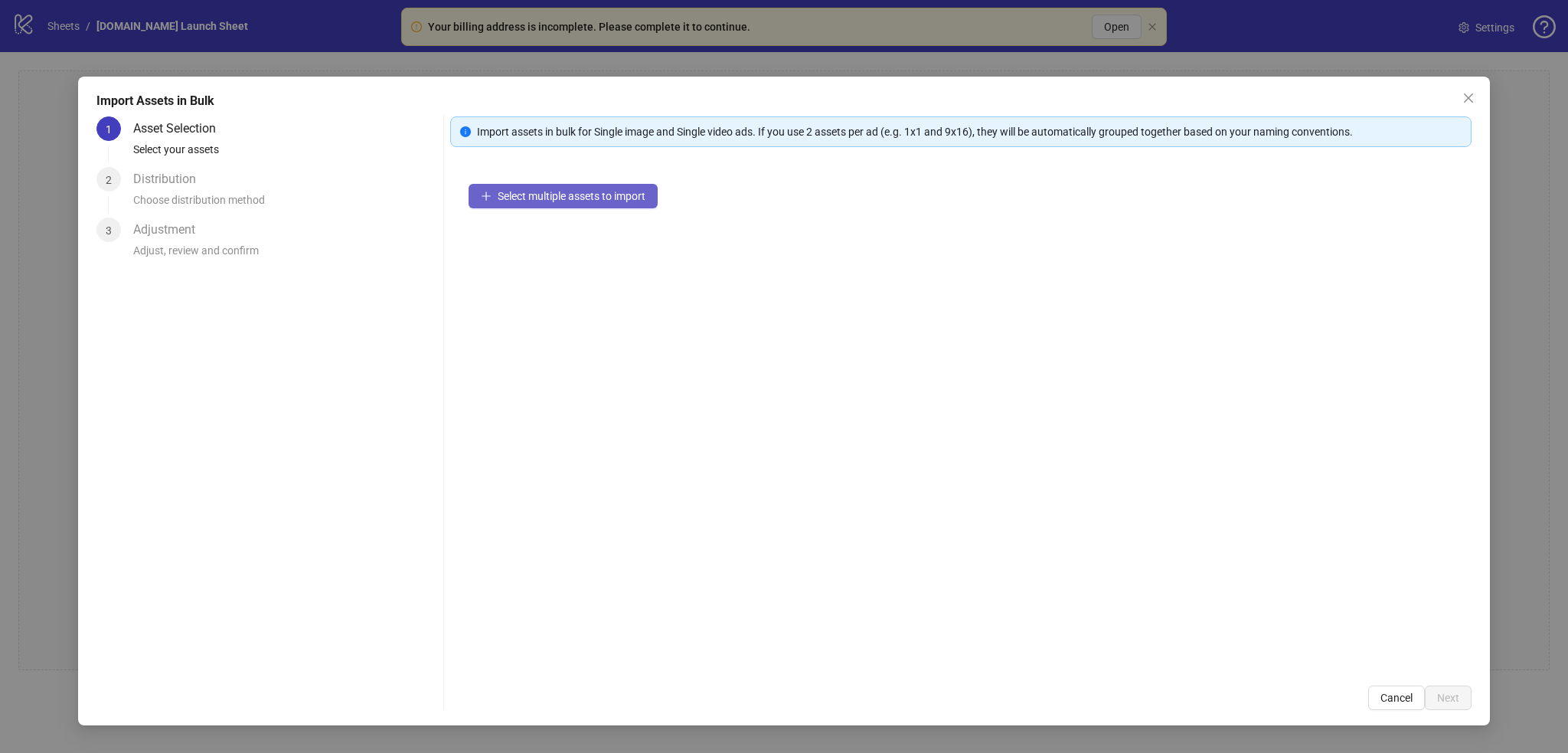
click at [560, 193] on span "Select multiple assets to import" at bounding box center [572, 197] width 148 height 13
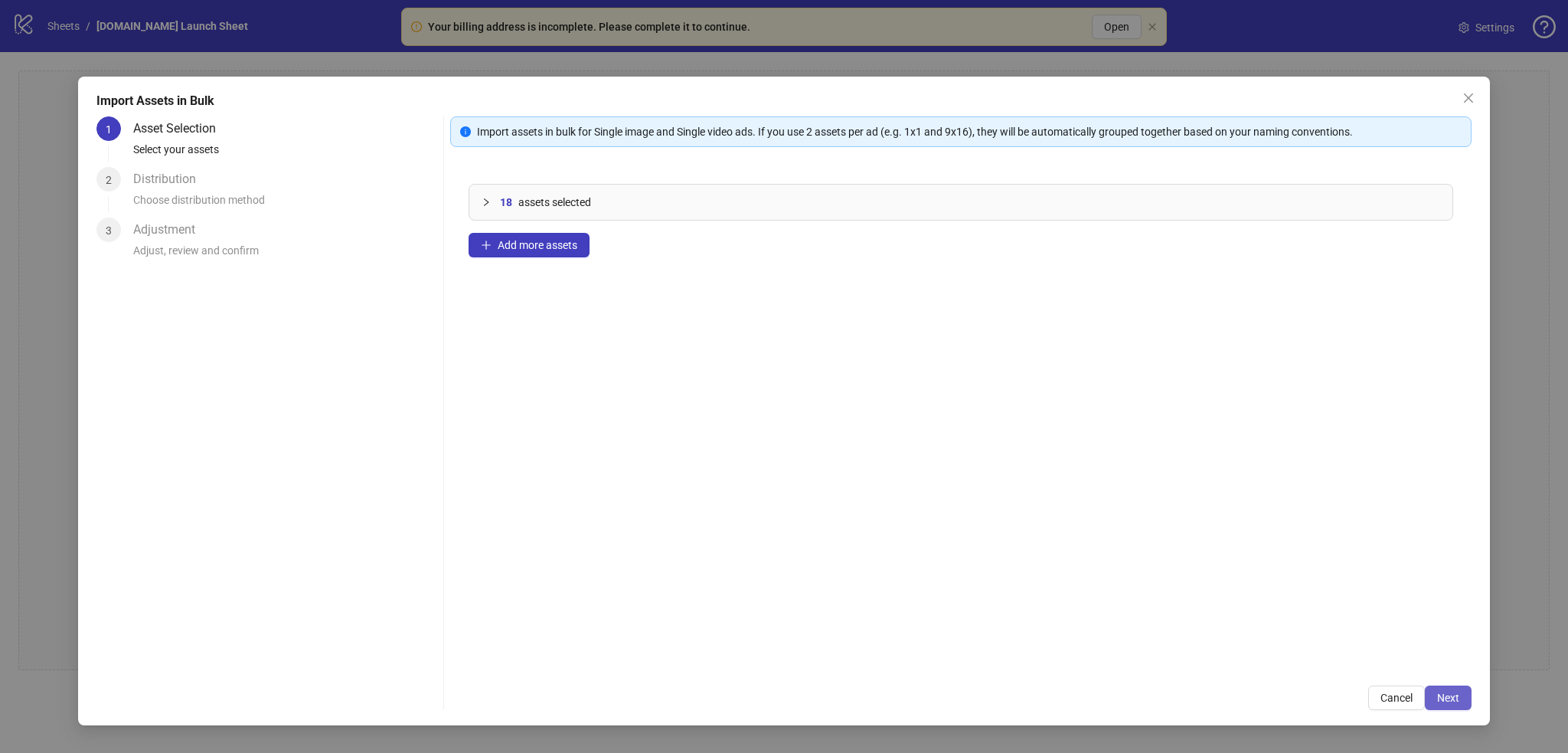
click at [1037, 501] on span "Next" at bounding box center [1448, 698] width 22 height 13
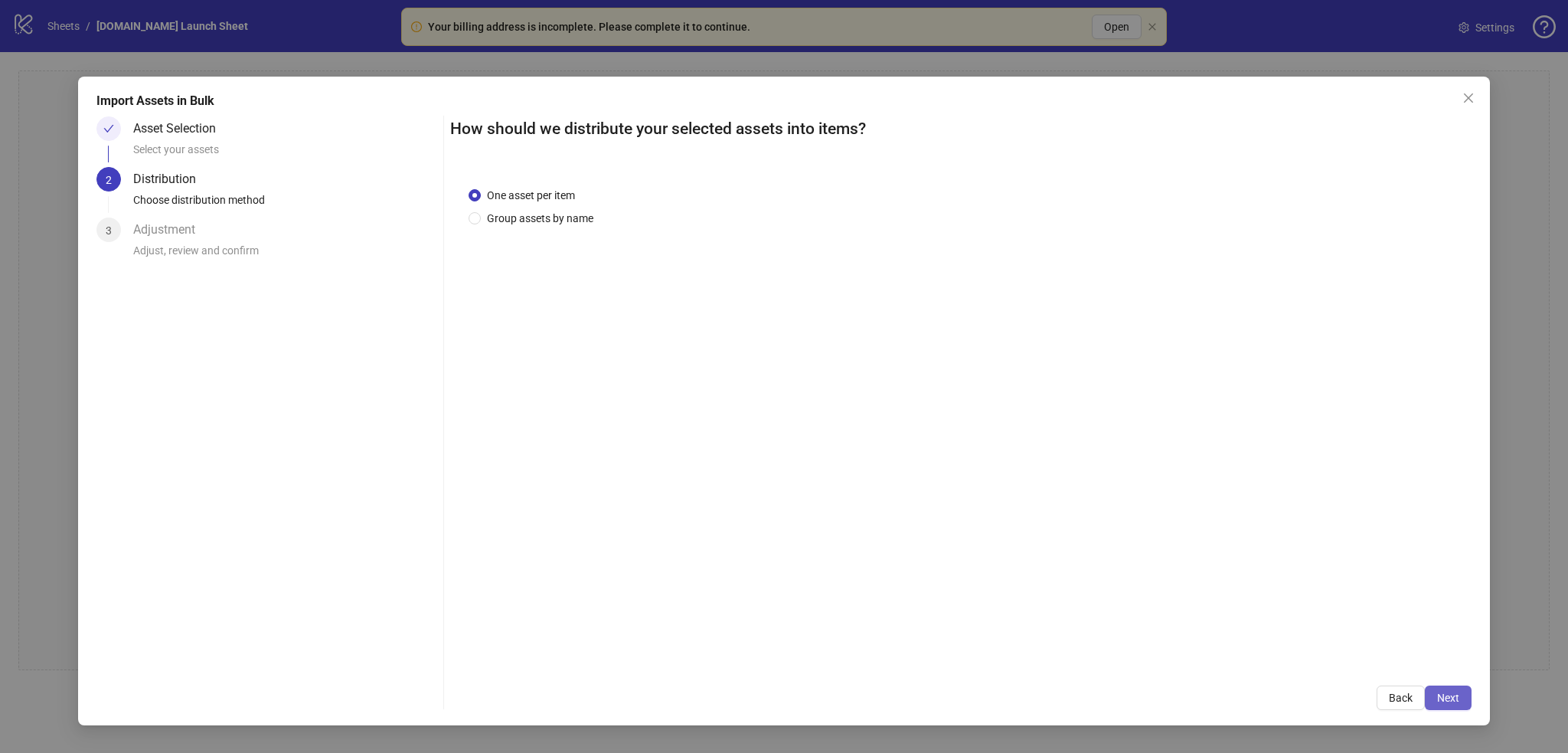
click at [1037, 501] on span "Next" at bounding box center [1448, 698] width 22 height 13
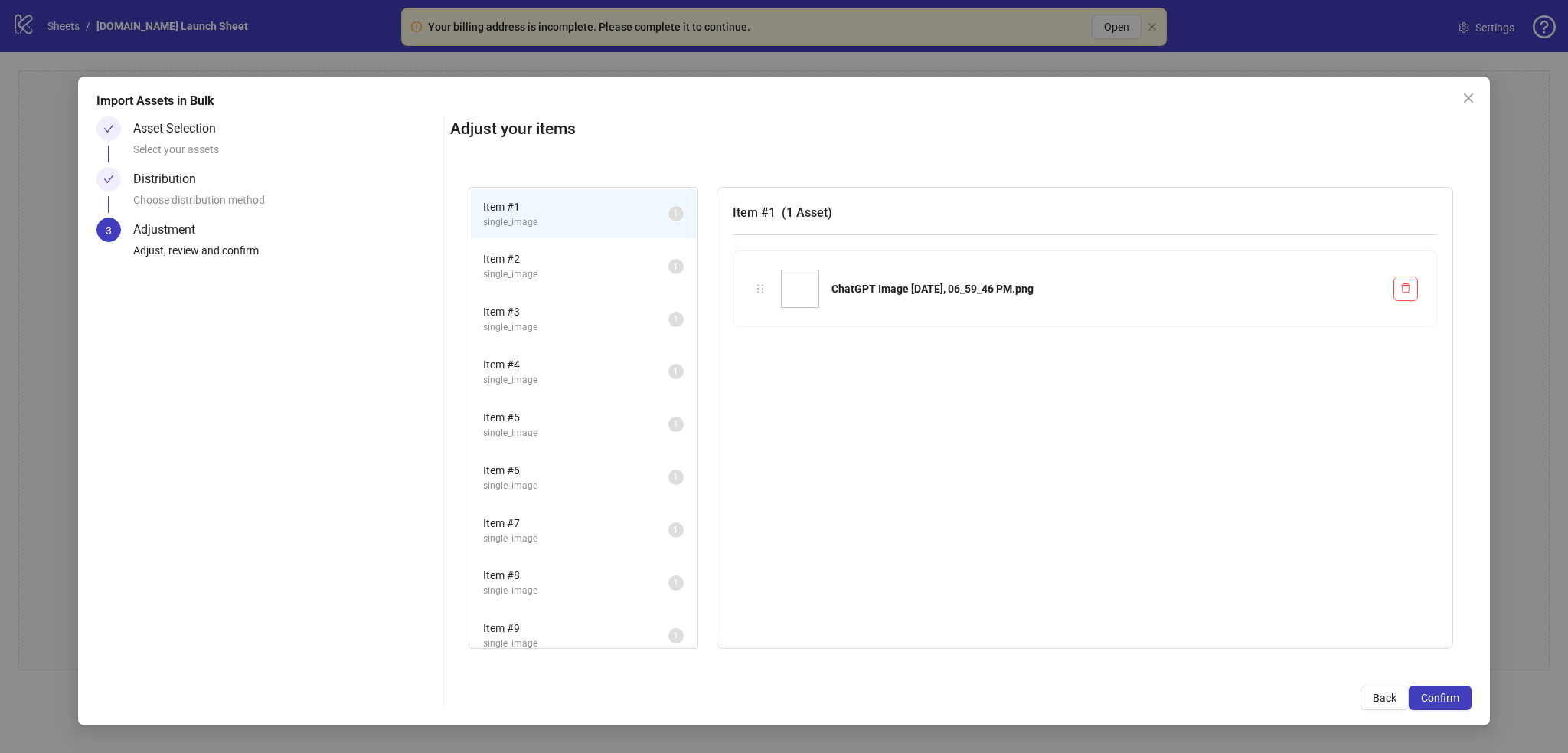
drag, startPoint x: 1444, startPoint y: 694, endPoint x: 1042, endPoint y: 480, distance: 455.4
click at [1037, 480] on div "Adjust your items Item # 1 single_image 1 Item # 2 single_image 1 Item # 3 sing…" at bounding box center [961, 413] width 1021 height 593
drag, startPoint x: 1431, startPoint y: 682, endPoint x: 1242, endPoint y: 576, distance: 216.7
click at [1037, 501] on div "Adjust your items Item # 1 single_image 1 Item # 2 single_image 1 Item # 3 sing…" at bounding box center [961, 413] width 1021 height 593
drag, startPoint x: 1424, startPoint y: 692, endPoint x: 1057, endPoint y: 531, distance: 400.8
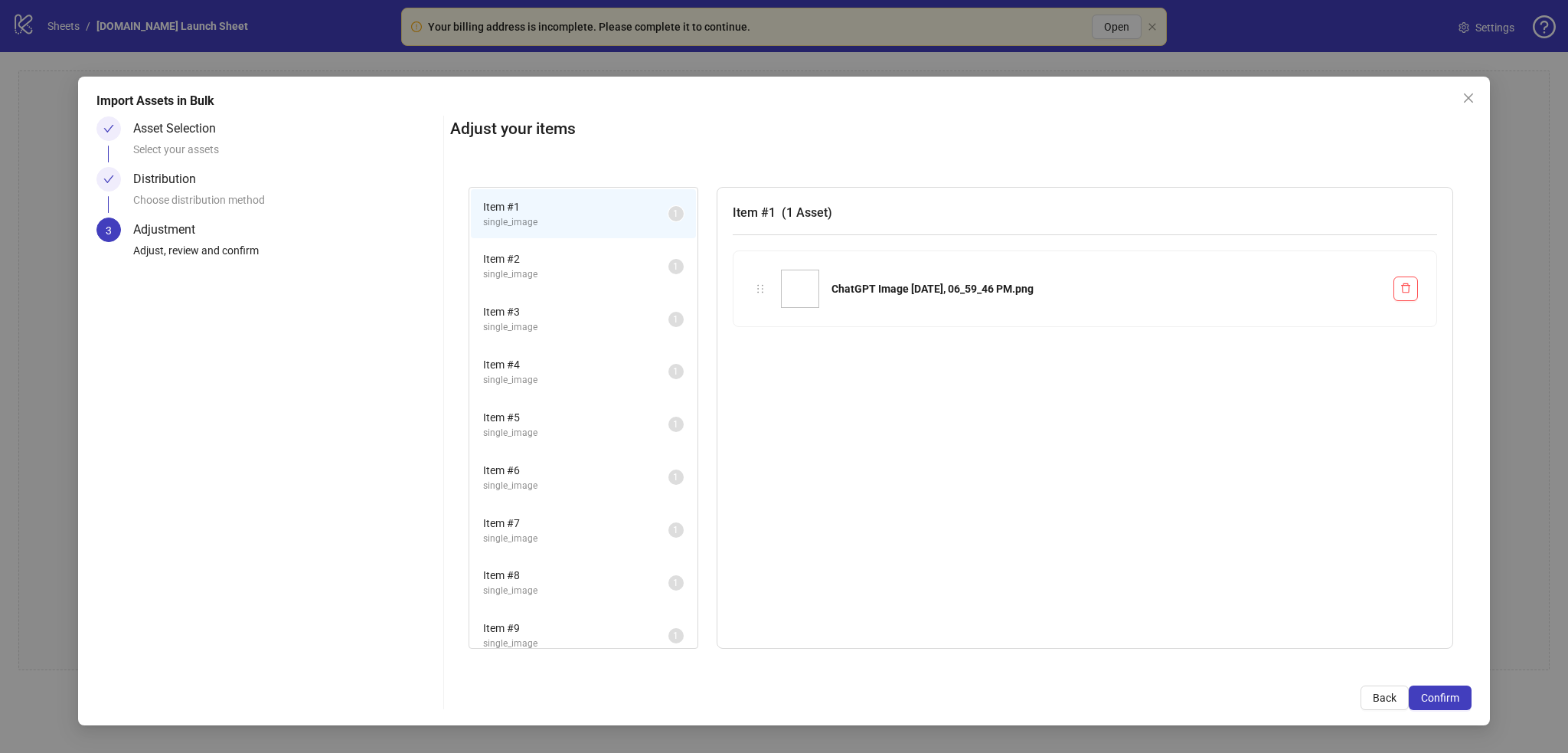
click at [1037, 501] on div "Adjust your items Item # 1 single_image 1 Item # 2 single_image 1 Item # 3 sing…" at bounding box center [961, 413] width 1021 height 593
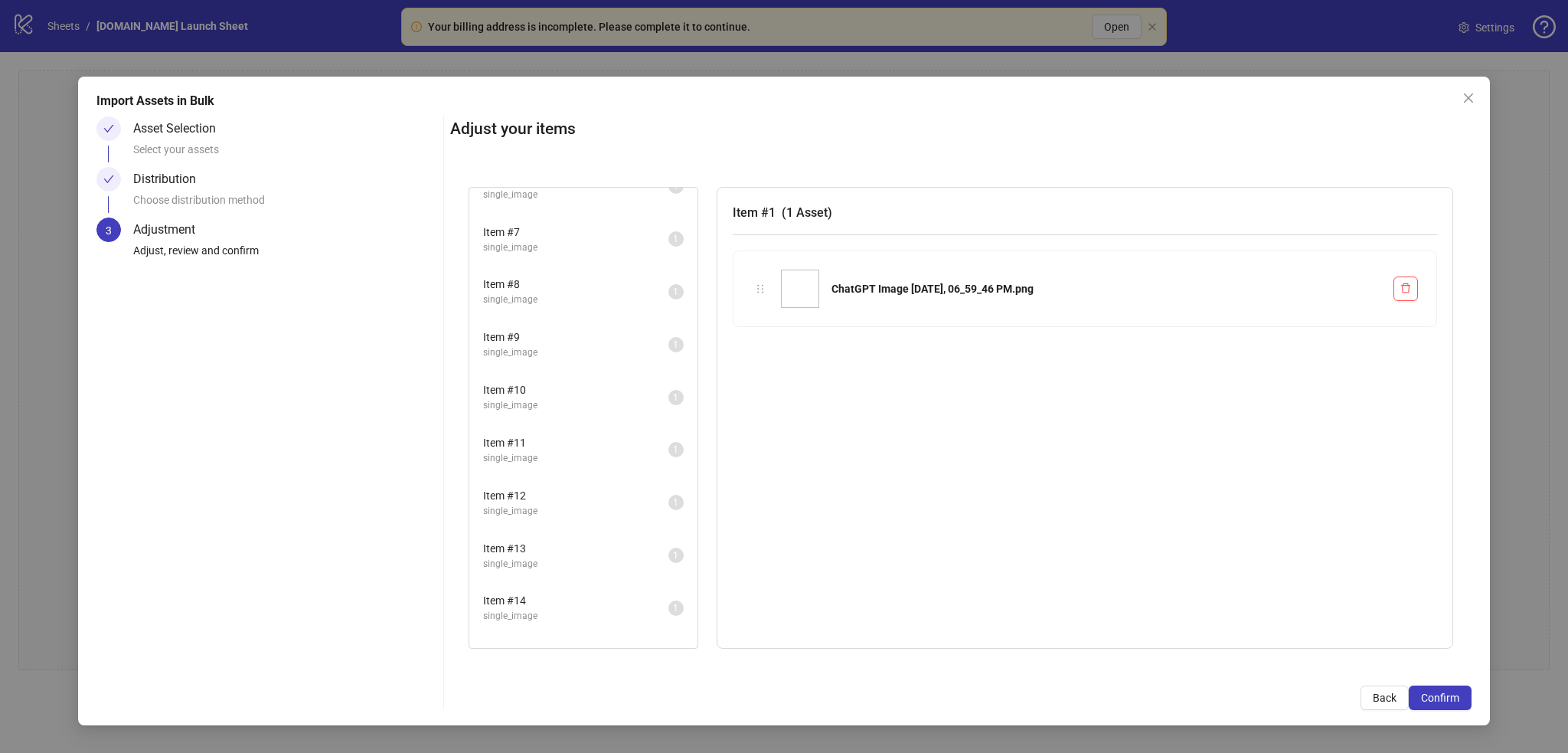
scroll to position [477, 0]
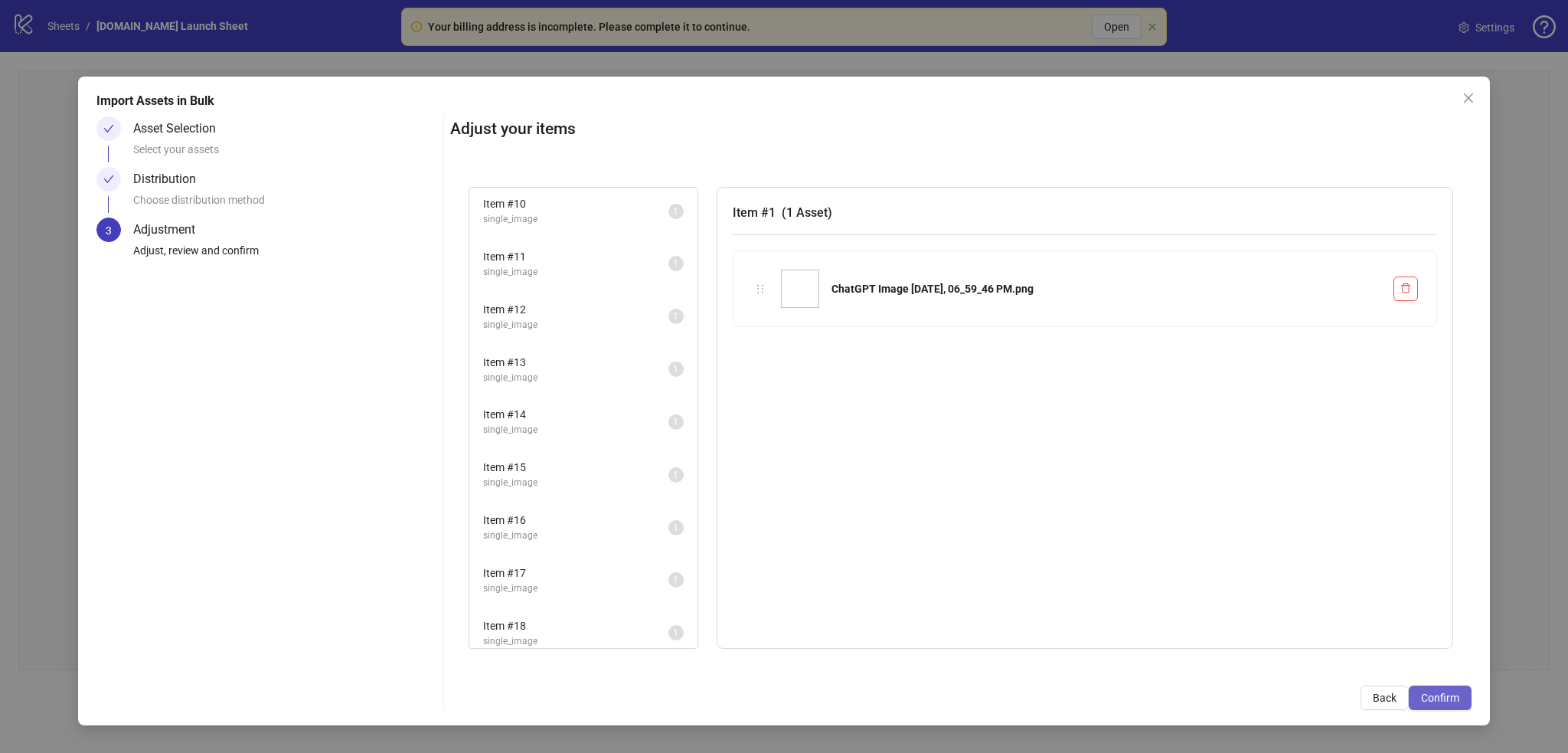
click at [1037, 501] on span "Confirm" at bounding box center [1440, 698] width 38 height 13
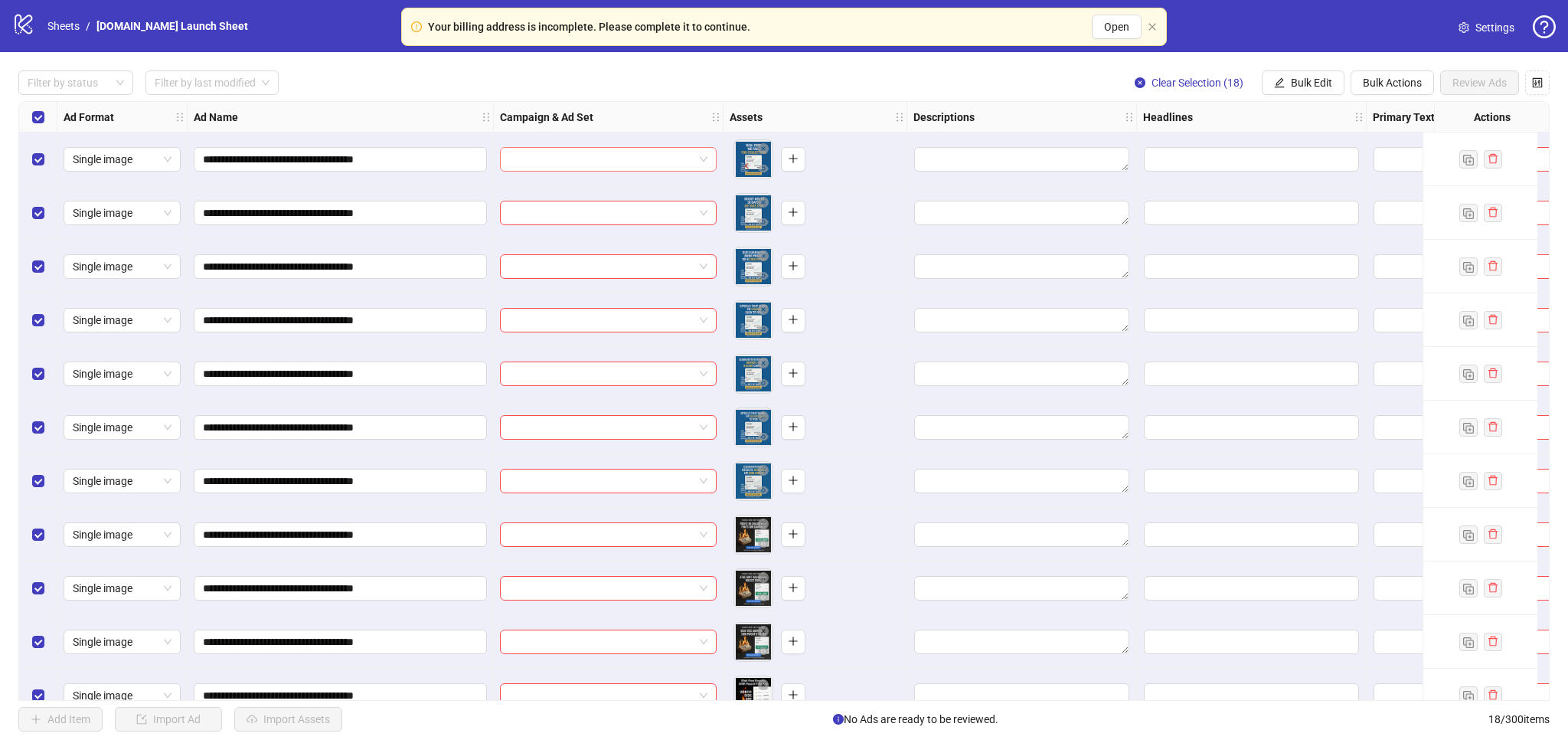
click at [560, 164] on input "search" at bounding box center [601, 159] width 185 height 23
click at [561, 184] on div "New Leads Ad set with recommended settings" at bounding box center [593, 189] width 162 height 17
click at [1037, 83] on button "Bulk Edit" at bounding box center [1302, 83] width 82 height 24
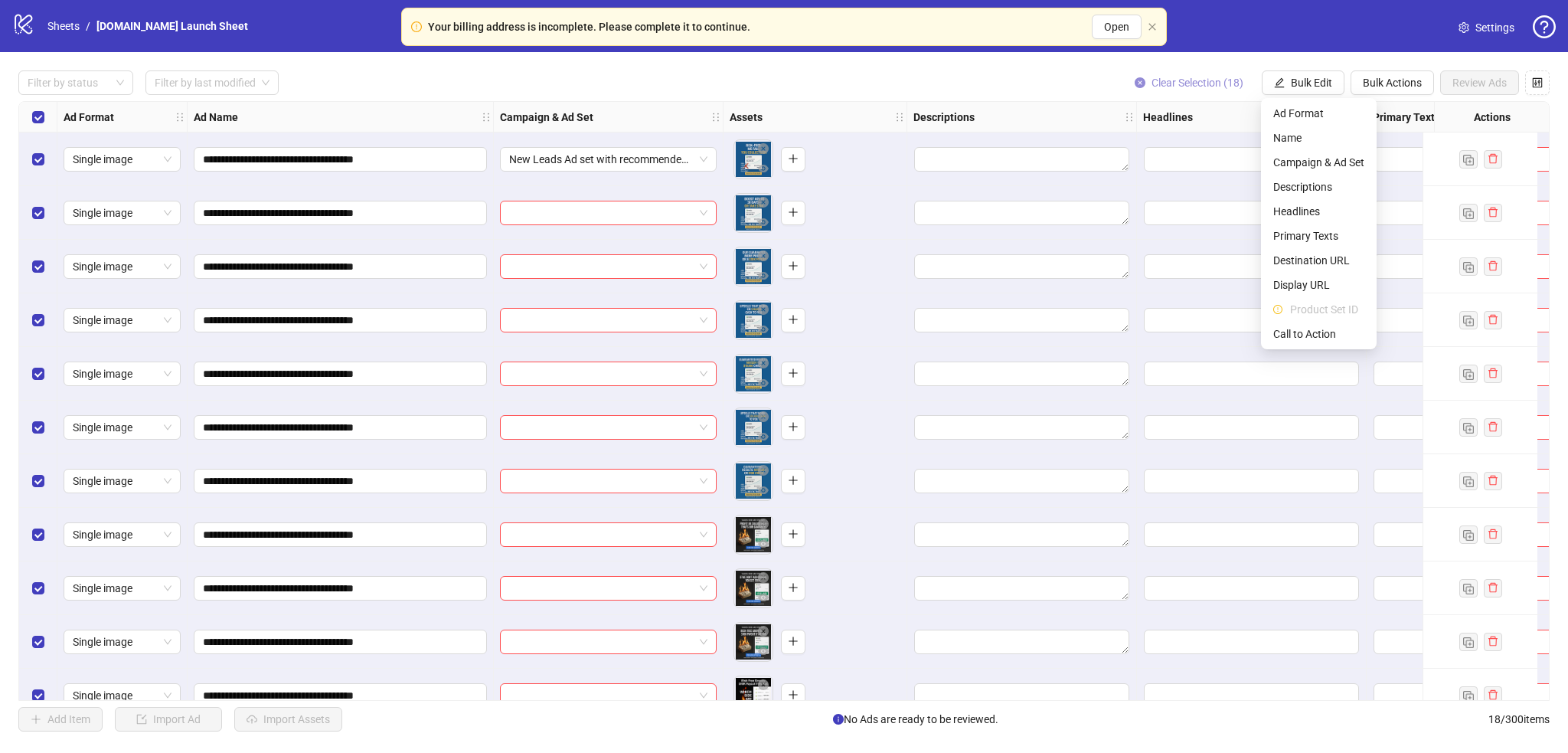
click at [1037, 79] on icon "close-circle" at bounding box center [1140, 83] width 11 height 11
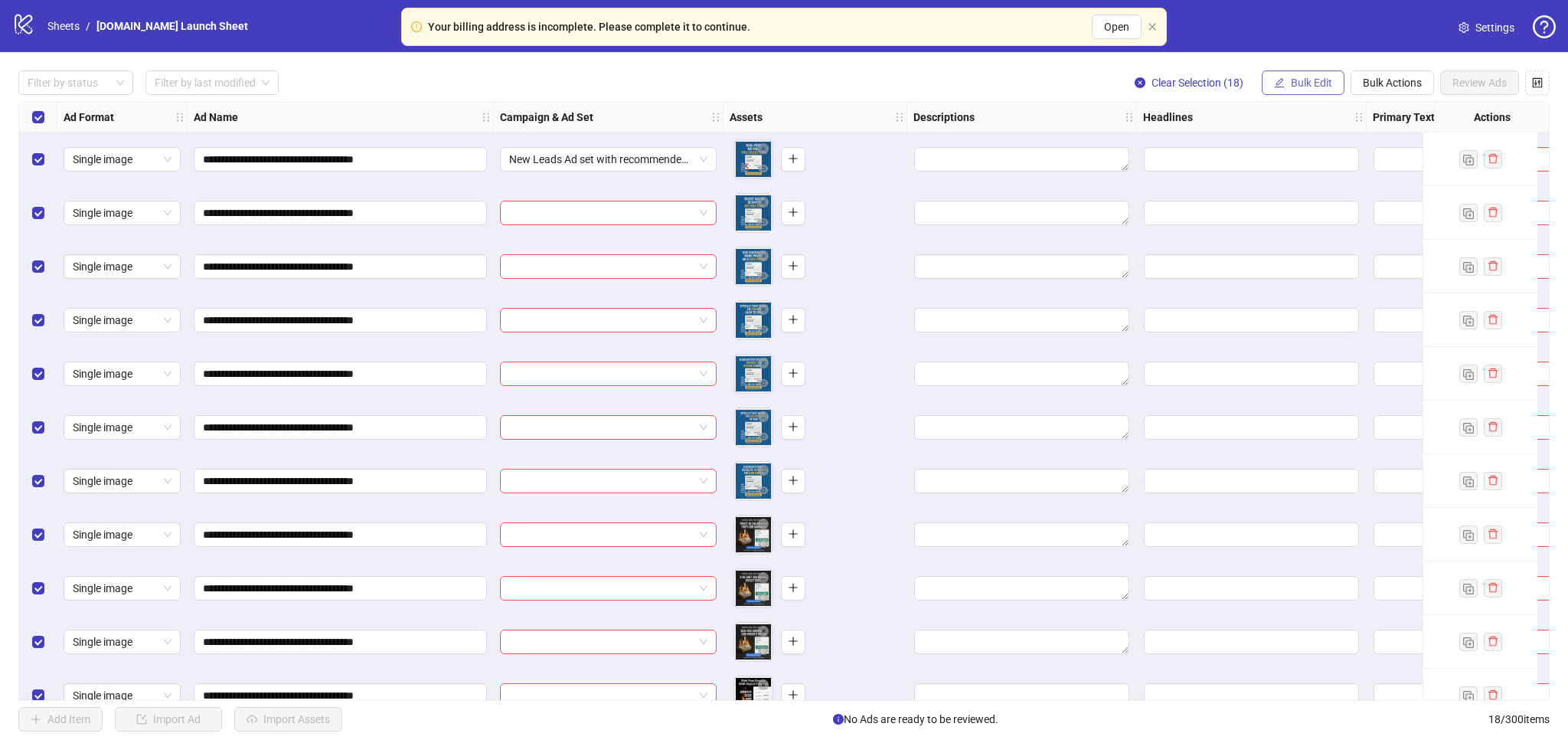
click at [1037, 85] on span "Bulk Edit" at bounding box center [1311, 83] width 42 height 13
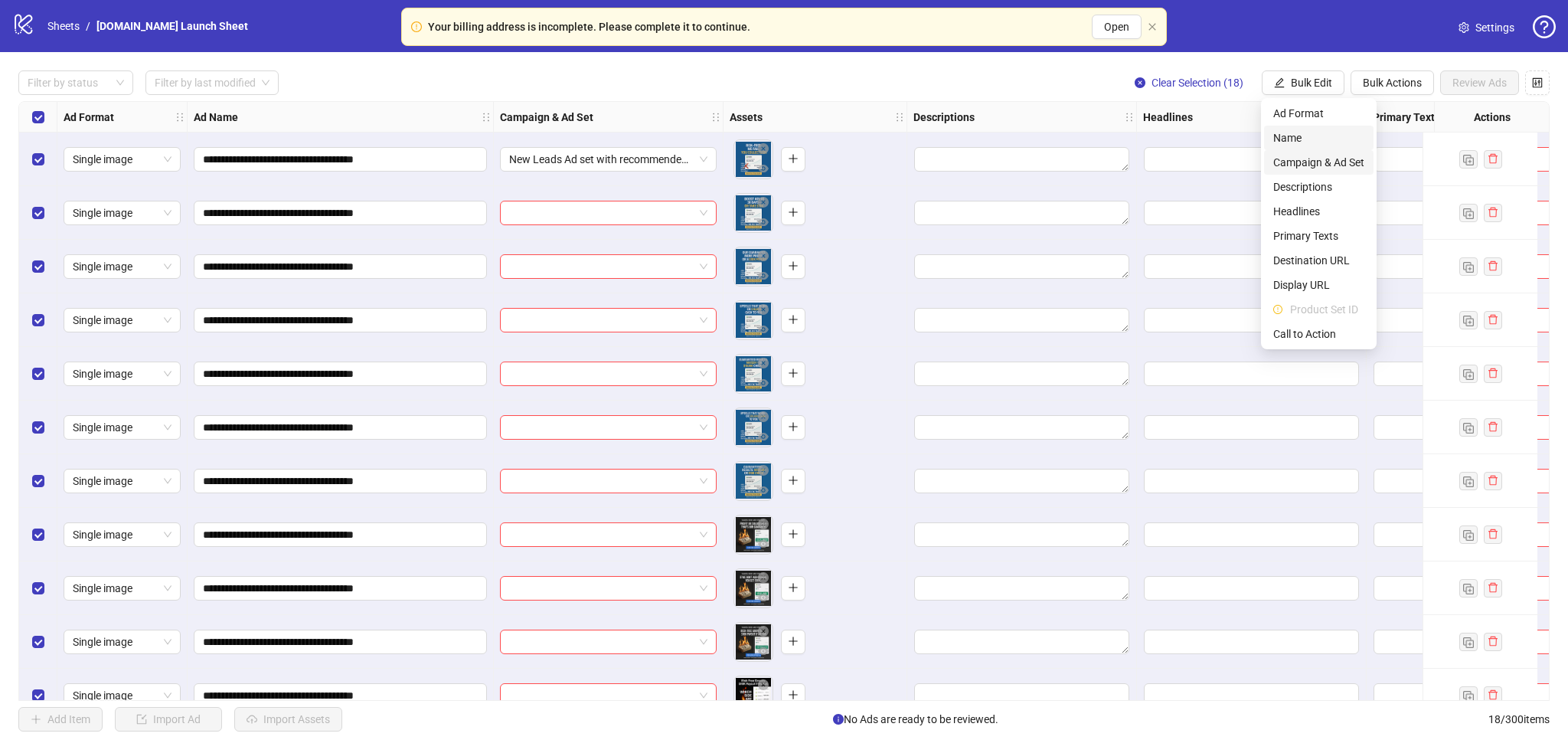
click at [1037, 156] on span "Campaign & Ad Set" at bounding box center [1319, 162] width 91 height 17
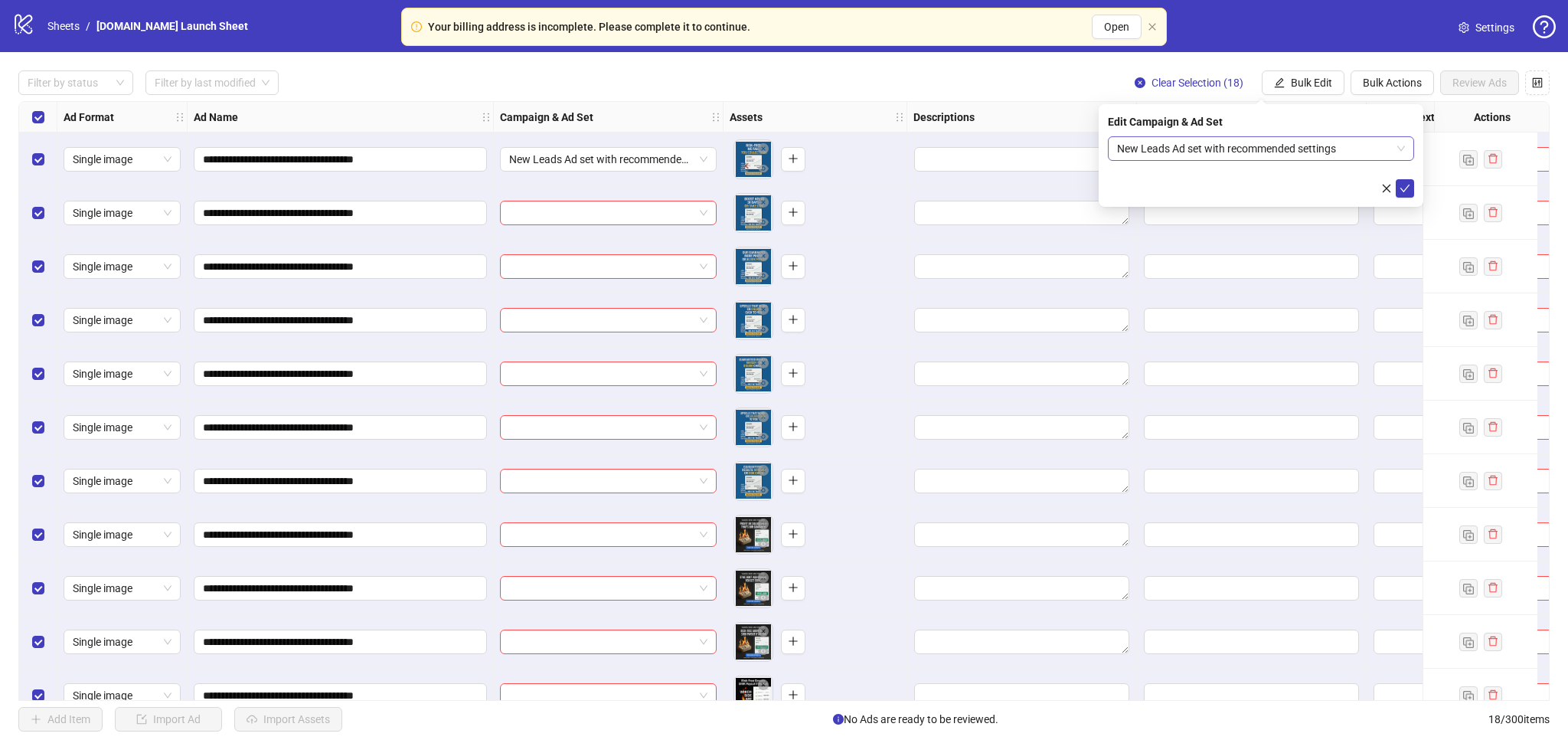
click at [1037, 147] on span "New Leads Ad set with recommended settings" at bounding box center [1261, 148] width 288 height 23
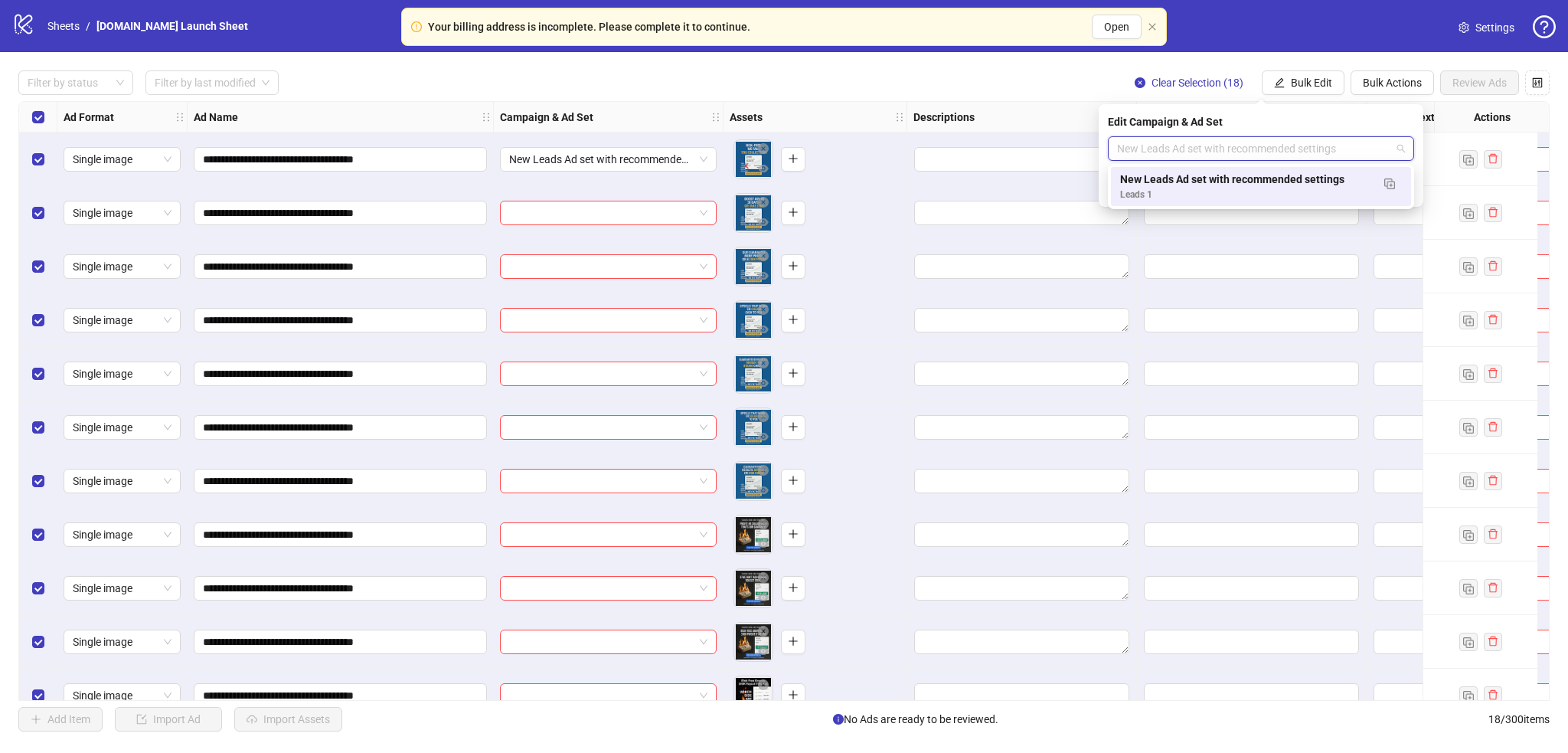
click at [1037, 187] on div "New Leads Ad set with recommended settings" at bounding box center [1246, 178] width 251 height 17
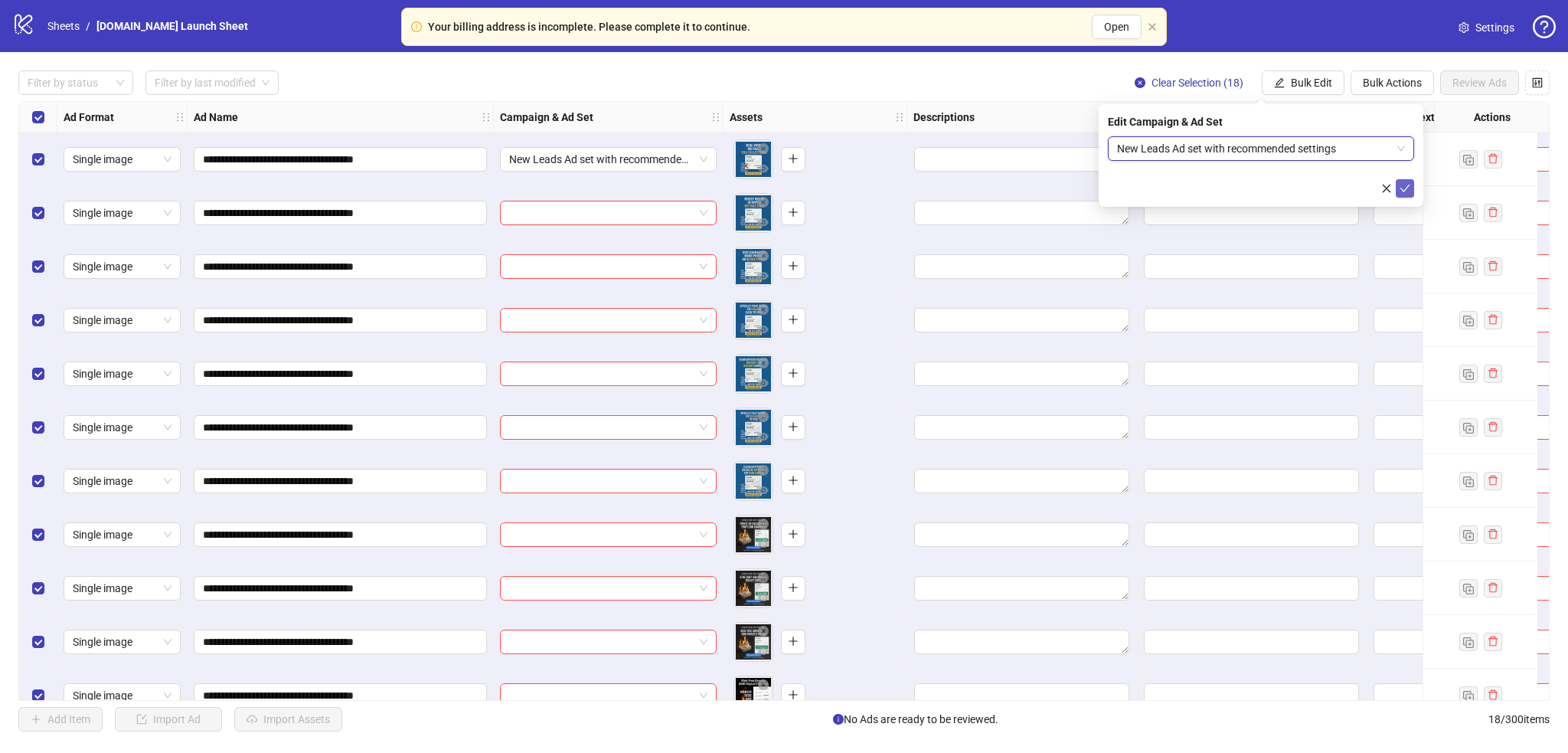
click at [1037, 187] on icon "check" at bounding box center [1405, 189] width 11 height 11
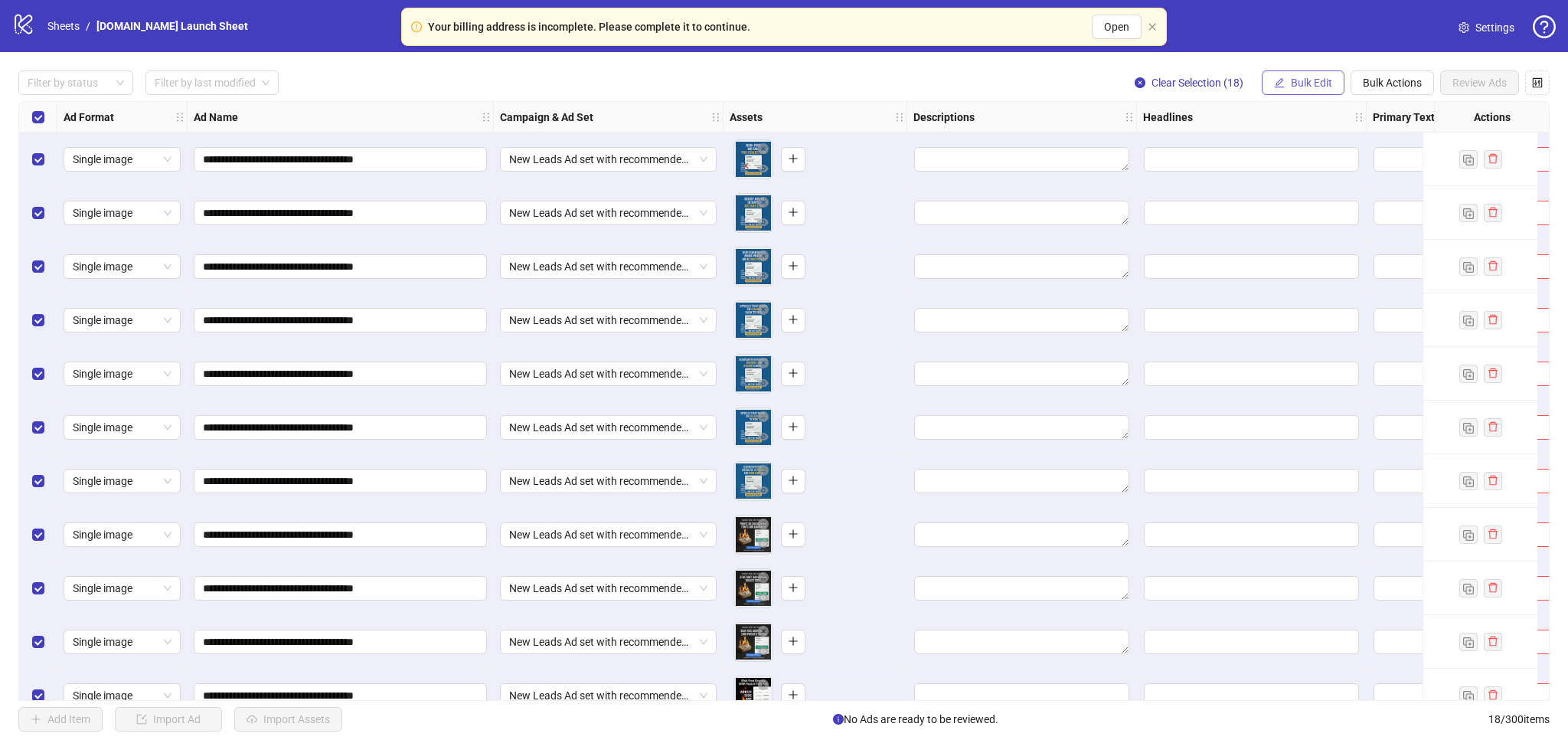
click at [1037, 82] on span "Bulk Edit" at bounding box center [1311, 83] width 42 height 13
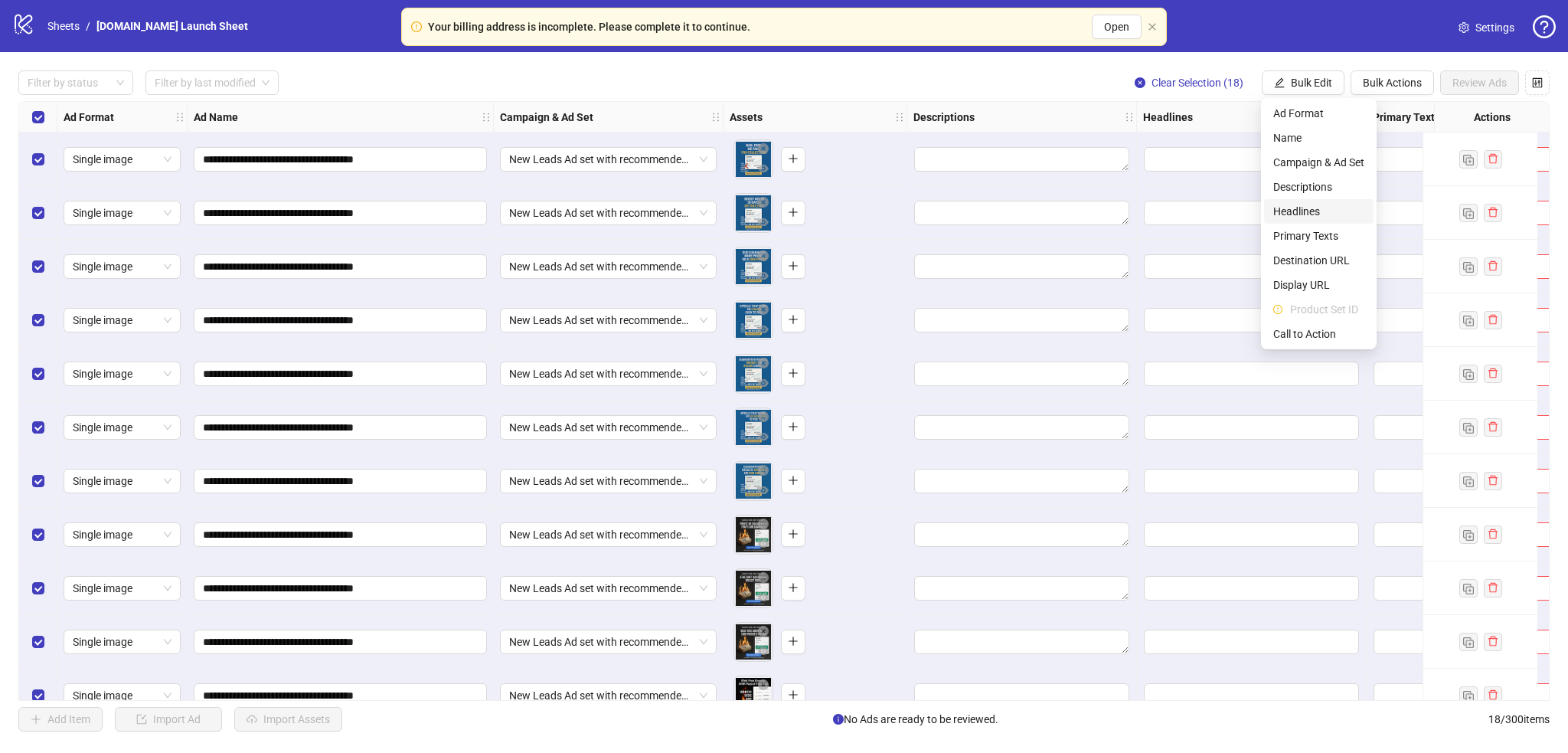
click at [1037, 208] on span "Headlines" at bounding box center [1319, 211] width 91 height 17
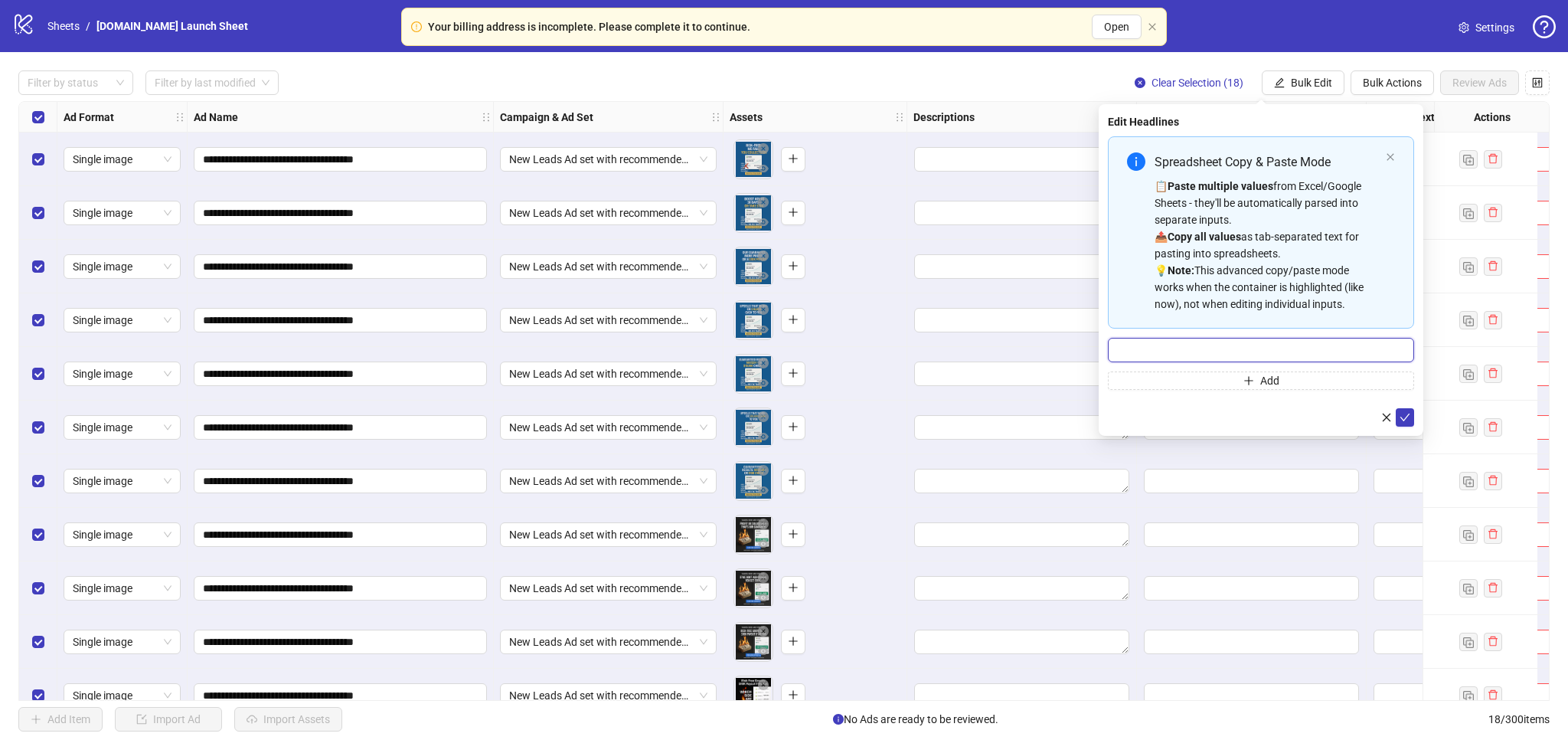
click at [1037, 342] on input "Multi-input container - paste or copy values" at bounding box center [1261, 350] width 306 height 24
paste input "**********"
type input "**********"
click at [1037, 380] on button "Add" at bounding box center [1261, 380] width 306 height 18
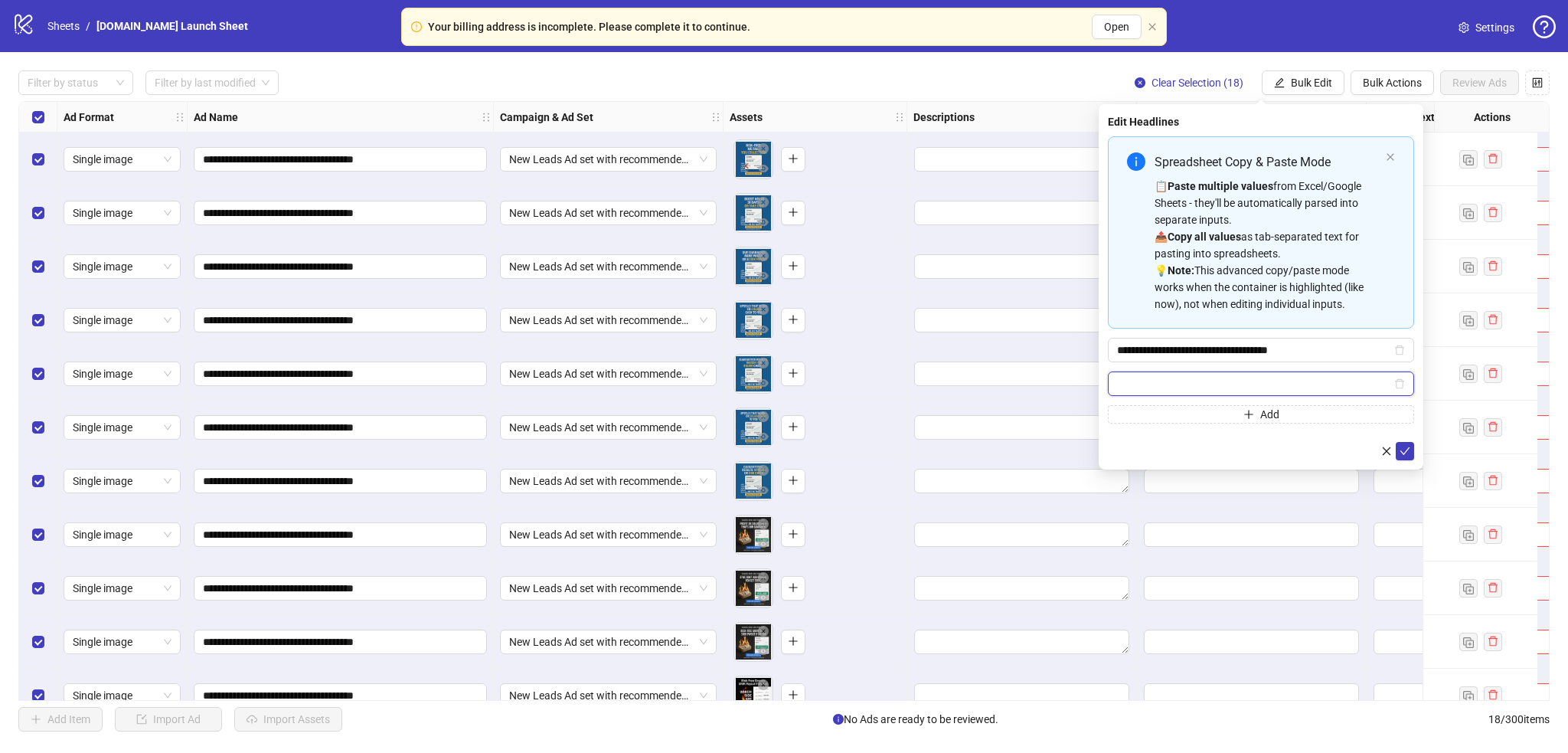
click at [1037, 382] on input "Multi-input container - paste or copy values" at bounding box center [1254, 384] width 274 height 17
paste input "**********"
type input "**********"
click at [1037, 419] on button "Add" at bounding box center [1261, 414] width 306 height 18
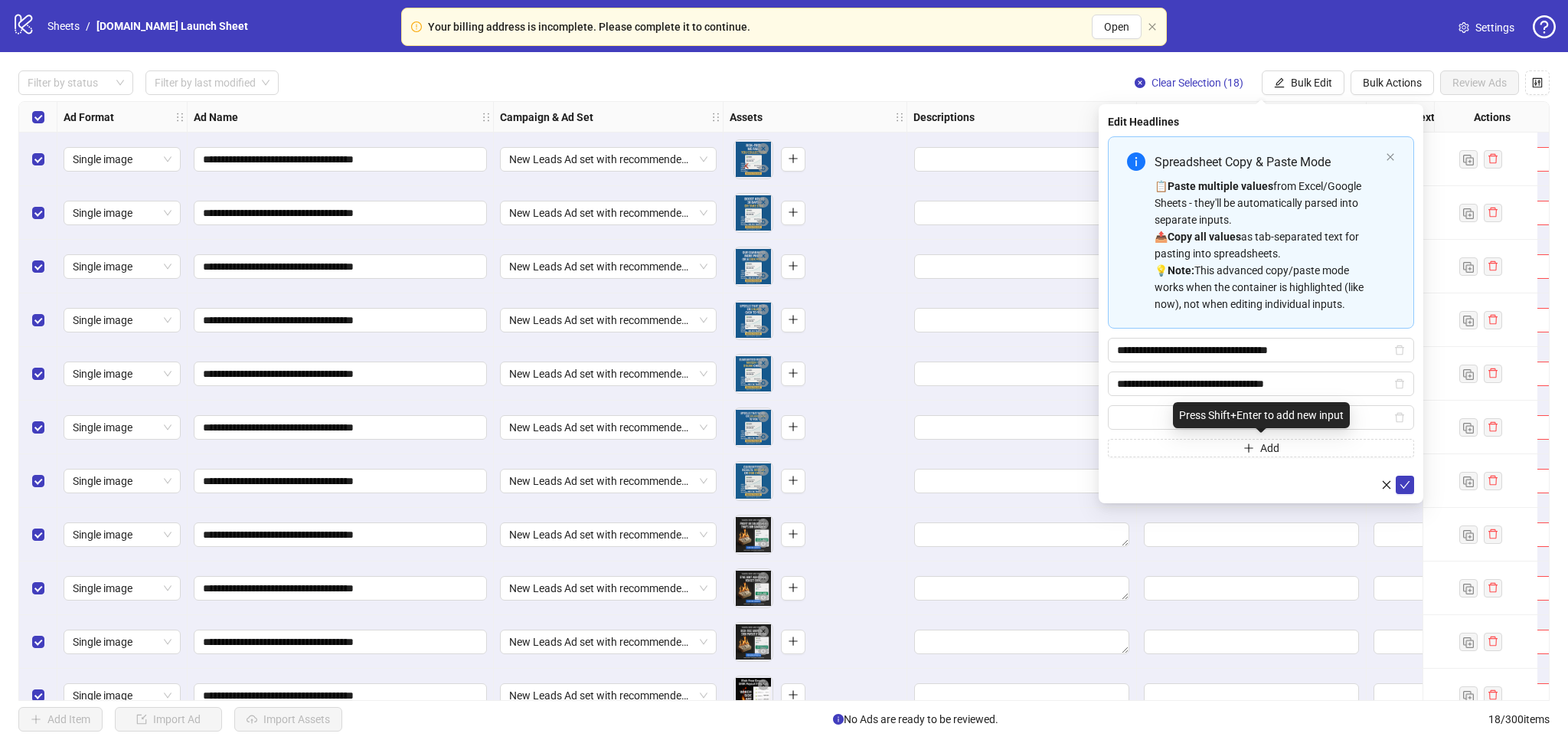
click at [1037, 410] on div "Press Shift+Enter to add new input" at bounding box center [1261, 415] width 177 height 26
click at [1037, 413] on input "Multi-input container - paste or copy values" at bounding box center [1254, 417] width 274 height 17
paste input "**********"
type input "**********"
click at [1037, 441] on button "Add" at bounding box center [1261, 447] width 306 height 18
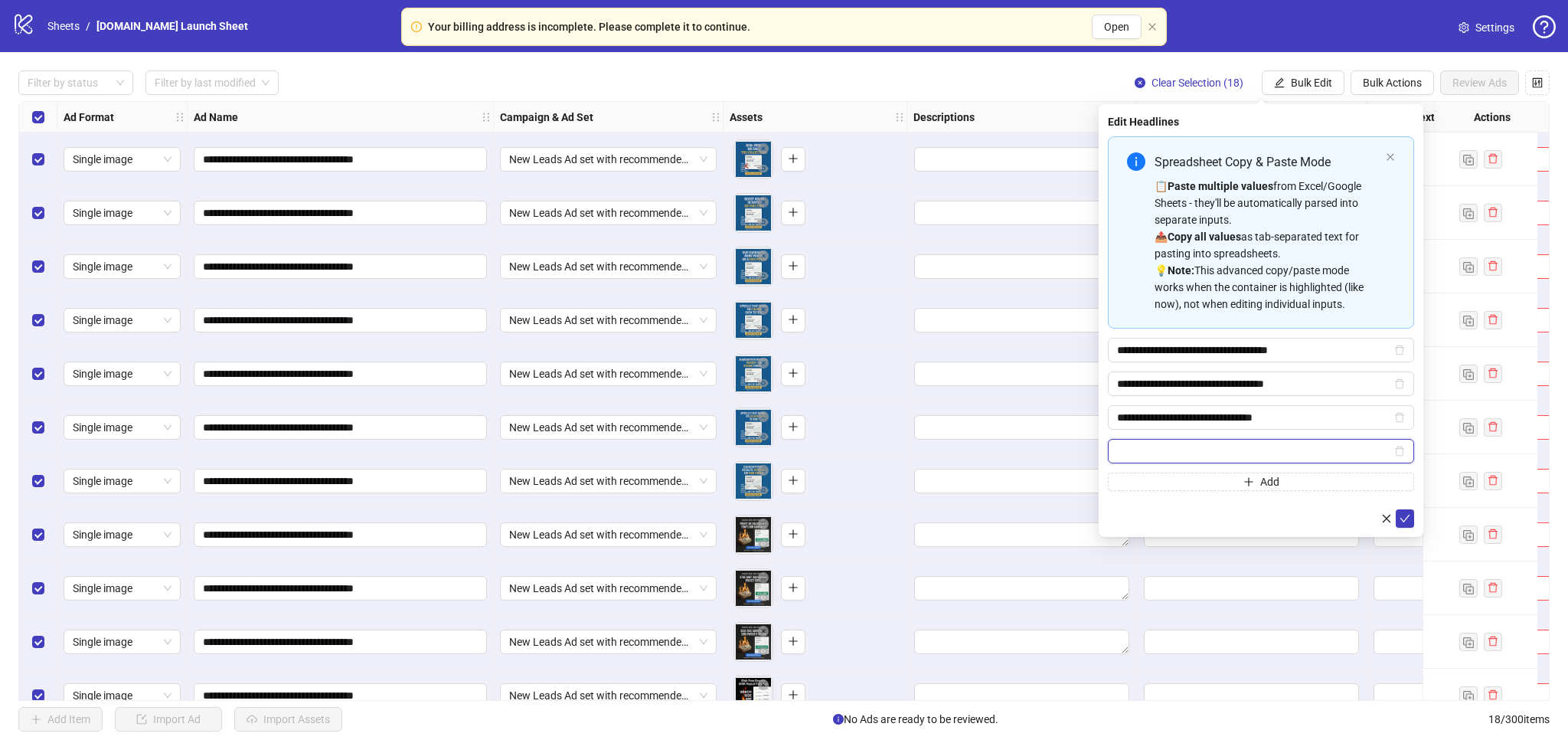
click at [1037, 452] on input "Multi-input container - paste or copy values" at bounding box center [1254, 450] width 274 height 17
paste input "**********"
type input "**********"
click at [1037, 489] on button "Add" at bounding box center [1261, 481] width 306 height 18
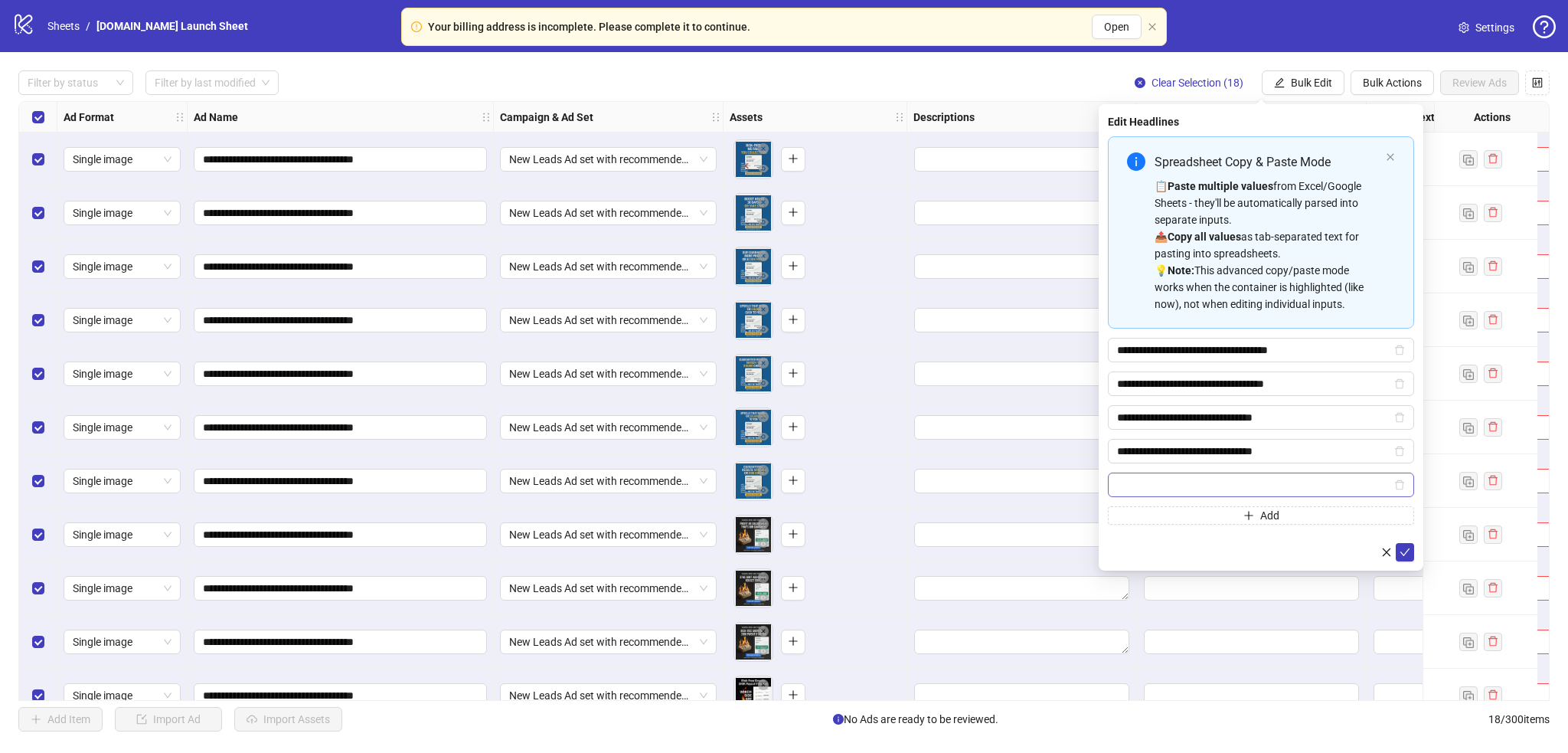
click at [1037, 493] on span "Multi-input container - paste or copy values" at bounding box center [1261, 484] width 306 height 24
paste input "**********"
type input "**********"
drag, startPoint x: 1405, startPoint y: 551, endPoint x: 1252, endPoint y: 543, distance: 153.2
click at [1037, 501] on div at bounding box center [1261, 552] width 306 height 18
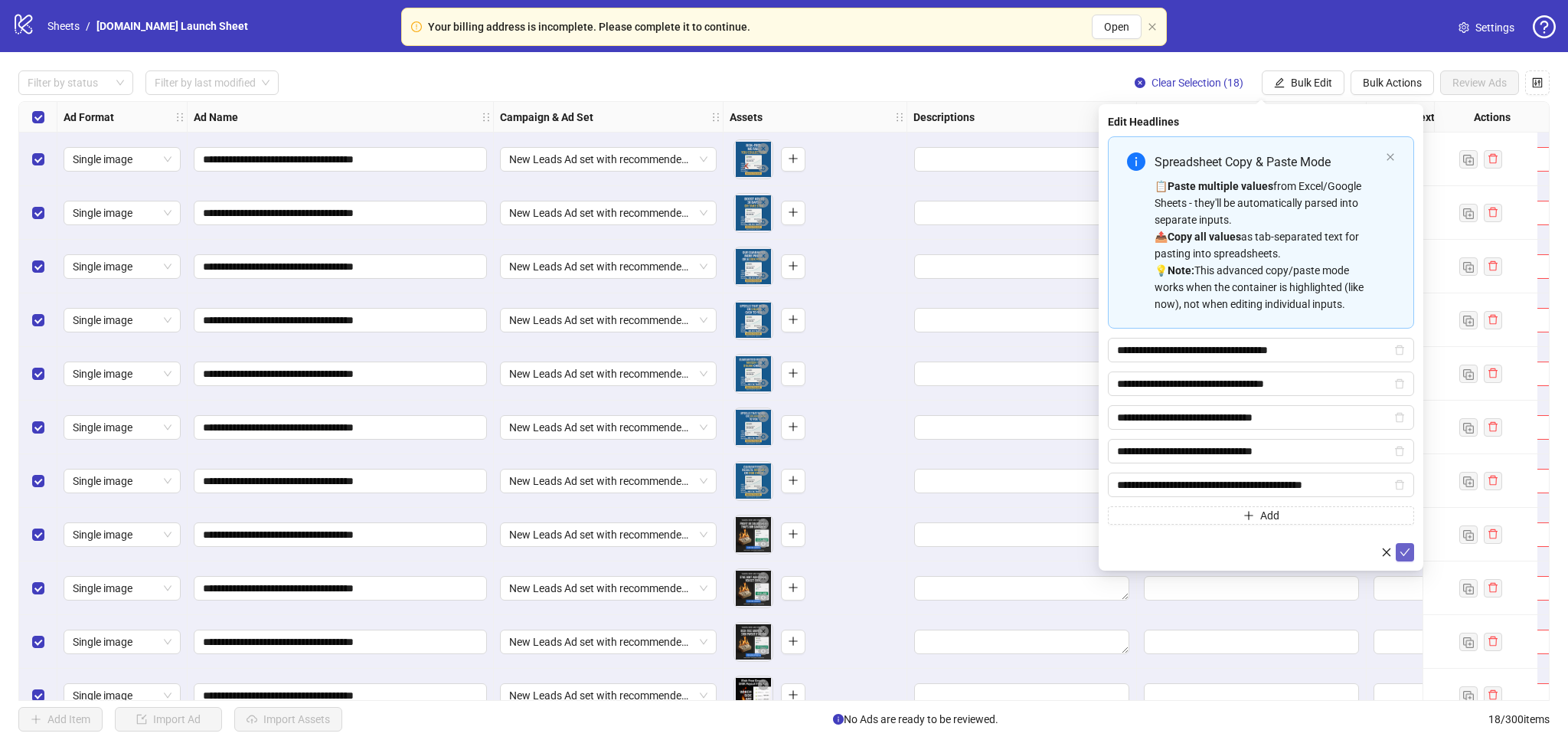
click at [1037, 501] on icon "check" at bounding box center [1405, 553] width 11 height 11
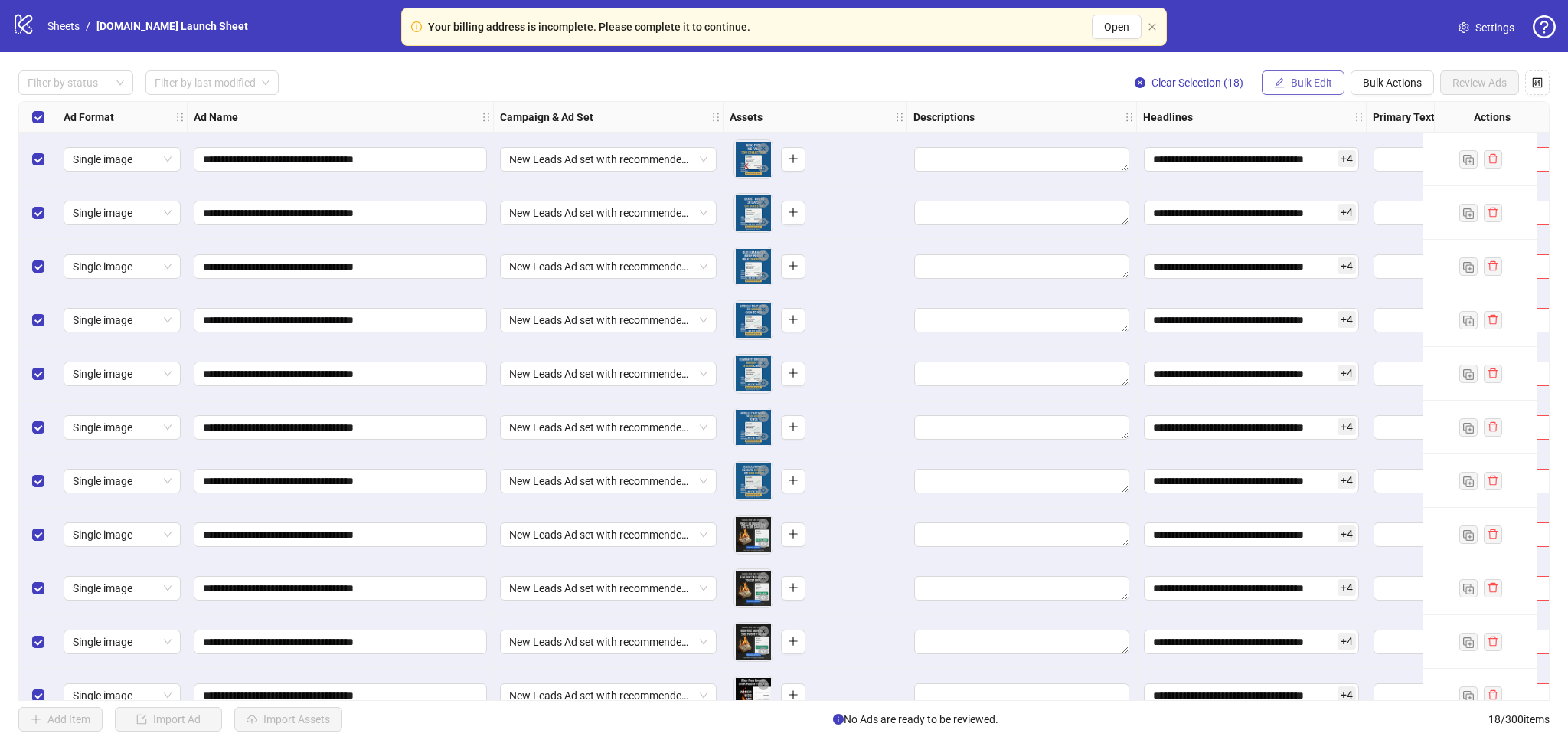
click at [1037, 82] on span "Bulk Edit" at bounding box center [1311, 83] width 42 height 13
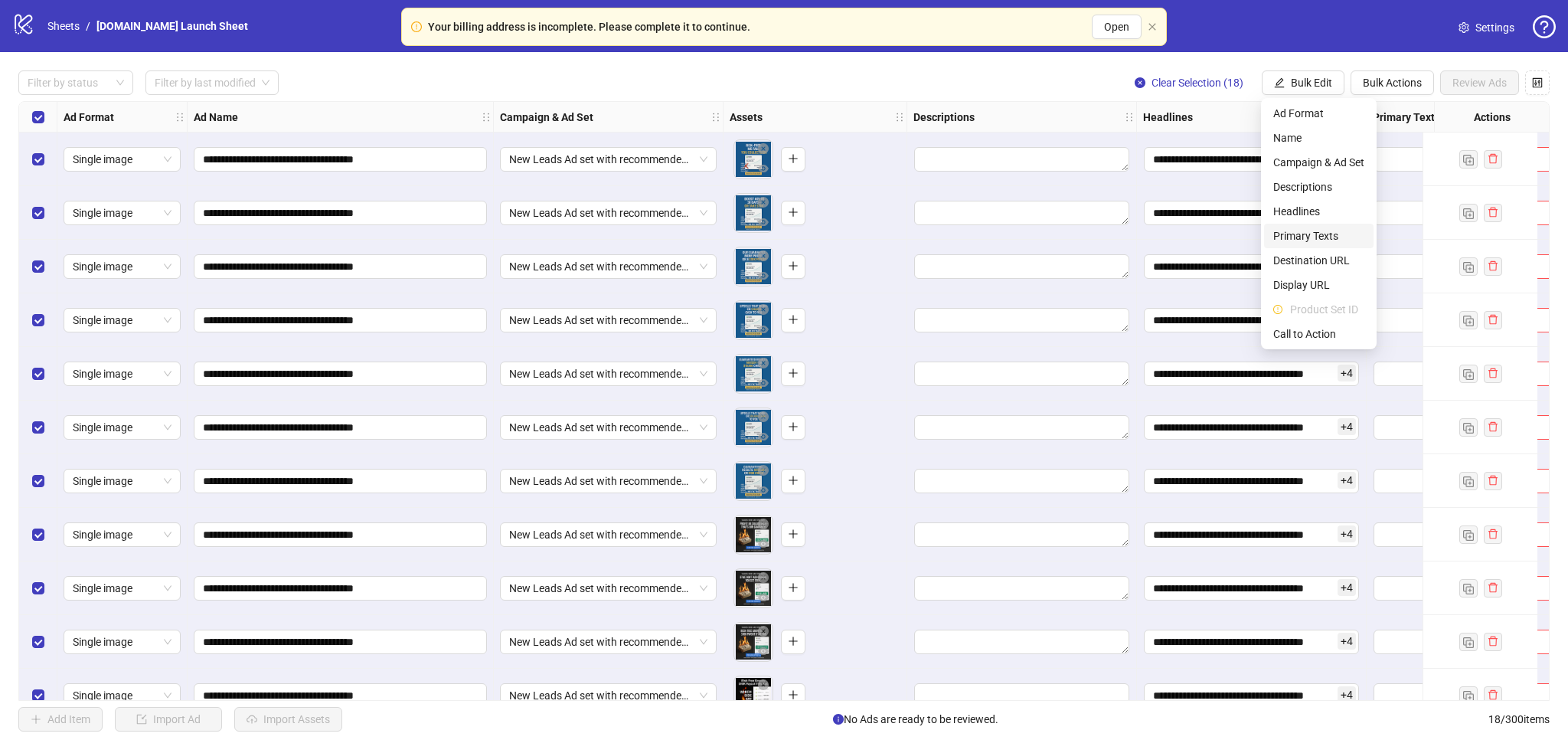
click at [1037, 234] on span "Primary Texts" at bounding box center [1319, 235] width 91 height 17
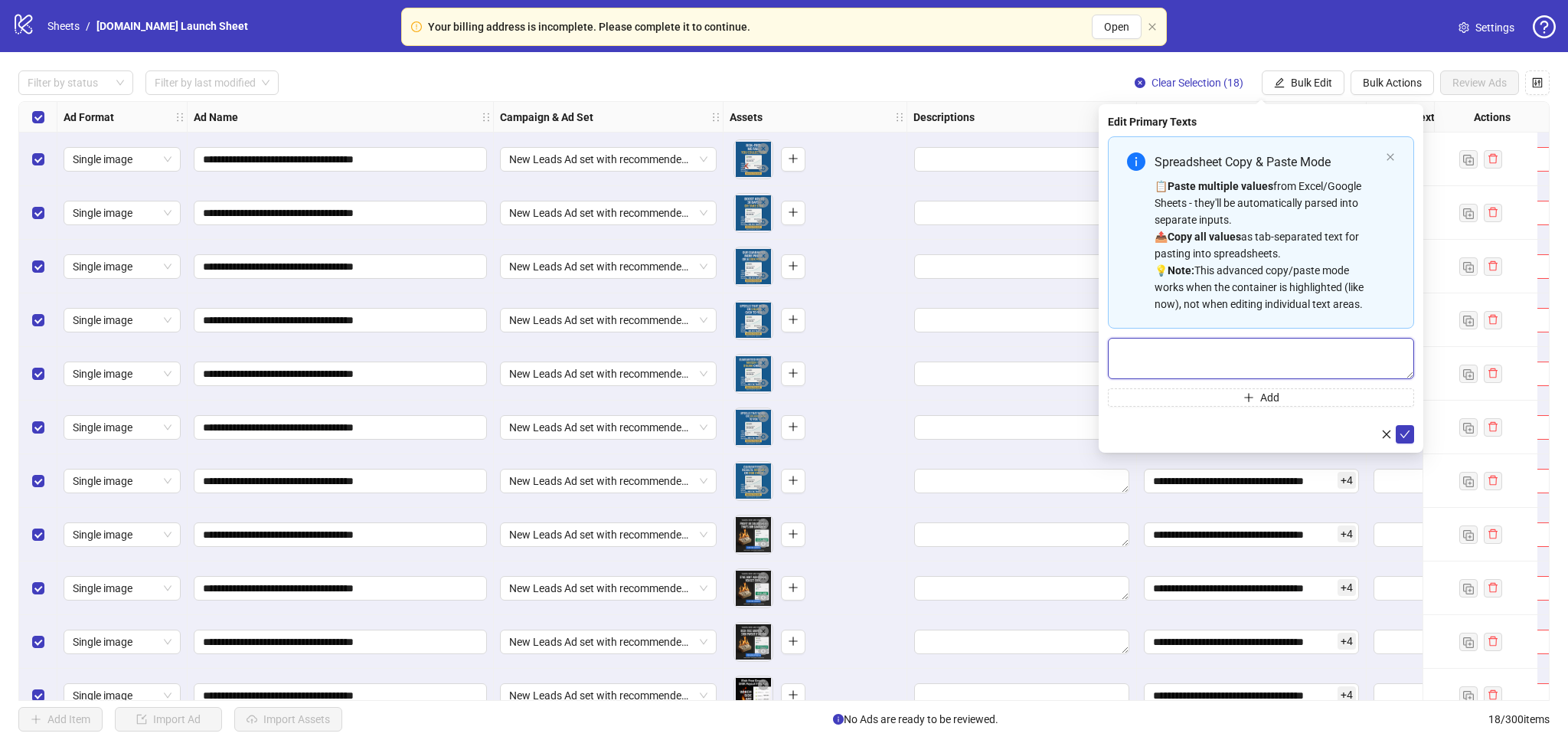
click at [1037, 340] on textarea "Multi-text input container - paste or copy values" at bounding box center [1261, 358] width 306 height 42
paste textarea "**********"
type textarea "**********"
click at [1037, 391] on icon "plus" at bounding box center [1249, 397] width 11 height 11
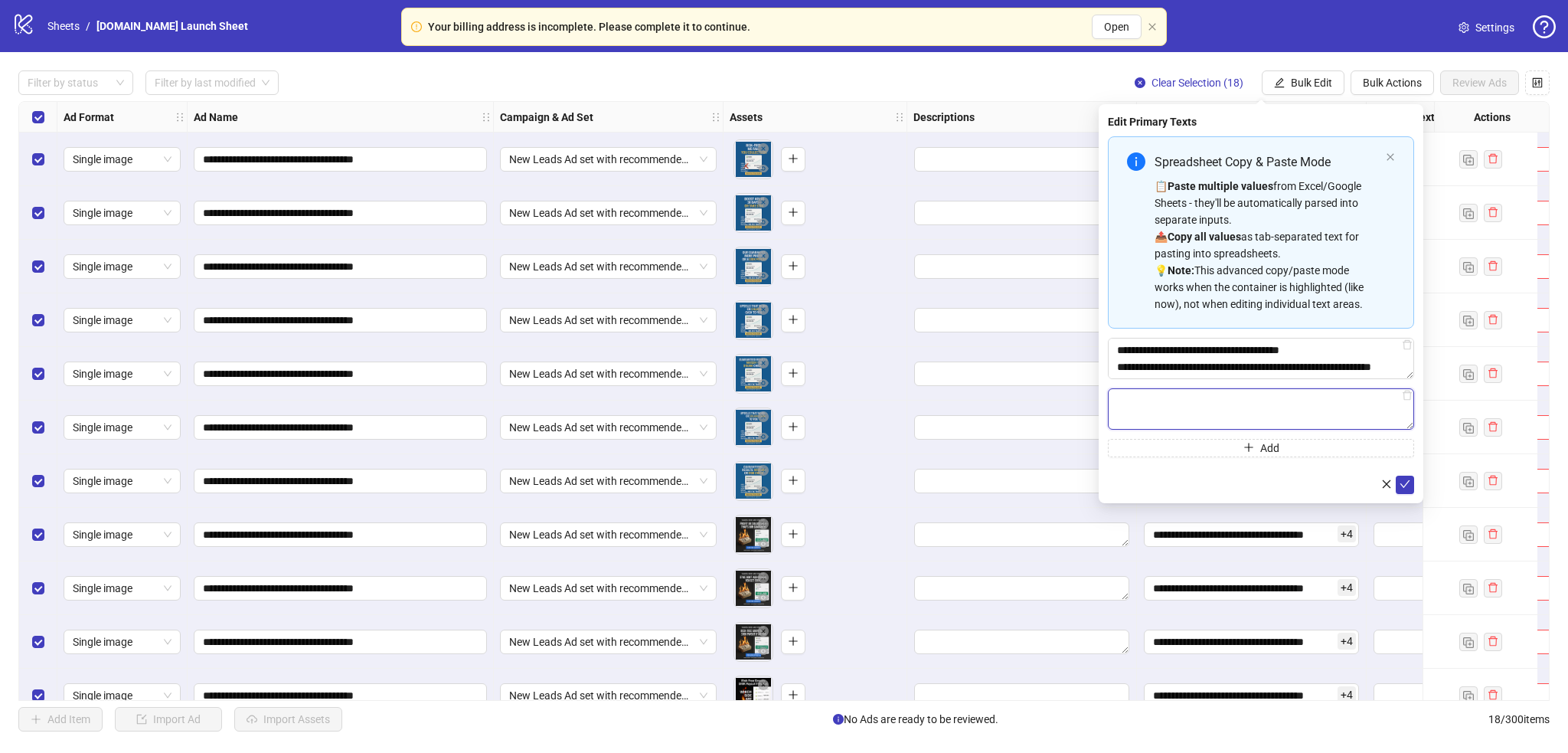
click at [1037, 422] on textarea "Multi-text input container - paste or copy values" at bounding box center [1261, 409] width 306 height 42
paste textarea "**********"
type textarea "**********"
click at [1037, 453] on button "Add" at bounding box center [1261, 447] width 306 height 18
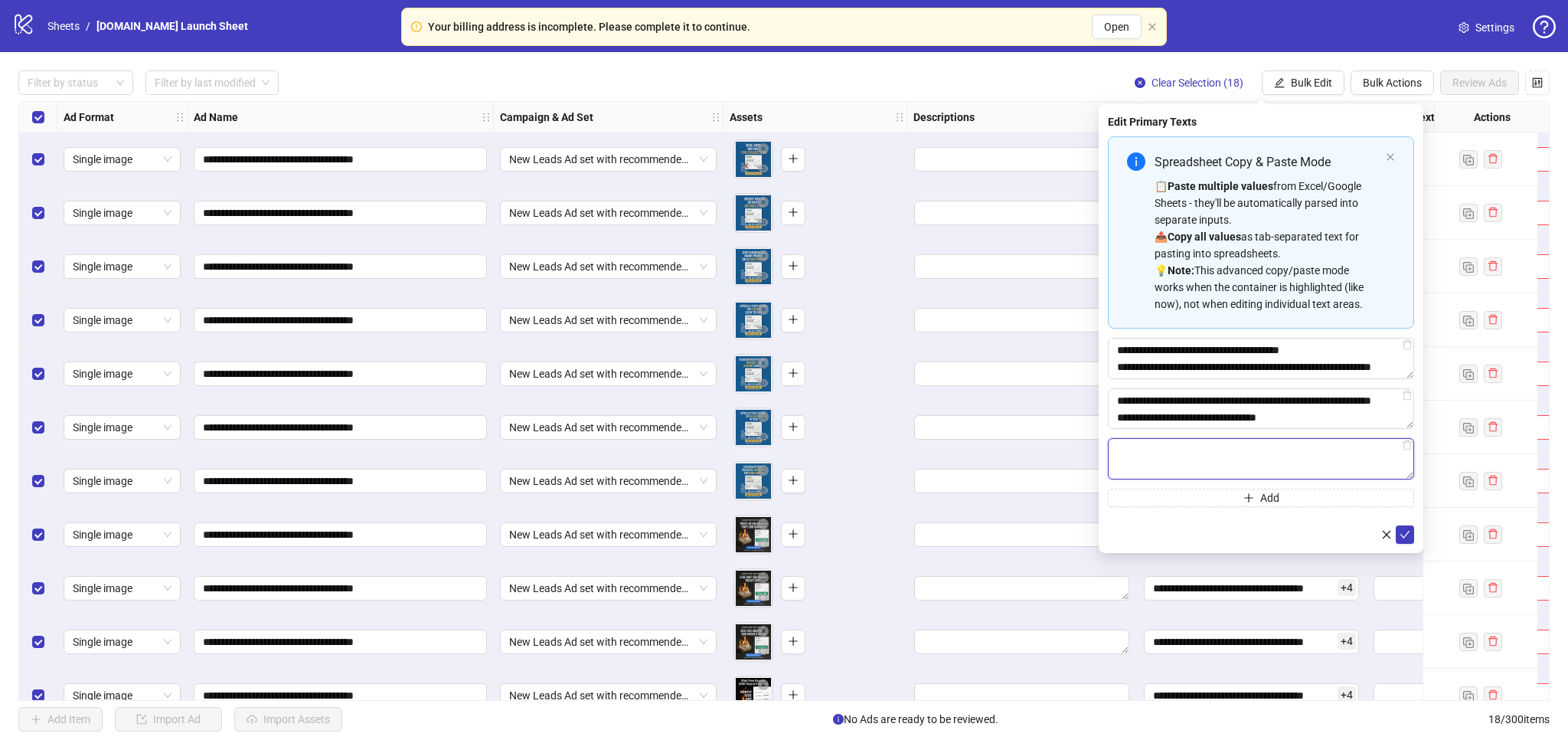
click at [1037, 461] on textarea "Multi-text input container - paste or copy values" at bounding box center [1261, 459] width 306 height 42
paste textarea "**********"
type textarea "**********"
click at [1037, 494] on button "Add" at bounding box center [1261, 498] width 306 height 18
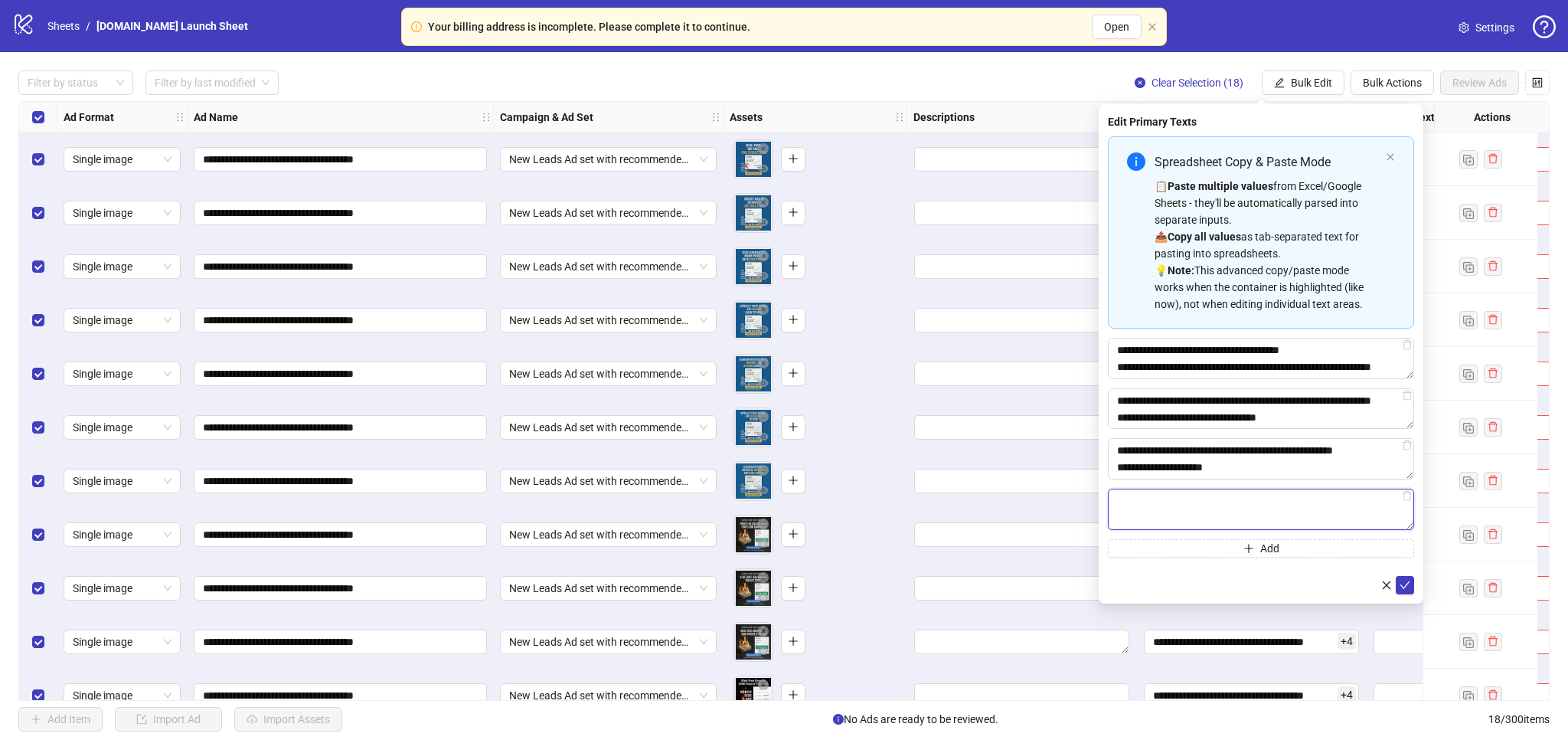
click at [1037, 501] on textarea "Multi-text input container - paste or copy values" at bounding box center [1261, 509] width 306 height 42
paste textarea "**********"
type textarea "**********"
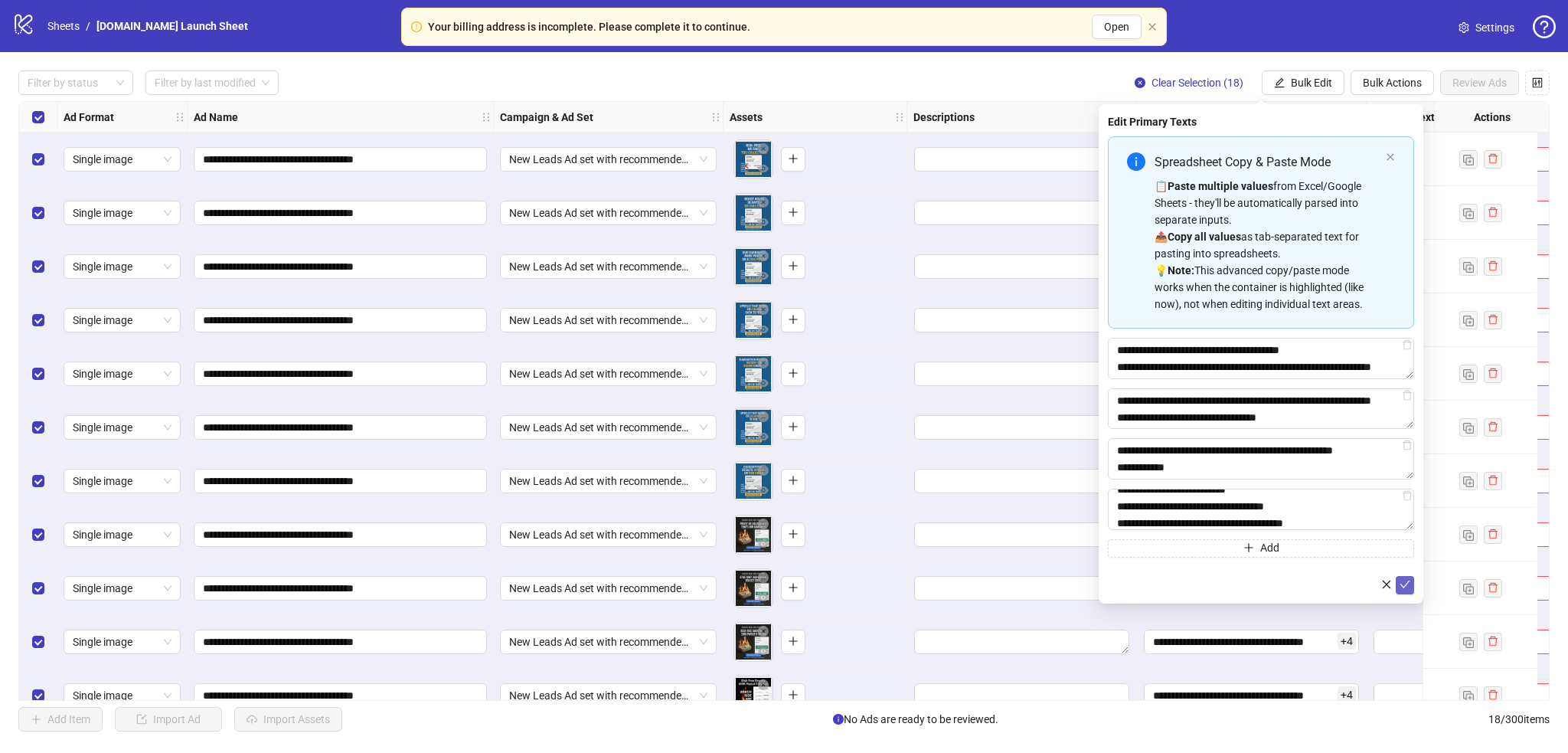
click at [1037, 501] on icon "check" at bounding box center [1405, 585] width 11 height 11
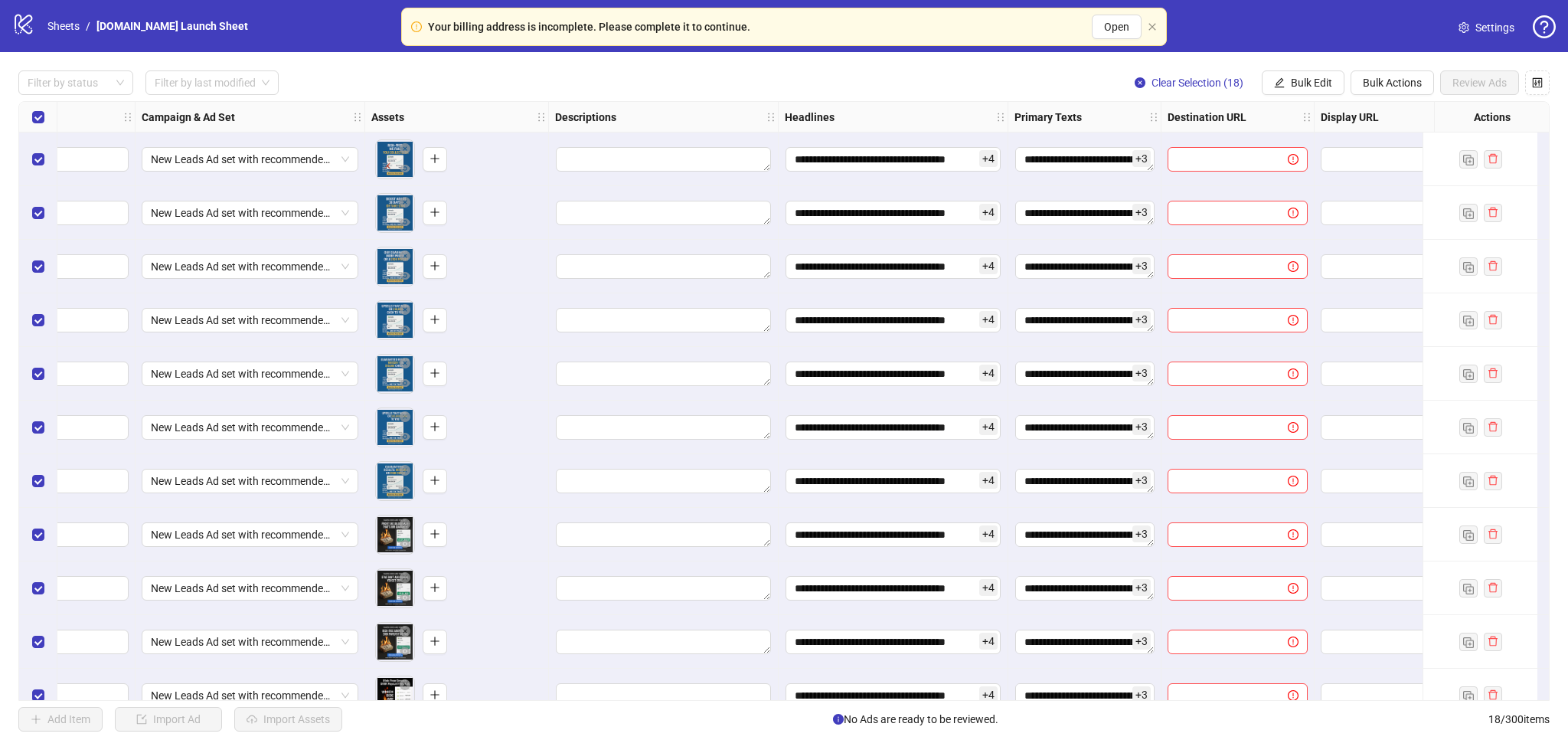
scroll to position [0, 359]
click at [1037, 136] on div at bounding box center [1237, 160] width 153 height 53
click at [1037, 155] on input "text" at bounding box center [1221, 159] width 90 height 17
click at [1037, 144] on div at bounding box center [1237, 160] width 153 height 53
click at [1037, 77] on span "Bulk Edit" at bounding box center [1311, 83] width 42 height 13
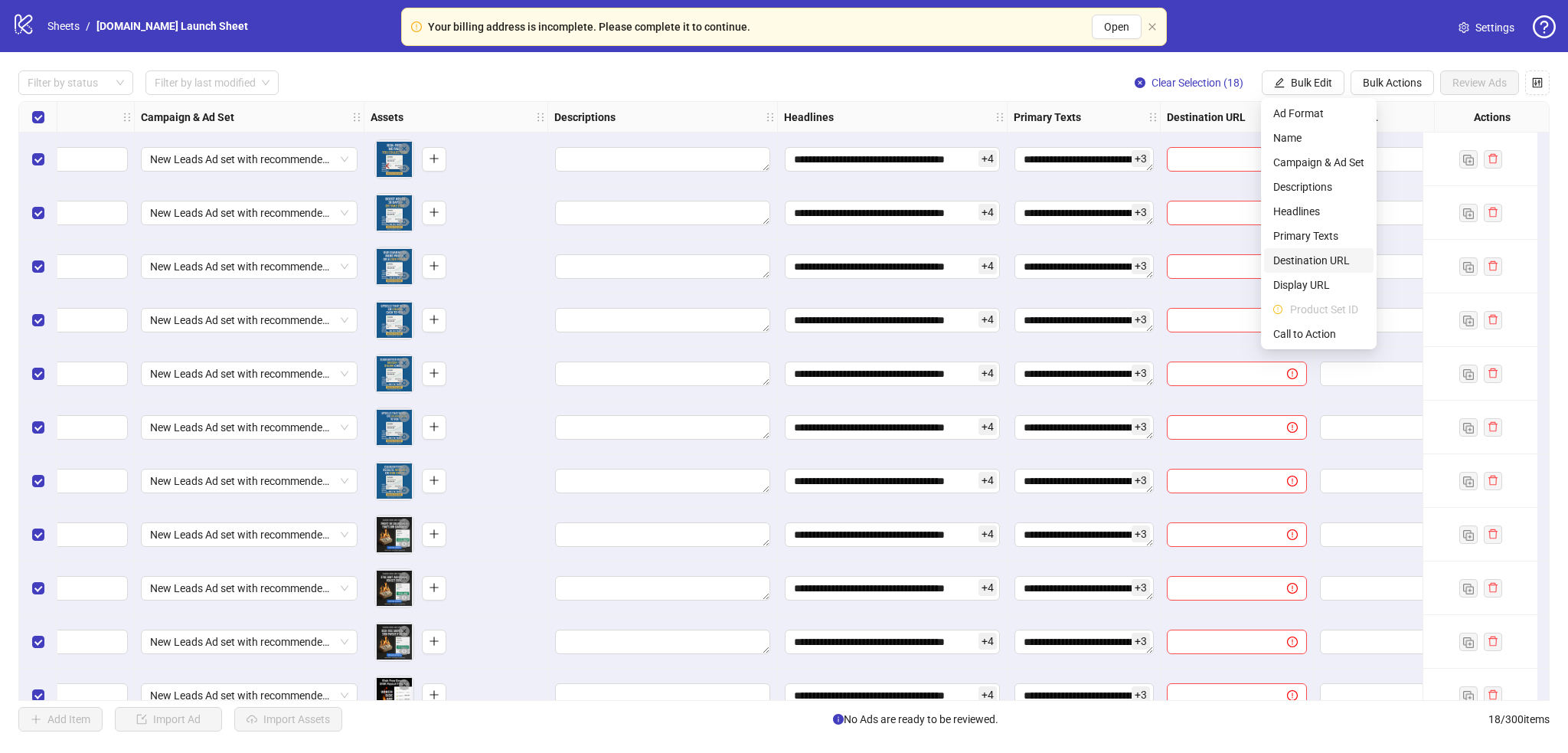
click at [1037, 262] on span "Destination URL" at bounding box center [1319, 260] width 91 height 17
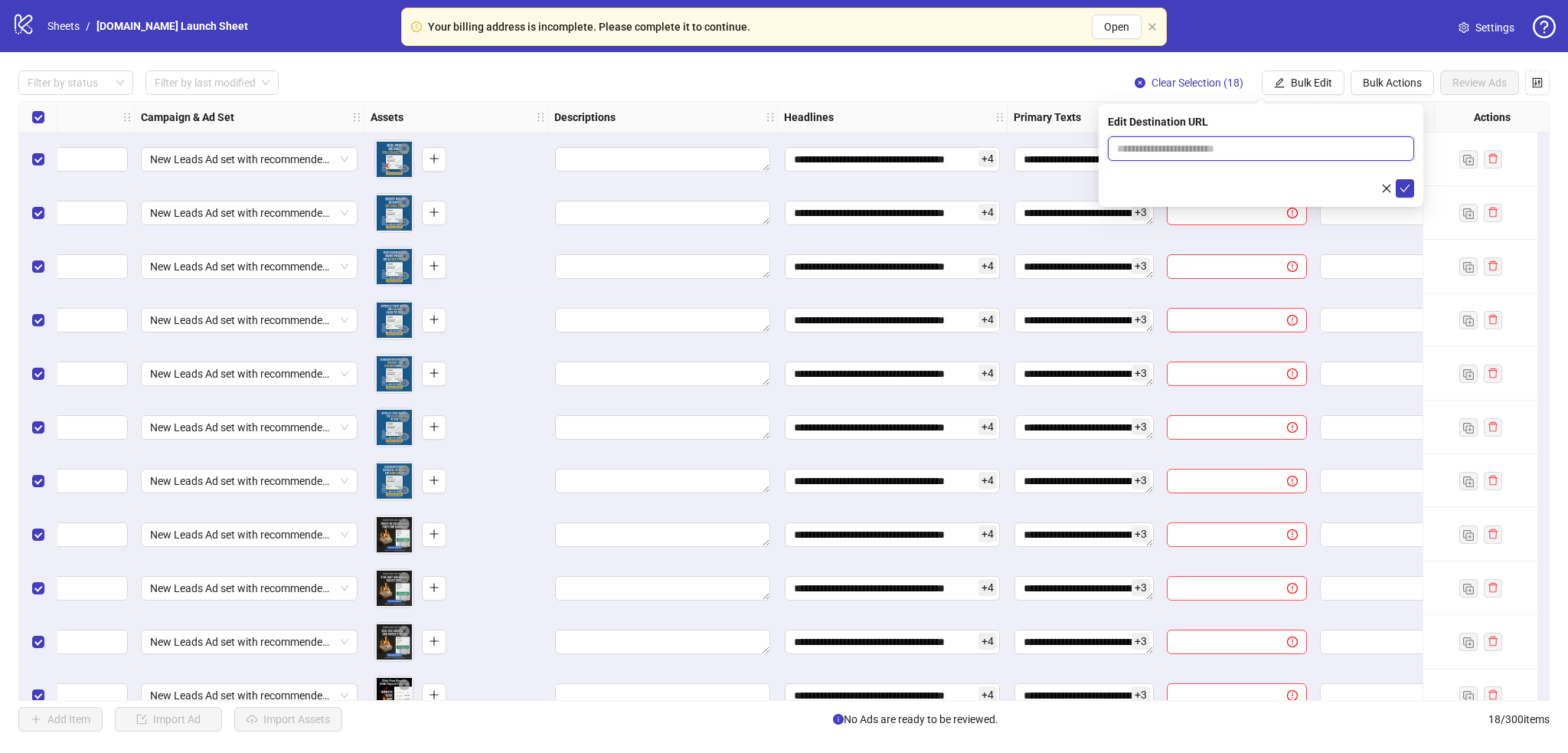
click at [1037, 140] on input "text" at bounding box center [1255, 148] width 276 height 17
paste input "**********"
type input "**********"
click at [1037, 191] on icon "check" at bounding box center [1405, 189] width 11 height 11
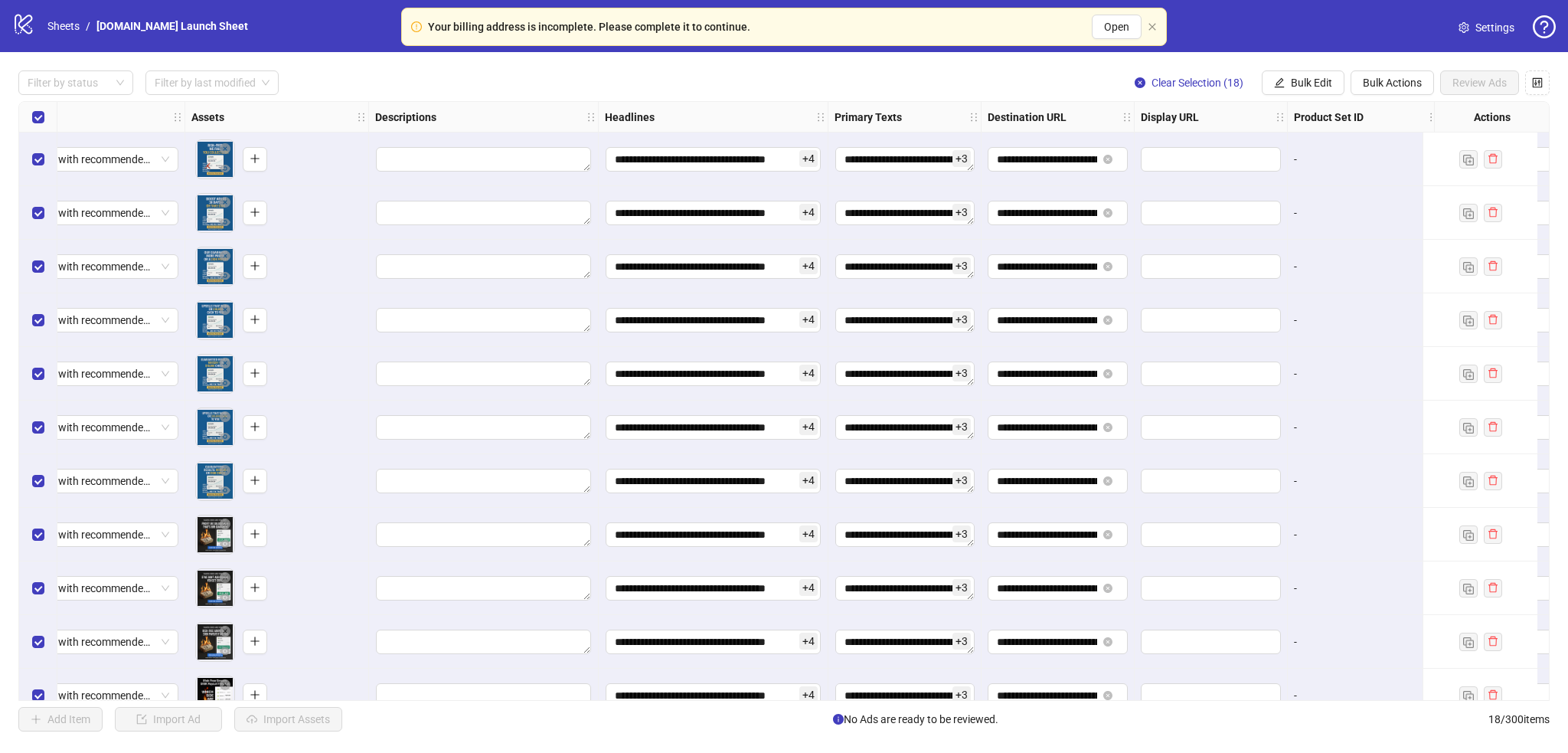
scroll to position [0, 579]
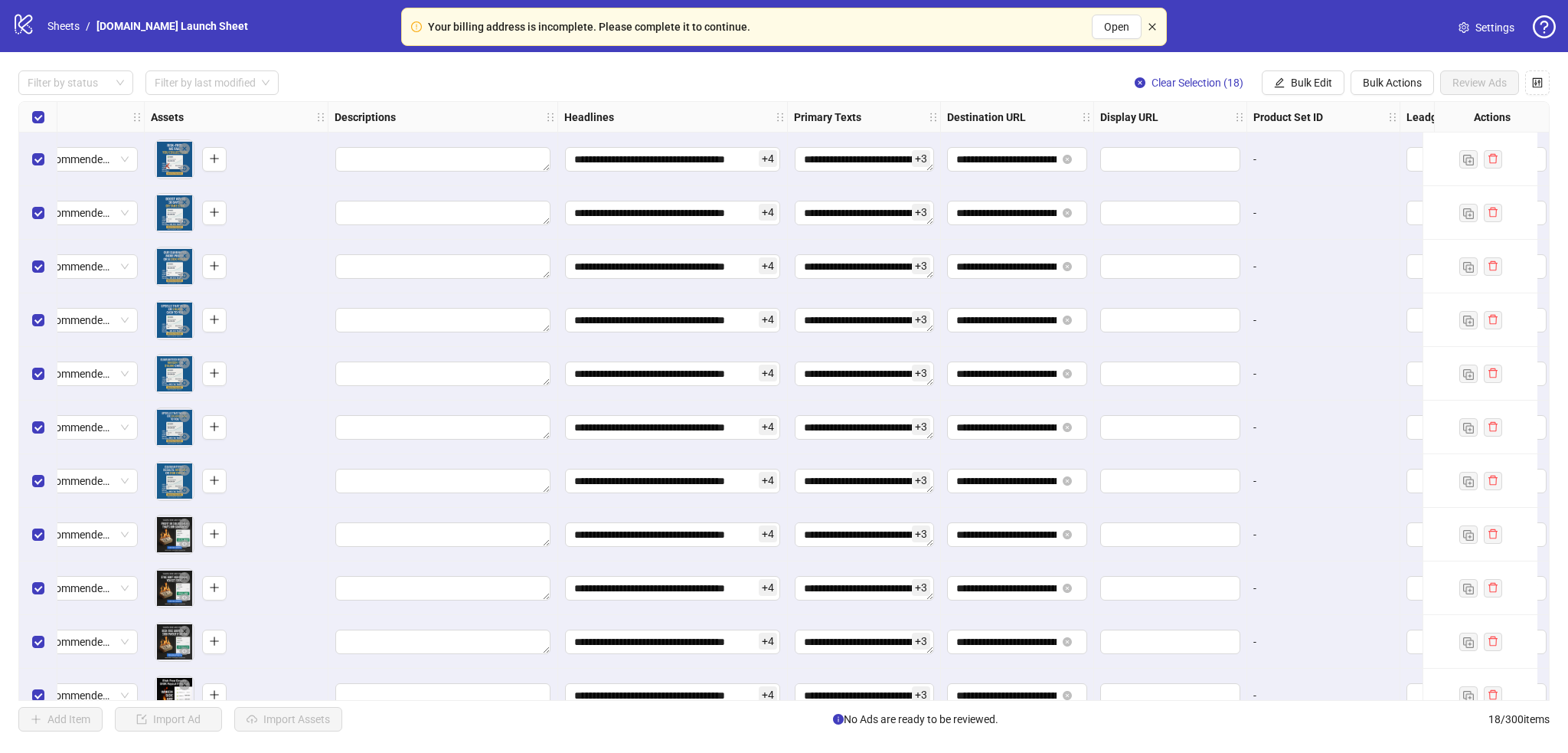
click at [1037, 24] on icon "close" at bounding box center [1152, 27] width 9 height 9
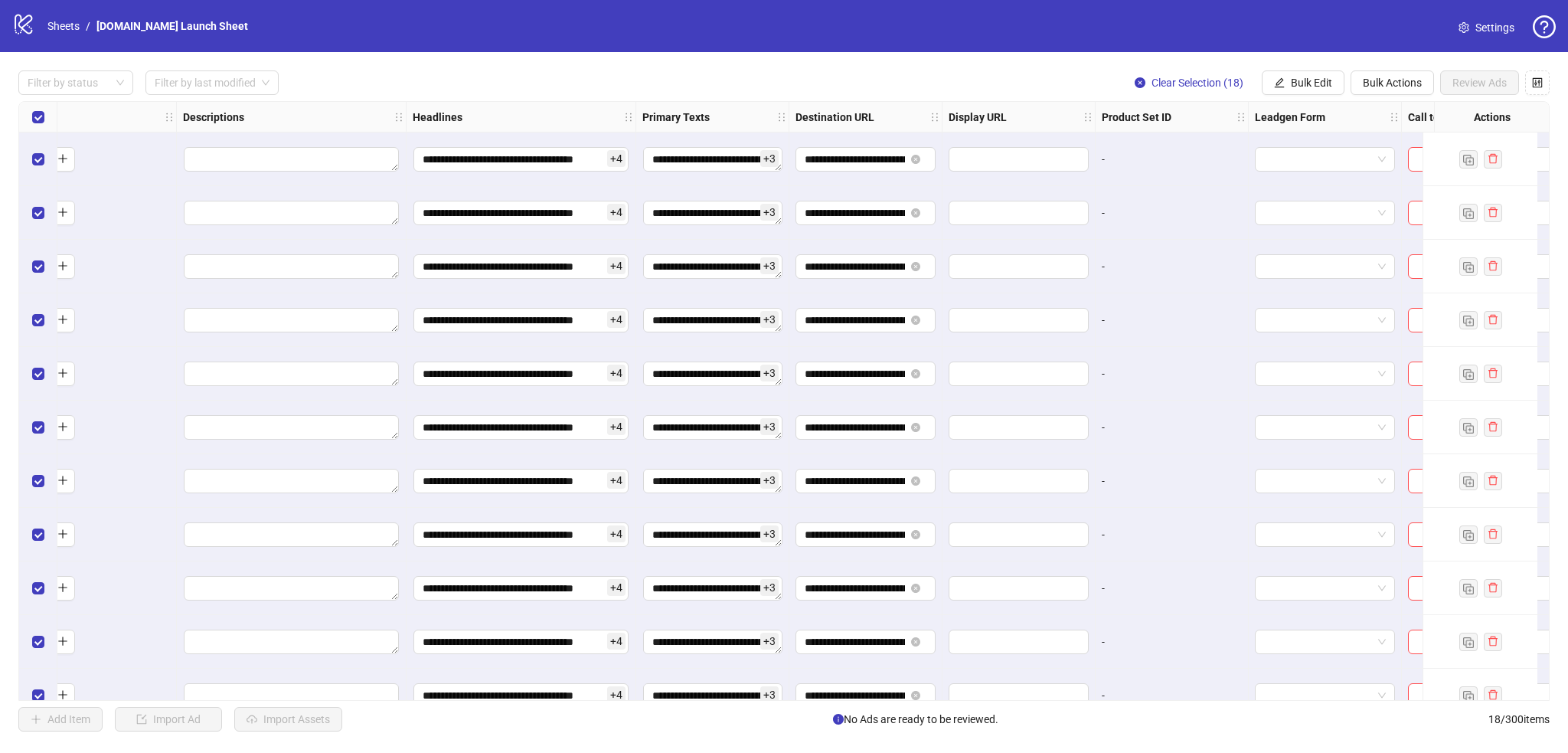
scroll to position [0, 985]
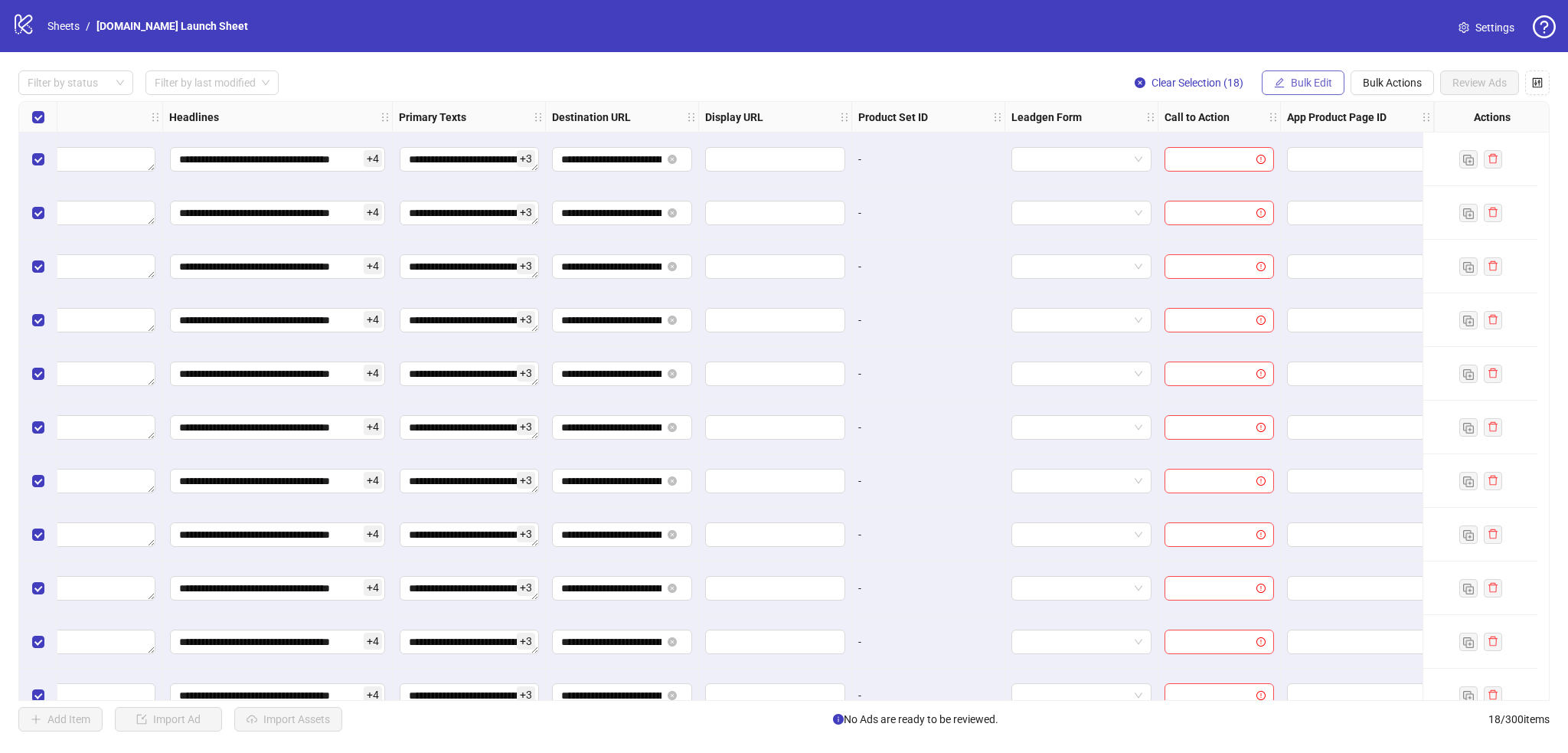
click at [1037, 79] on span "Bulk Edit" at bounding box center [1311, 83] width 42 height 13
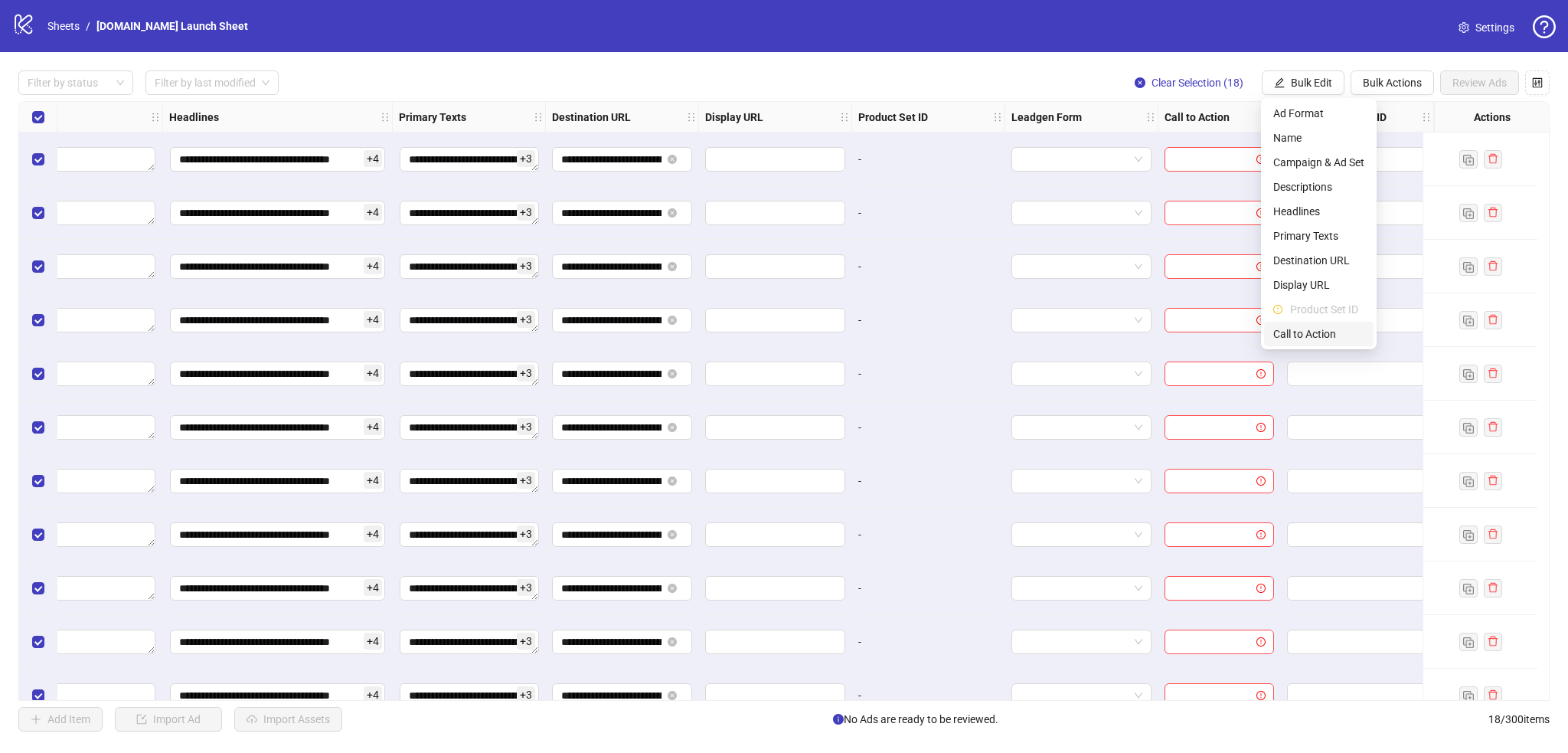
click at [1037, 335] on span "Call to Action" at bounding box center [1319, 333] width 91 height 17
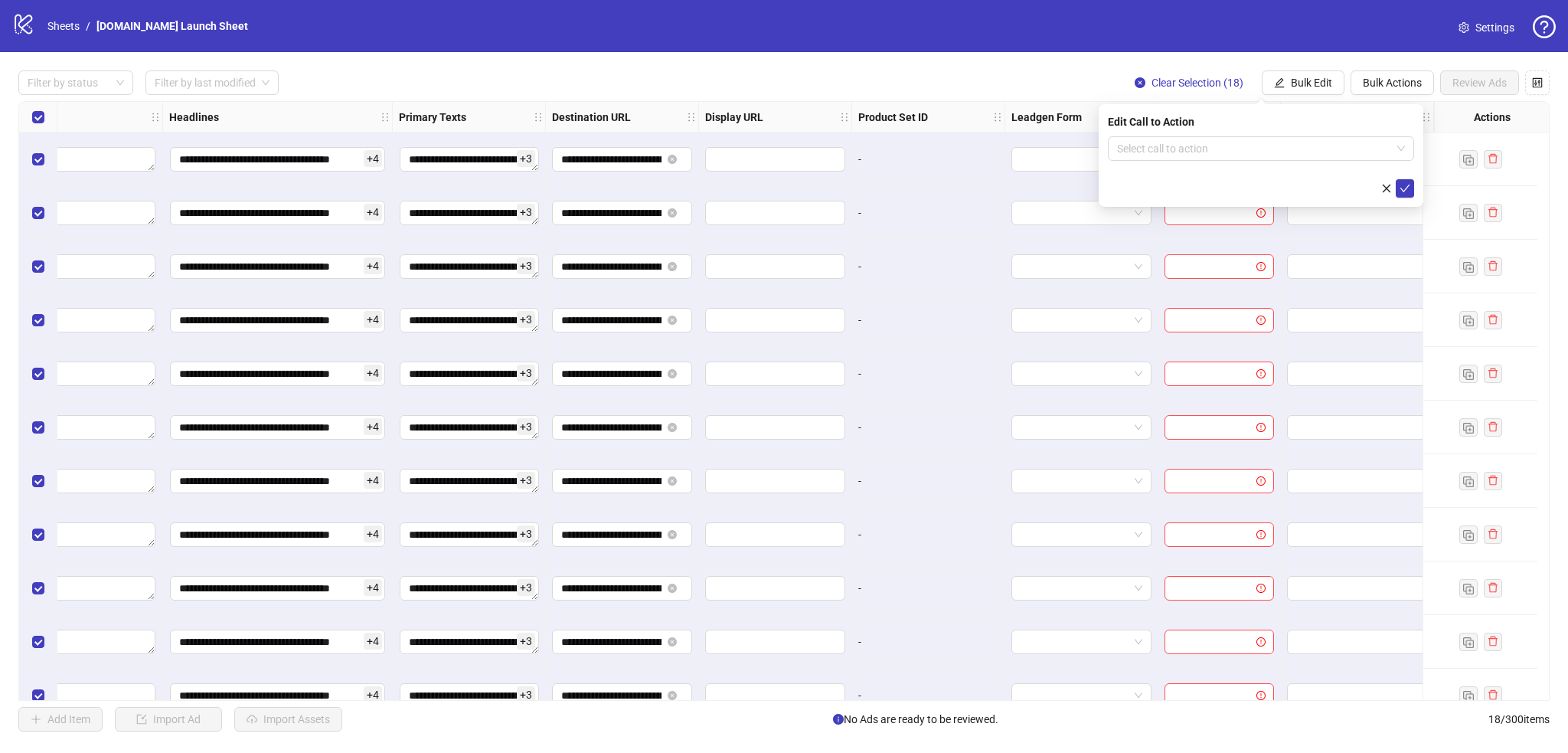
click at [1037, 113] on div "Edit Call to Action" at bounding box center [1261, 121] width 306 height 17
click at [1037, 141] on input "search" at bounding box center [1254, 148] width 274 height 23
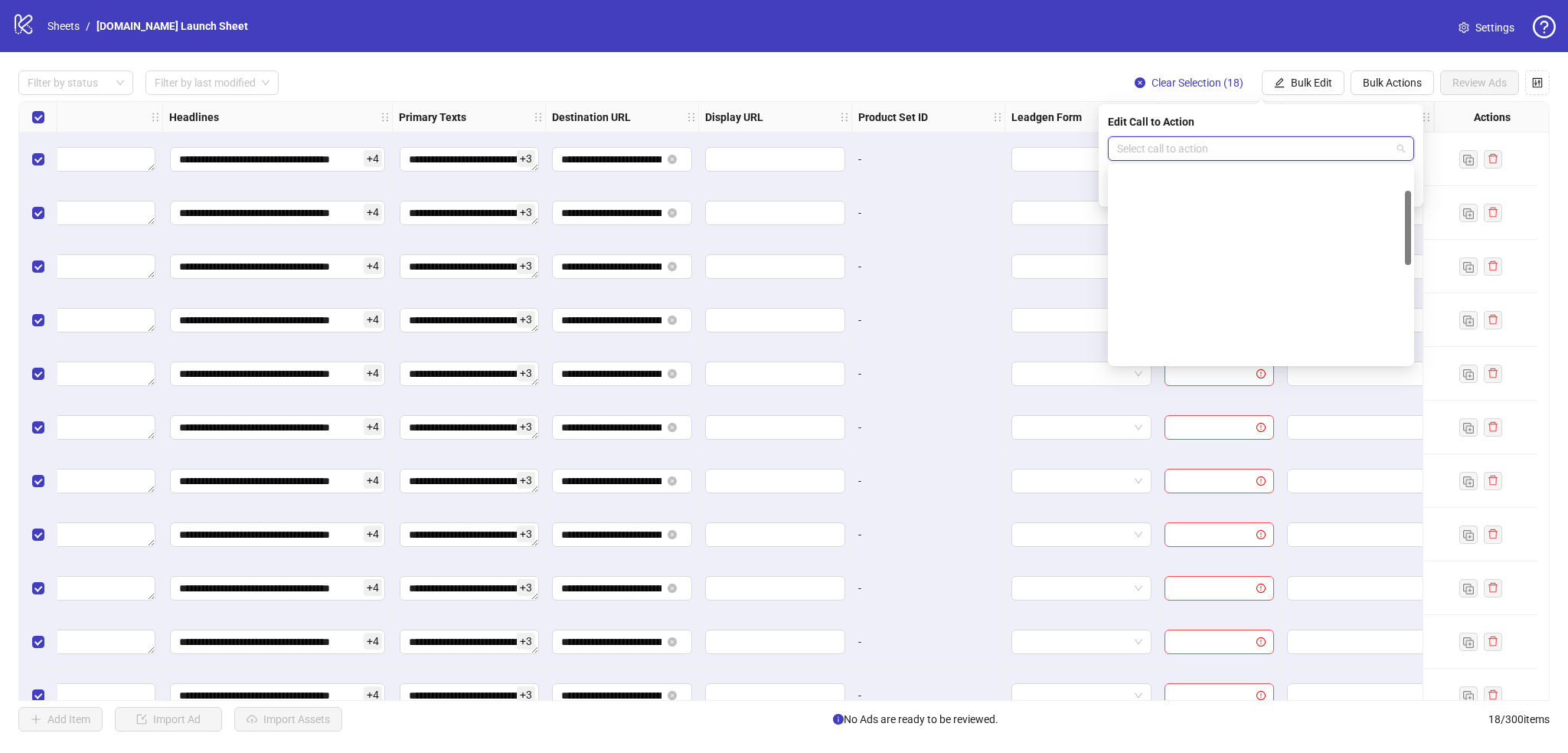
scroll to position [63, 0]
click at [1037, 263] on div "Get offer" at bounding box center [1261, 263] width 282 height 17
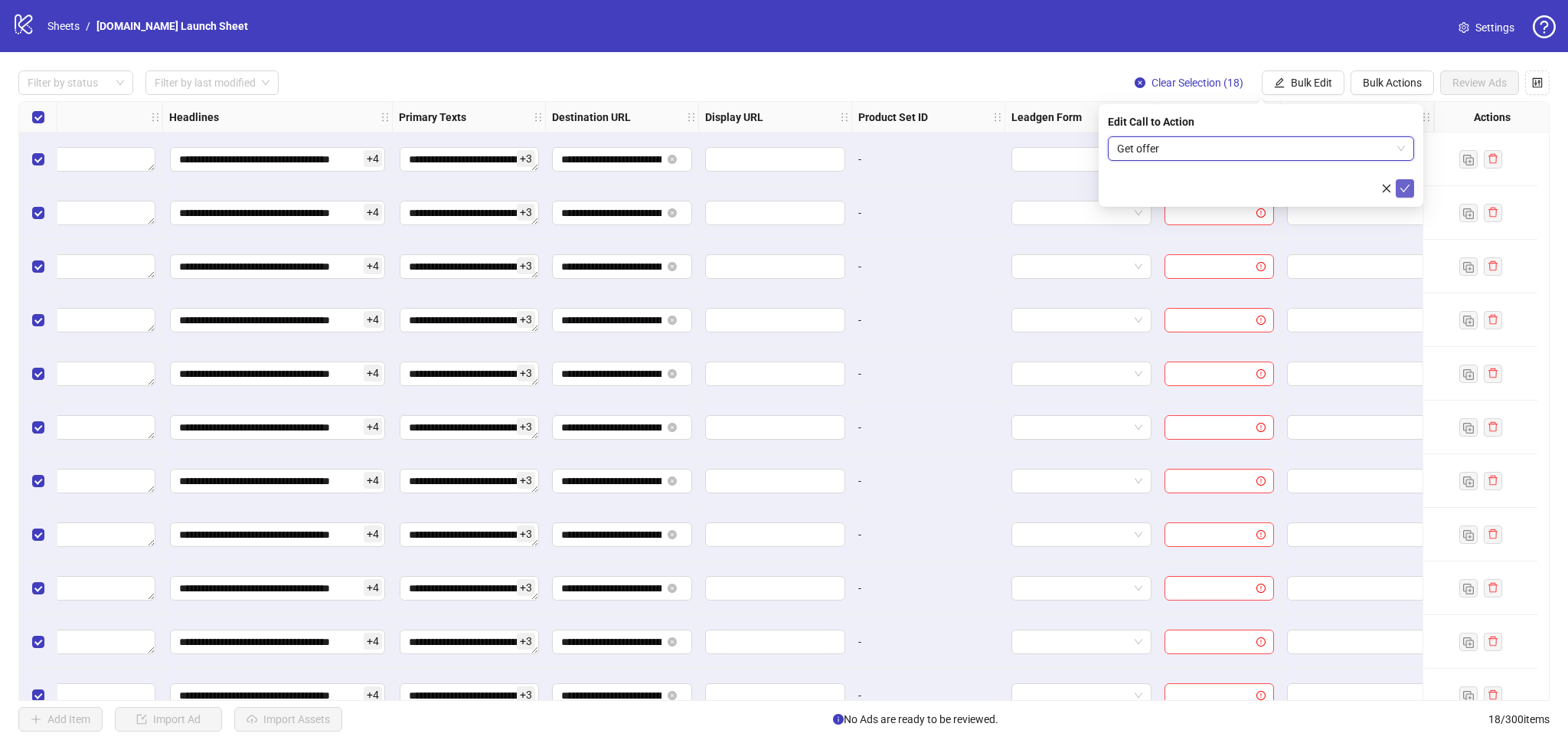
click at [1037, 185] on icon "check" at bounding box center [1405, 189] width 11 height 11
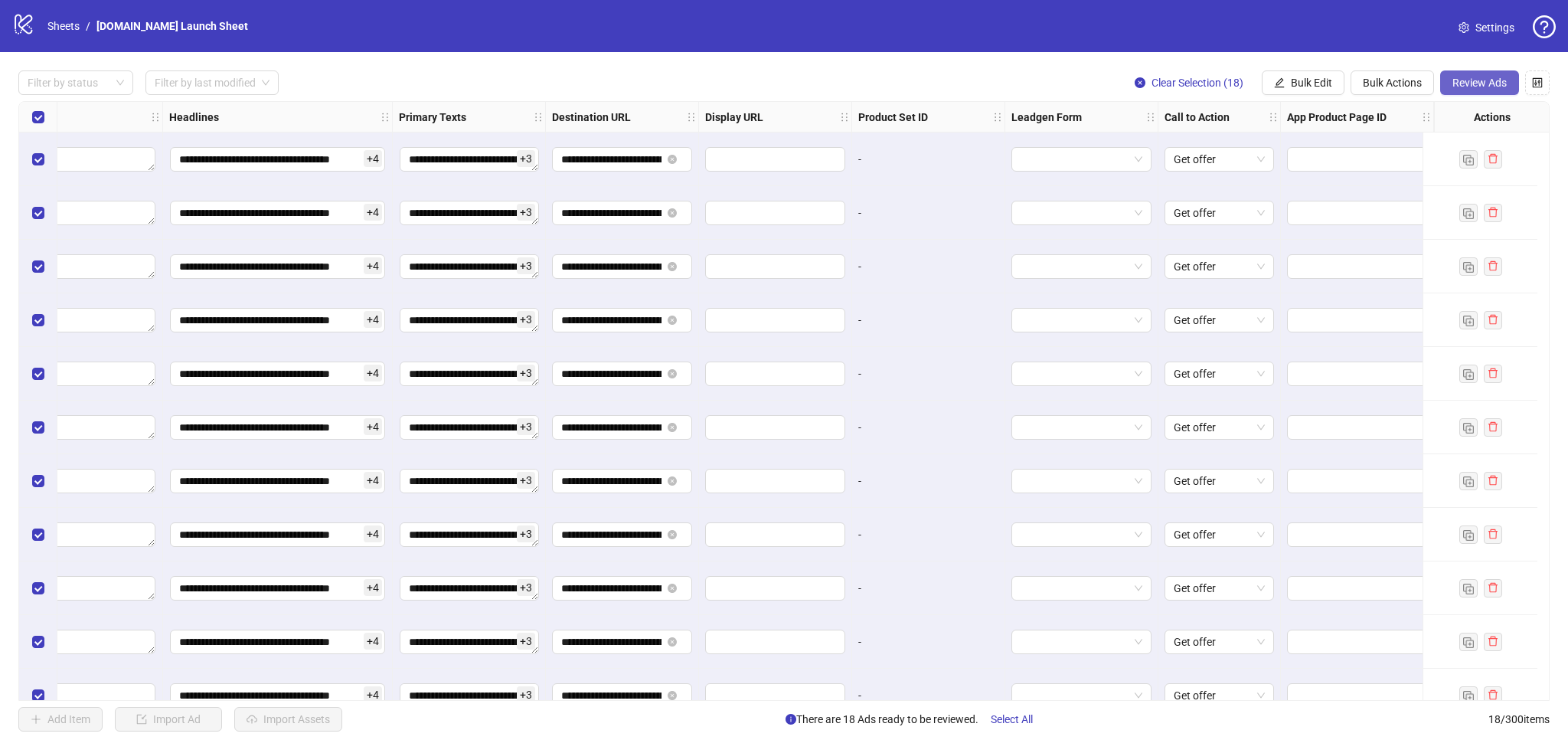
click at [1037, 81] on span "Review Ads" at bounding box center [1479, 83] width 54 height 13
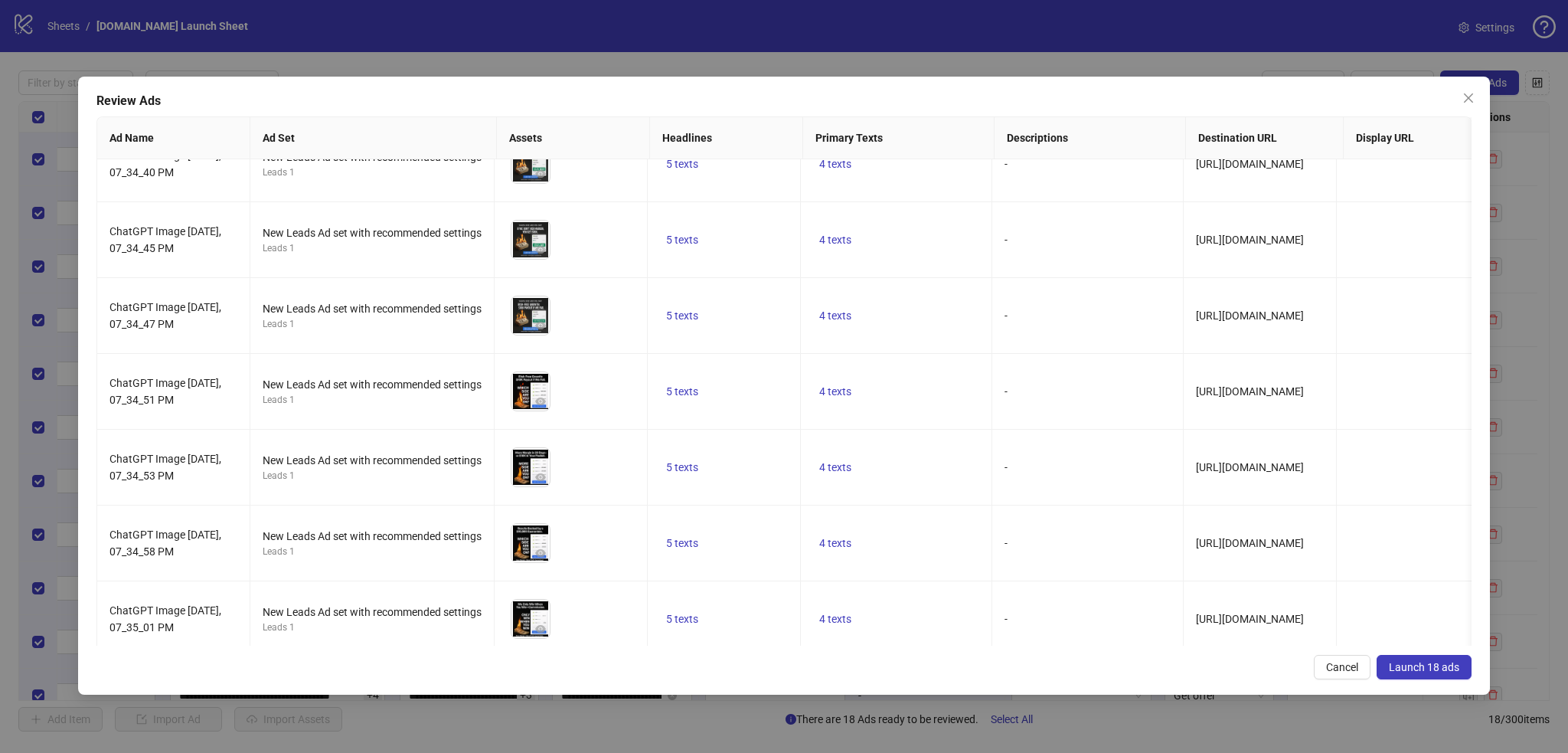
scroll to position [887, 0]
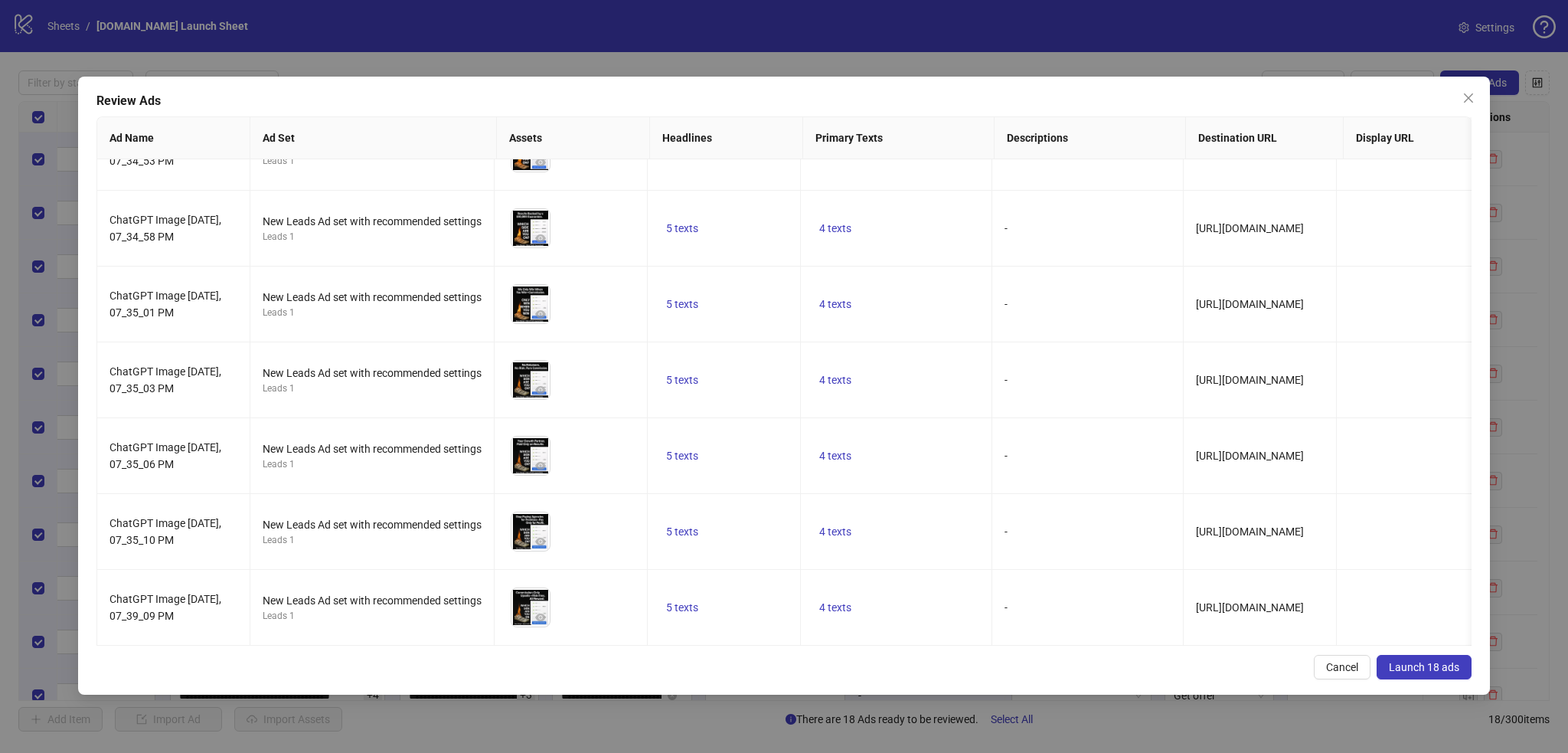
click at [1037, 501] on div "Review Ads Ad Name Ad Set Assets Headlines Primary Texts Descriptions Destinati…" at bounding box center [783, 385] width 1411 height 619
click at [1037, 501] on span "Launch 18 ads" at bounding box center [1424, 667] width 71 height 13
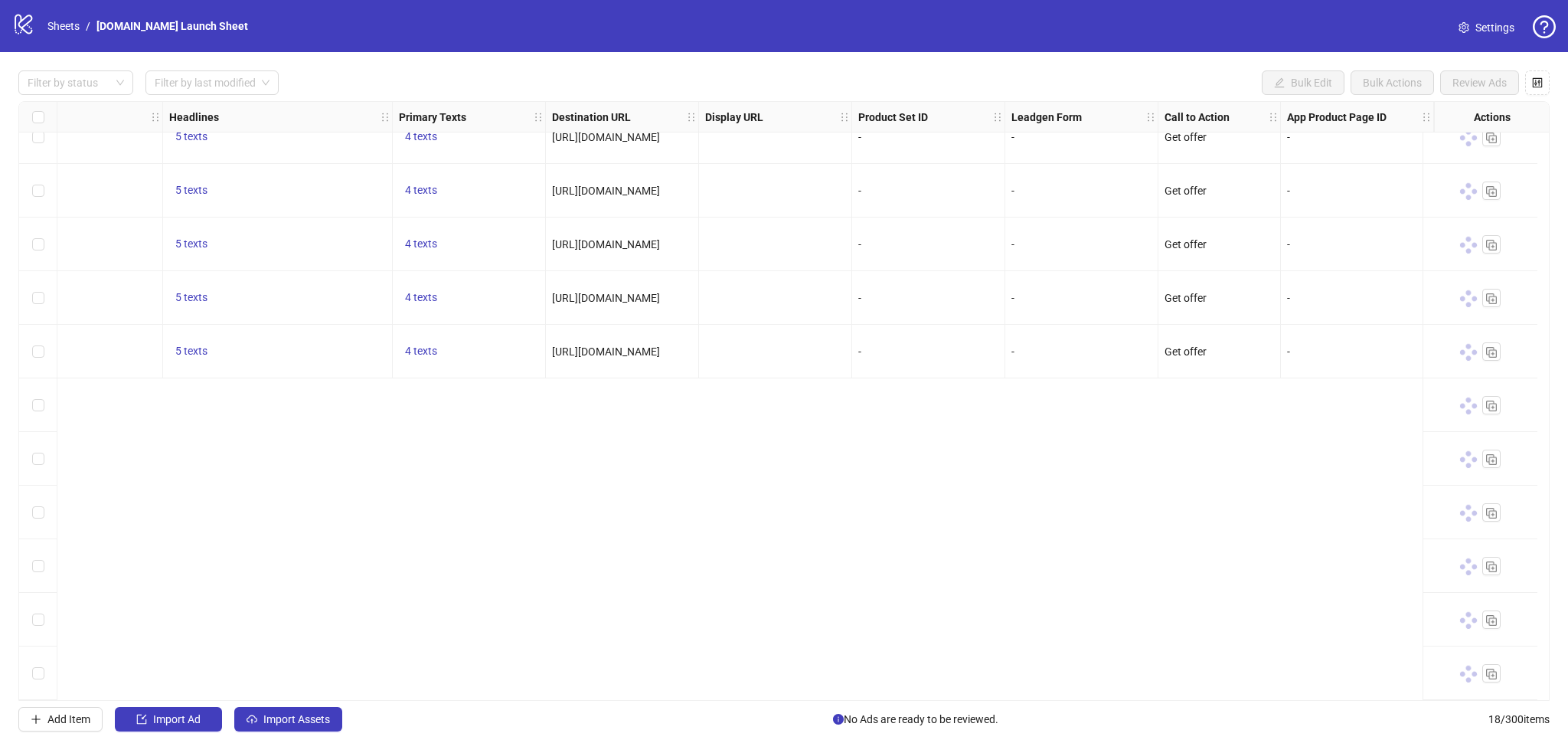
scroll to position [0, 985]
